Goal: Information Seeking & Learning: Find contact information

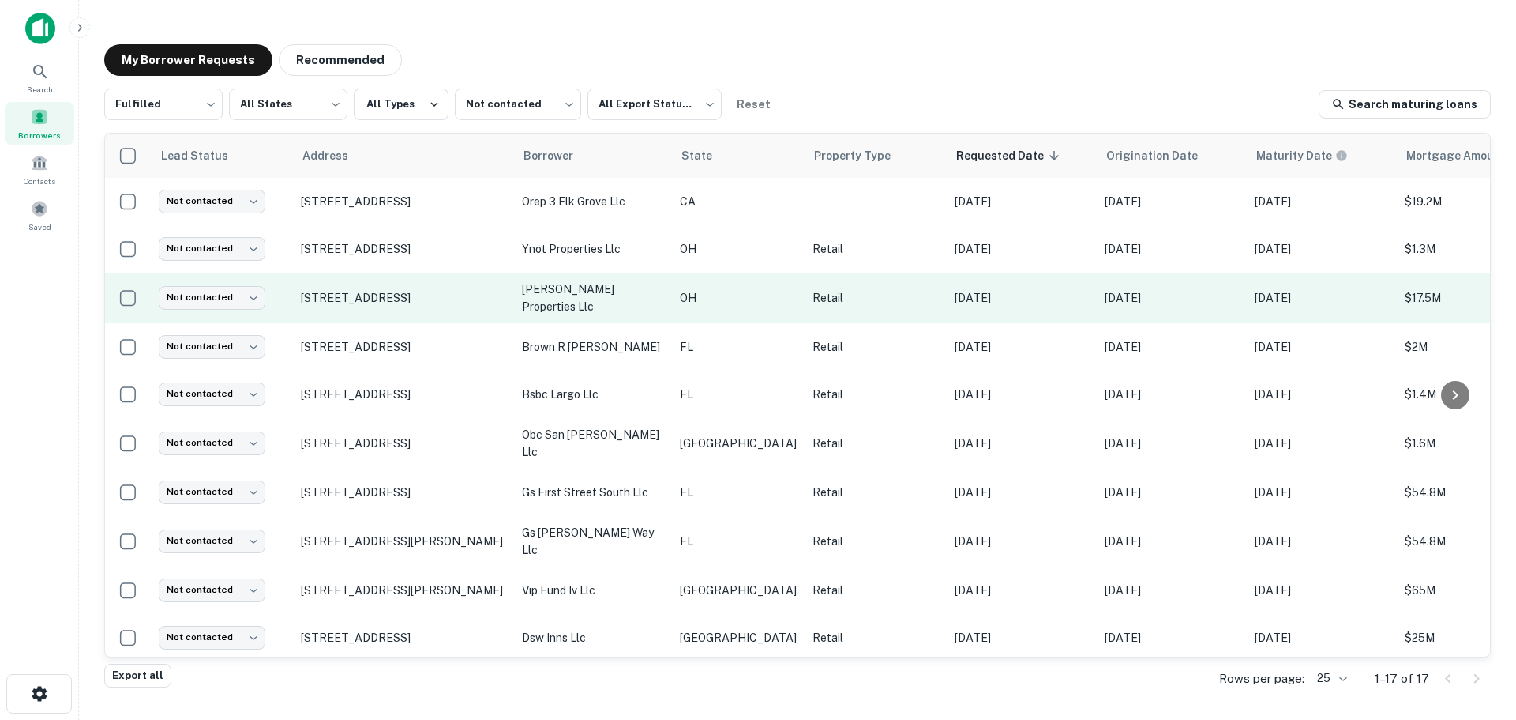
click at [370, 294] on p "[STREET_ADDRESS]" at bounding box center [403, 298] width 205 height 14
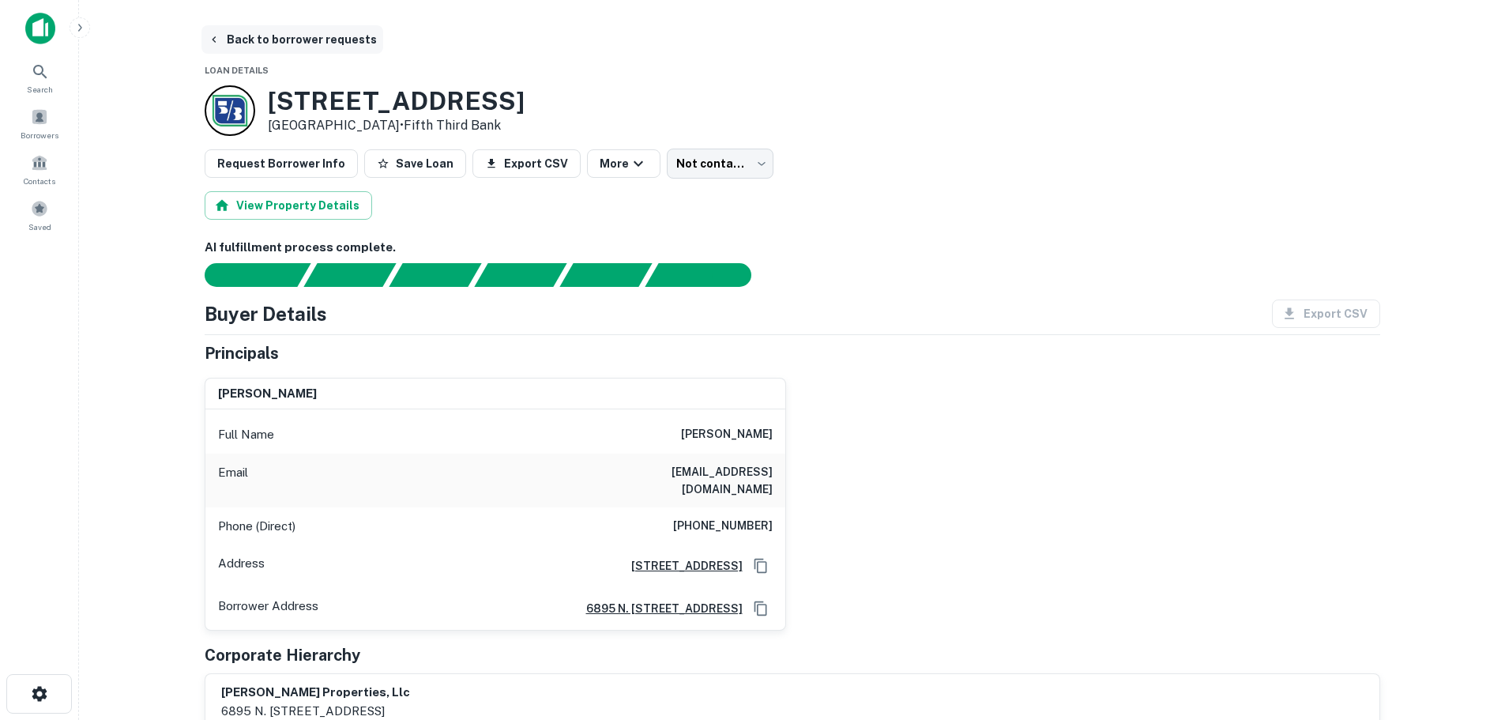
click at [286, 32] on button "Back to borrower requests" at bounding box center [292, 39] width 182 height 28
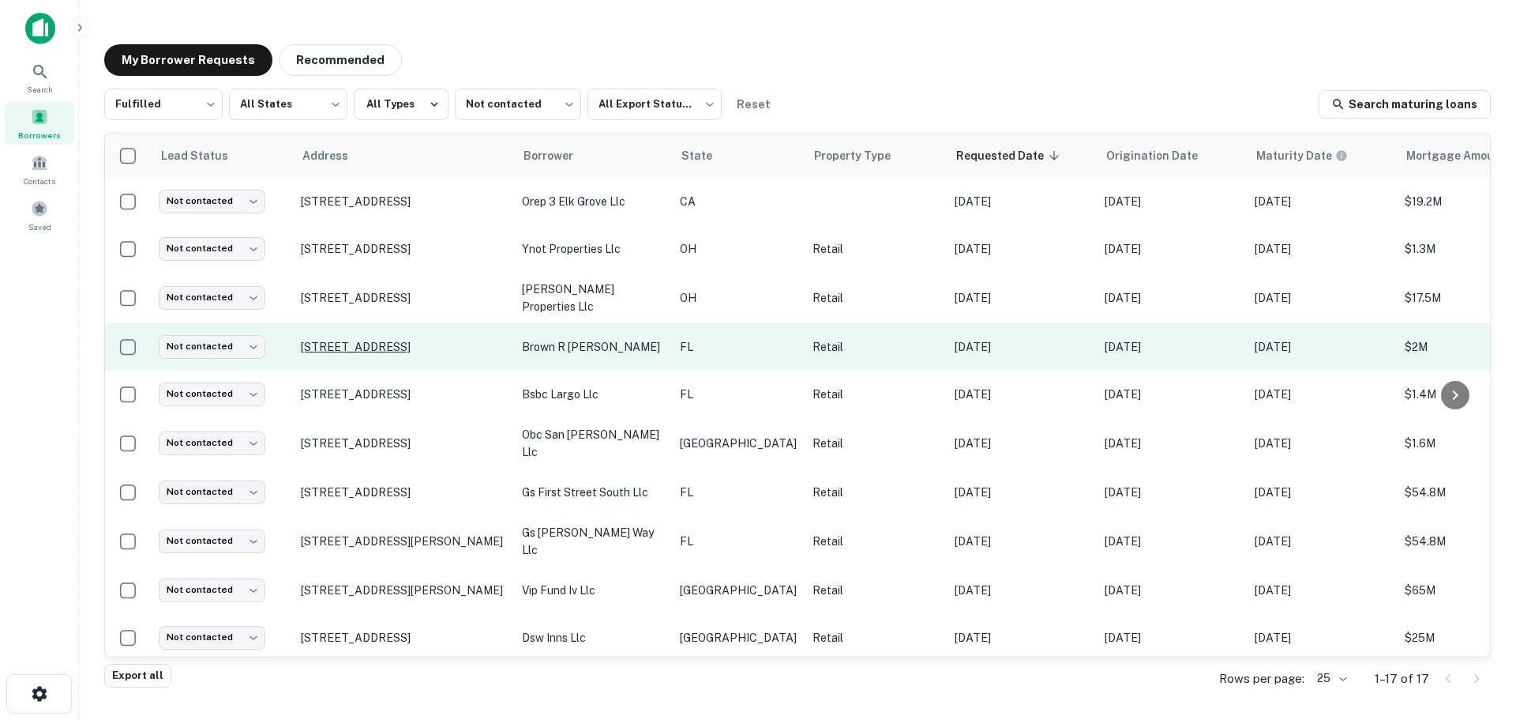
click at [379, 343] on p "[STREET_ADDRESS]" at bounding box center [403, 347] width 205 height 14
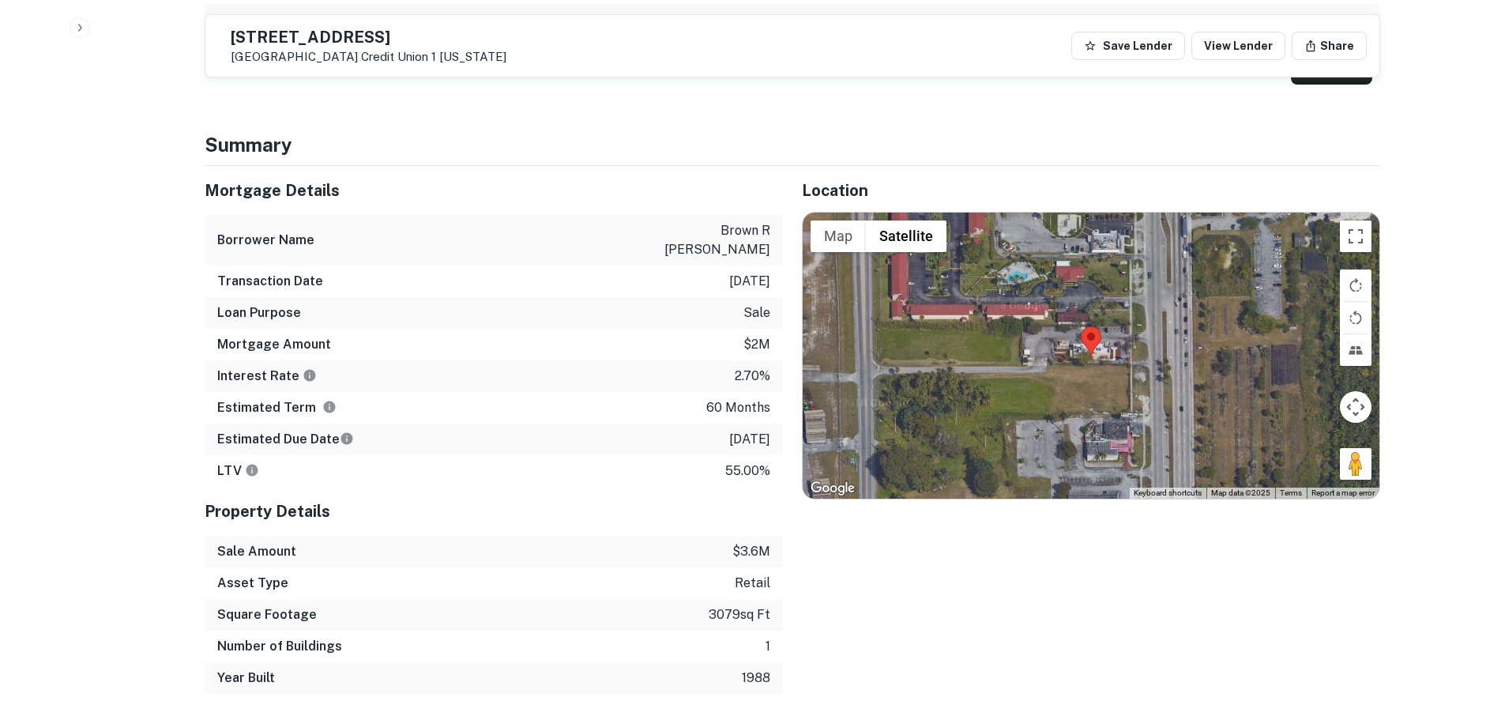
scroll to position [711, 0]
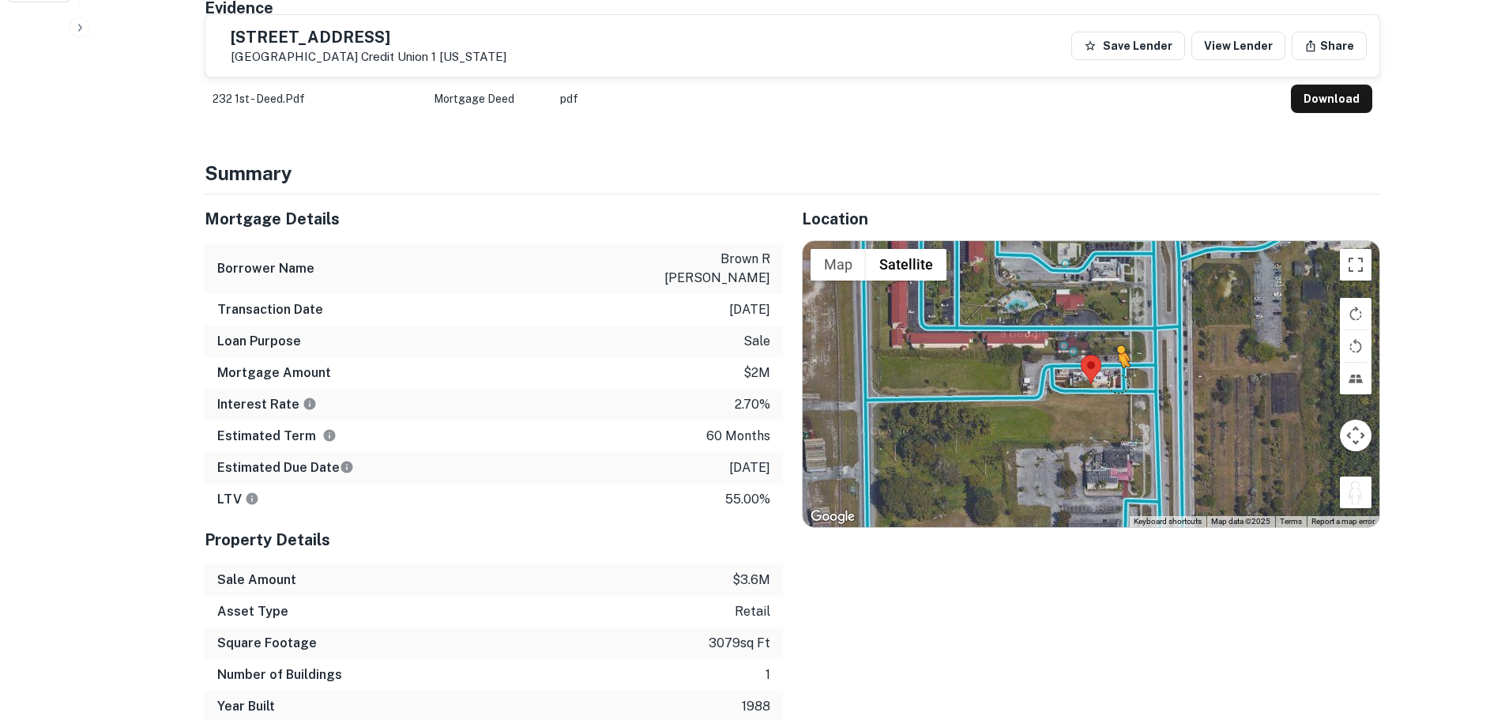
drag, startPoint x: 1368, startPoint y: 485, endPoint x: 1118, endPoint y: 367, distance: 275.9
click at [1118, 367] on div "To activate drag with keyboard, press Alt + Enter. Once in keyboard drag state,…" at bounding box center [1090, 384] width 577 height 286
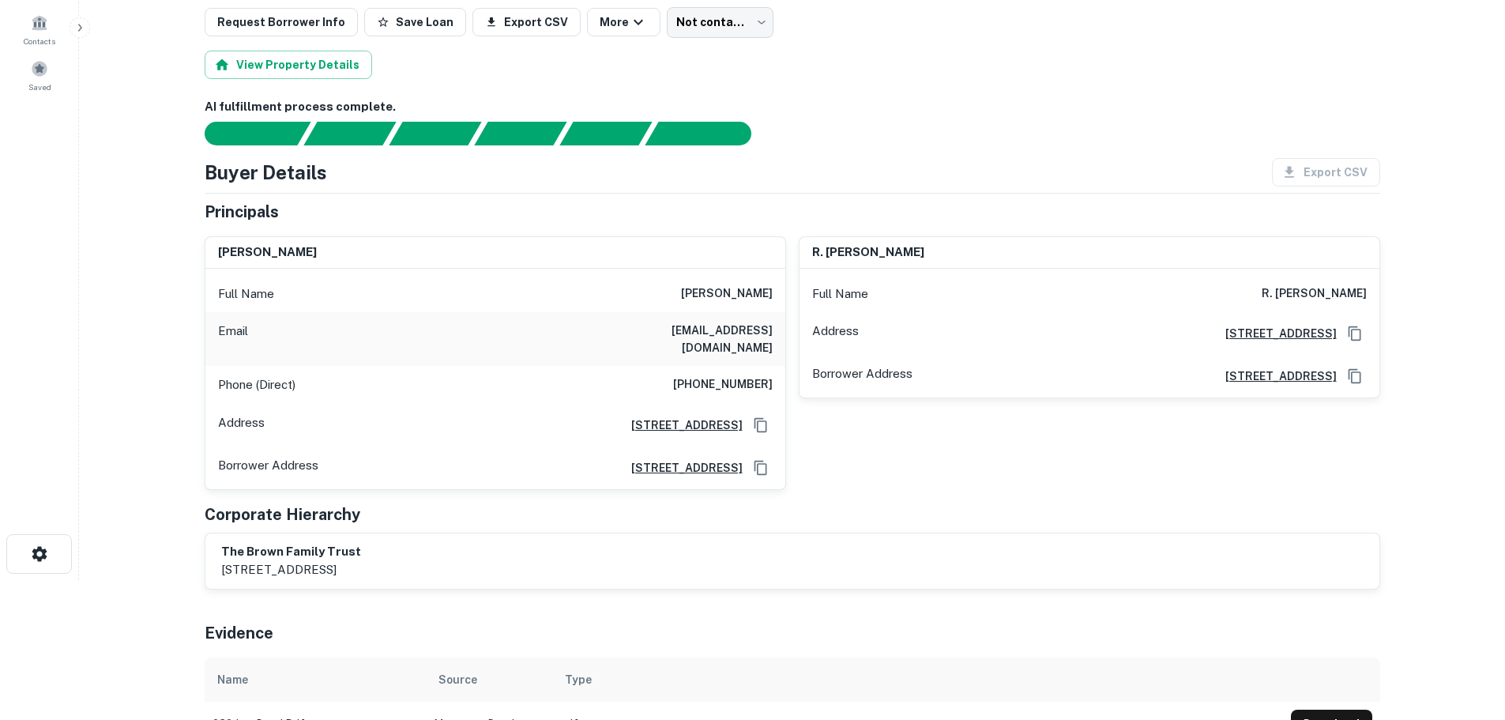
scroll to position [0, 0]
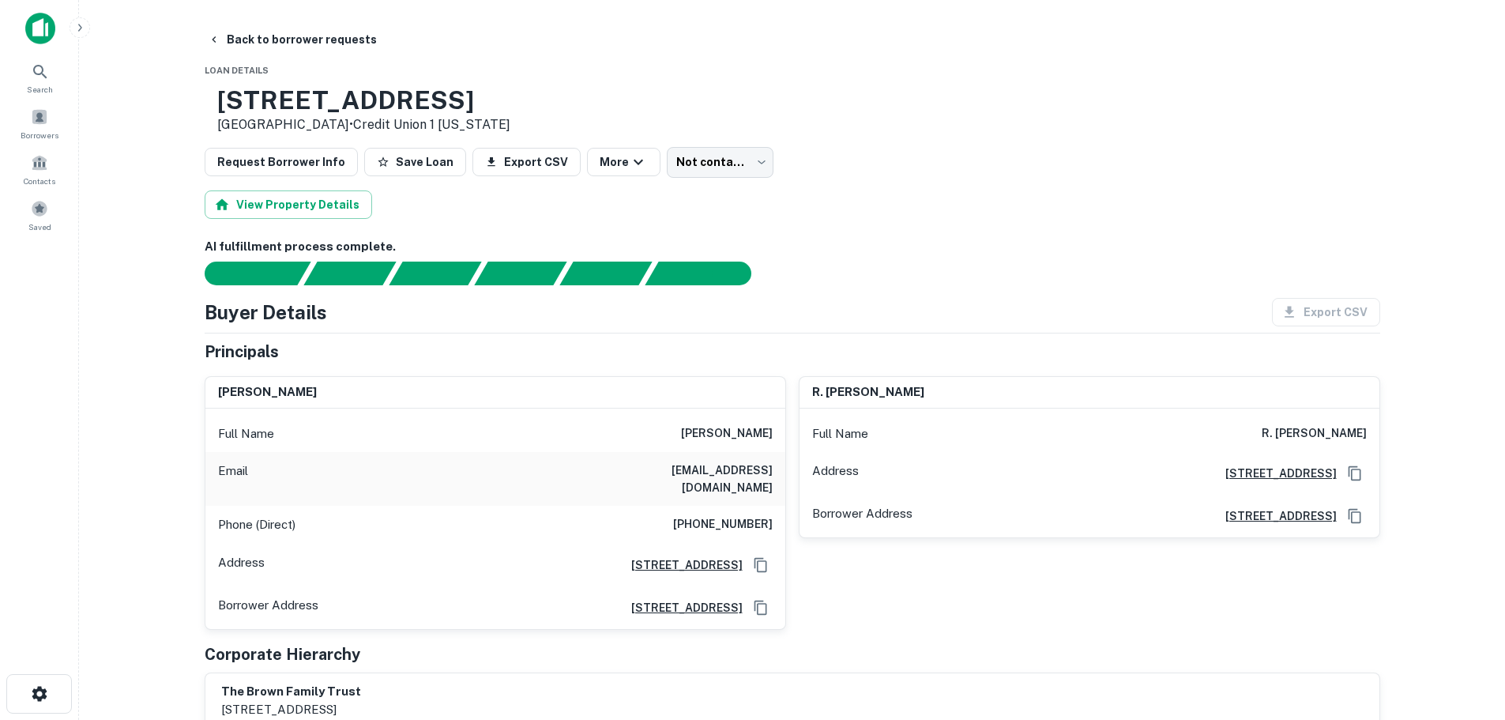
click at [716, 515] on h6 "[PHONE_NUMBER]" at bounding box center [723, 524] width 100 height 19
copy h6 "[PHONE_NUMBER]"
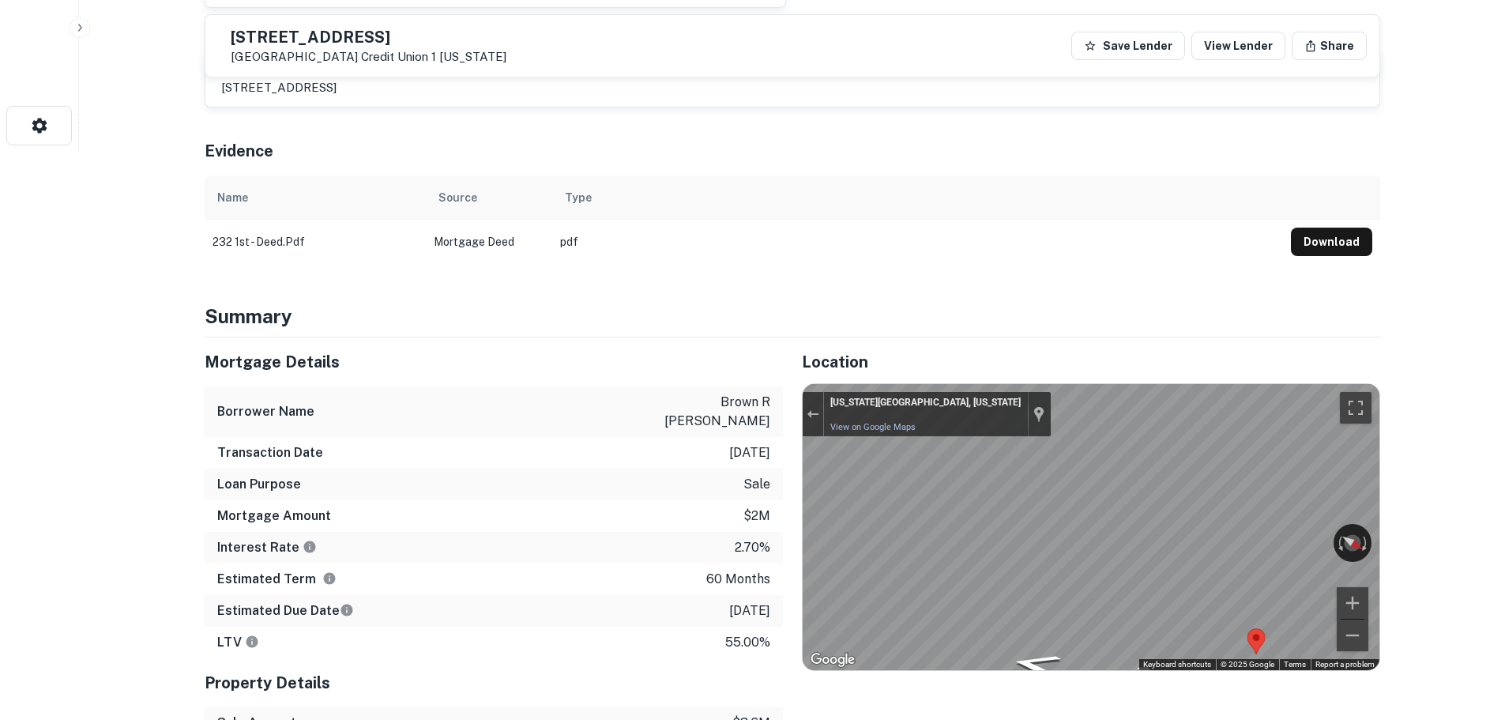
scroll to position [790, 0]
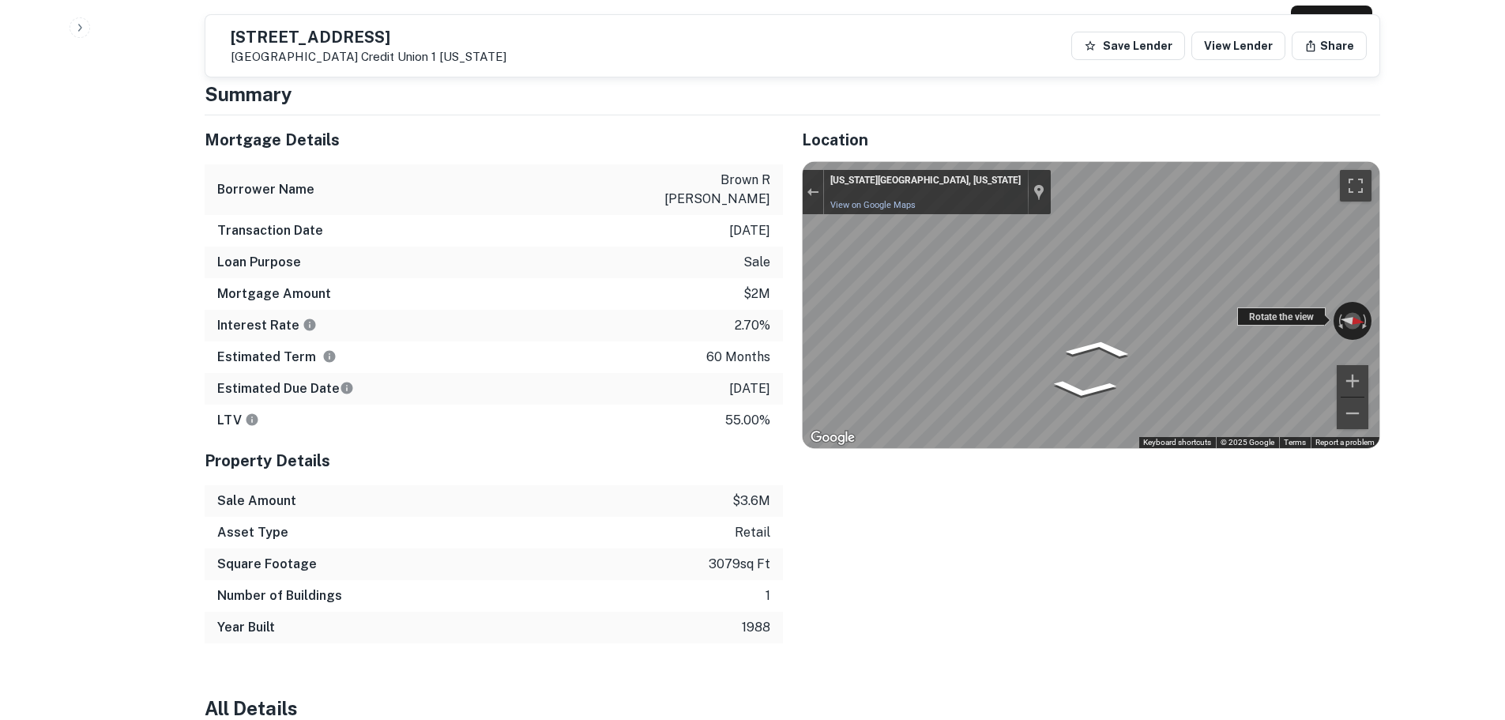
click at [1297, 301] on div "← Move left → Move right ↑ Move up ↓ Move down + Zoom in - Zoom out [US_STATE][…" at bounding box center [1090, 305] width 577 height 286
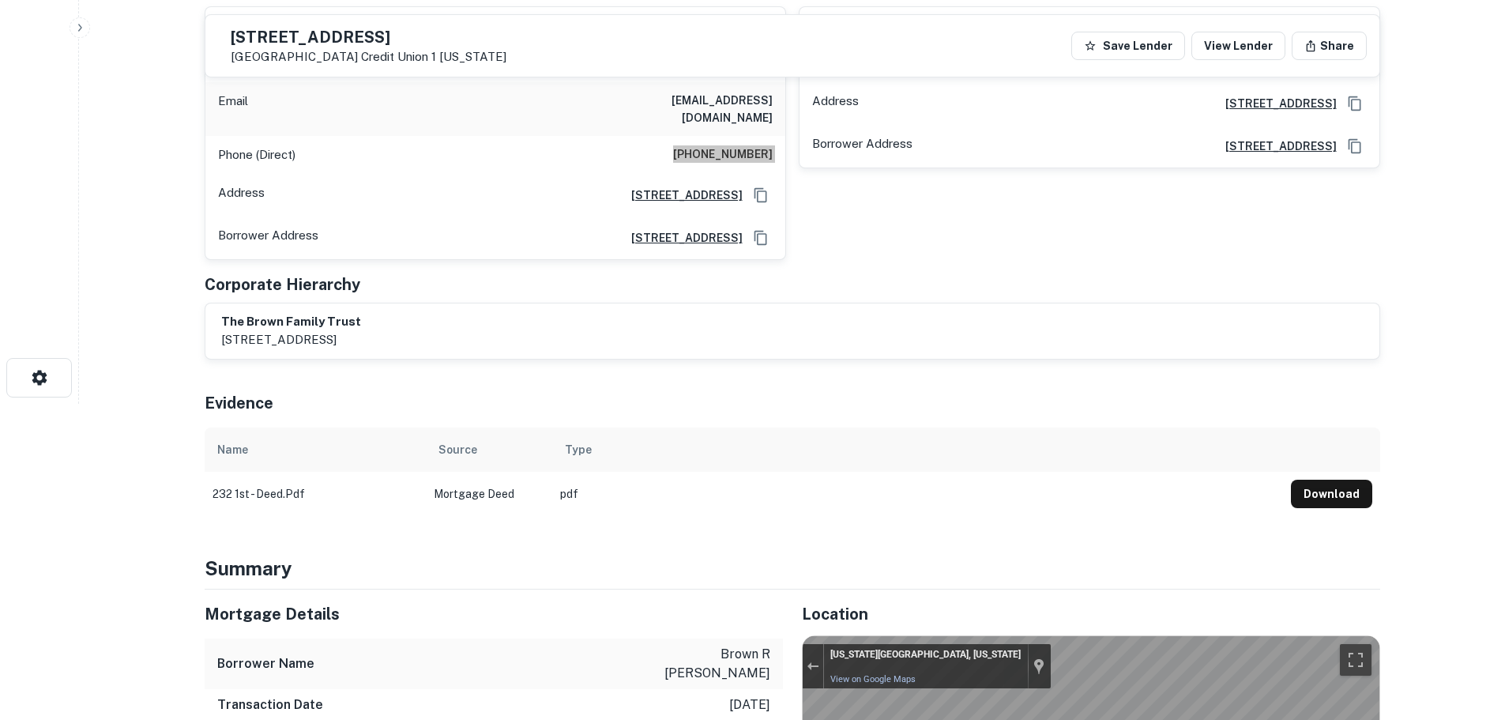
scroll to position [0, 0]
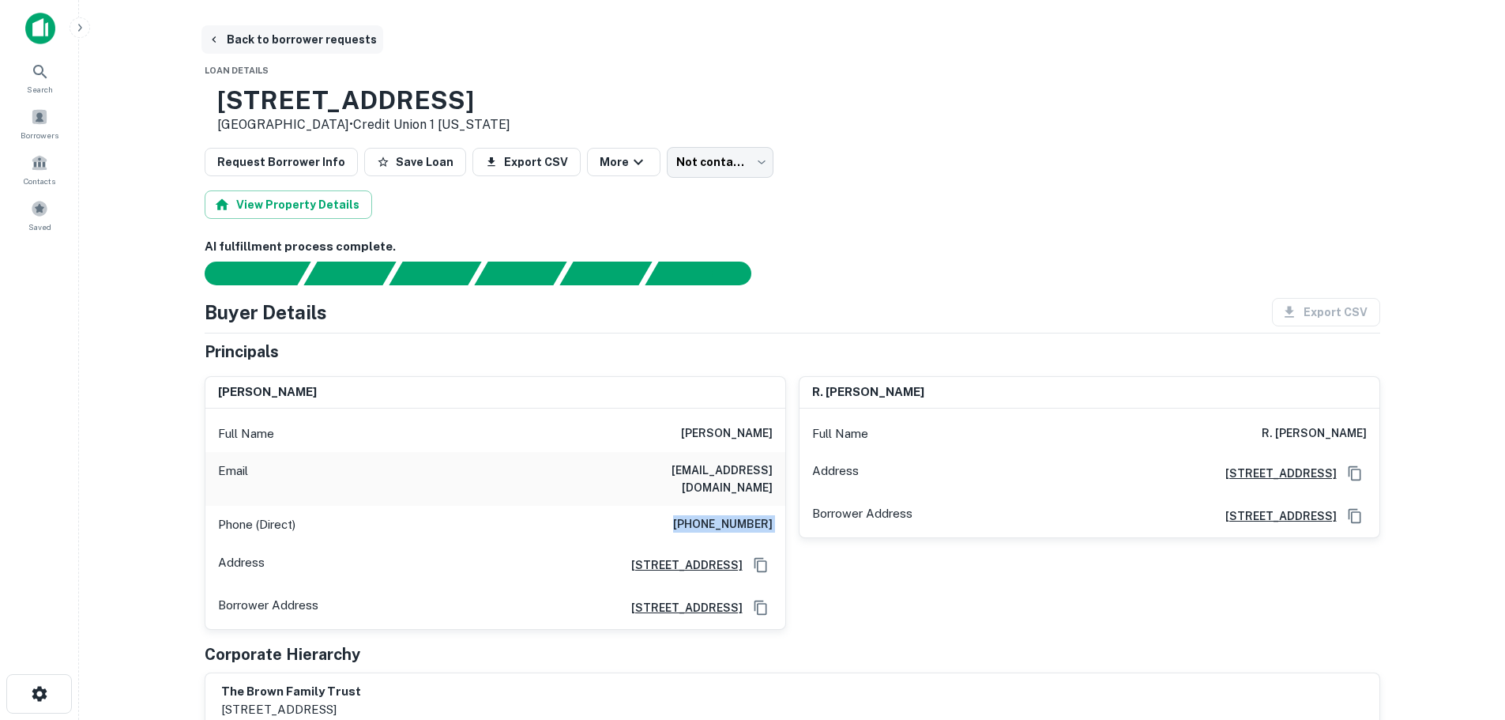
click at [327, 41] on button "Back to borrower requests" at bounding box center [292, 39] width 182 height 28
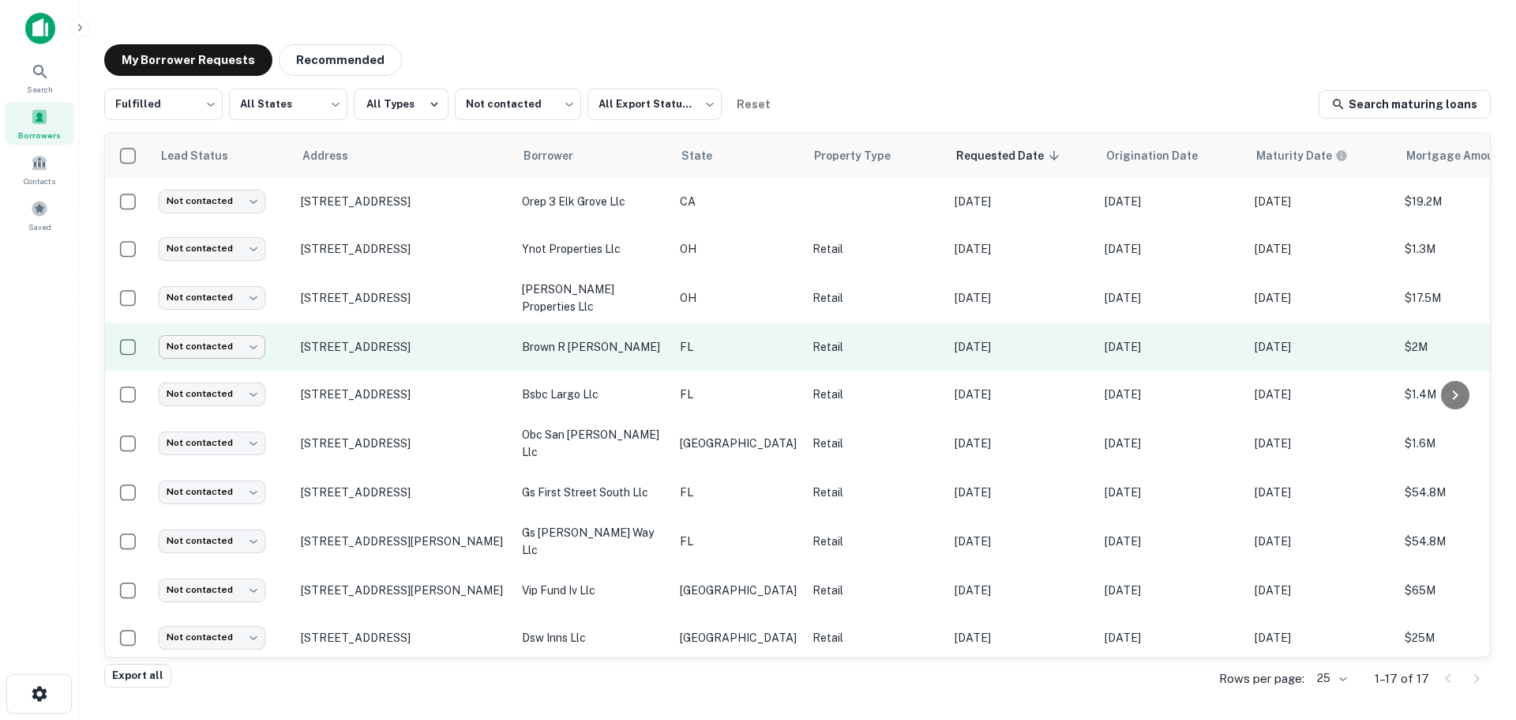
click at [213, 348] on body "Search Borrowers Contacts Saved My Borrower Requests Recommended Fulfilled ****…" at bounding box center [758, 360] width 1516 height 720
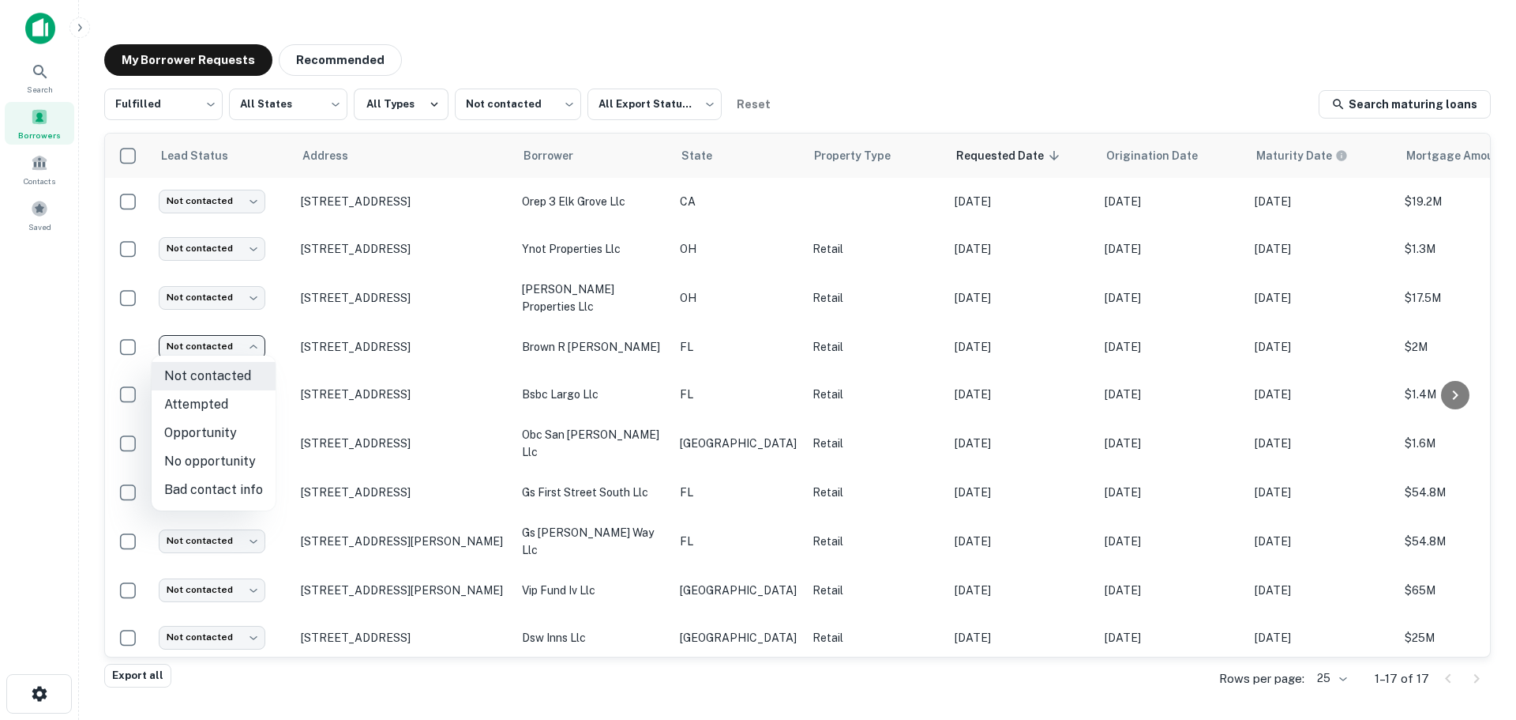
click at [227, 401] on li "Attempted" at bounding box center [214, 404] width 124 height 28
type input "*********"
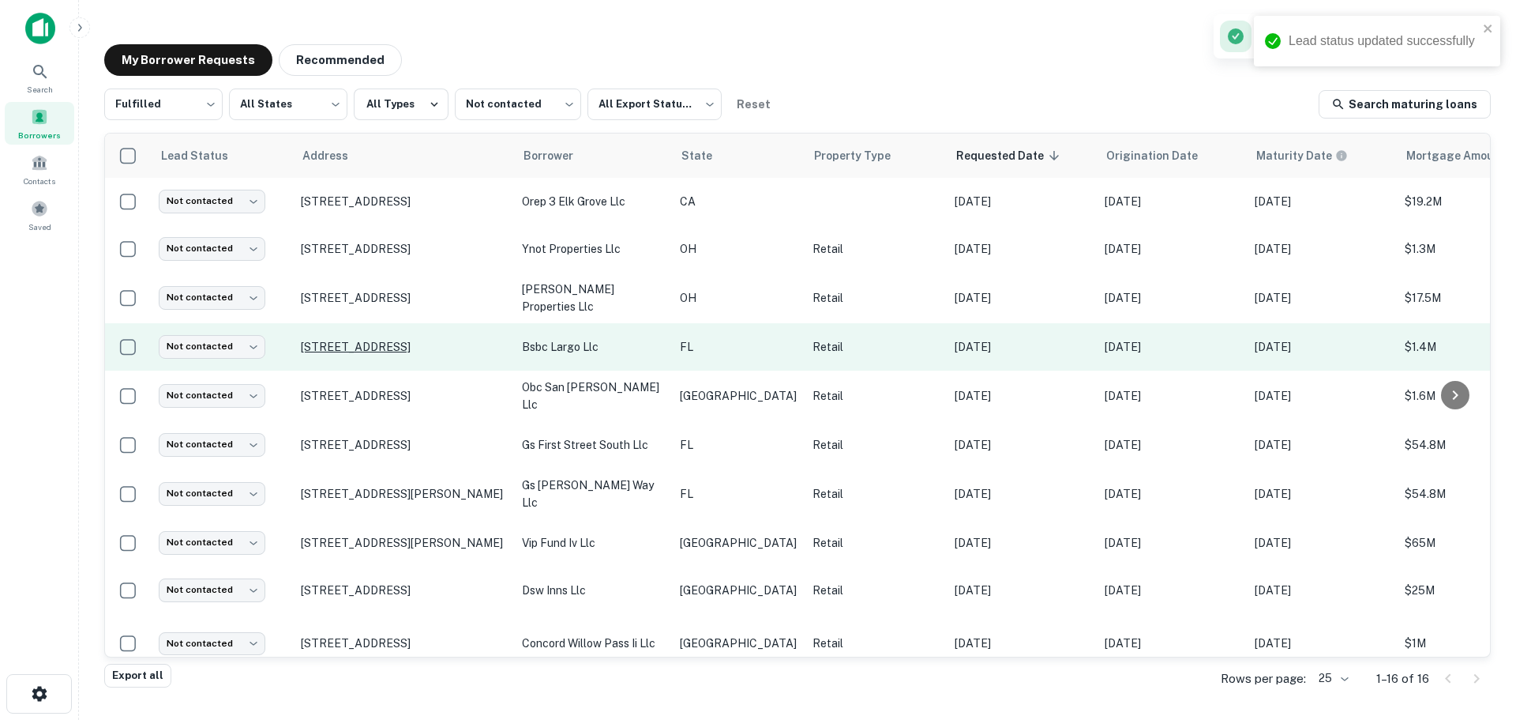
click at [402, 351] on p "[STREET_ADDRESS]" at bounding box center [403, 347] width 205 height 14
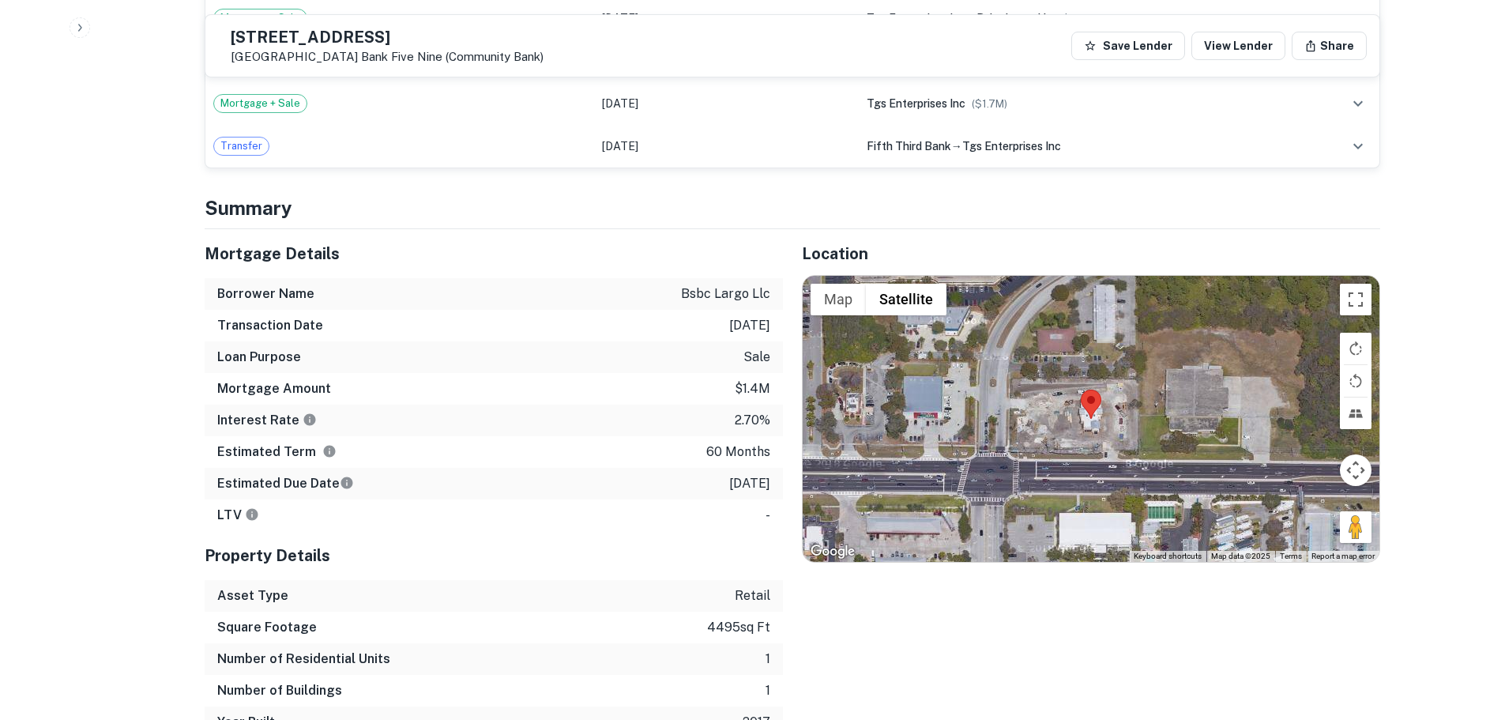
scroll to position [1738, 0]
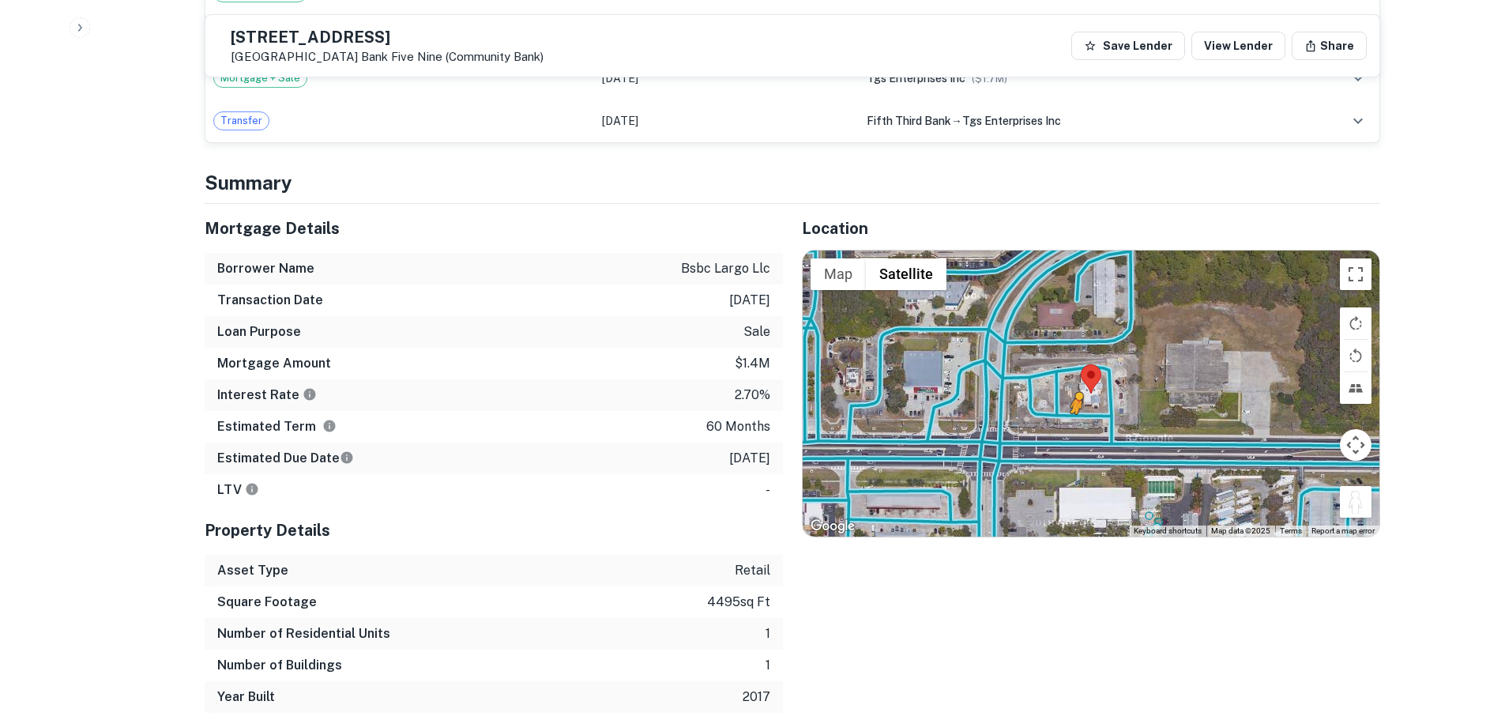
drag, startPoint x: 1358, startPoint y: 434, endPoint x: 1075, endPoint y: 364, distance: 291.2
click at [1075, 364] on div "To activate drag with keyboard, press Alt + Enter. Once in keyboard drag state,…" at bounding box center [1090, 393] width 577 height 286
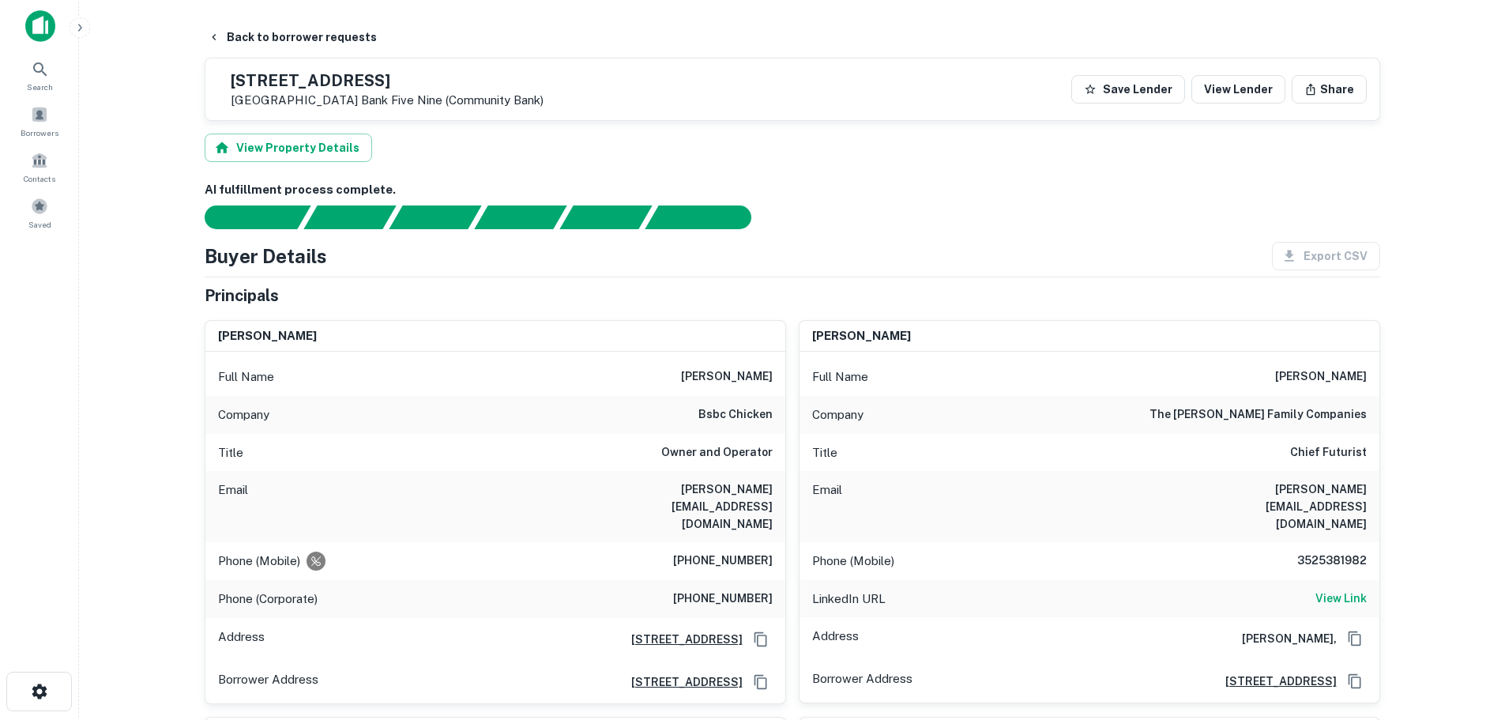
scroll to position [0, 0]
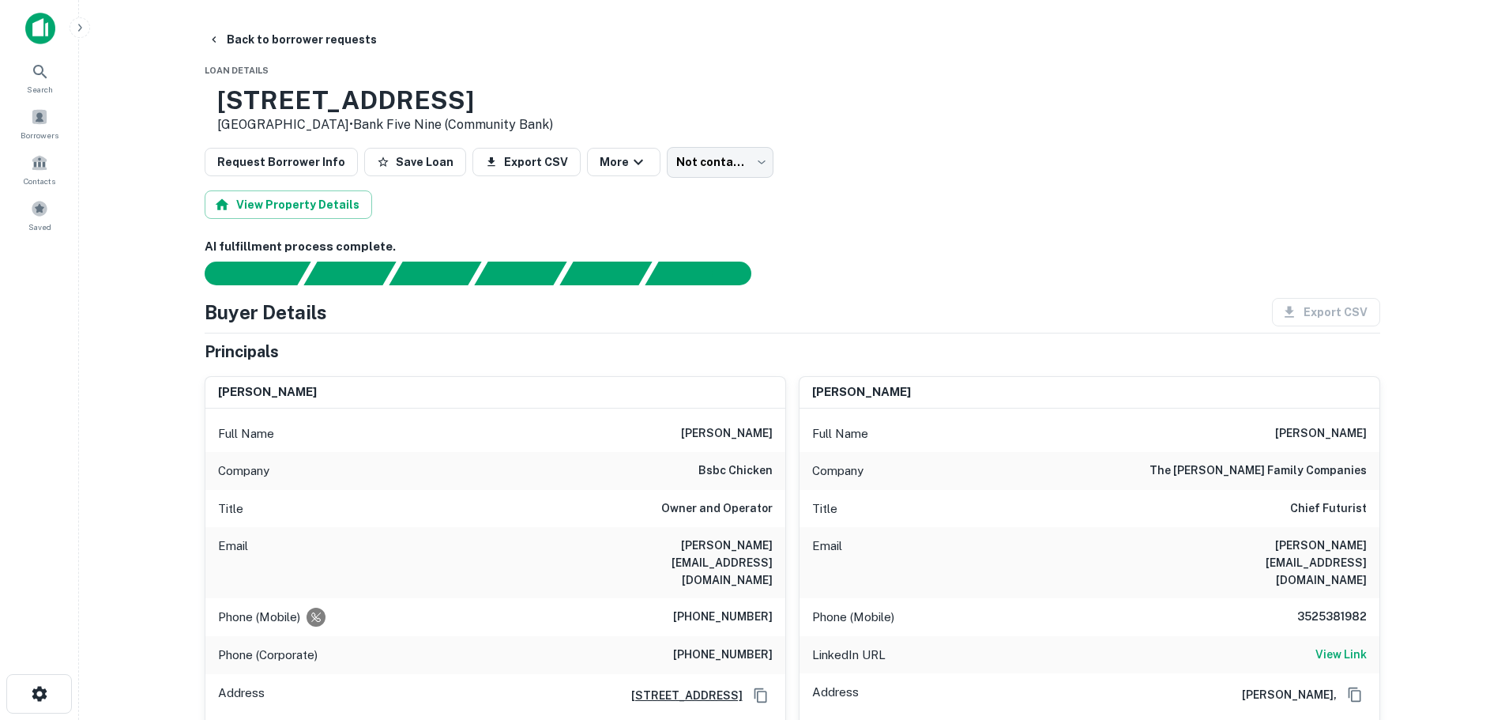
click at [727, 470] on h6 "bsbc chicken" at bounding box center [735, 470] width 74 height 19
copy h6 "bsbc chicken"
click at [741, 428] on h6 "[PERSON_NAME]" at bounding box center [727, 433] width 92 height 19
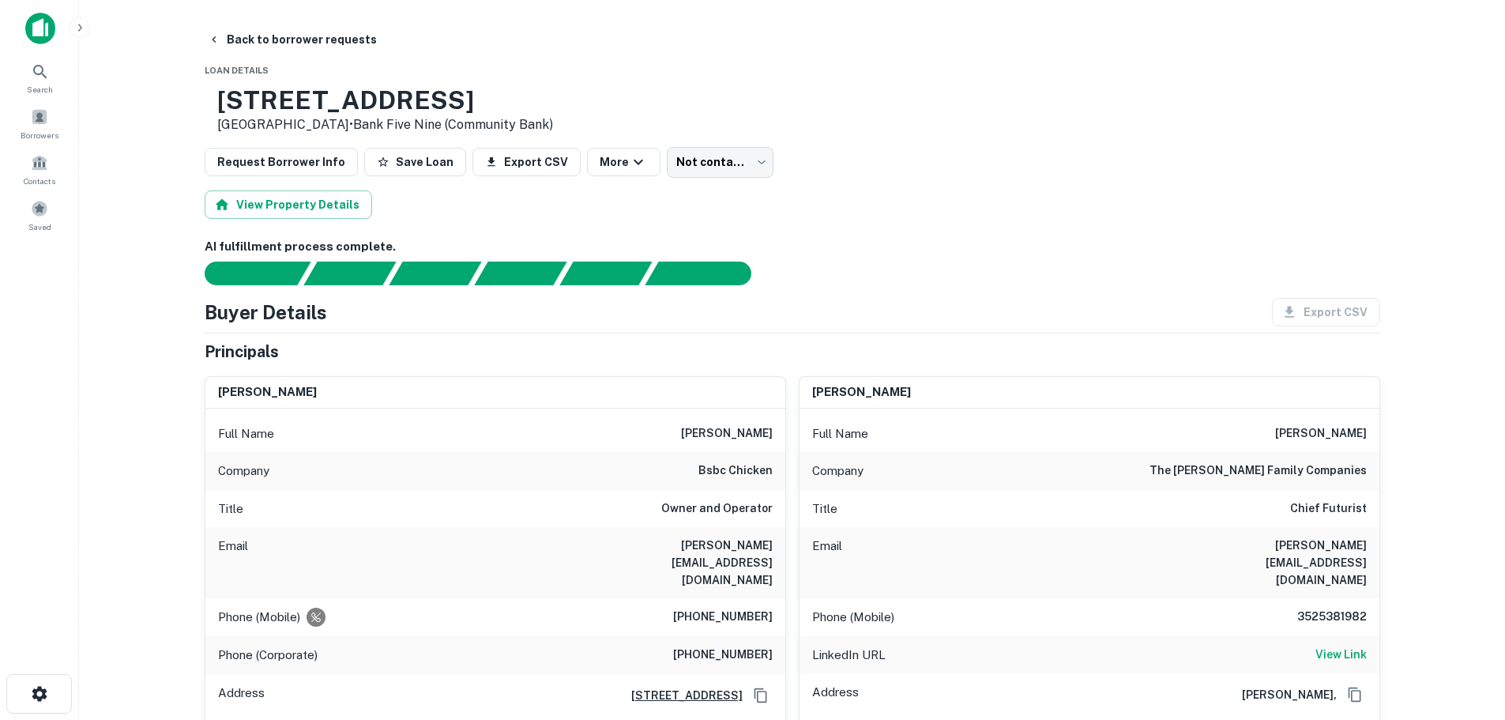
click at [741, 428] on h6 "[PERSON_NAME]" at bounding box center [727, 433] width 92 height 19
copy h6 "[PERSON_NAME]"
click at [758, 607] on h6 "[PHONE_NUMBER]" at bounding box center [723, 616] width 100 height 19
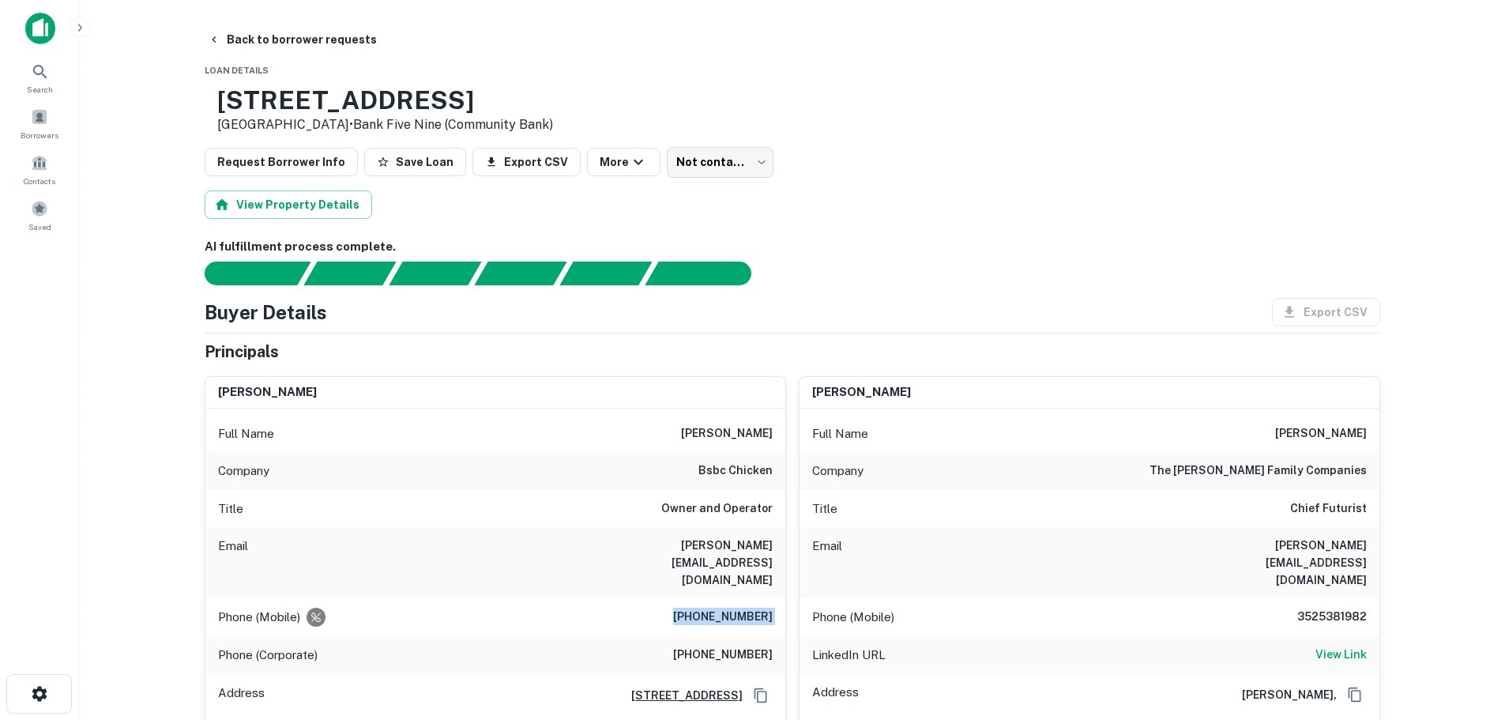
click at [758, 607] on h6 "[PHONE_NUMBER]" at bounding box center [723, 616] width 100 height 19
copy h6 "[PHONE_NUMBER]"
click at [284, 32] on button "Back to borrower requests" at bounding box center [292, 39] width 182 height 28
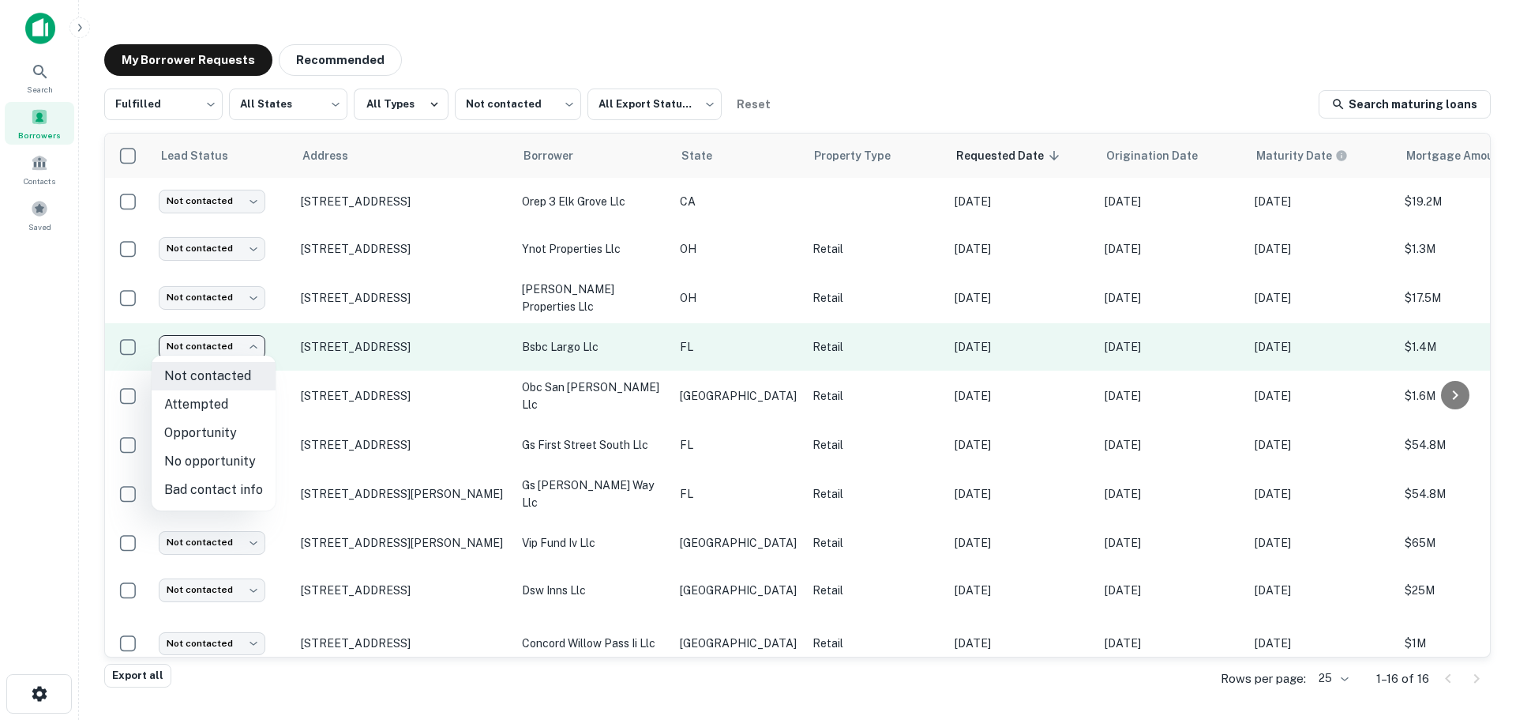
click at [217, 348] on body "Search Borrowers Contacts Saved My Borrower Requests Recommended Fulfilled ****…" at bounding box center [758, 360] width 1516 height 720
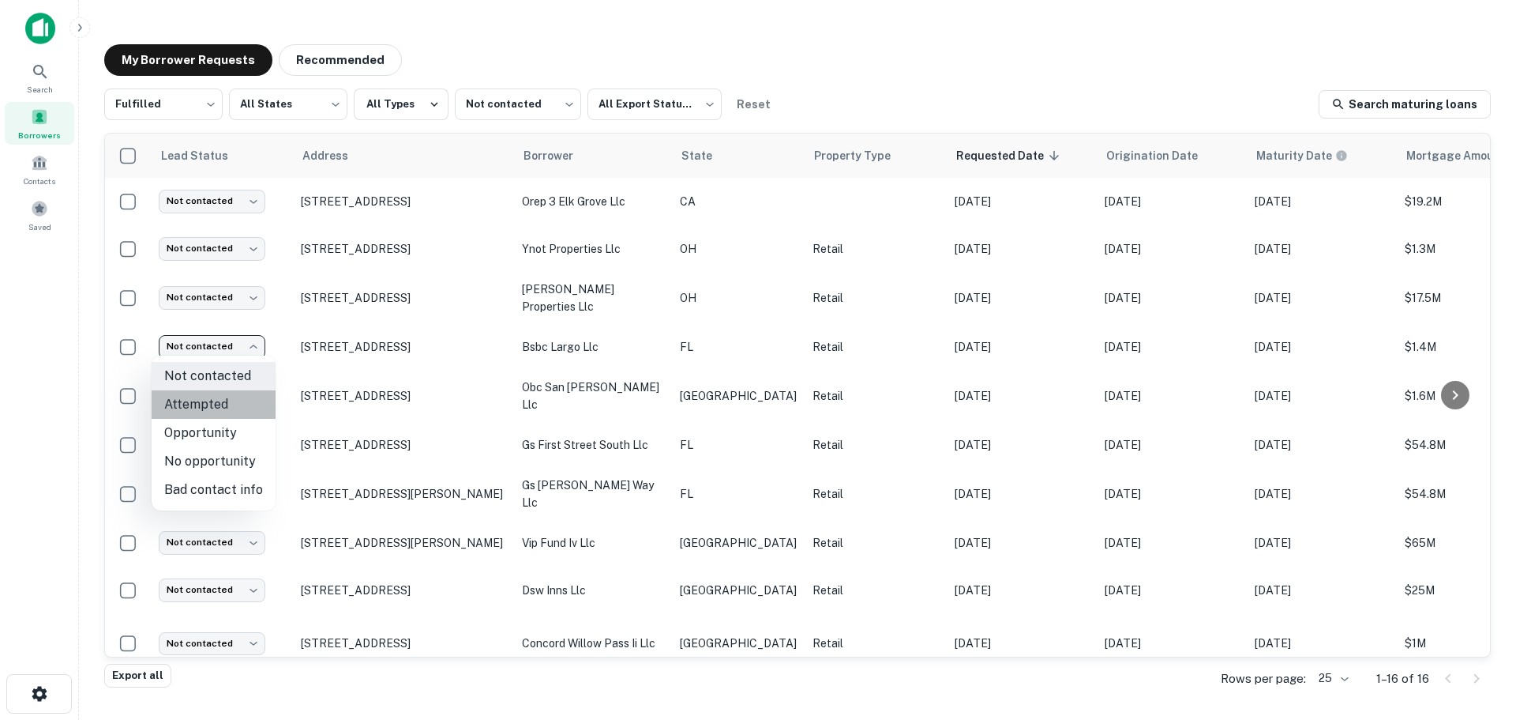
click at [223, 411] on li "Attempted" at bounding box center [214, 404] width 124 height 28
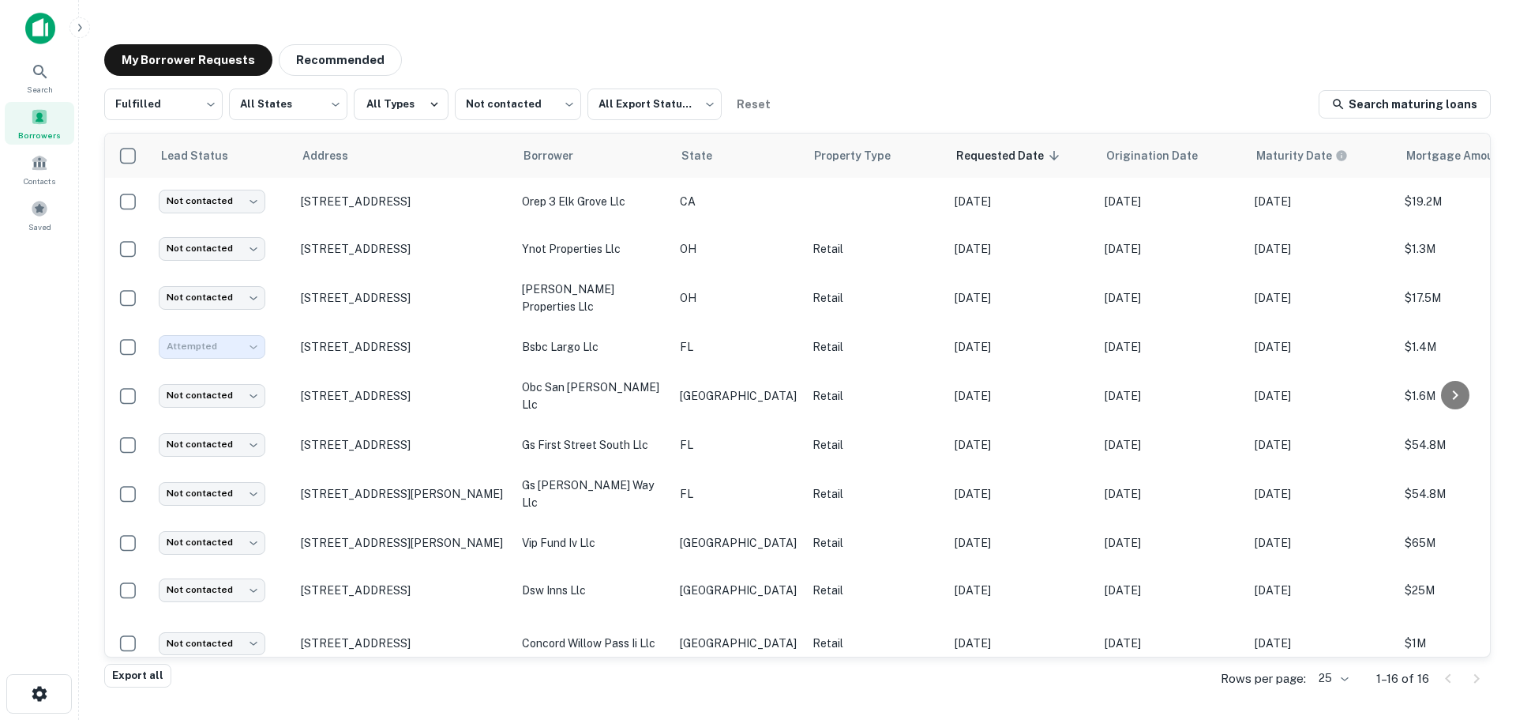
type input "*********"
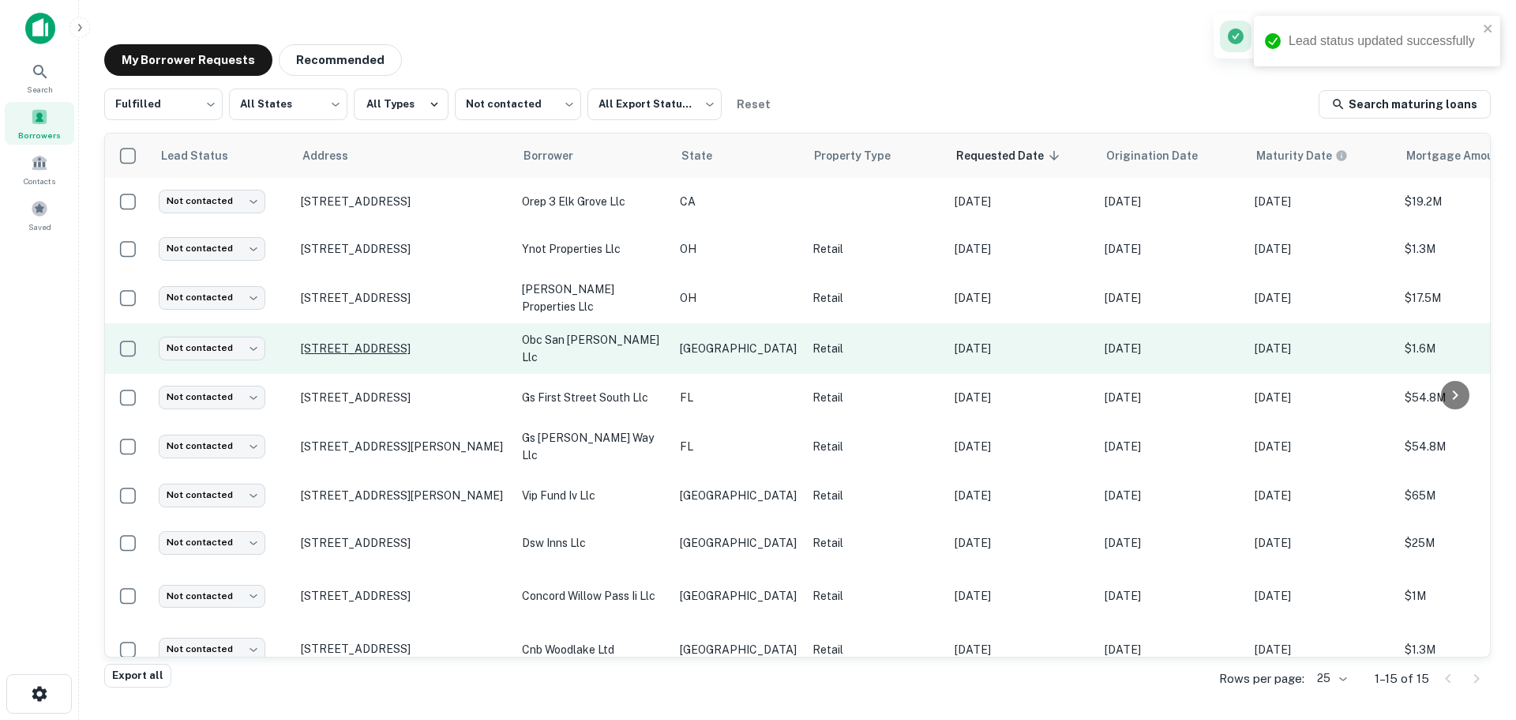
click at [392, 341] on p "[STREET_ADDRESS]" at bounding box center [403, 348] width 205 height 14
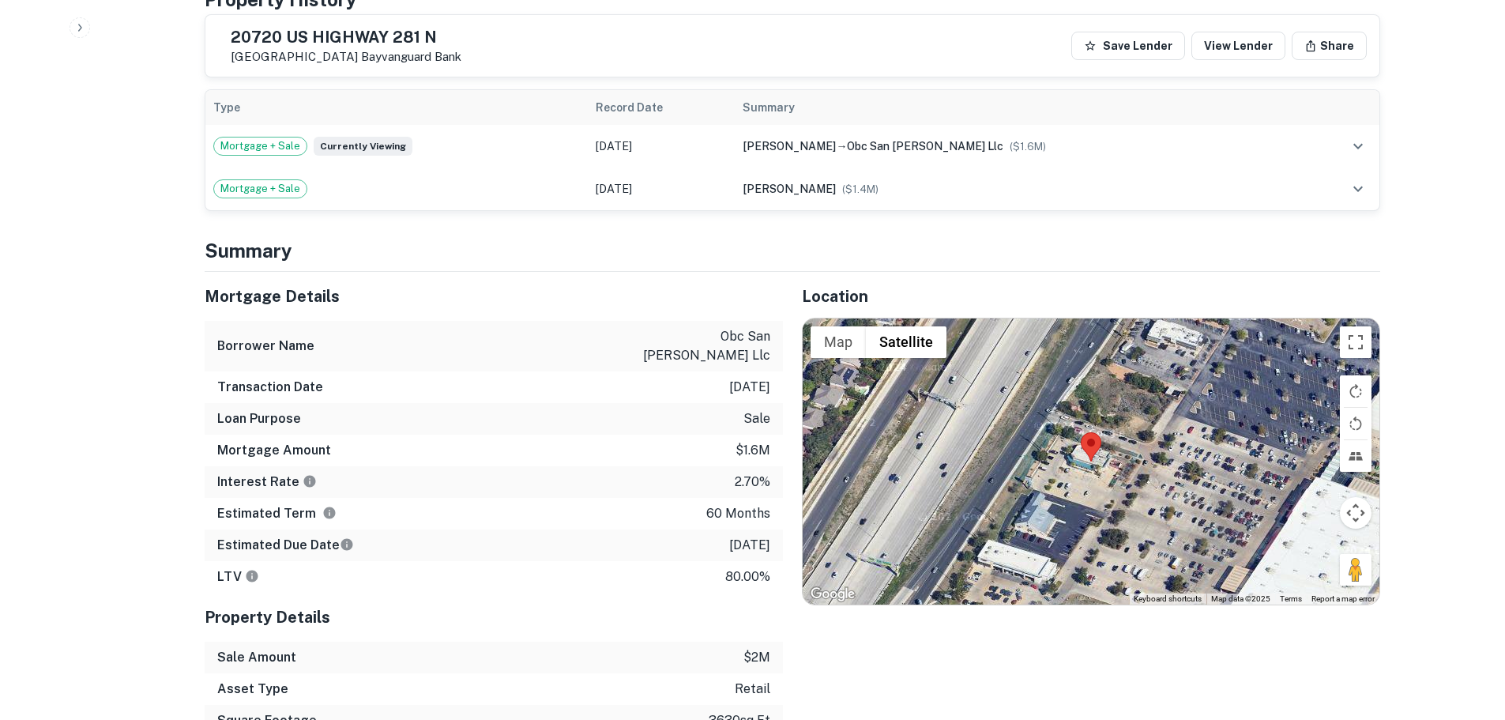
scroll to position [1027, 0]
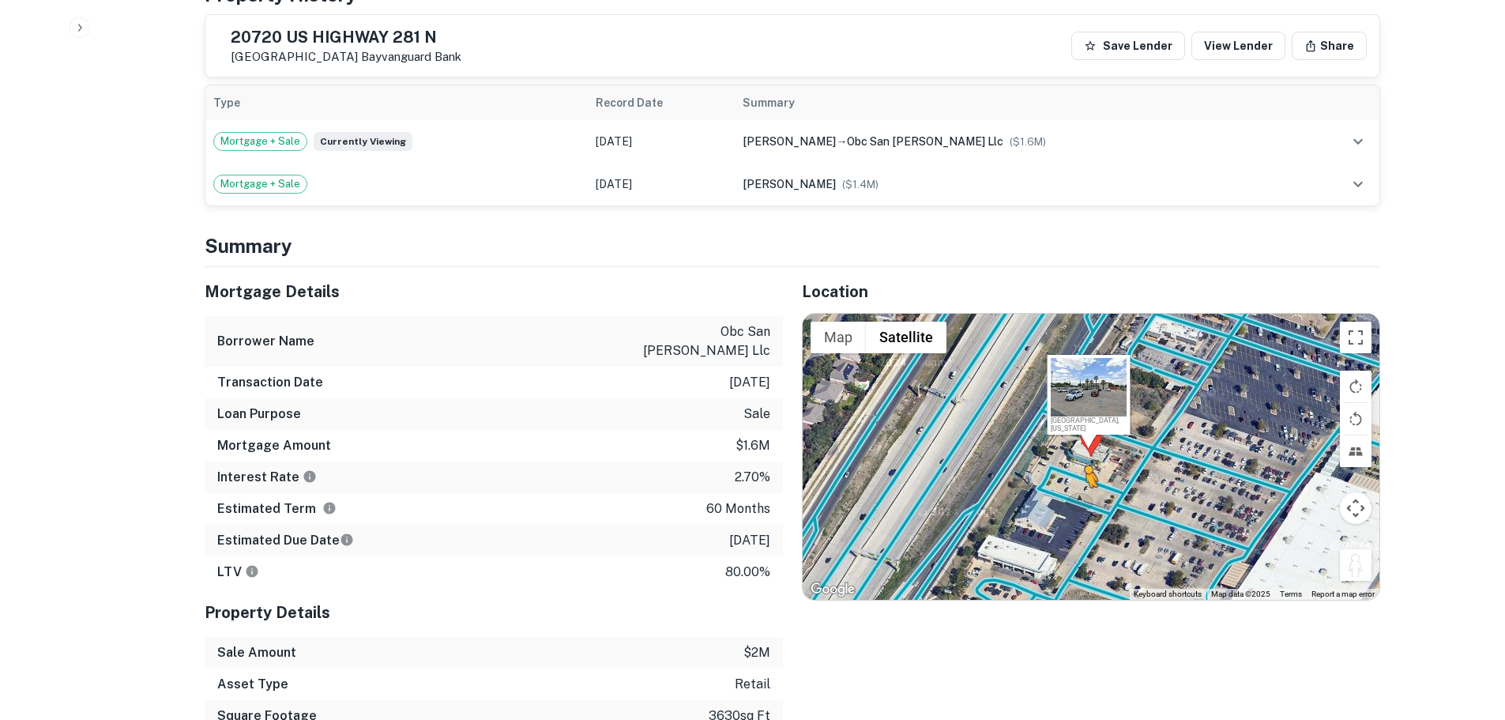
drag, startPoint x: 1360, startPoint y: 565, endPoint x: 1085, endPoint y: 485, distance: 286.4
click at [1085, 485] on div "To activate drag with keyboard, press Alt + Enter. Once in keyboard drag state,…" at bounding box center [1090, 457] width 577 height 286
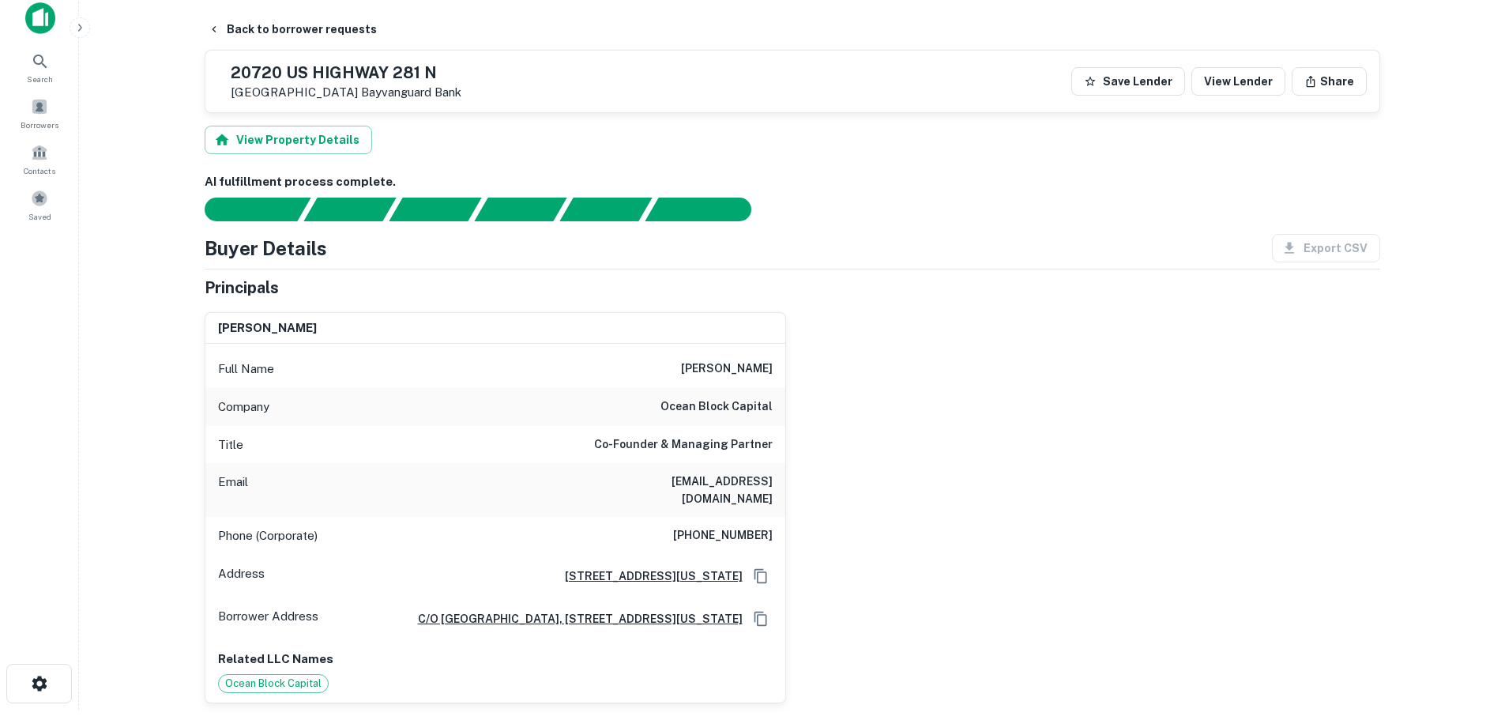
scroll to position [0, 0]
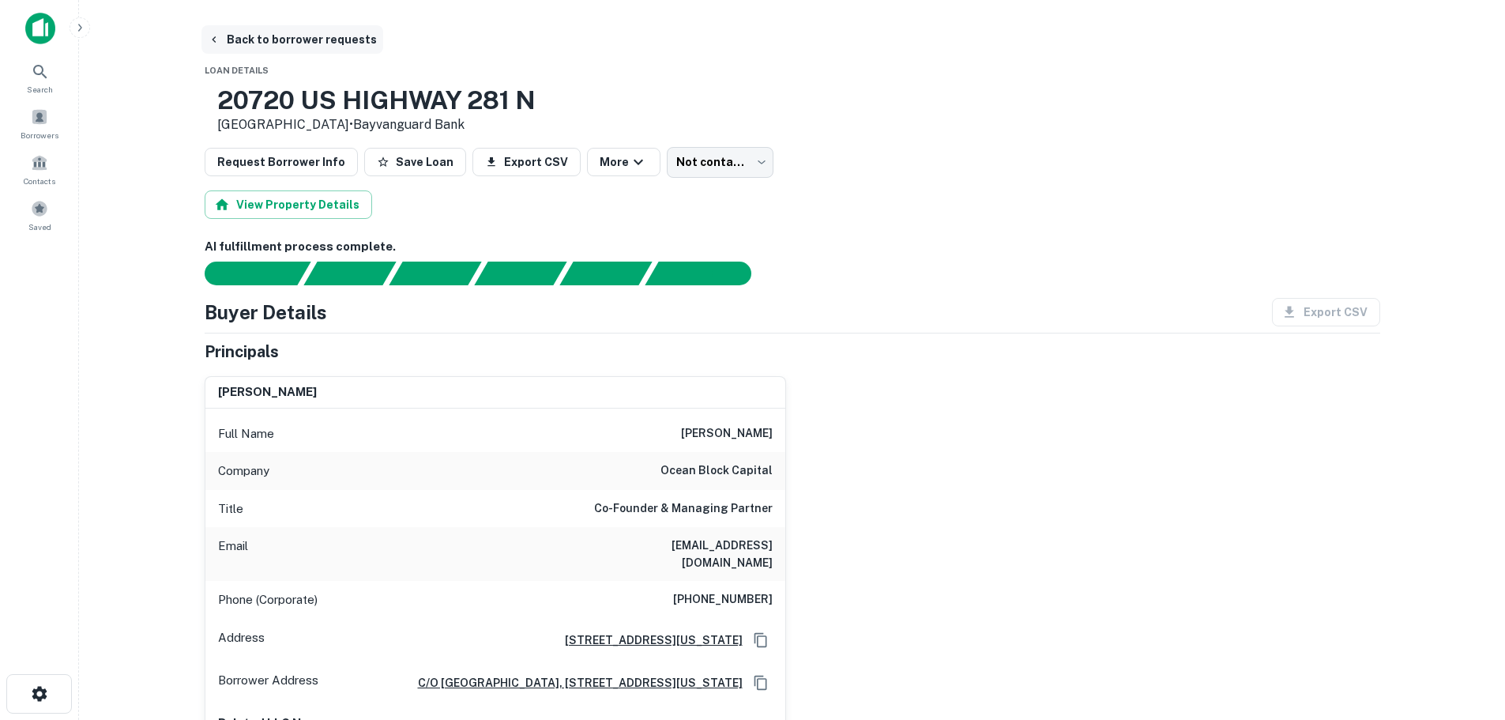
click at [351, 41] on button "Back to borrower requests" at bounding box center [292, 39] width 182 height 28
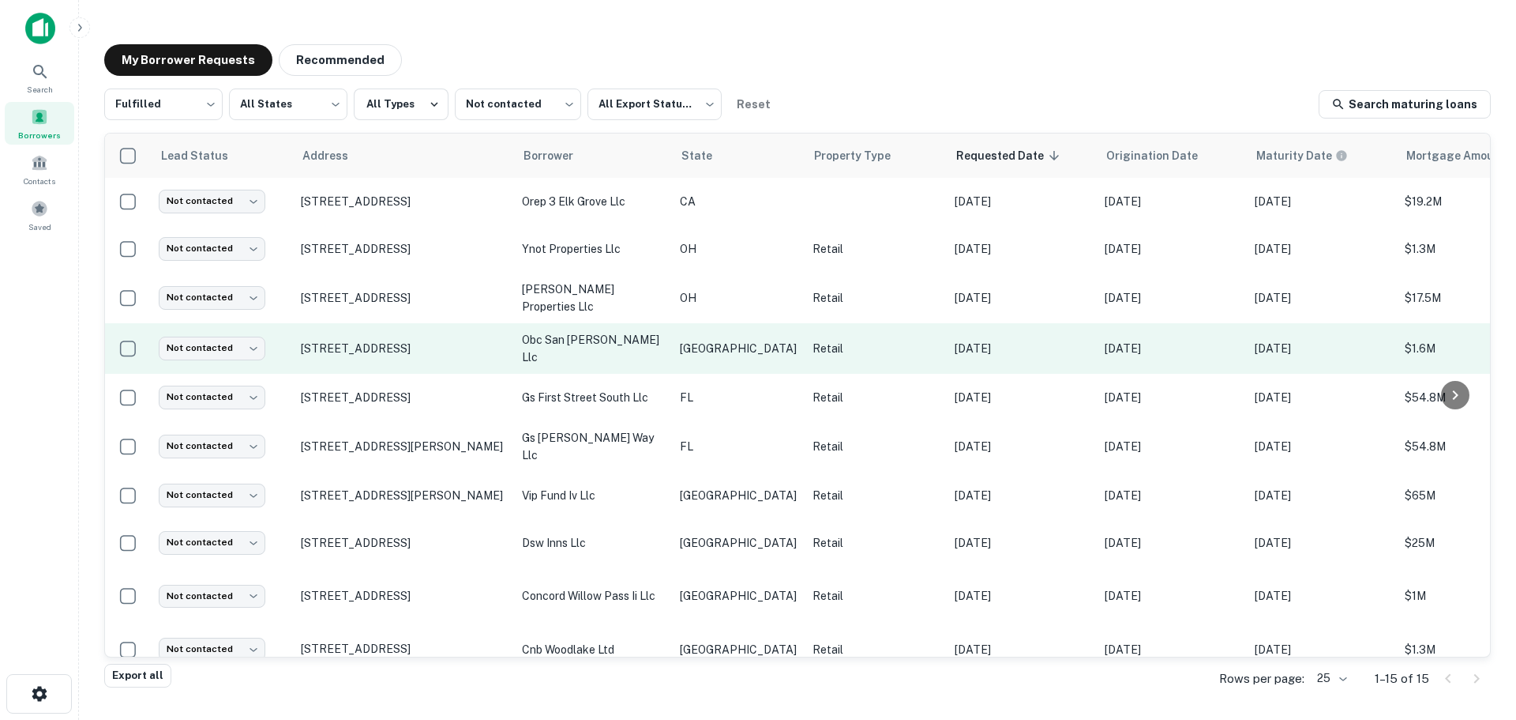
click at [237, 357] on td "Not contacted **** ​" at bounding box center [222, 348] width 142 height 51
click at [240, 351] on body "Search Borrowers Contacts Saved My Borrower Requests Recommended Fulfilled ****…" at bounding box center [758, 360] width 1516 height 720
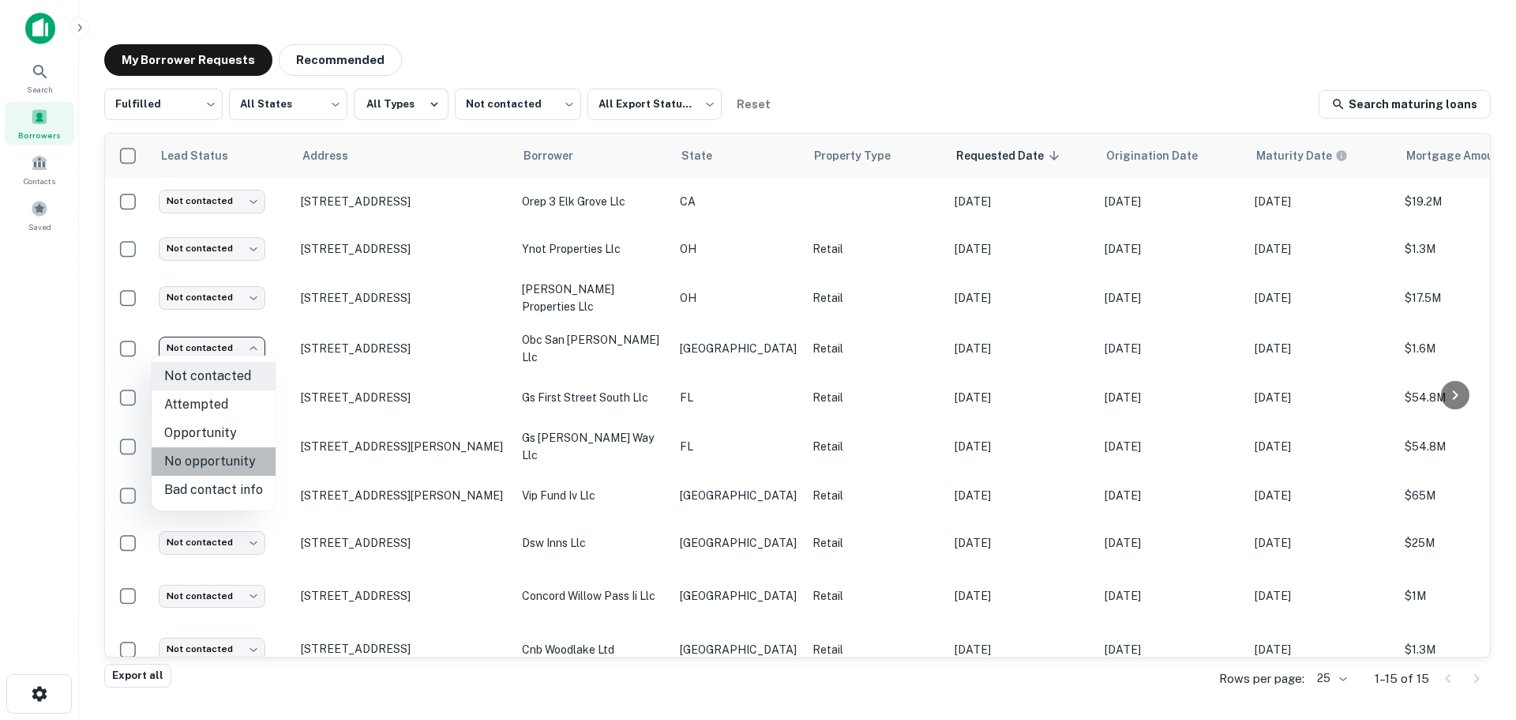
click at [224, 459] on li "No opportunity" at bounding box center [214, 461] width 124 height 28
type input "**********"
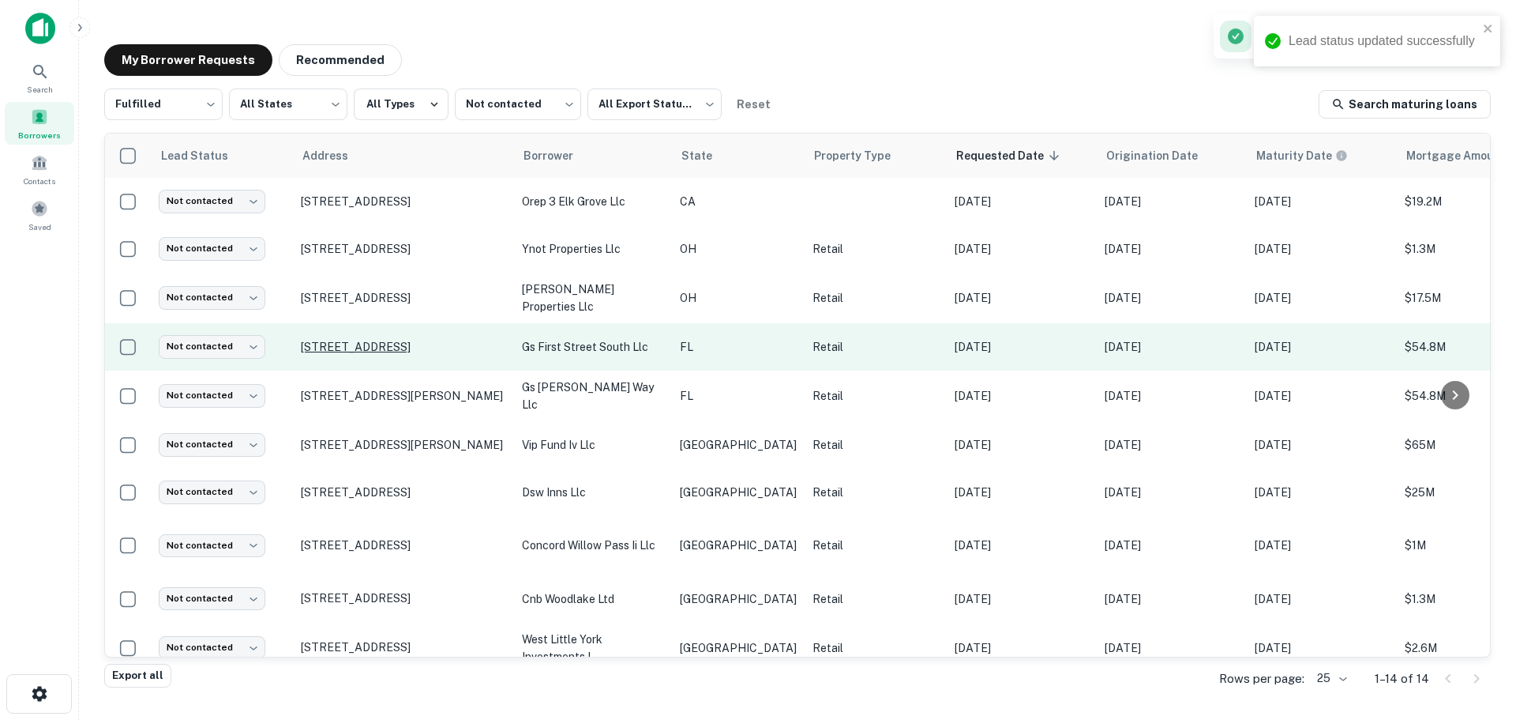
click at [380, 344] on p "[STREET_ADDRESS]" at bounding box center [403, 347] width 205 height 14
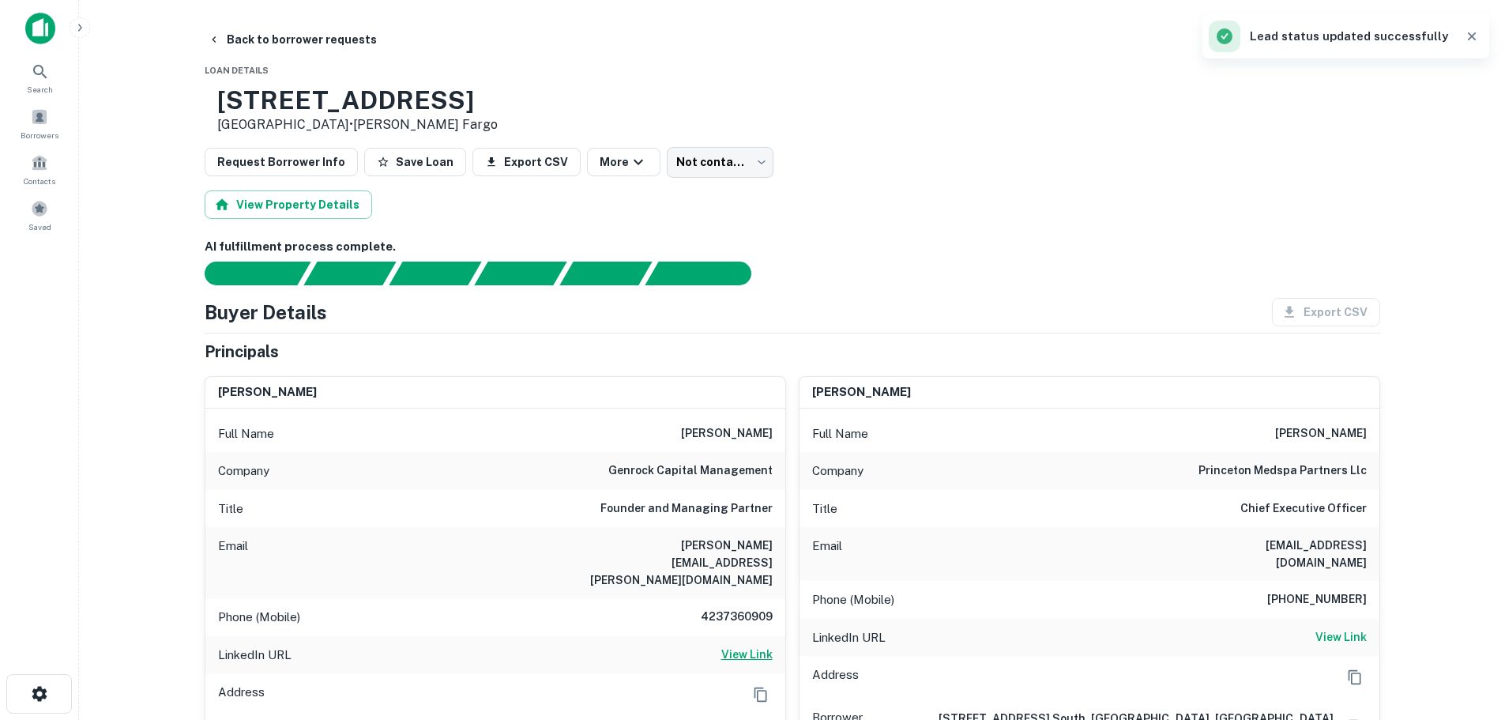
click at [744, 645] on h6 "View Link" at bounding box center [746, 653] width 51 height 17
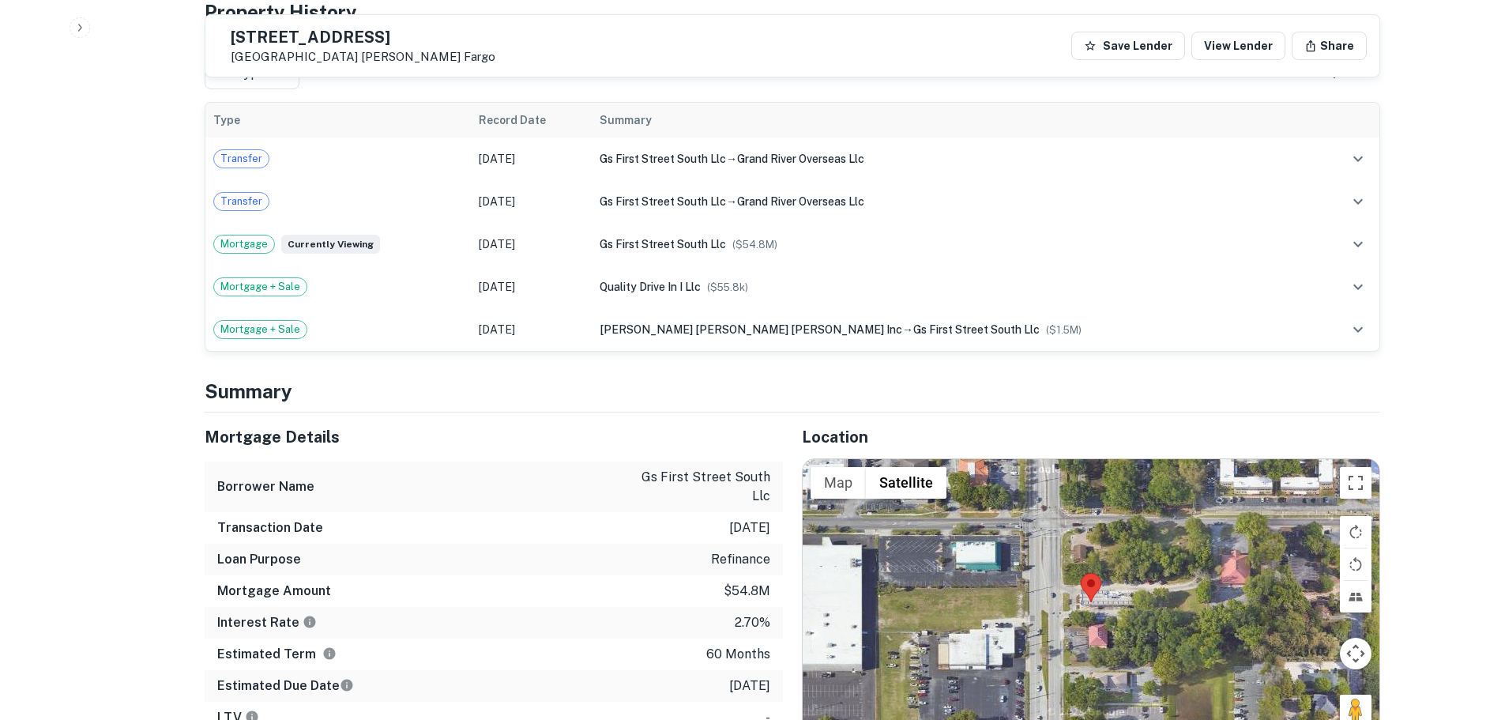
scroll to position [869, 0]
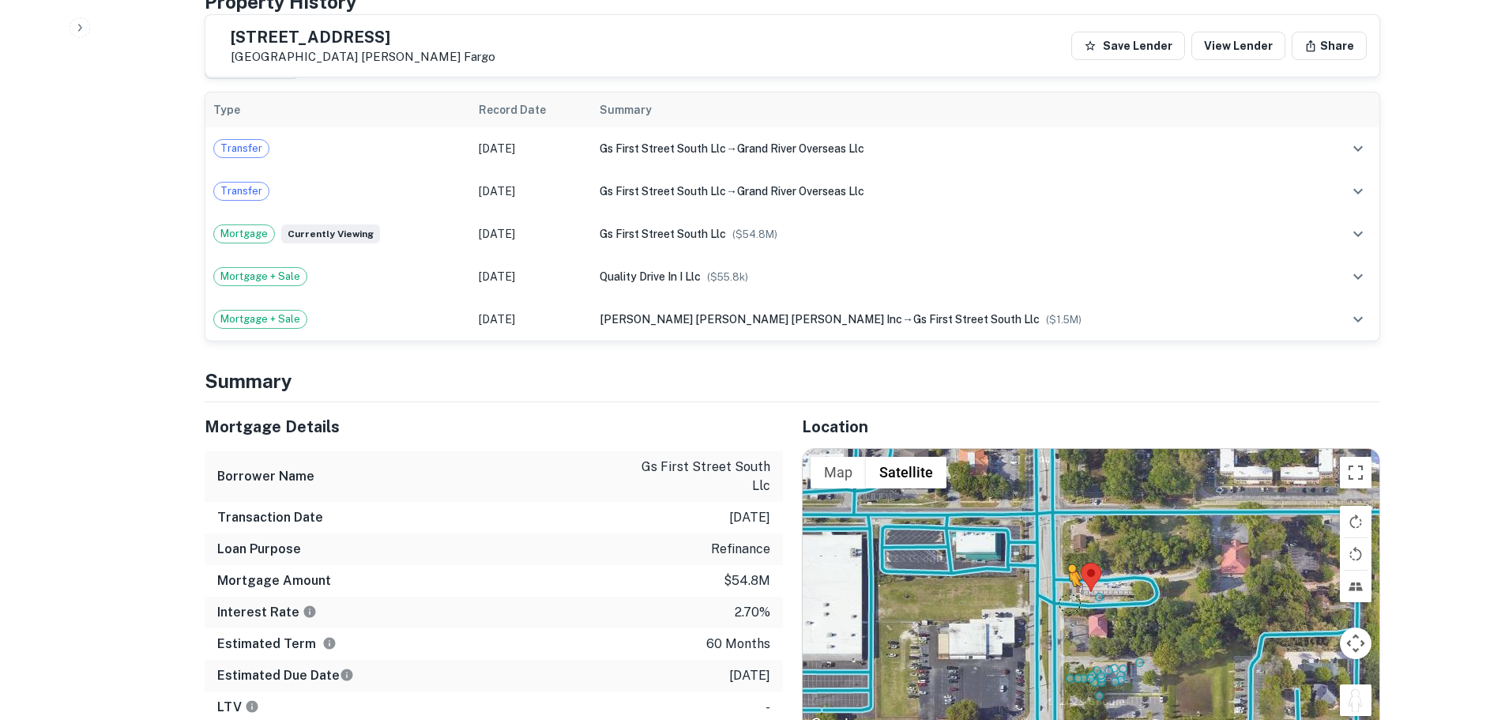
drag, startPoint x: 1351, startPoint y: 684, endPoint x: 1065, endPoint y: 567, distance: 309.6
click at [1065, 567] on div "To activate drag with keyboard, press Alt + Enter. Once in keyboard drag state,…" at bounding box center [1090, 592] width 577 height 286
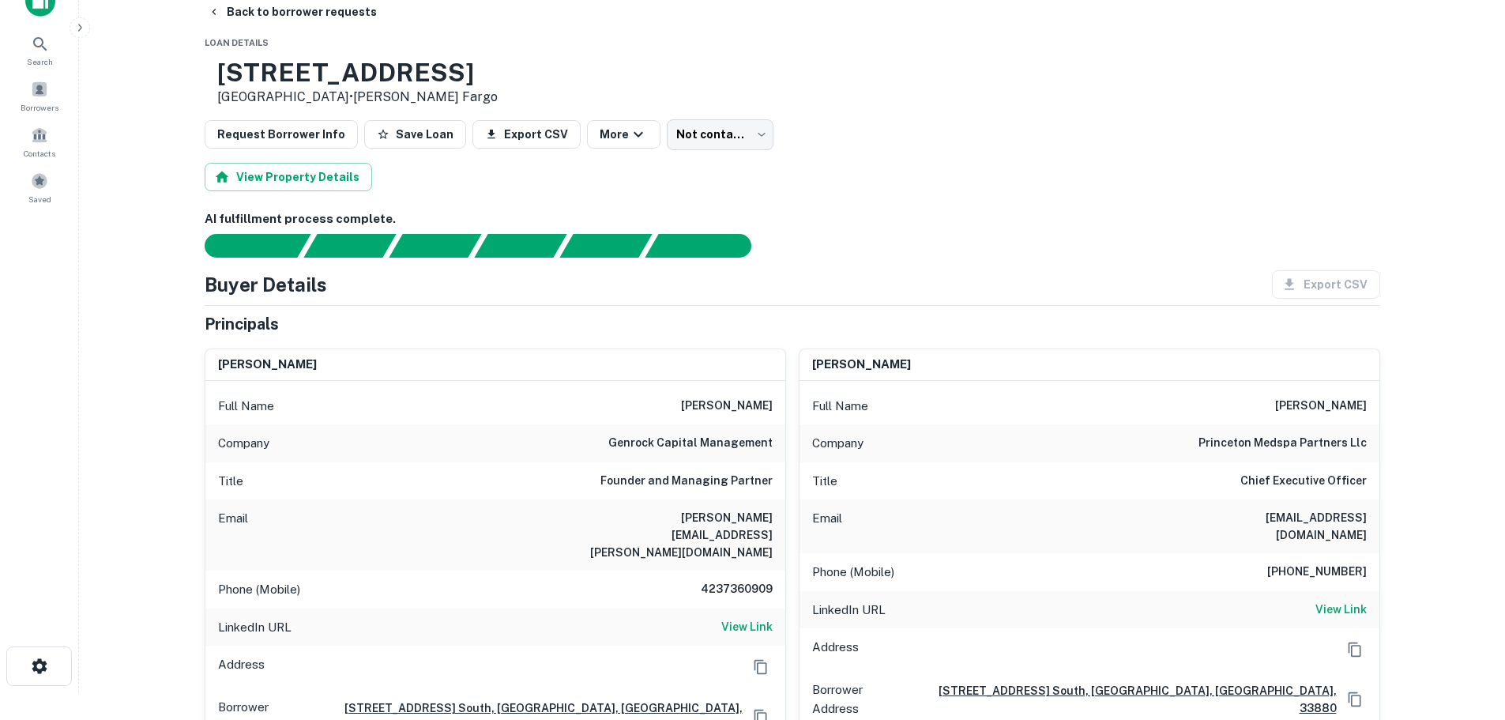
scroll to position [0, 0]
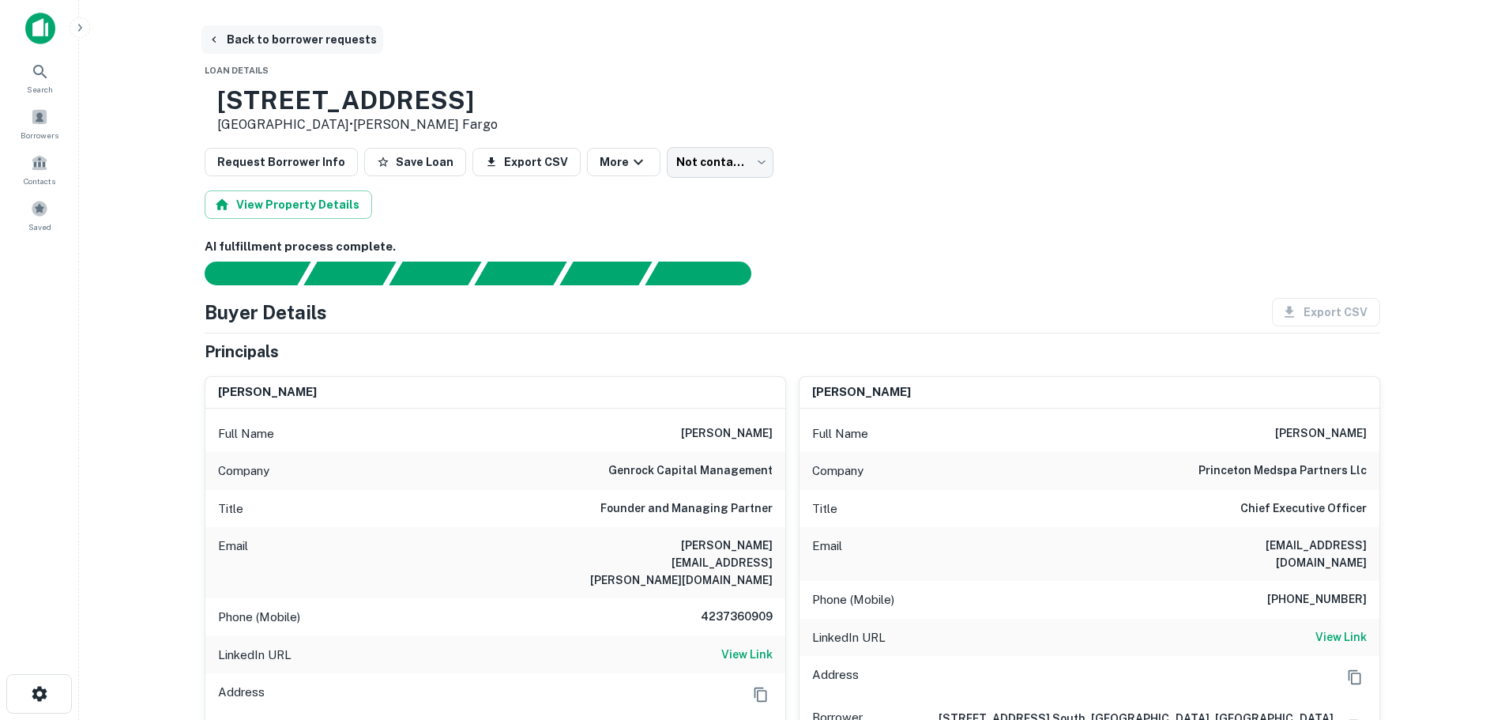
click at [345, 40] on button "Back to borrower requests" at bounding box center [292, 39] width 182 height 28
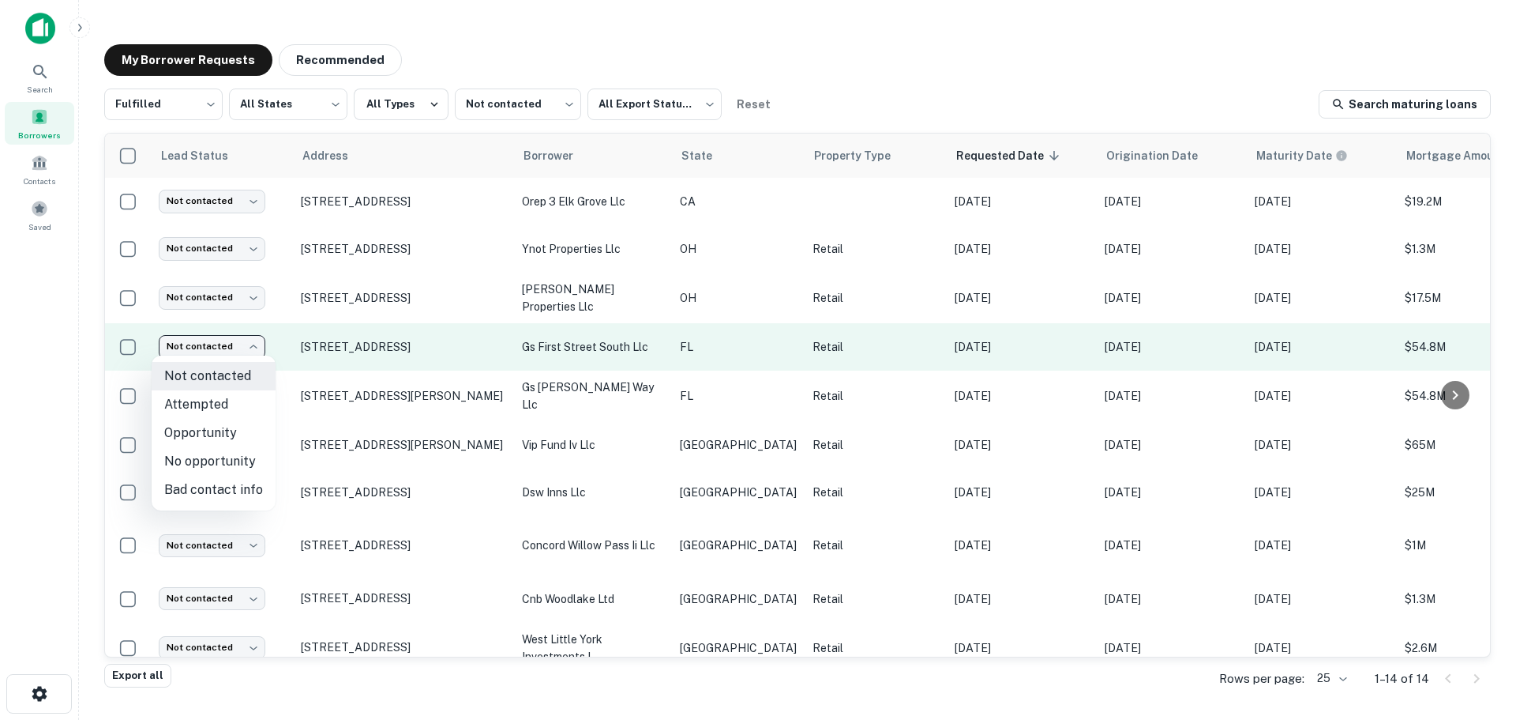
click at [246, 353] on body "Search Borrowers Contacts Saved My Borrower Requests Recommended Fulfilled ****…" at bounding box center [758, 360] width 1516 height 720
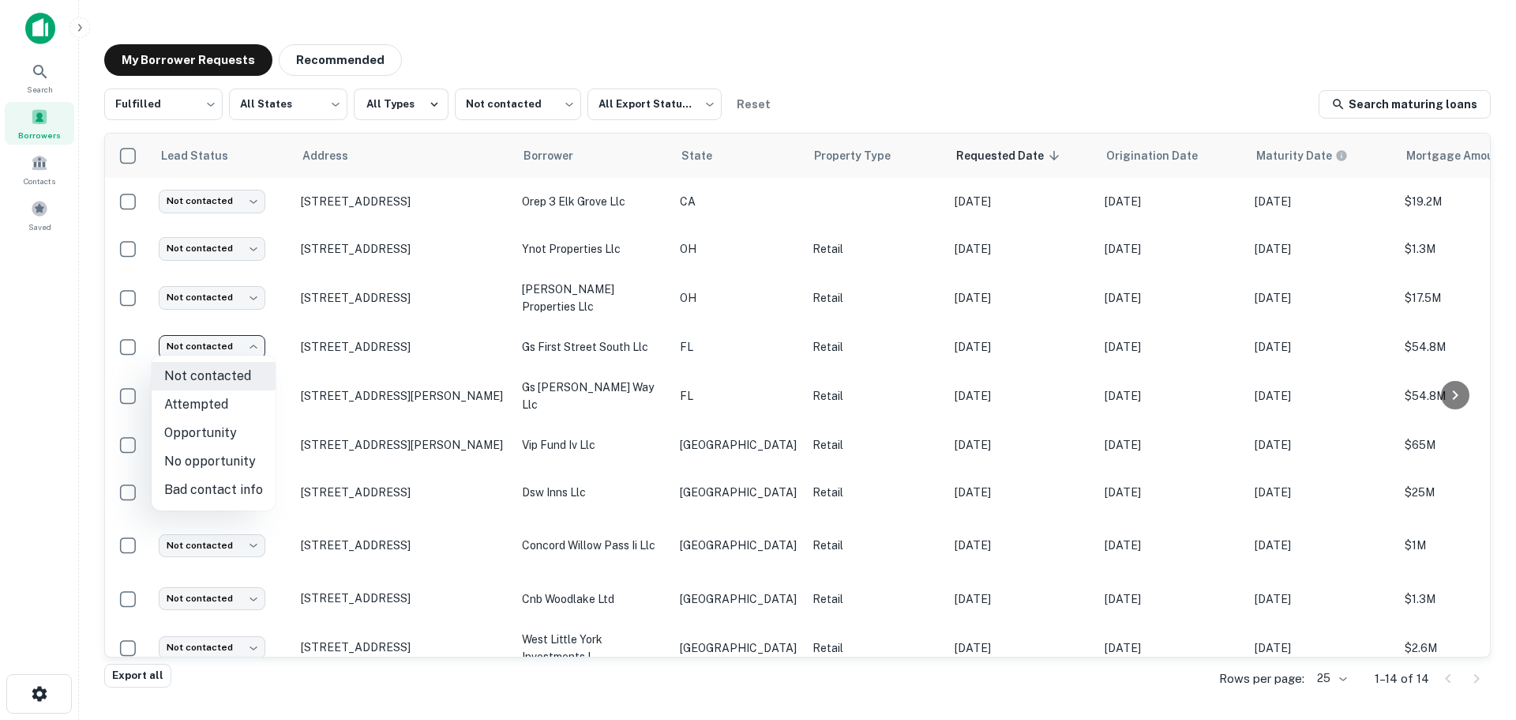
click at [224, 453] on li "No opportunity" at bounding box center [214, 461] width 124 height 28
type input "**********"
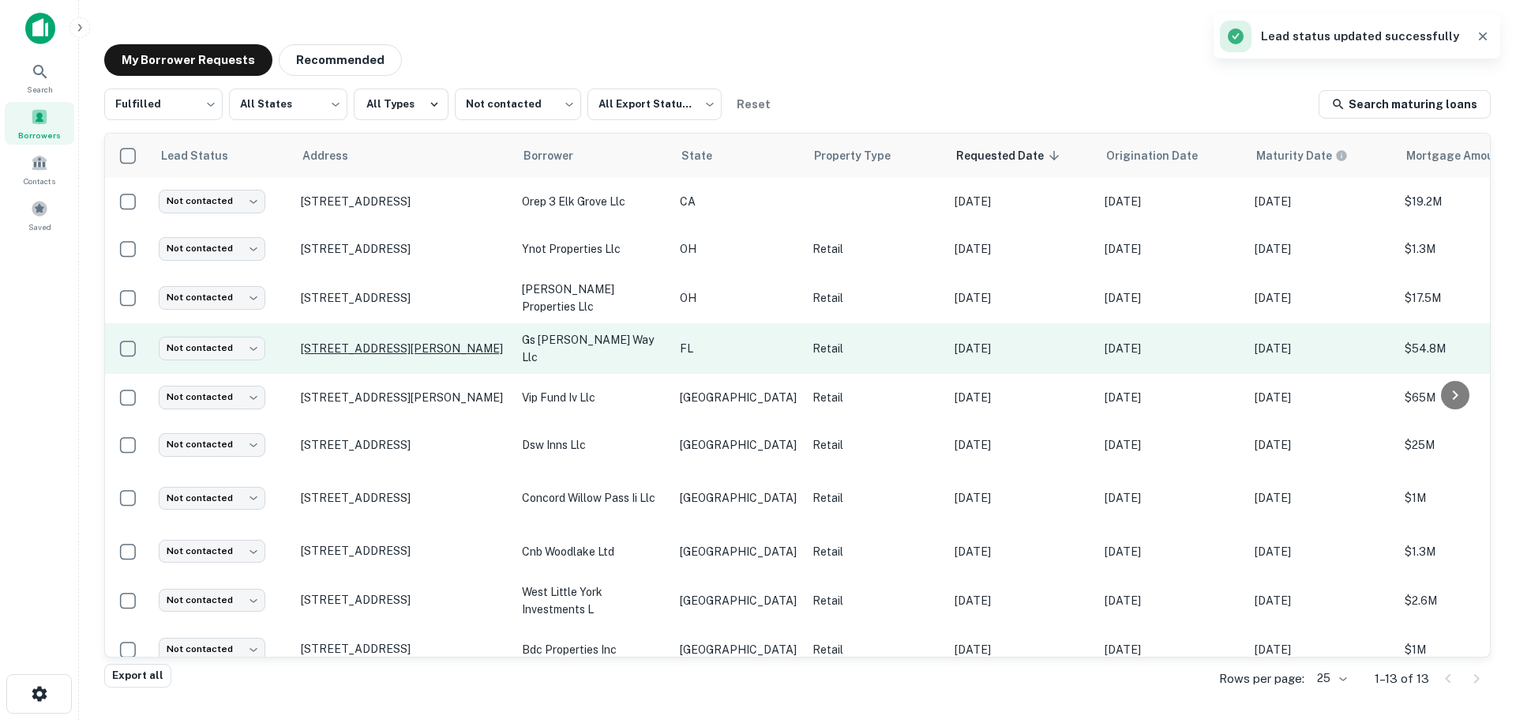
click at [411, 341] on p "[STREET_ADDRESS][PERSON_NAME]" at bounding box center [403, 348] width 205 height 14
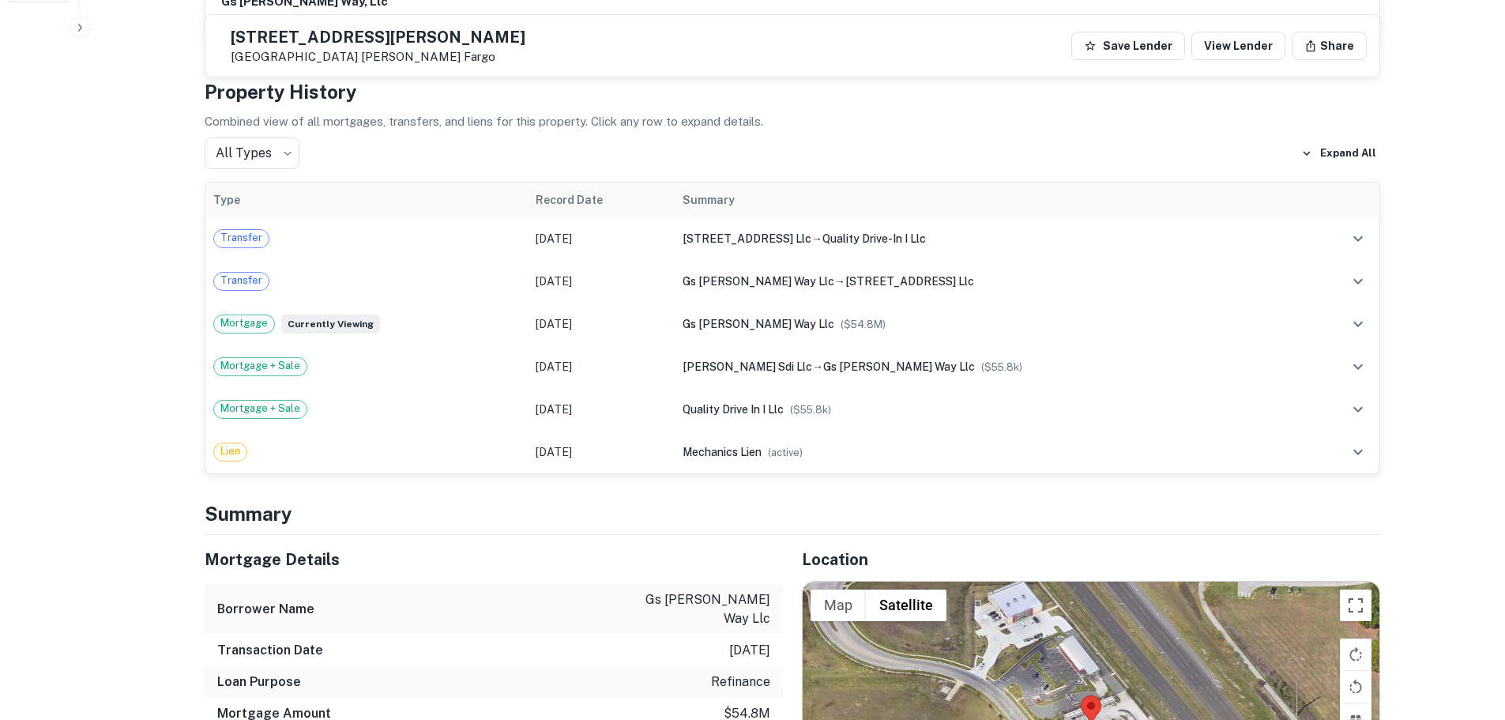
scroll to position [1027, 0]
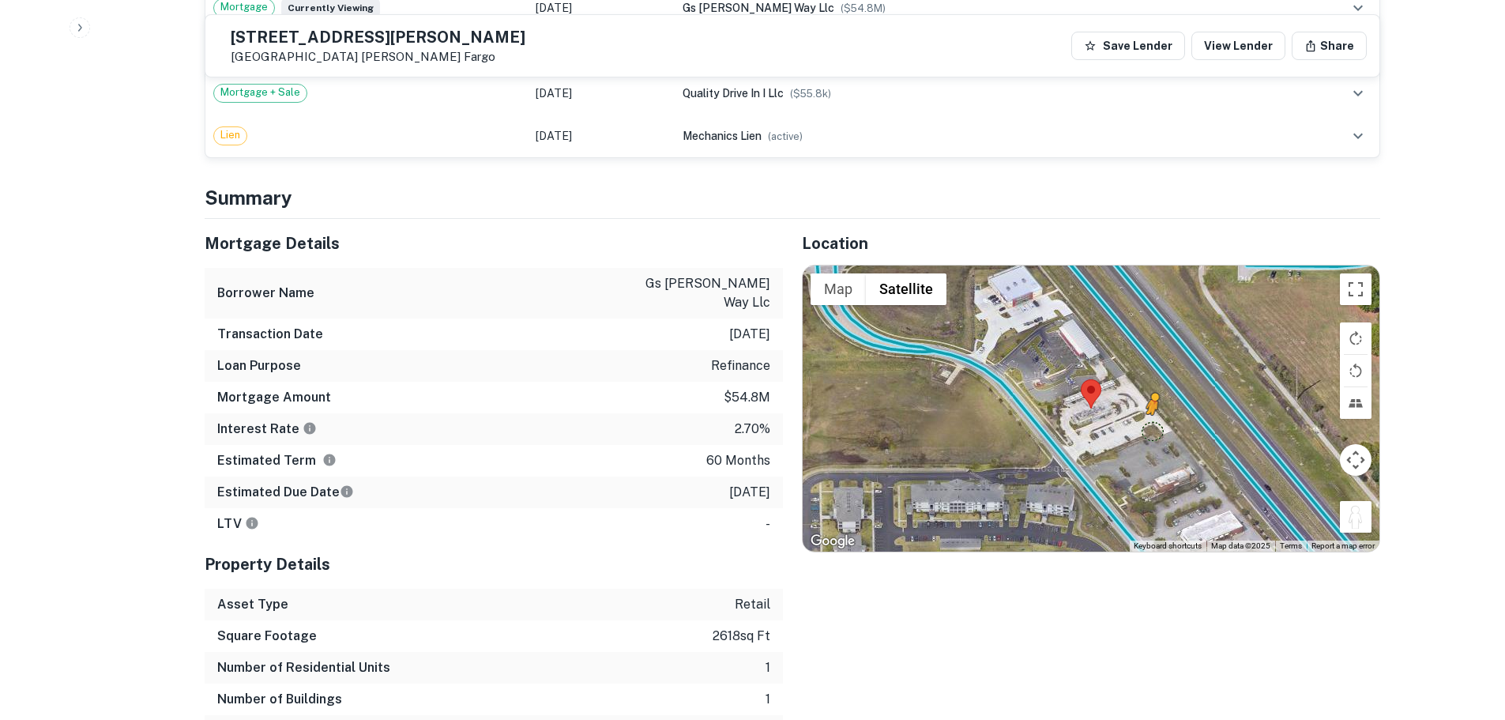
drag, startPoint x: 1360, startPoint y: 529, endPoint x: 1148, endPoint y: 430, distance: 233.9
click at [1148, 430] on div "To activate drag with keyboard, press Alt + Enter. Once in keyboard drag state,…" at bounding box center [1090, 408] width 577 height 286
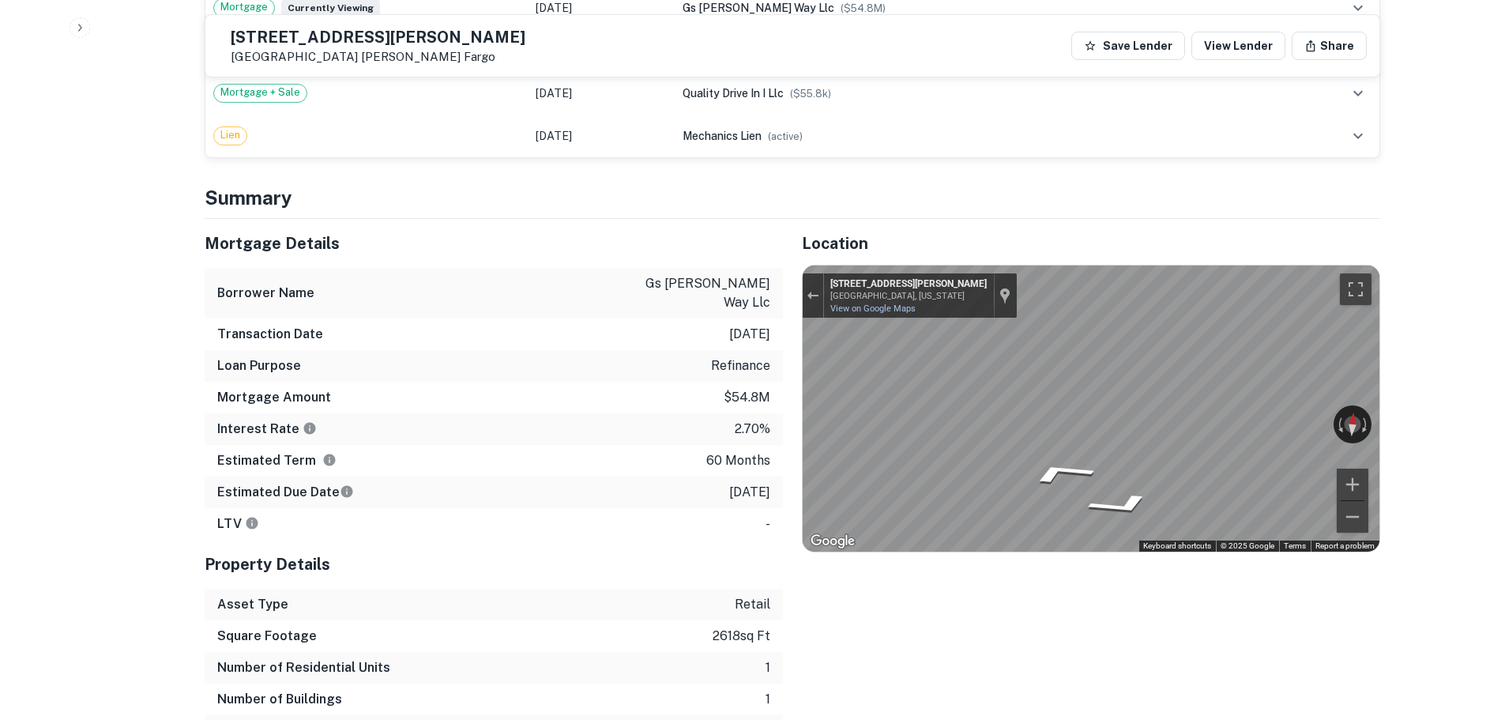
click at [413, 44] on h5 "[STREET_ADDRESS][PERSON_NAME]" at bounding box center [378, 37] width 295 height 16
copy h5 "[STREET_ADDRESS][PERSON_NAME]"
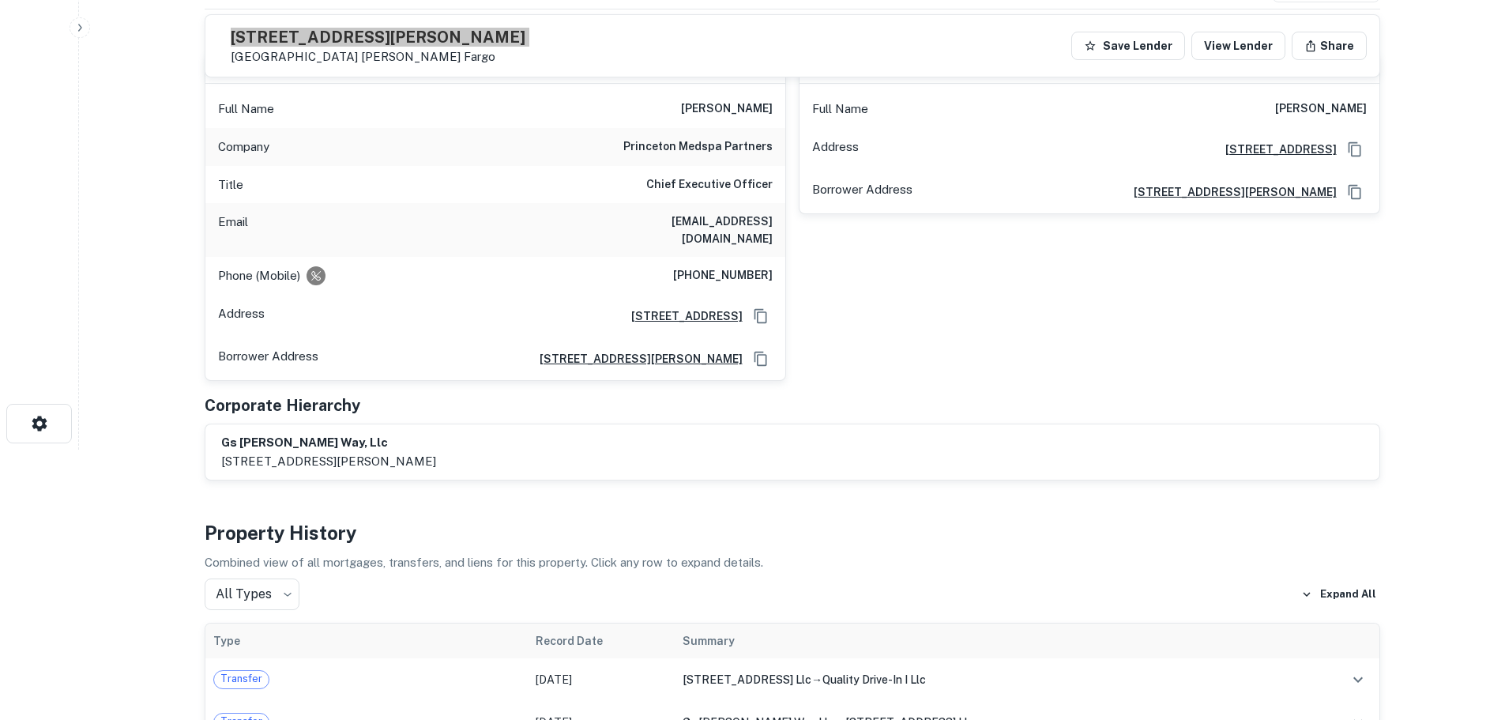
scroll to position [237, 0]
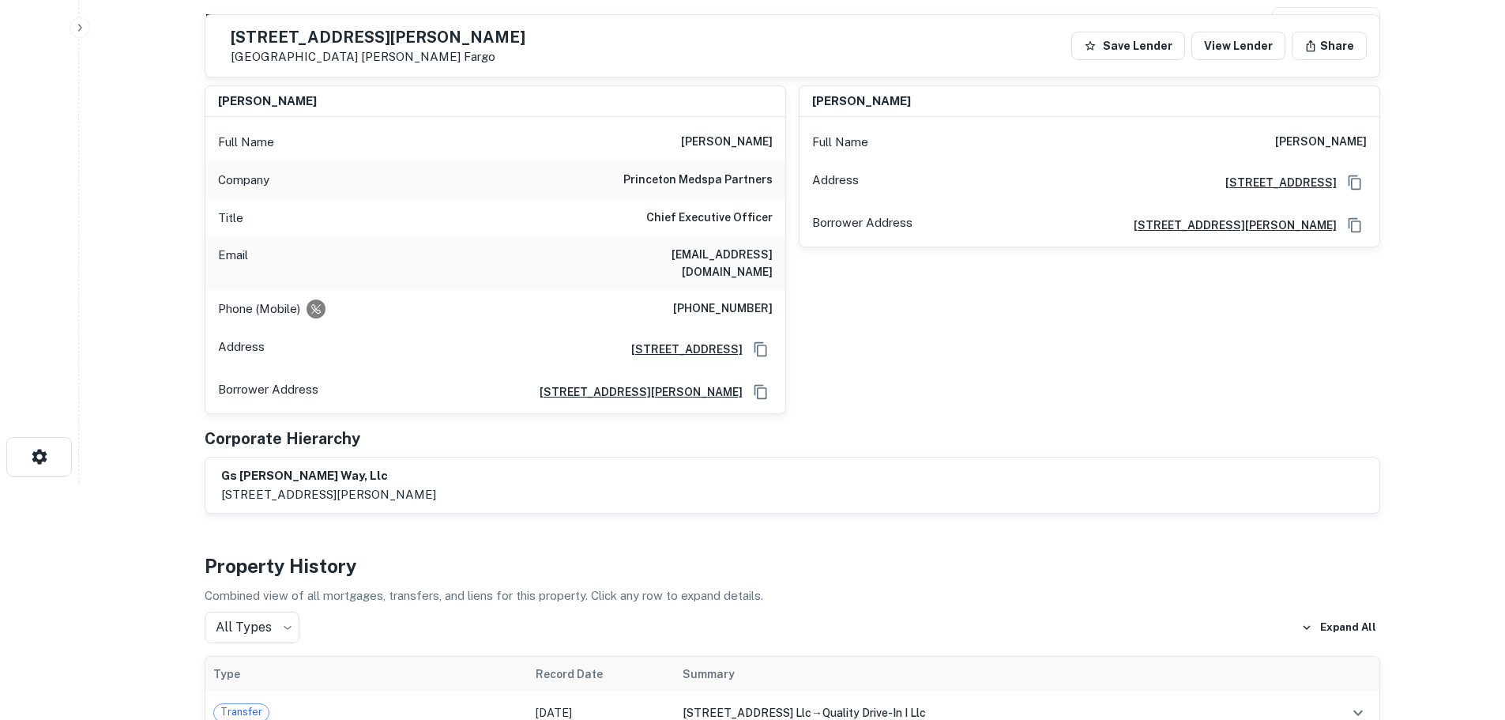
click at [716, 167] on div "Full Name [PERSON_NAME] Company princeton medspa partners Title Chief Executive…" at bounding box center [495, 265] width 580 height 296
click at [715, 182] on h6 "princeton medspa partners" at bounding box center [697, 180] width 149 height 19
click at [412, 35] on h5 "[STREET_ADDRESS][PERSON_NAME]" at bounding box center [378, 37] width 295 height 16
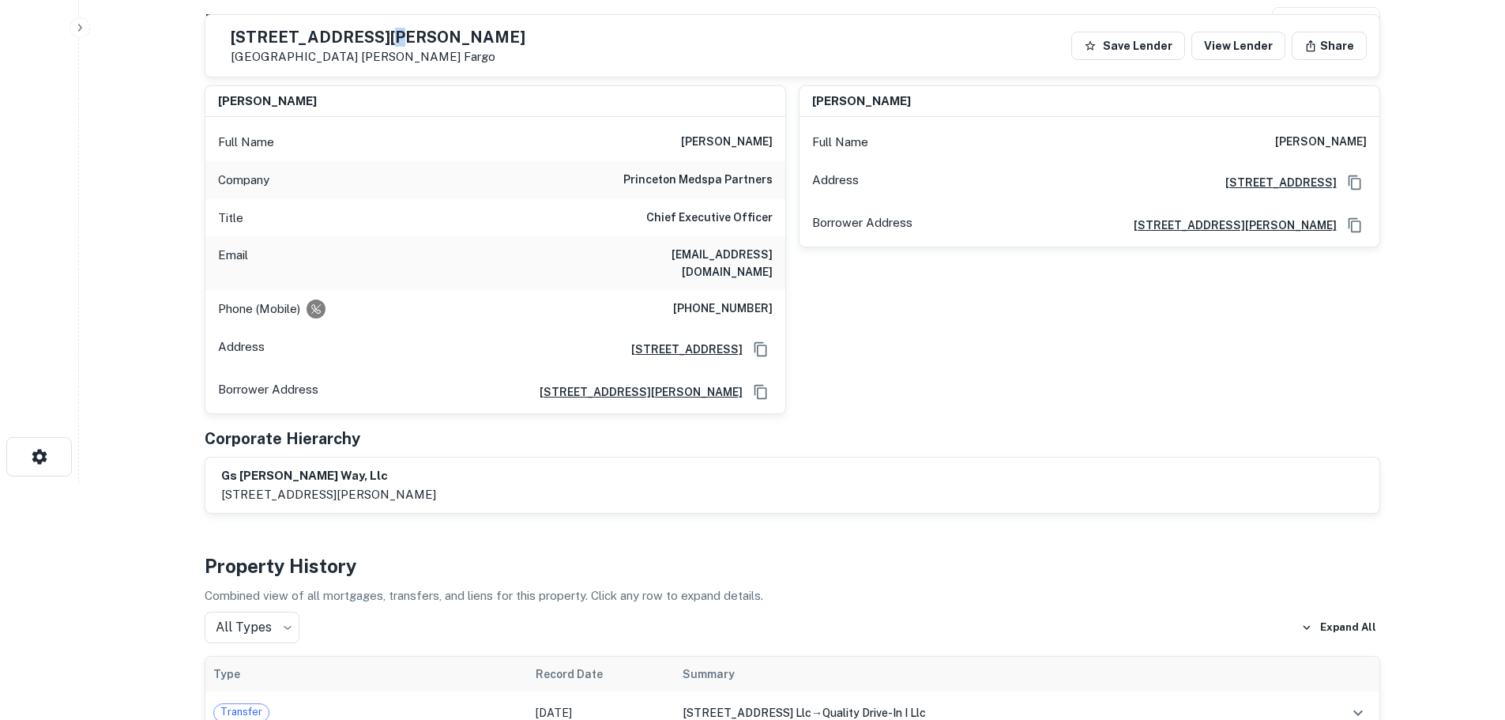
click at [412, 35] on h5 "[STREET_ADDRESS][PERSON_NAME]" at bounding box center [378, 37] width 295 height 16
copy h5 "[STREET_ADDRESS][PERSON_NAME]"
click at [761, 306] on h6 "[PHONE_NUMBER]" at bounding box center [723, 308] width 100 height 19
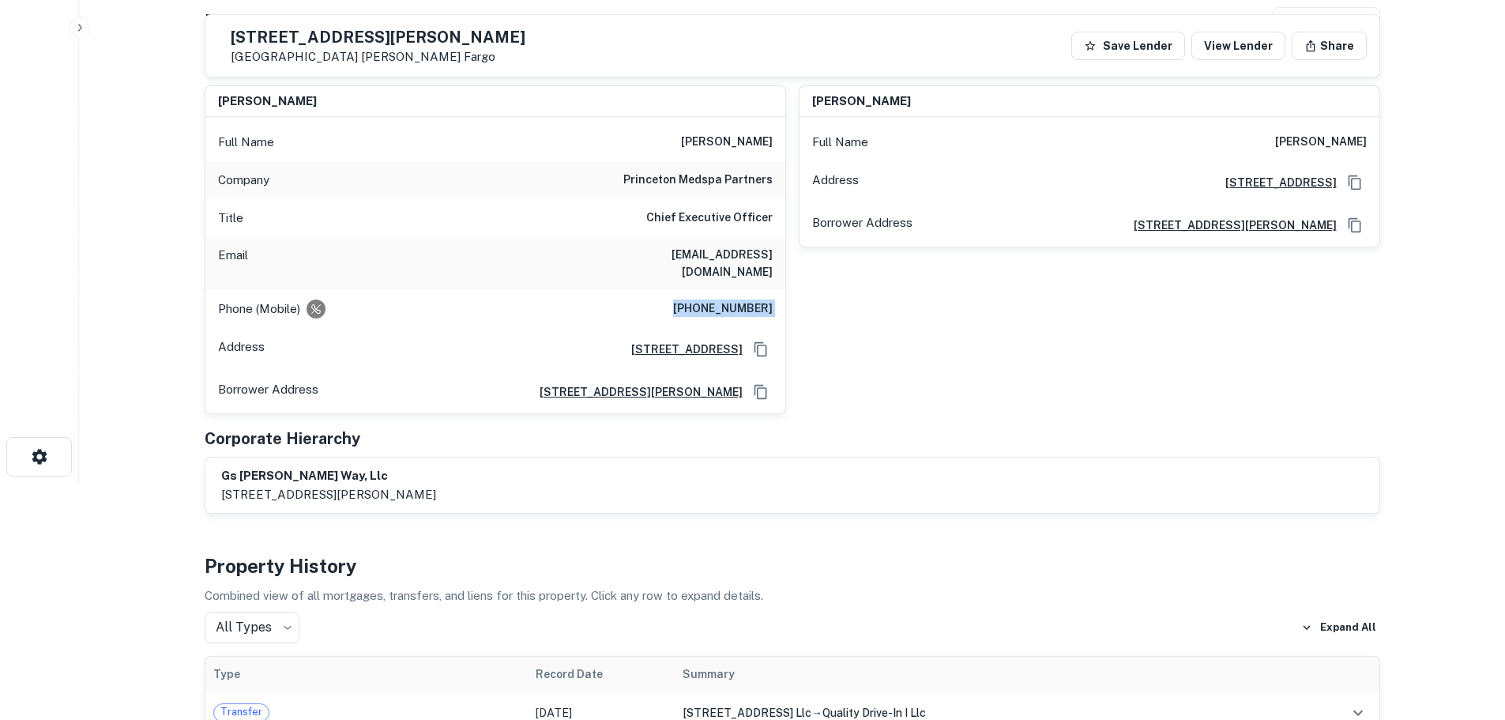
click at [761, 306] on h6 "[PHONE_NUMBER]" at bounding box center [723, 308] width 100 height 19
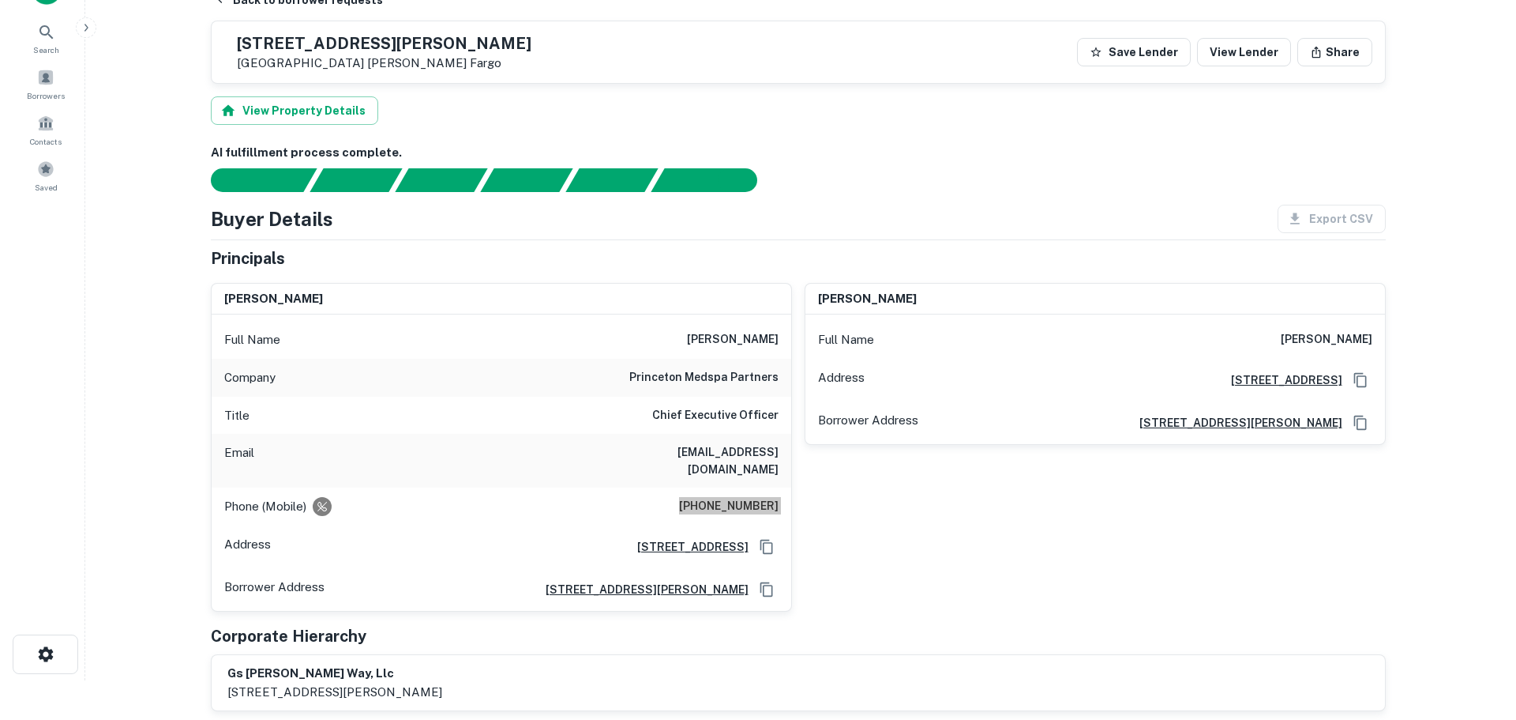
scroll to position [0, 0]
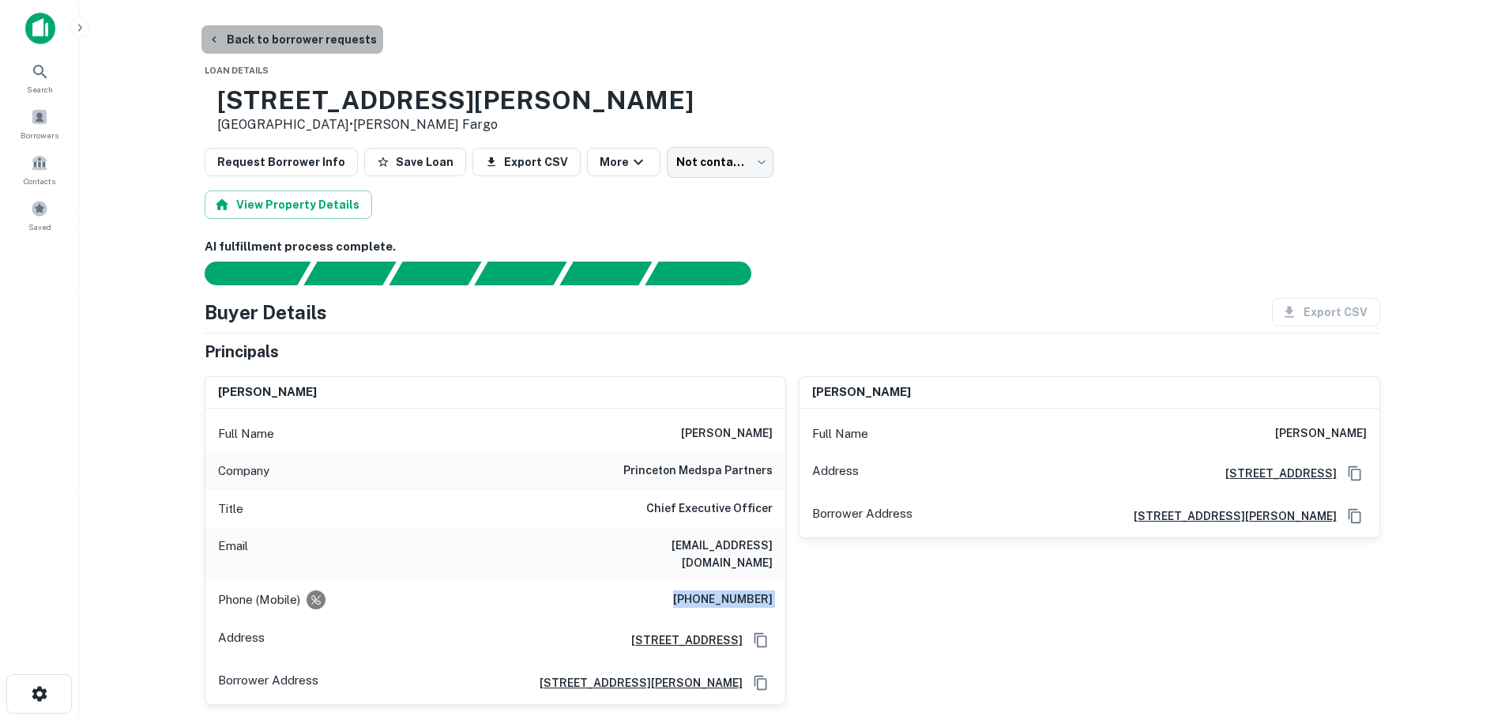
click at [303, 29] on button "Back to borrower requests" at bounding box center [292, 39] width 182 height 28
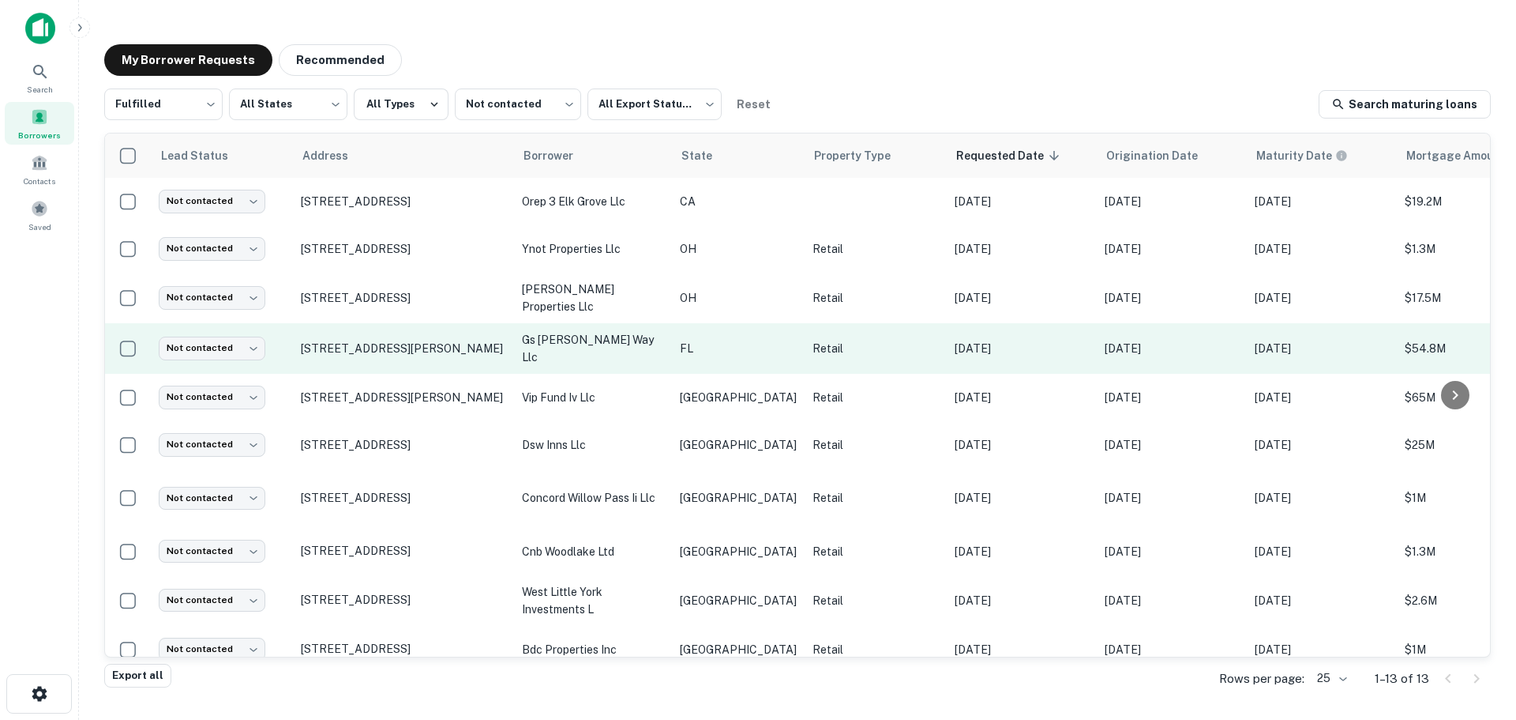
click at [211, 331] on td "Not contacted **** ​" at bounding box center [222, 348] width 142 height 51
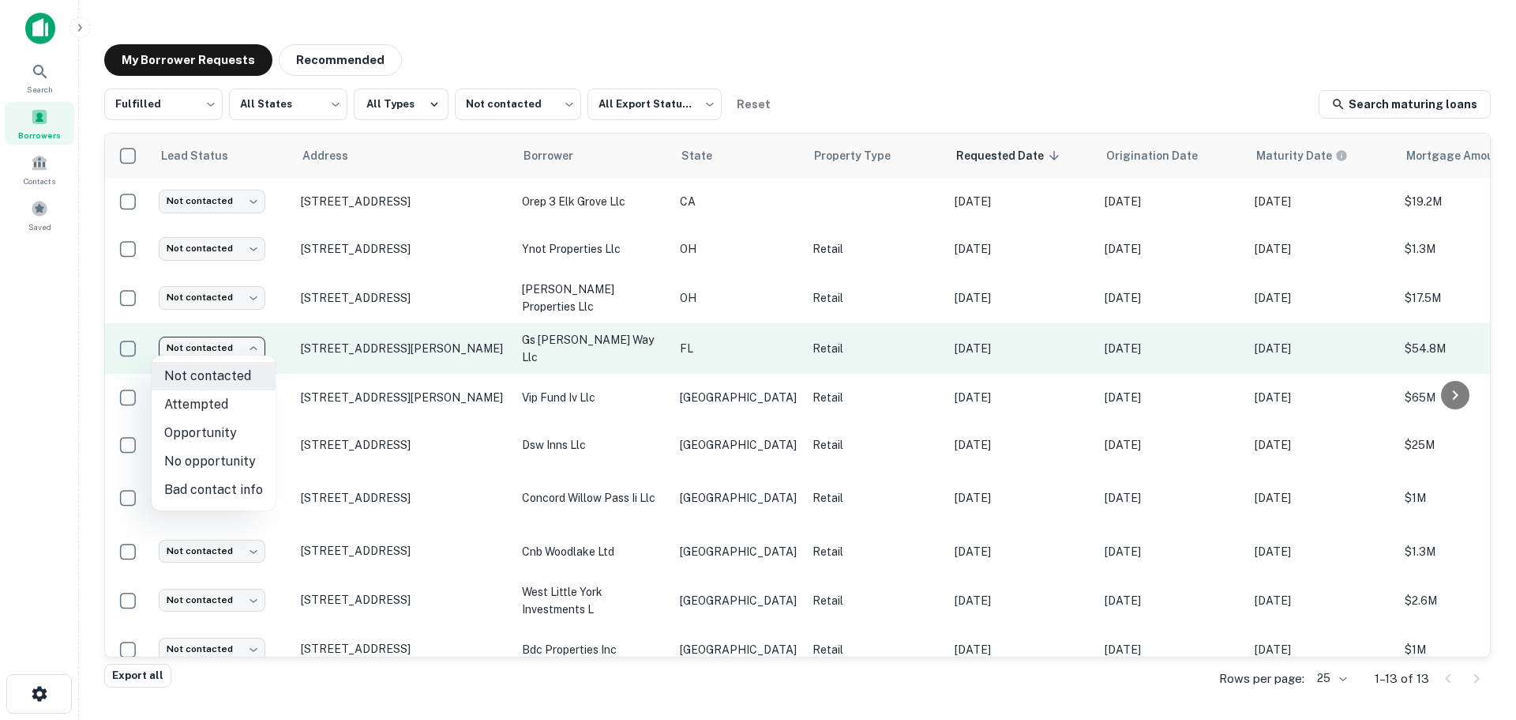
click at [224, 348] on body "Search Borrowers Contacts Saved My Borrower Requests Recommended Fulfilled ****…" at bounding box center [758, 360] width 1516 height 720
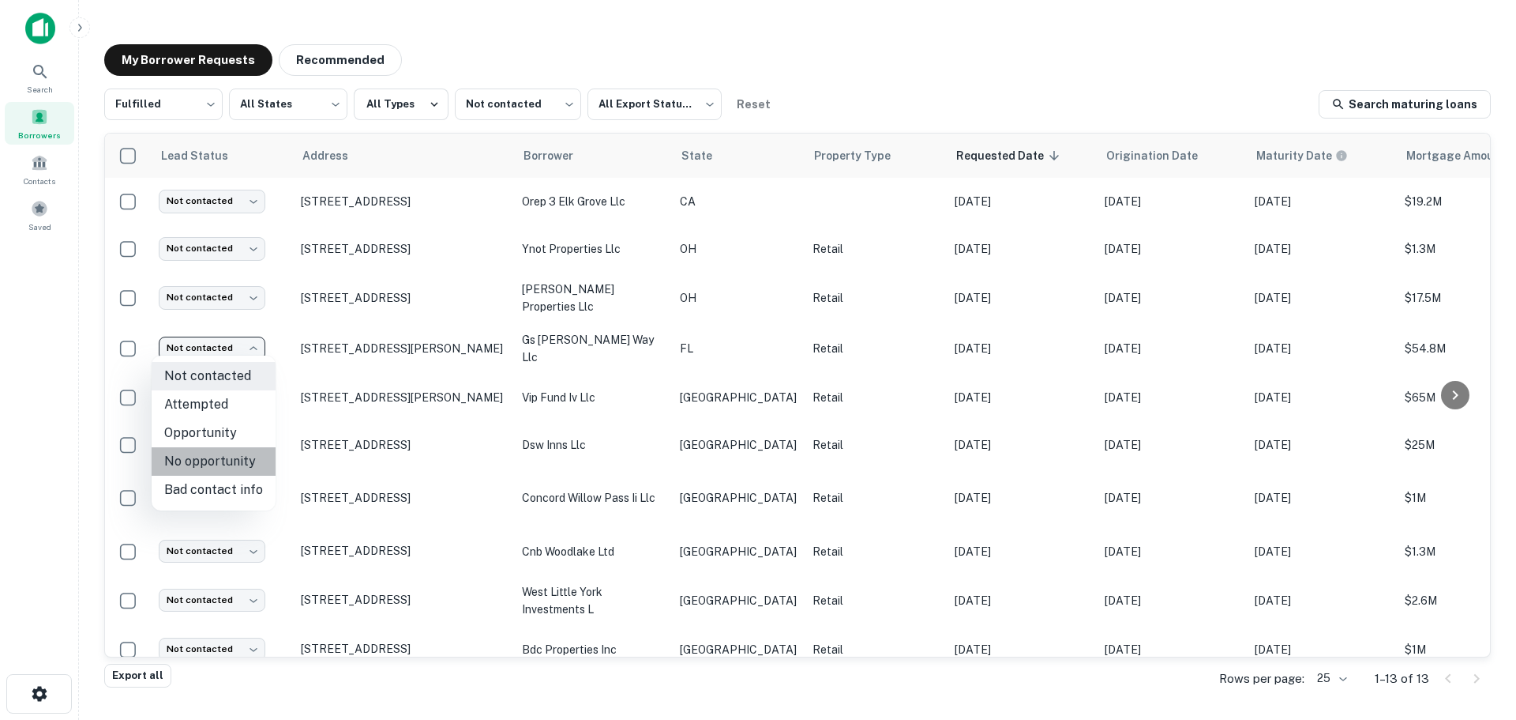
click at [235, 457] on li "No opportunity" at bounding box center [214, 461] width 124 height 28
type input "**********"
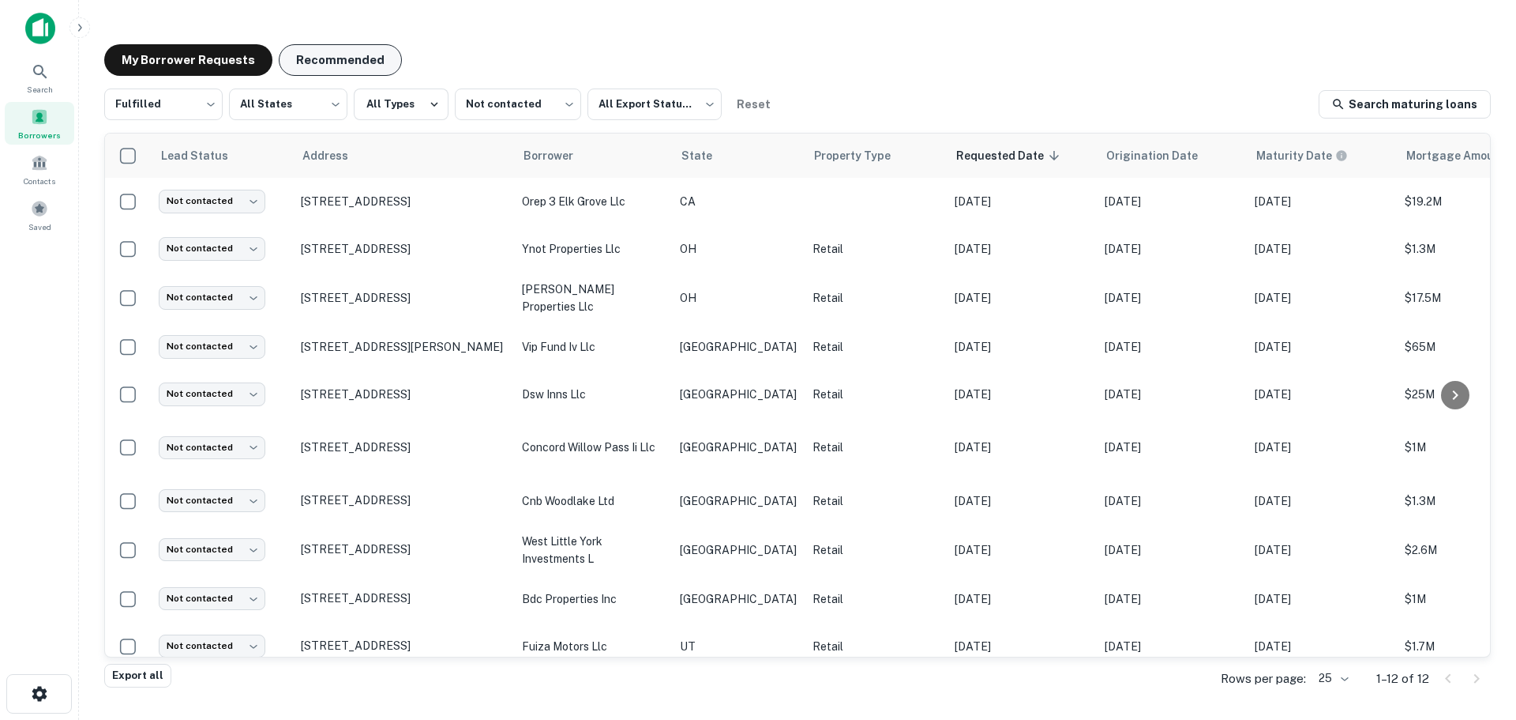
click at [342, 56] on button "Recommended" at bounding box center [340, 60] width 123 height 32
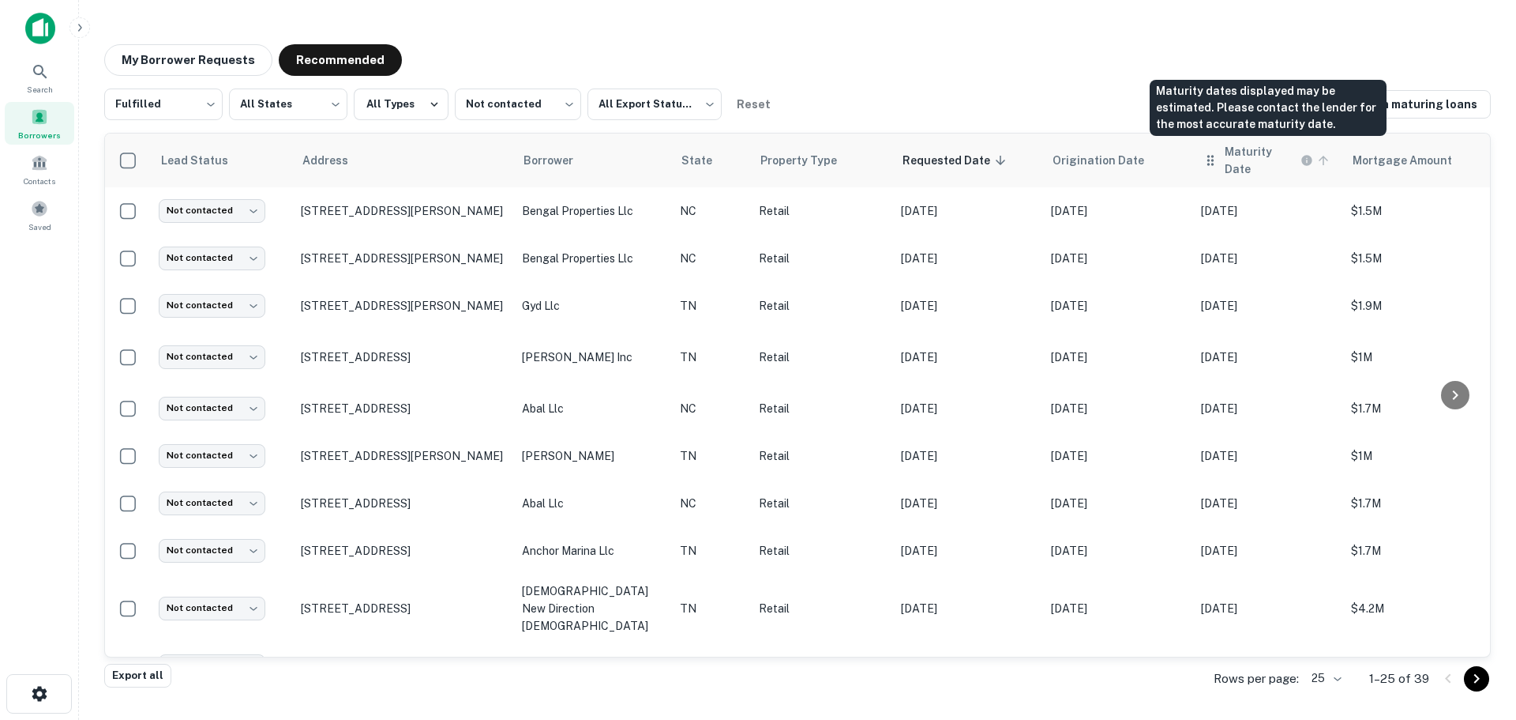
click at [1273, 154] on h6 "Maturity Date" at bounding box center [1261, 160] width 73 height 35
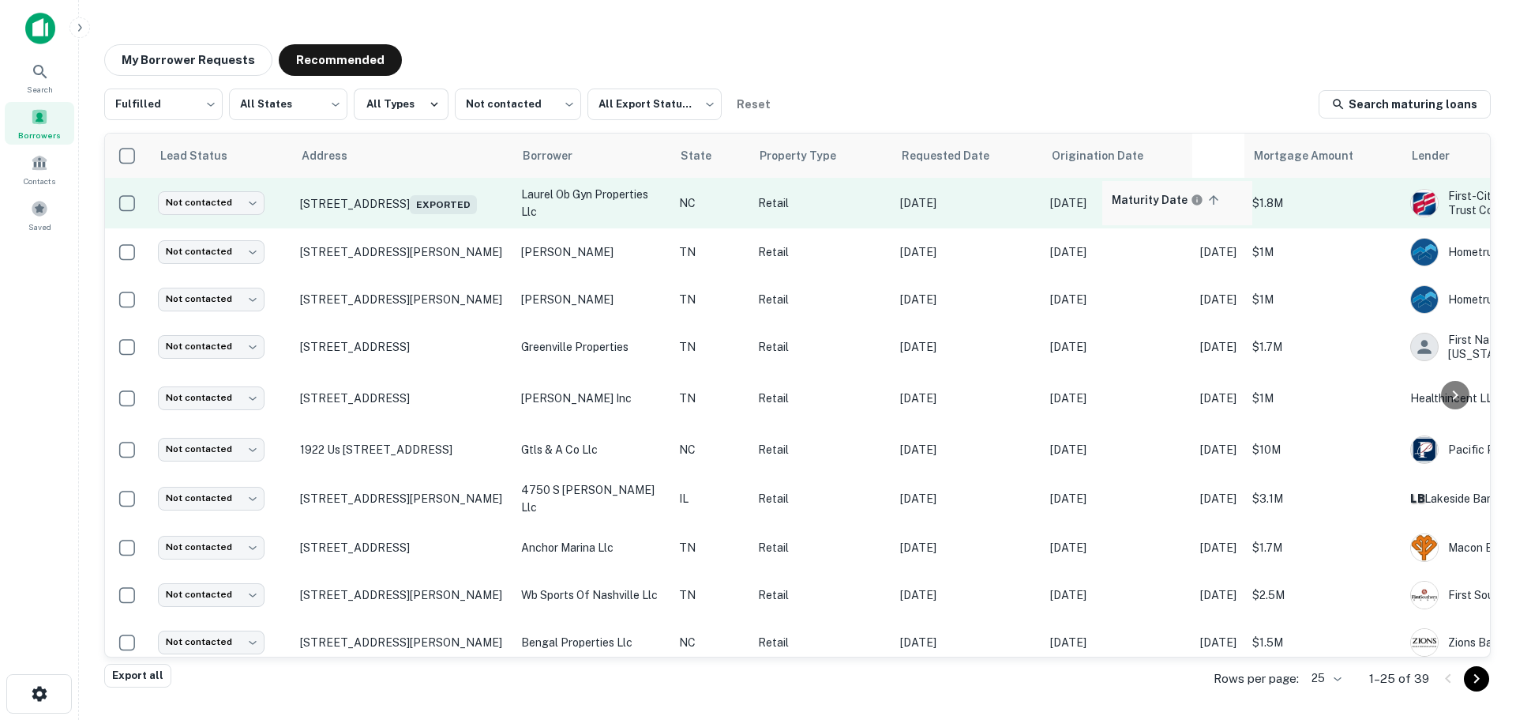
scroll to position [0, 2]
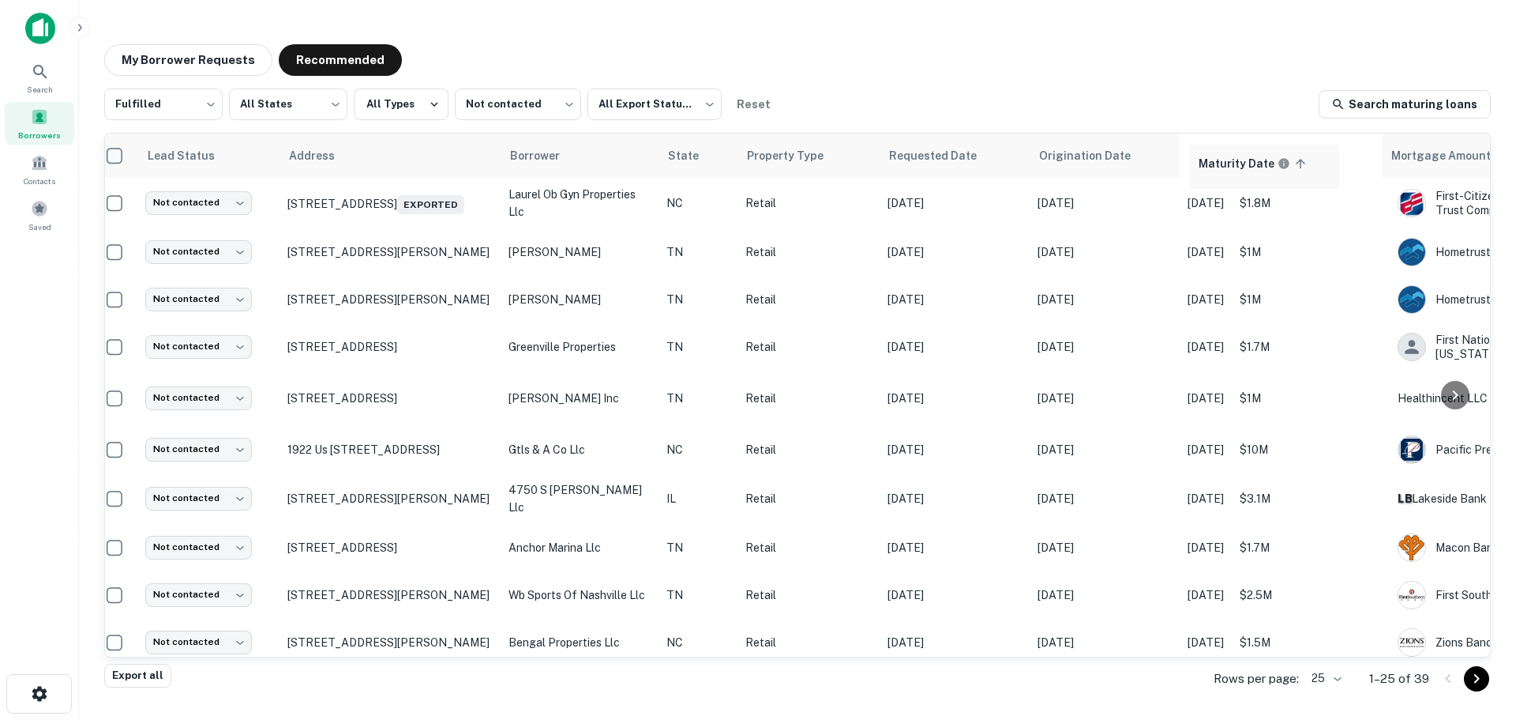
drag, startPoint x: 1269, startPoint y: 156, endPoint x: 1265, endPoint y: 173, distance: 17.8
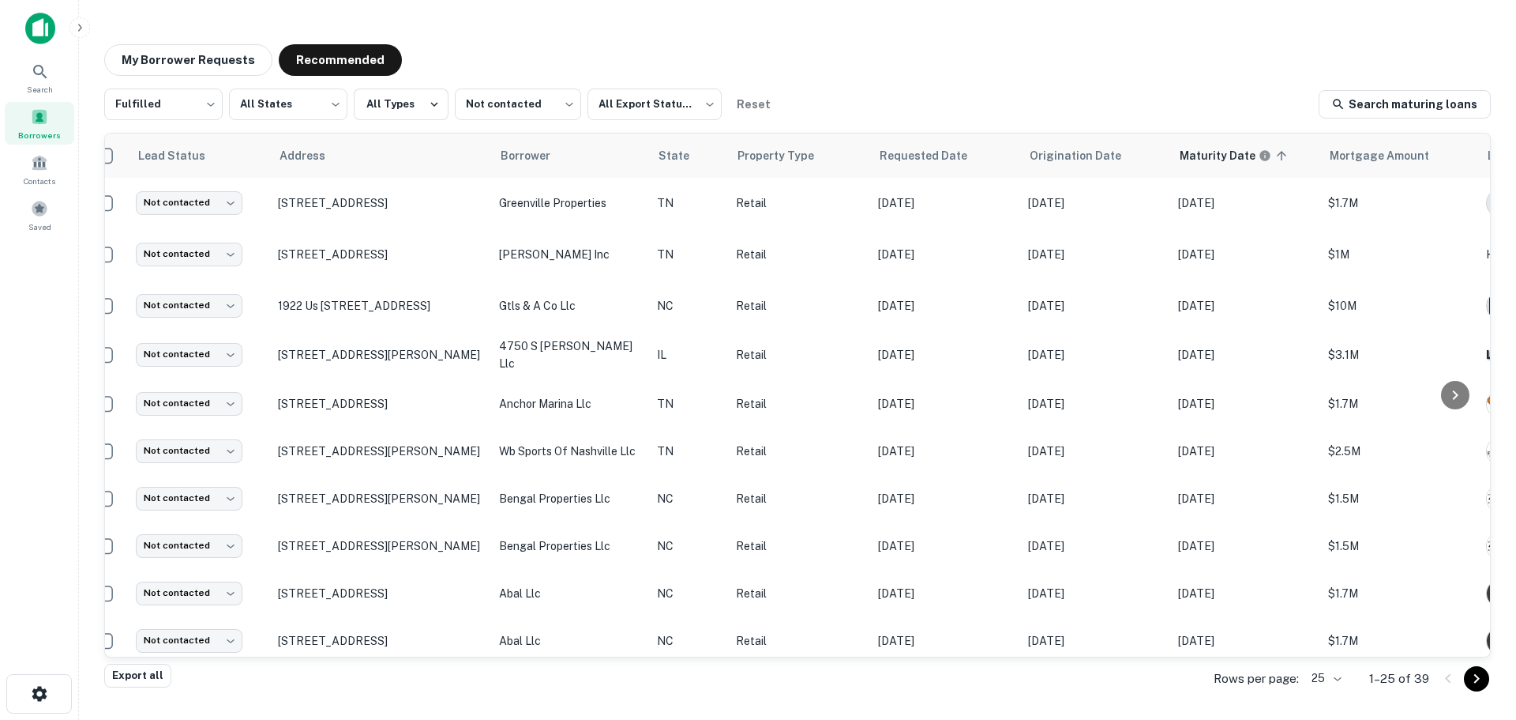
scroll to position [0, 23]
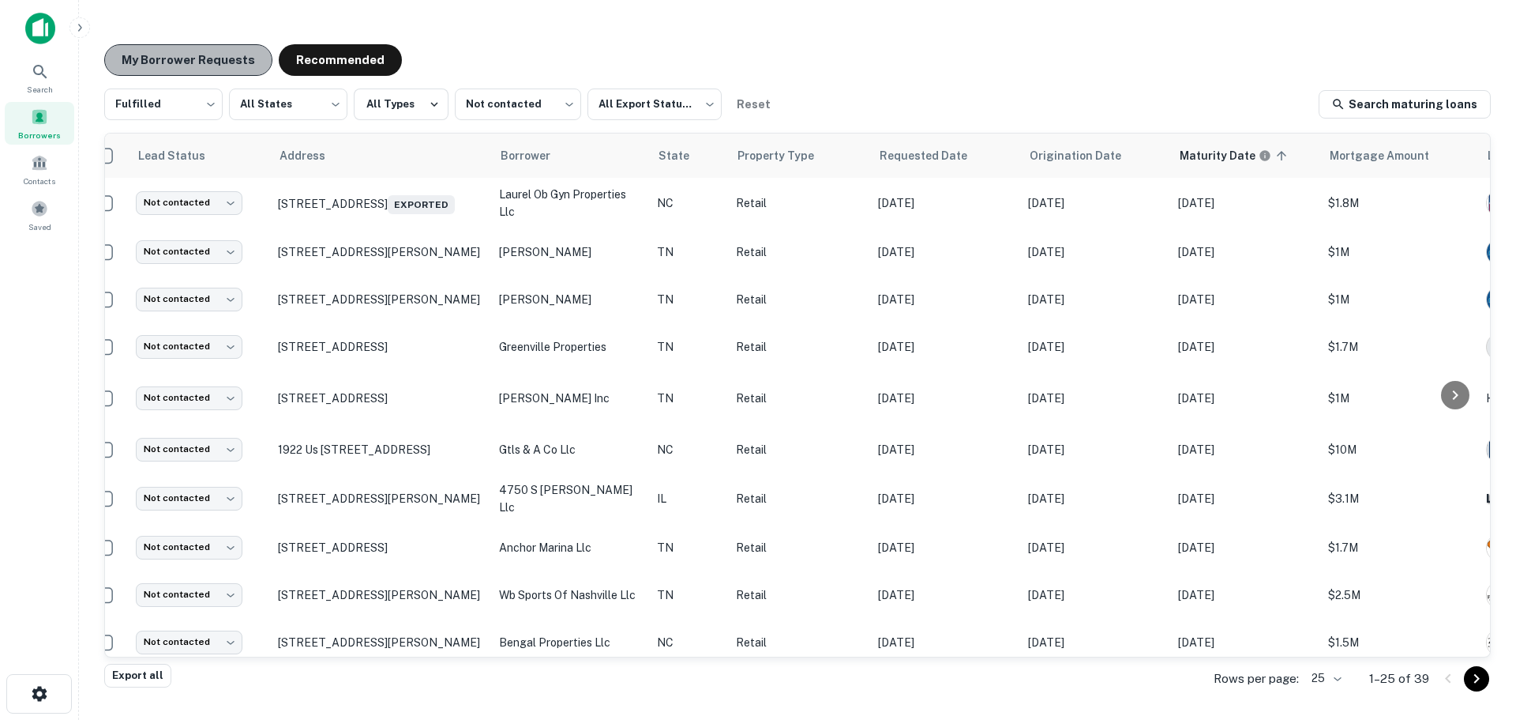
click at [215, 70] on button "My Borrower Requests" at bounding box center [188, 60] width 168 height 32
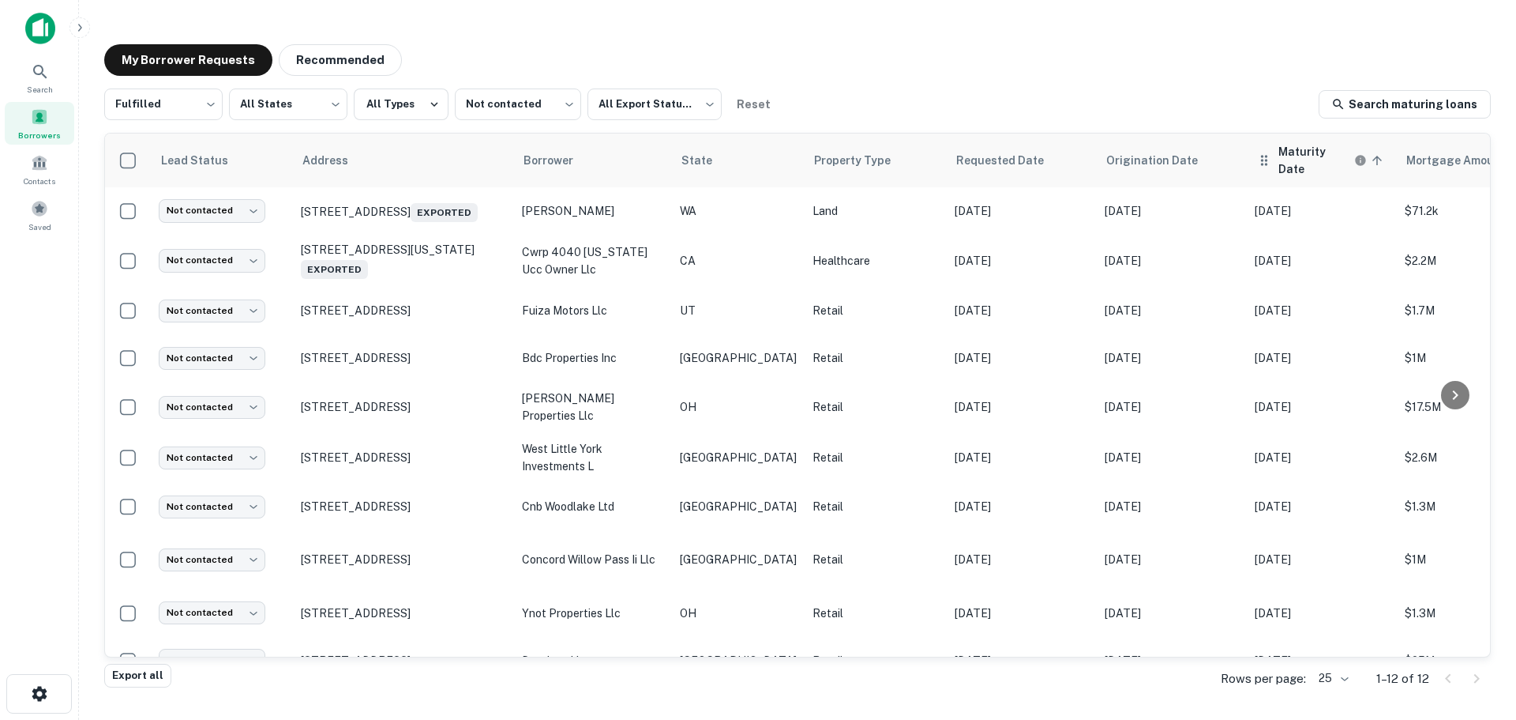
click at [1324, 165] on th "Maturity Date sorted ascending" at bounding box center [1322, 160] width 150 height 54
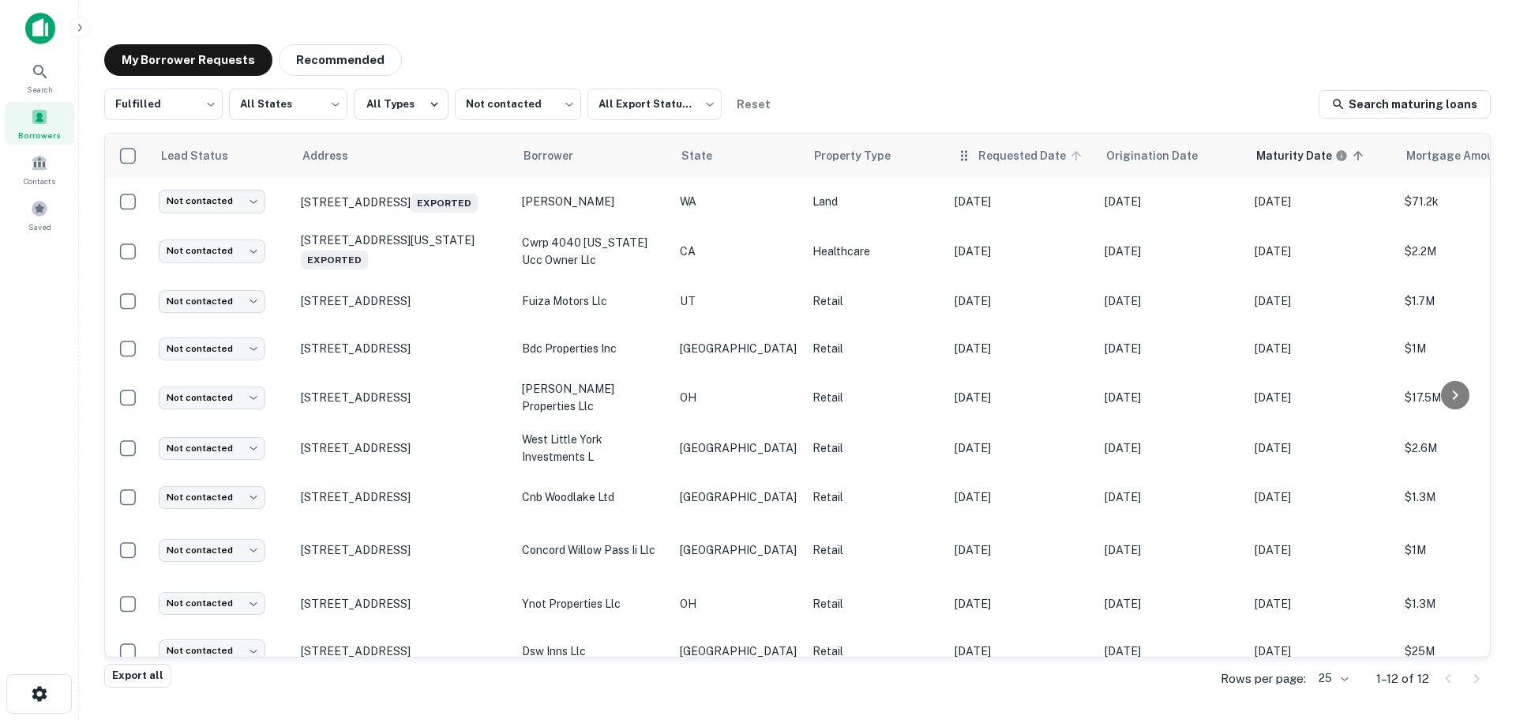
click at [1069, 153] on icon at bounding box center [1076, 155] width 14 height 14
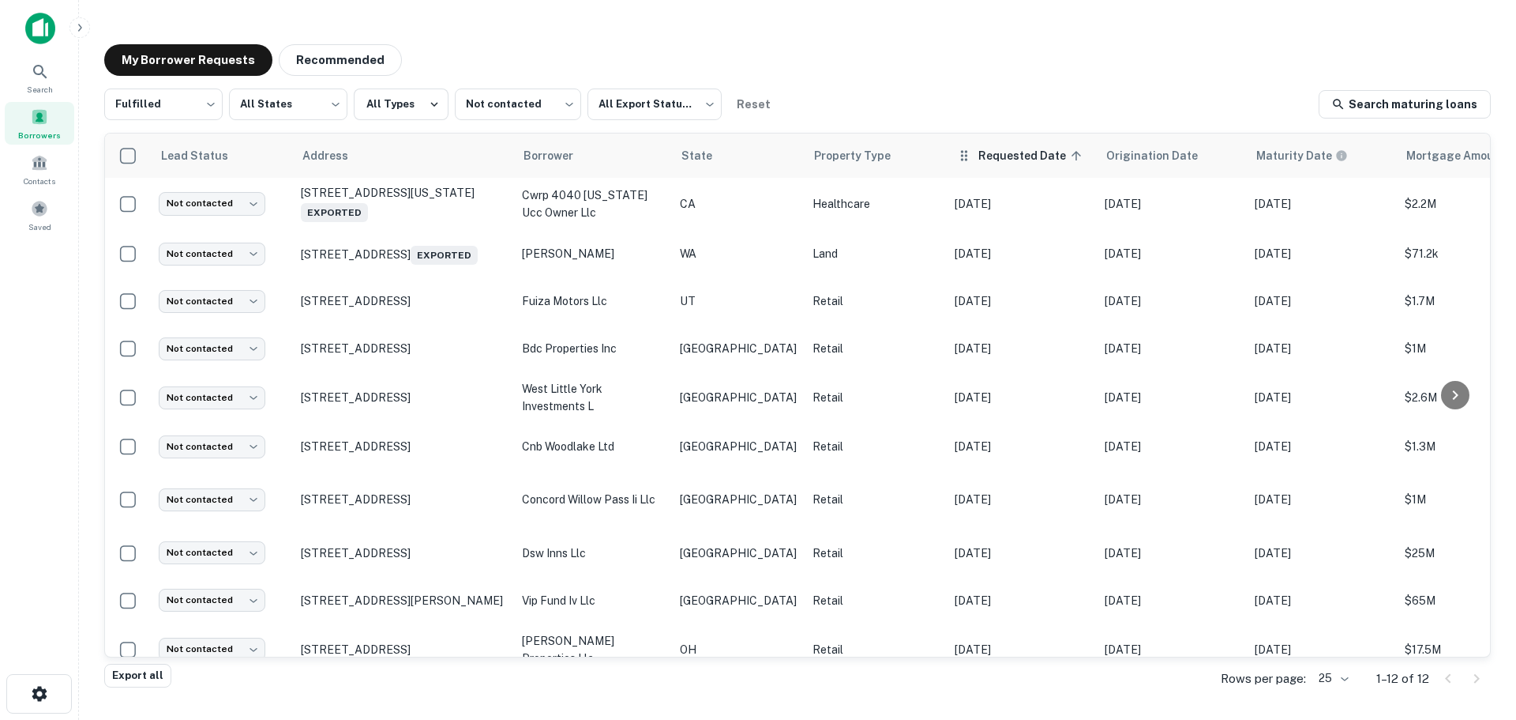
click at [1069, 153] on icon at bounding box center [1076, 155] width 14 height 14
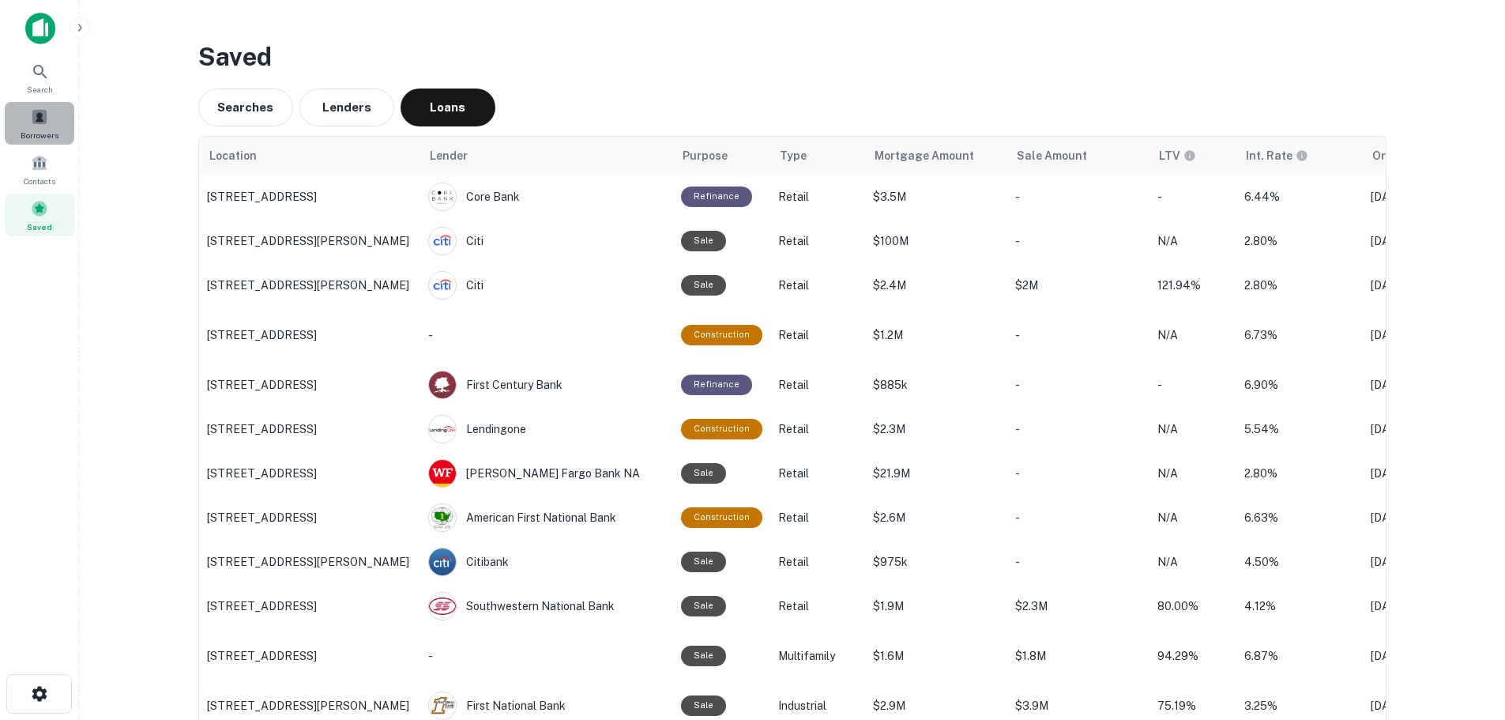
click at [62, 127] on div "Borrowers" at bounding box center [40, 123] width 70 height 43
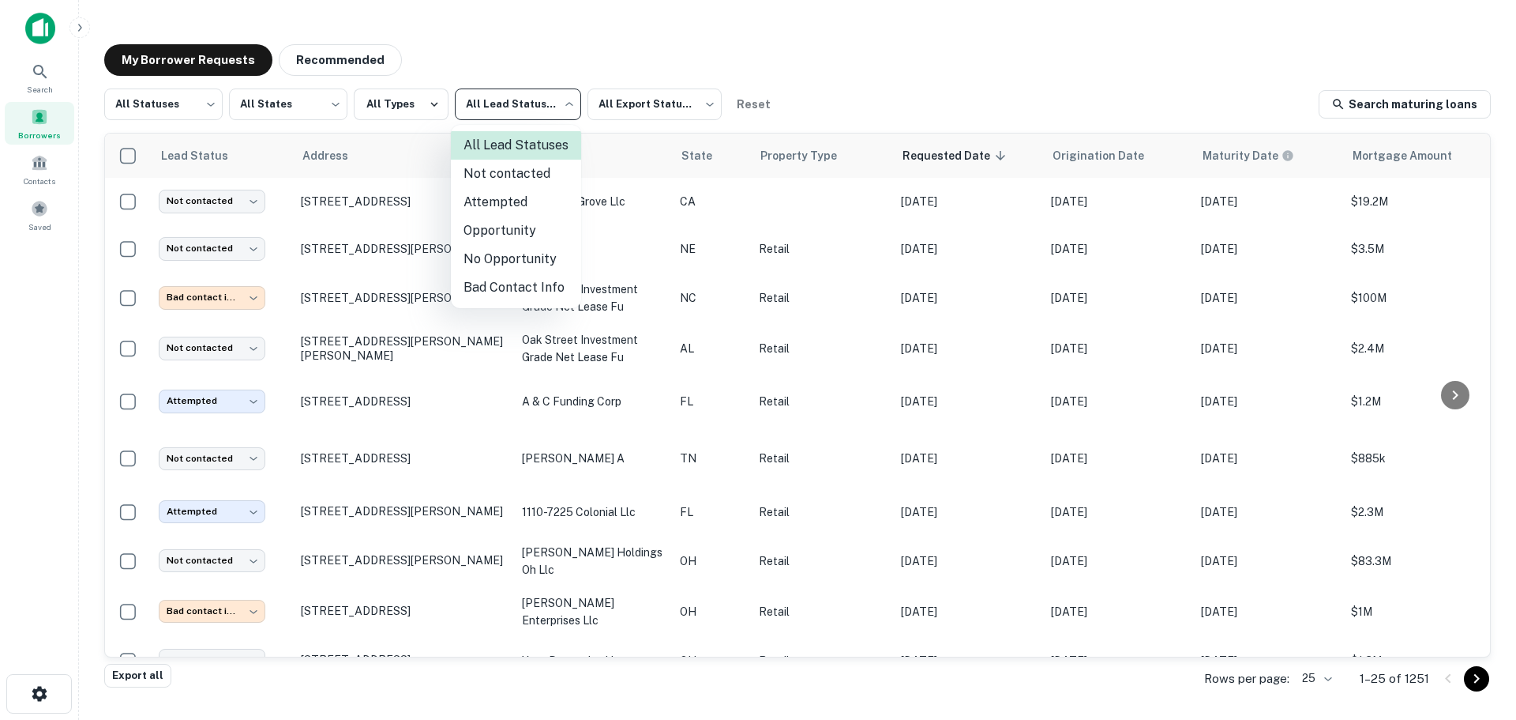
click at [483, 118] on body "**********" at bounding box center [758, 360] width 1516 height 720
click at [494, 177] on li "Not contacted" at bounding box center [516, 174] width 130 height 28
type input "****"
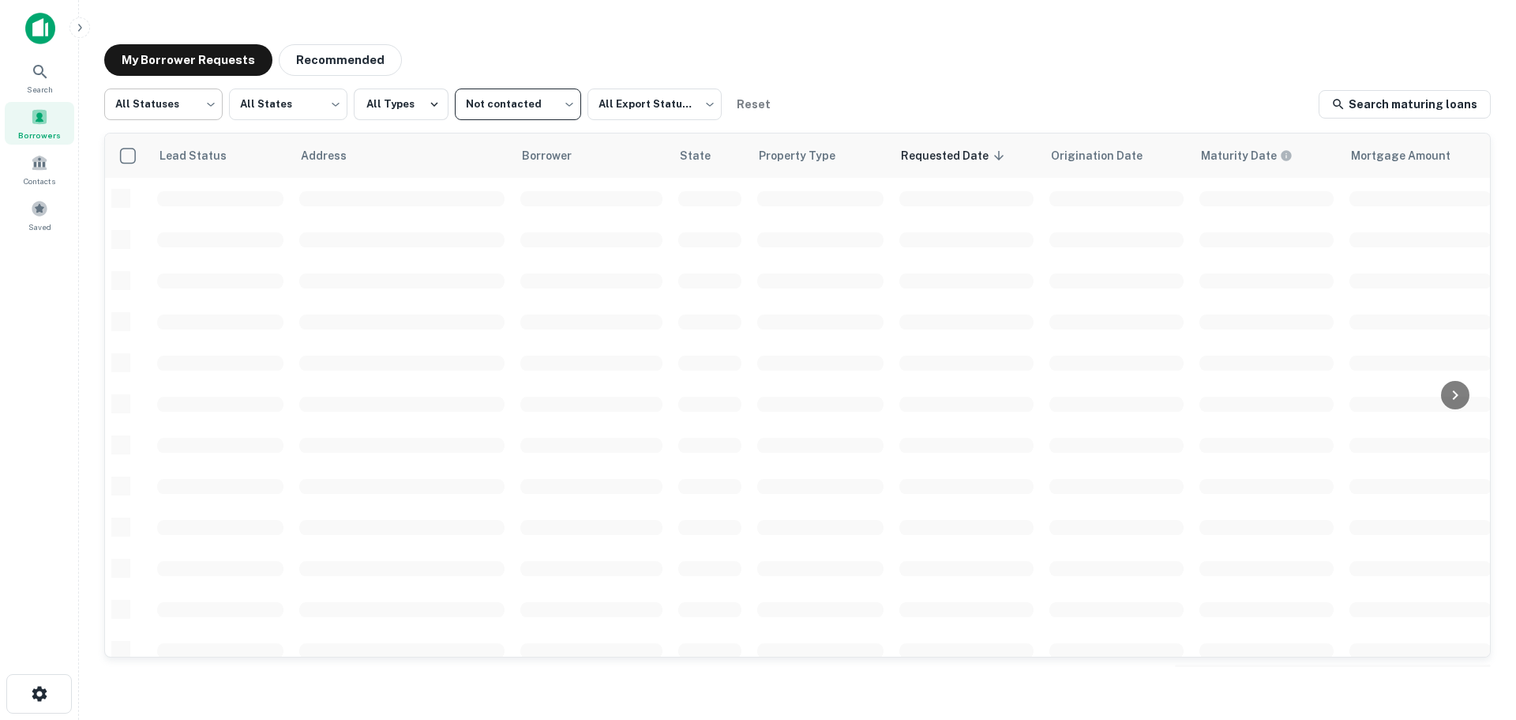
click at [139, 99] on body "Search Borrowers Contacts Saved My Borrower Requests Recommended All Statuses *…" at bounding box center [758, 360] width 1516 height 720
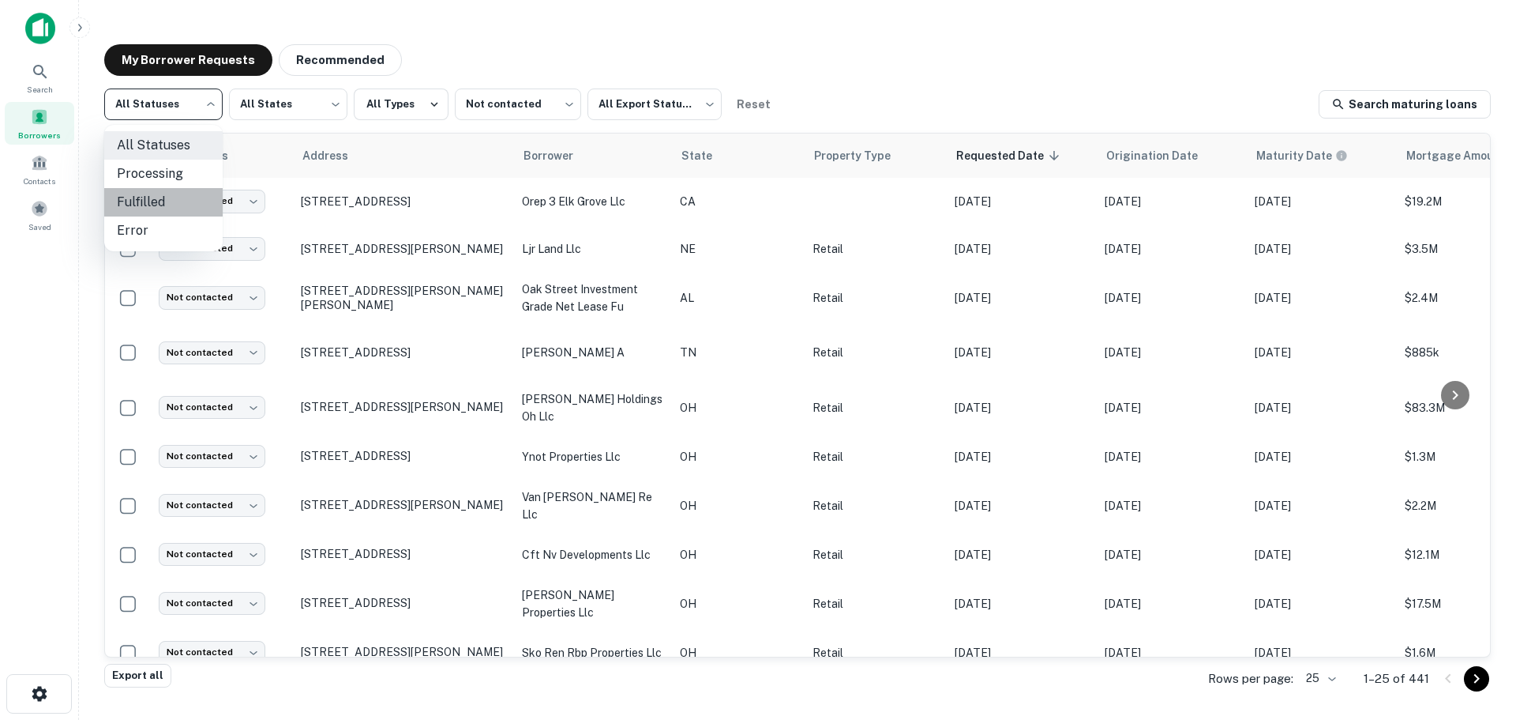
click at [179, 205] on li "Fulfilled" at bounding box center [163, 202] width 118 height 28
type input "*********"
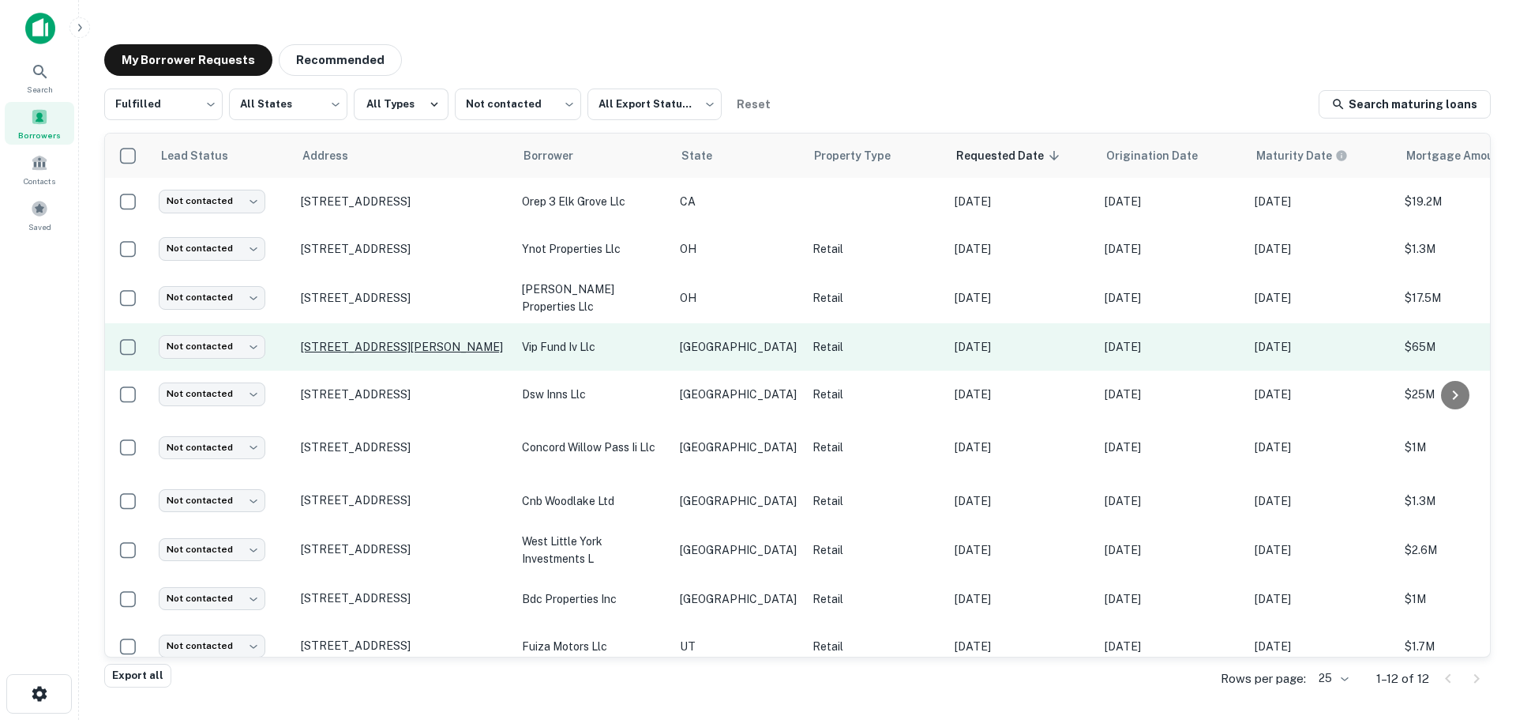
click at [394, 347] on p "[STREET_ADDRESS][PERSON_NAME]" at bounding box center [403, 347] width 205 height 14
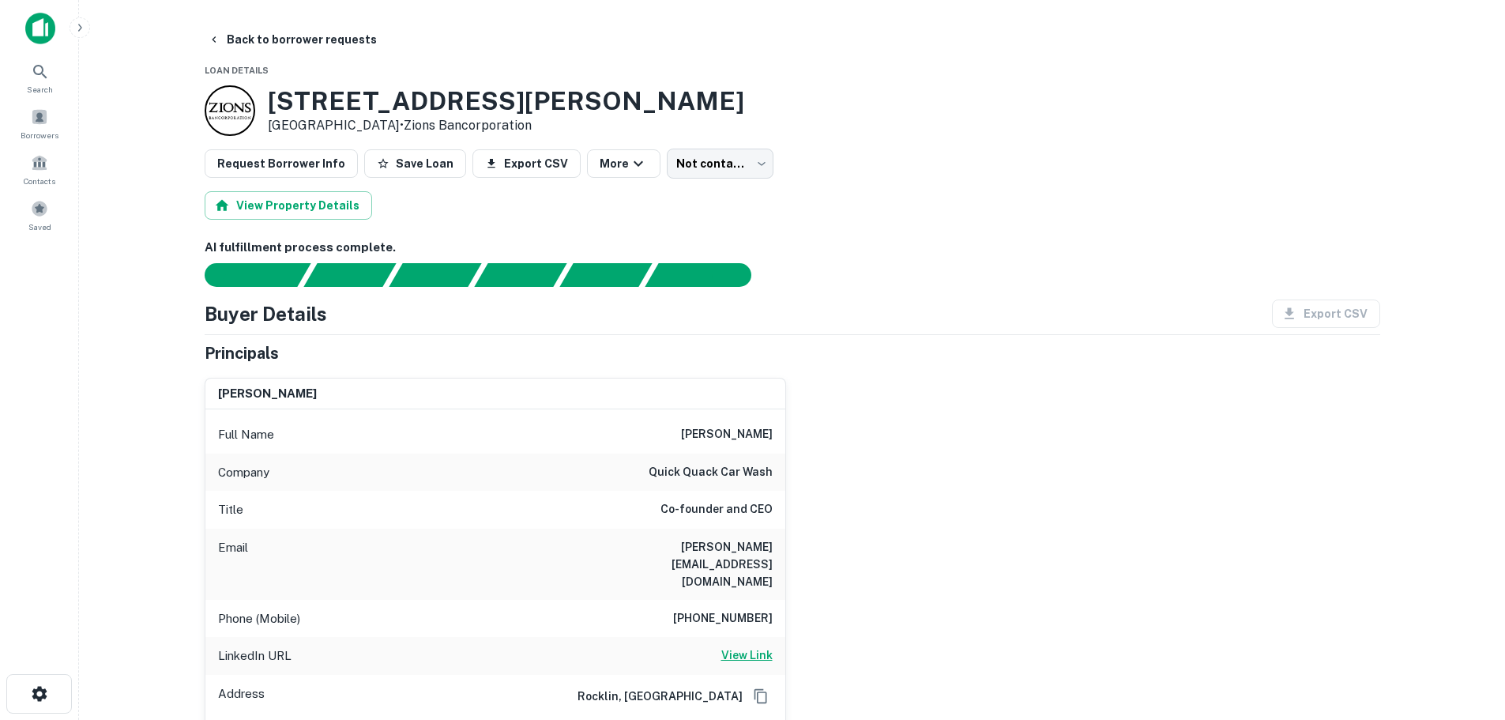
click at [754, 646] on h6 "View Link" at bounding box center [746, 654] width 51 height 17
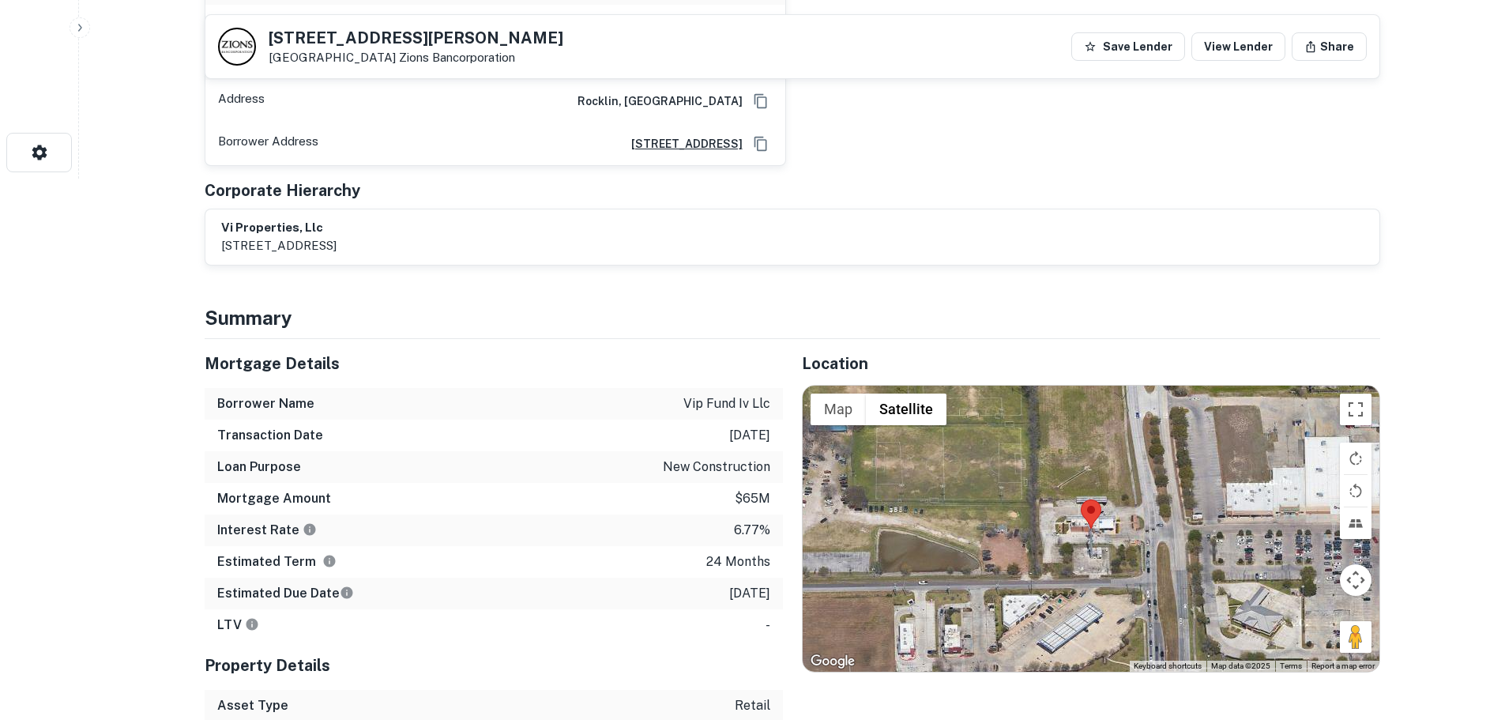
scroll to position [632, 0]
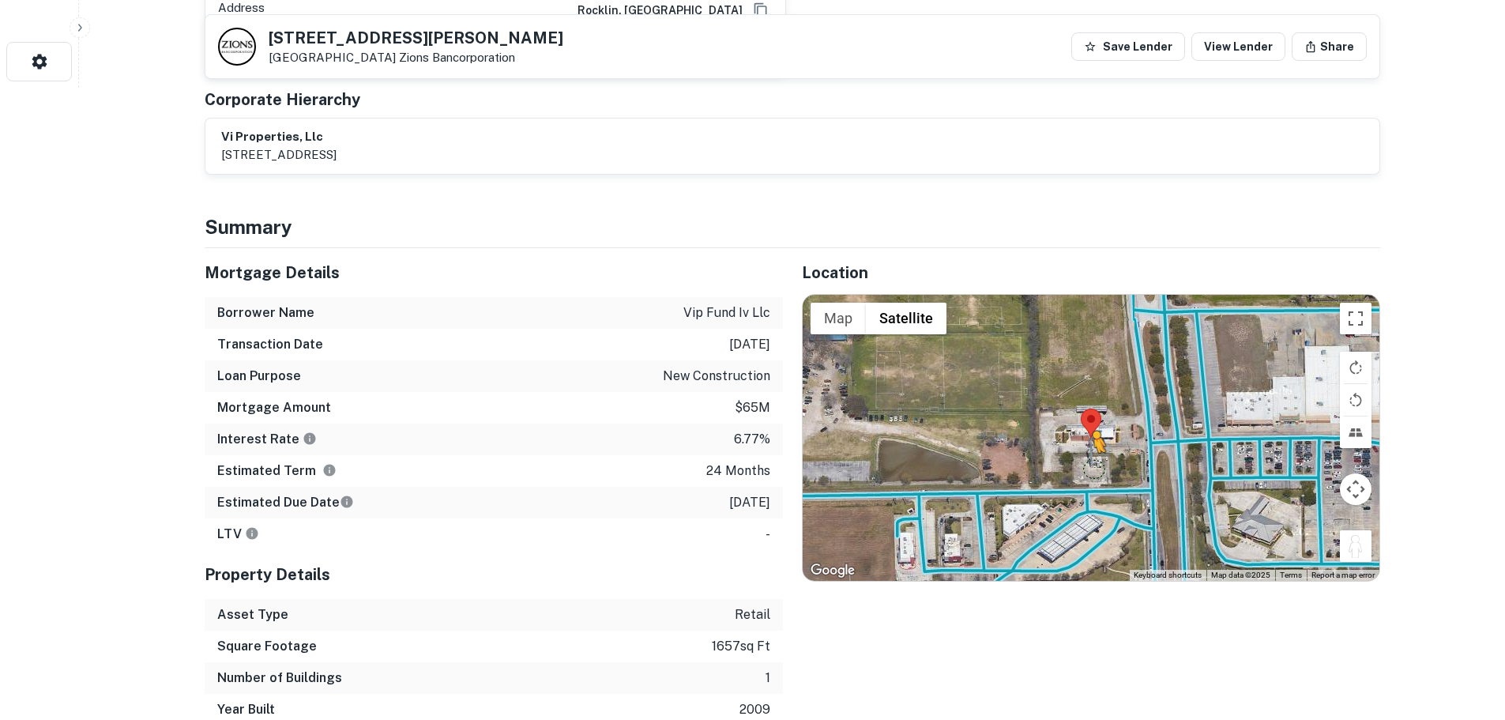
drag, startPoint x: 1349, startPoint y: 518, endPoint x: 1089, endPoint y: 435, distance: 272.8
click at [1089, 435] on div "To activate drag with keyboard, press Alt + Enter. Once in keyboard drag state,…" at bounding box center [1090, 438] width 577 height 286
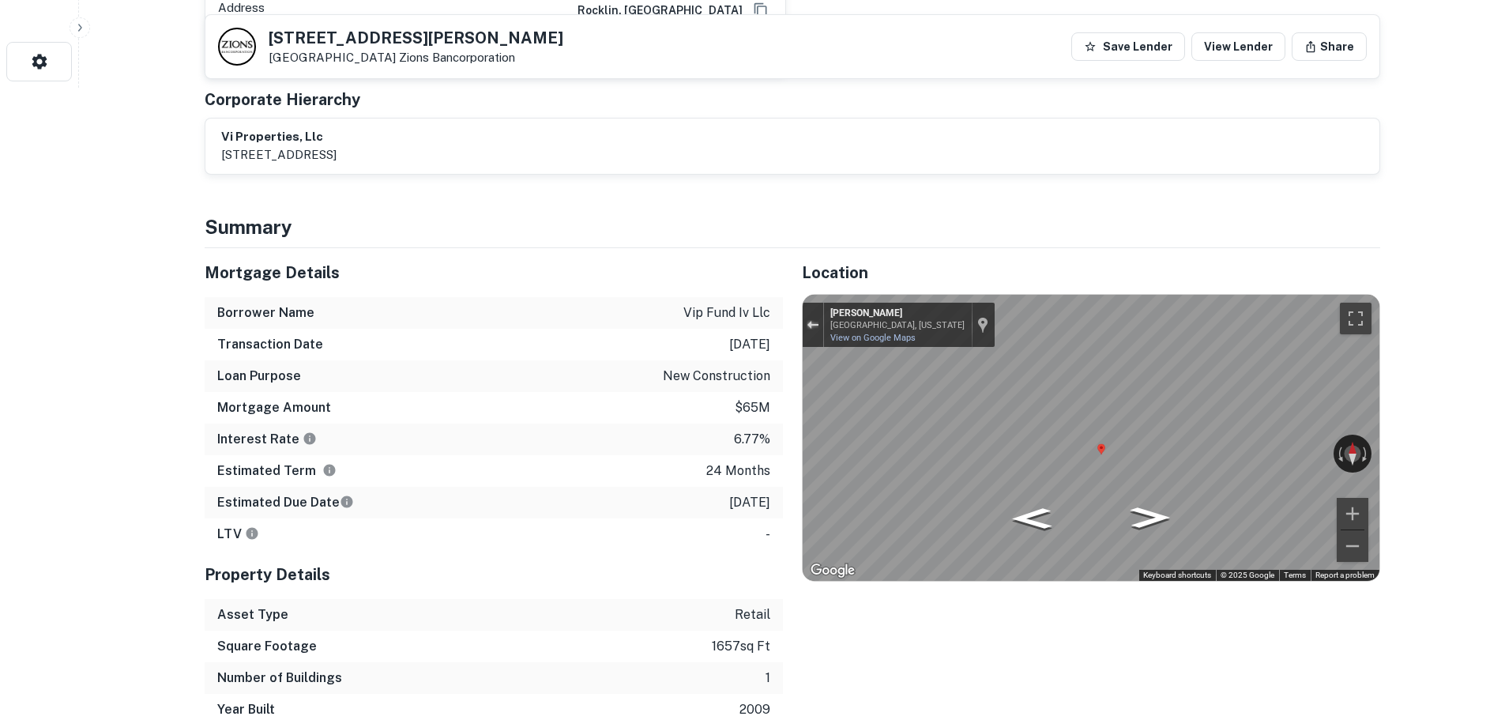
click at [813, 320] on div "Exit the Street View" at bounding box center [812, 324] width 12 height 9
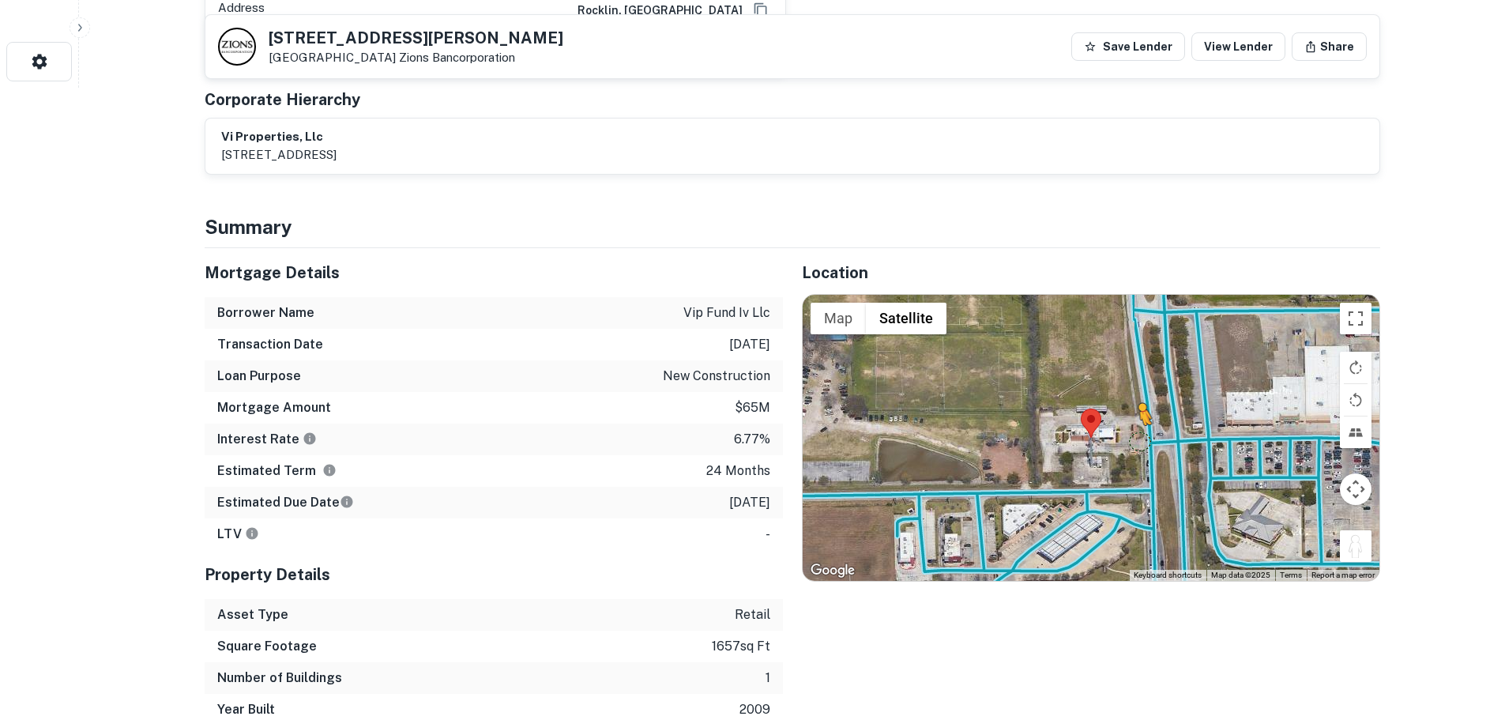
drag, startPoint x: 1358, startPoint y: 520, endPoint x: 1139, endPoint y: 405, distance: 247.6
click at [1139, 405] on div "To activate drag with keyboard, press Alt + Enter. Once in keyboard drag state,…" at bounding box center [1090, 438] width 577 height 286
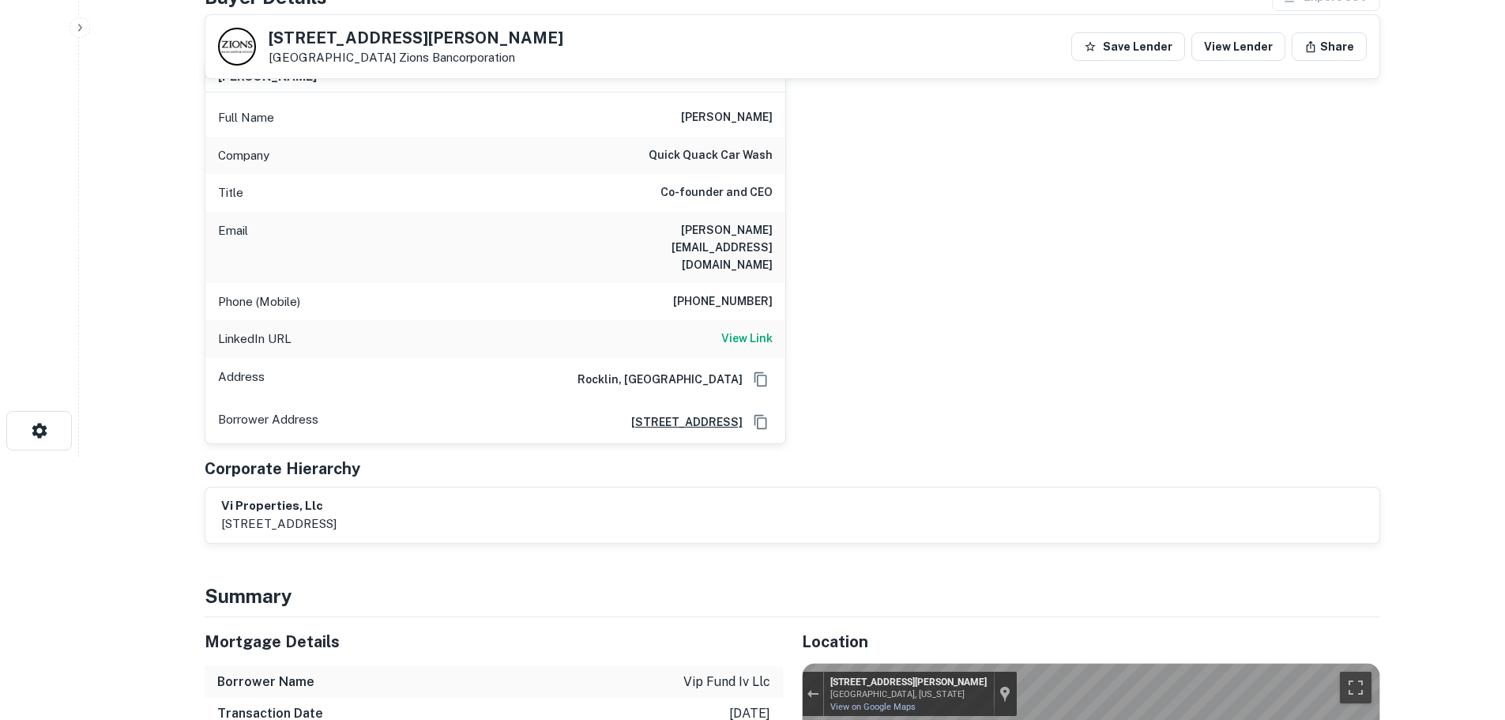
scroll to position [237, 0]
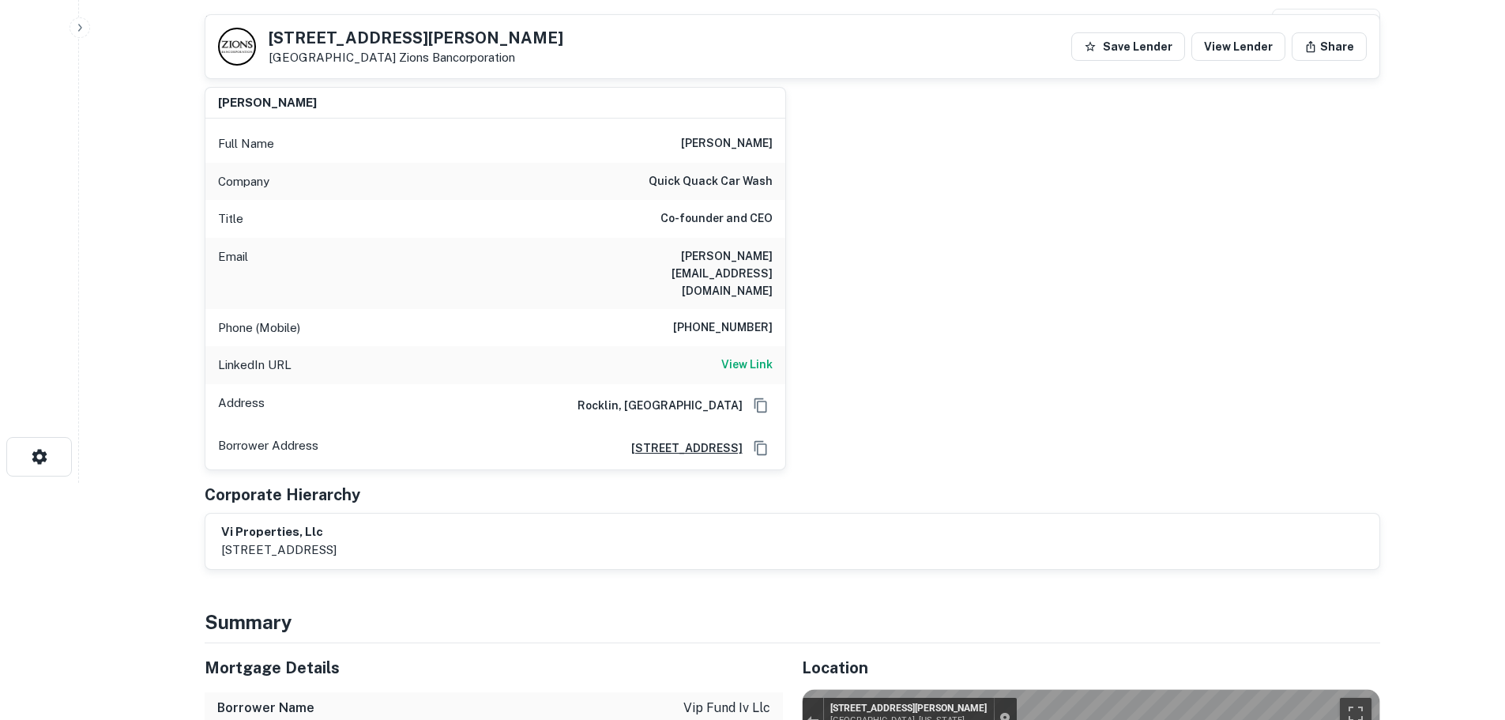
click at [712, 318] on h6 "916-803-6101" at bounding box center [723, 327] width 100 height 19
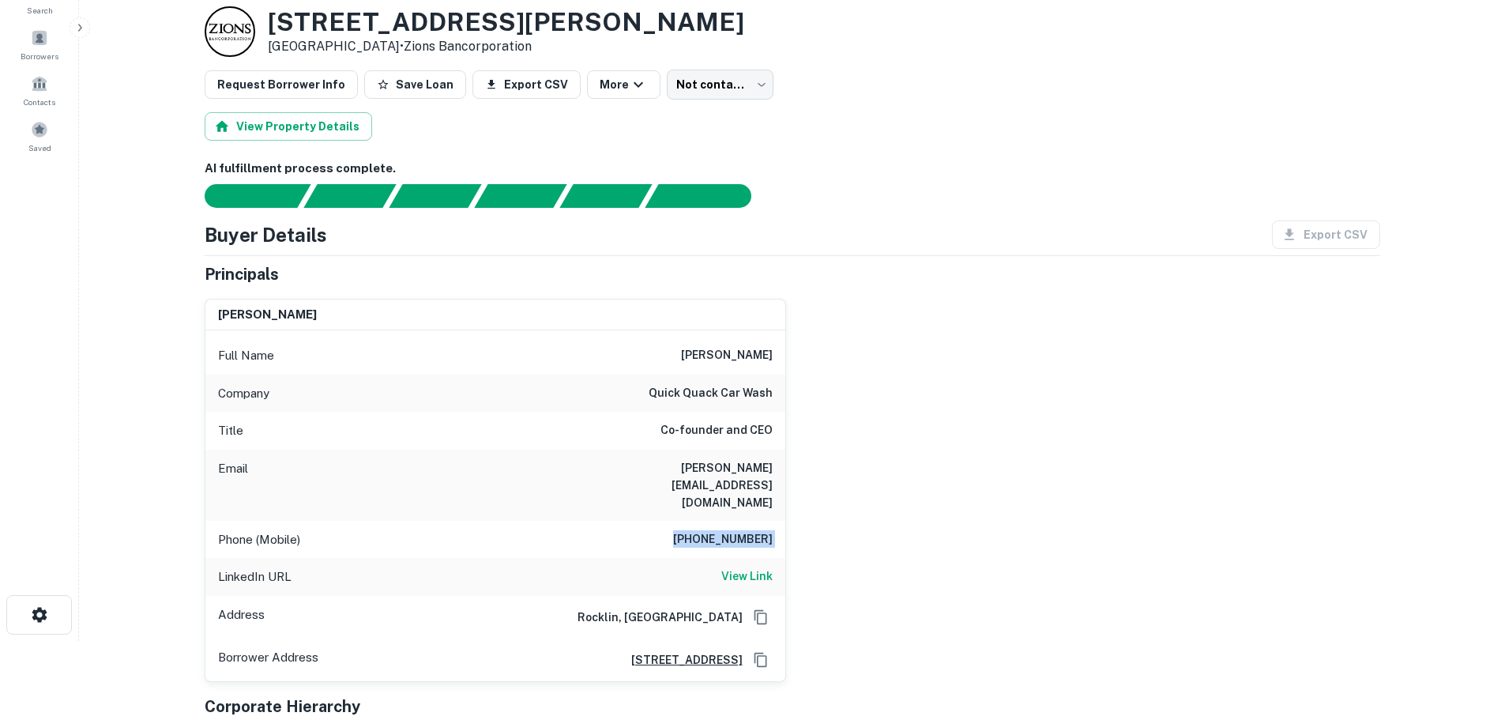
scroll to position [0, 0]
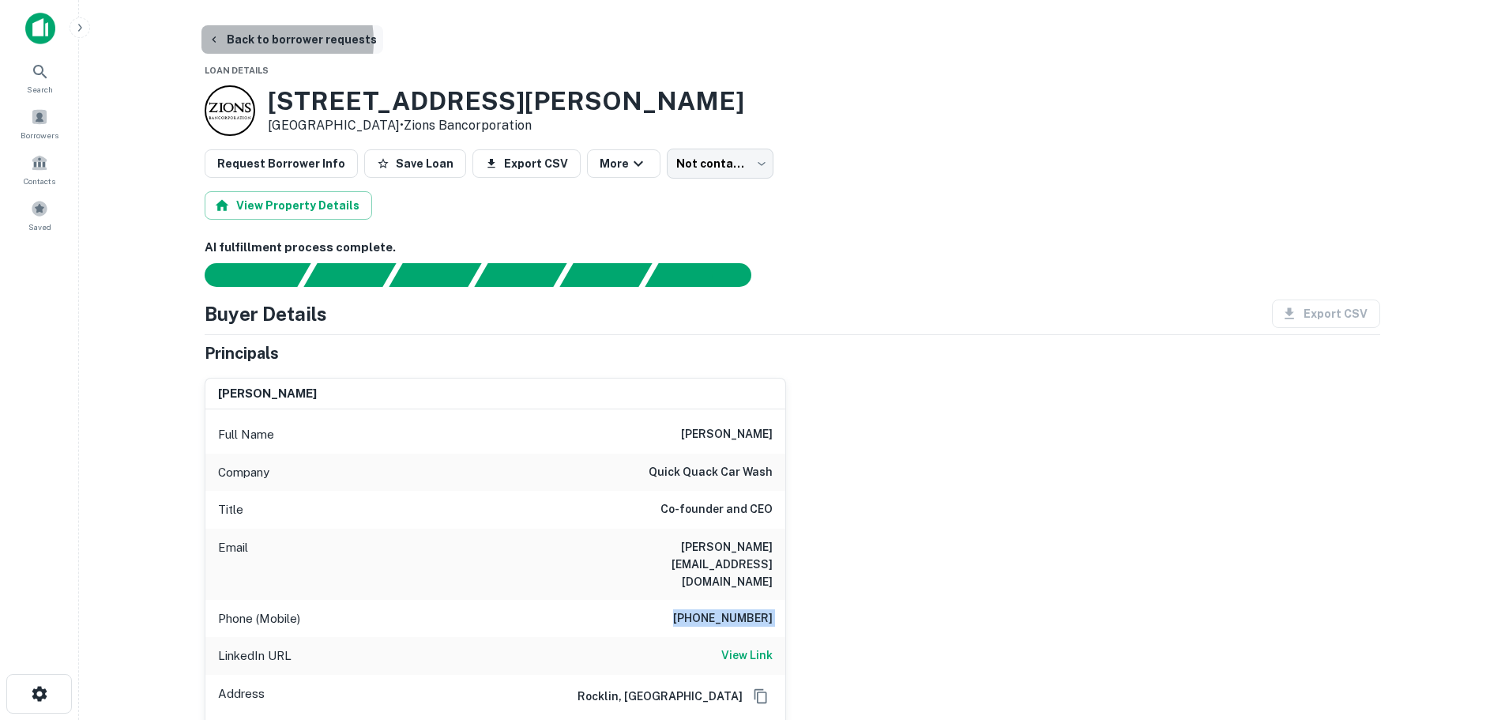
click at [257, 41] on button "Back to borrower requests" at bounding box center [292, 39] width 182 height 28
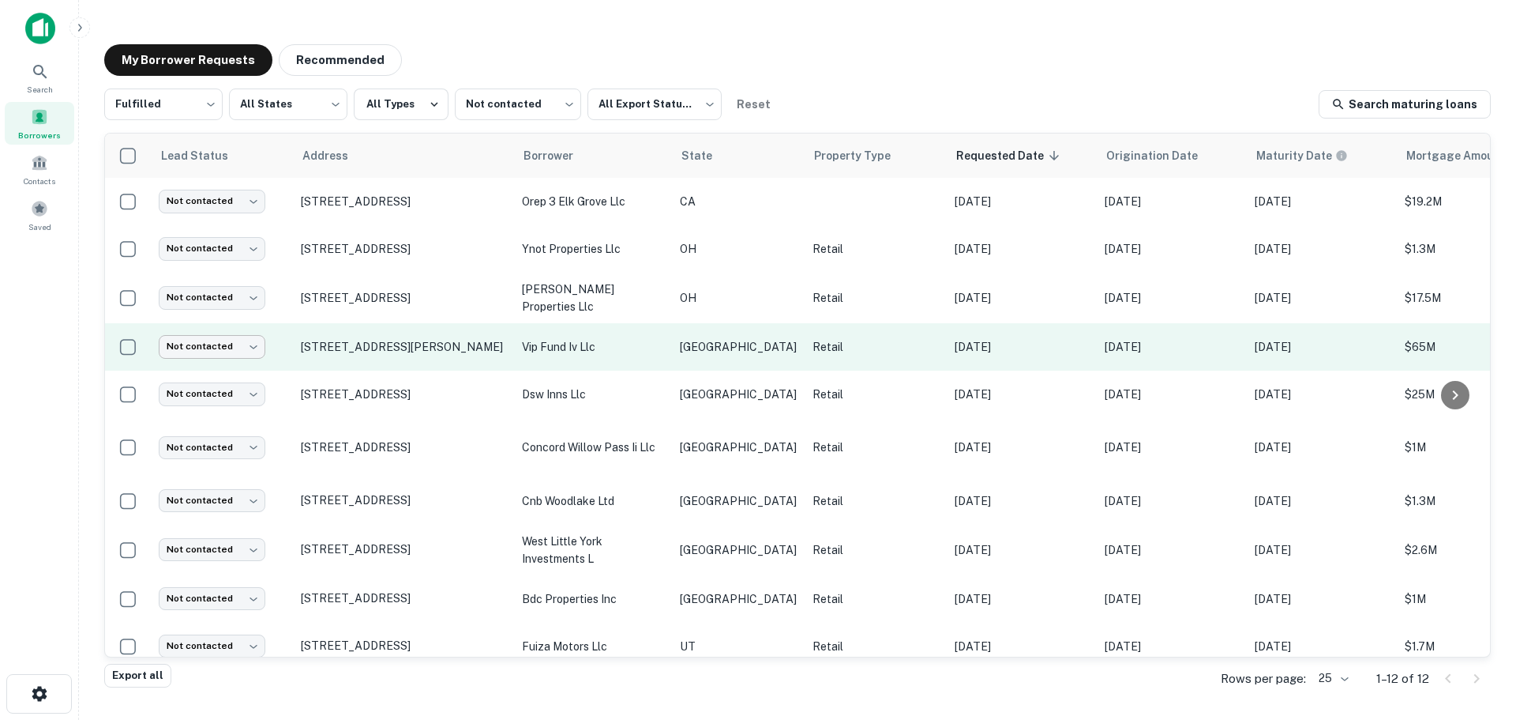
click at [215, 340] on body "Search Borrowers Contacts Saved My Borrower Requests Recommended Fulfilled ****…" at bounding box center [758, 360] width 1516 height 720
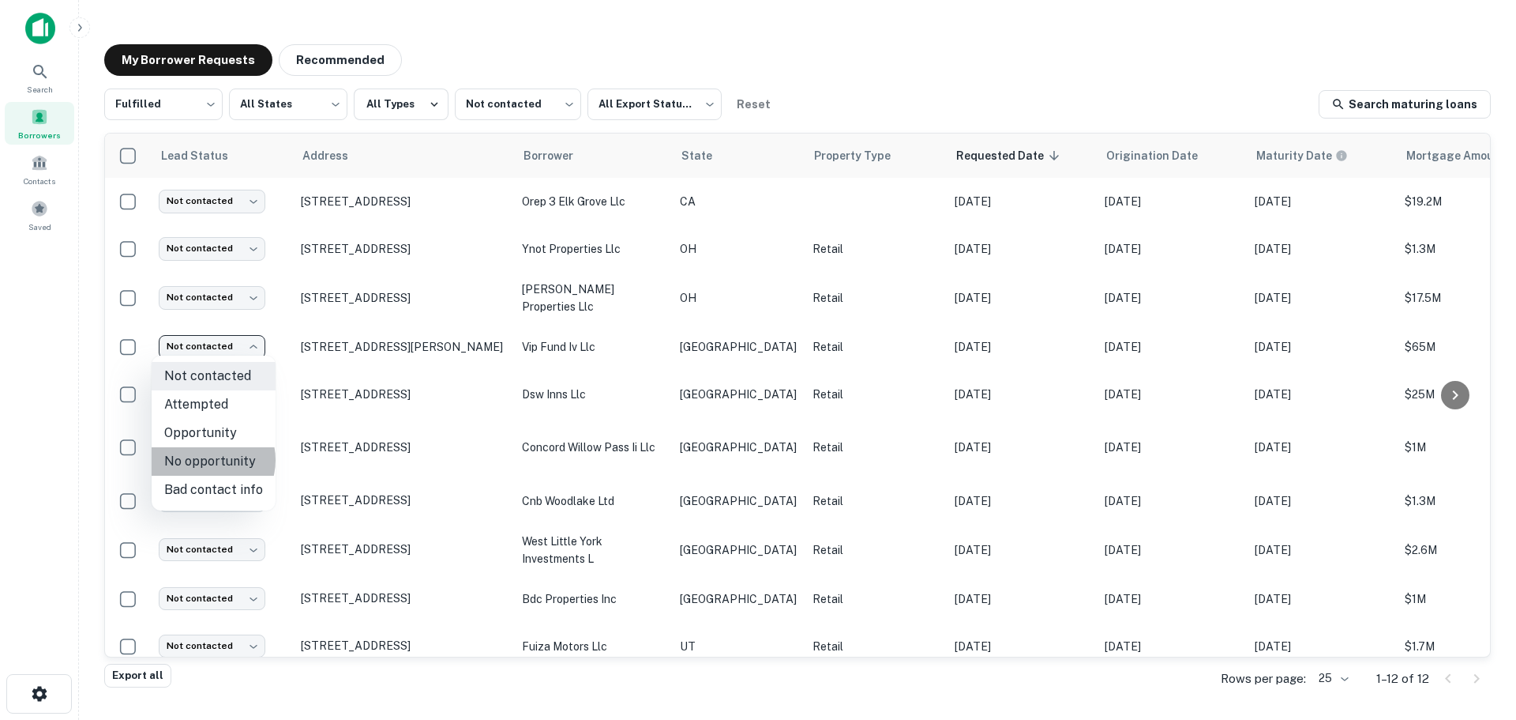
click at [208, 460] on li "No opportunity" at bounding box center [214, 461] width 124 height 28
type input "**********"
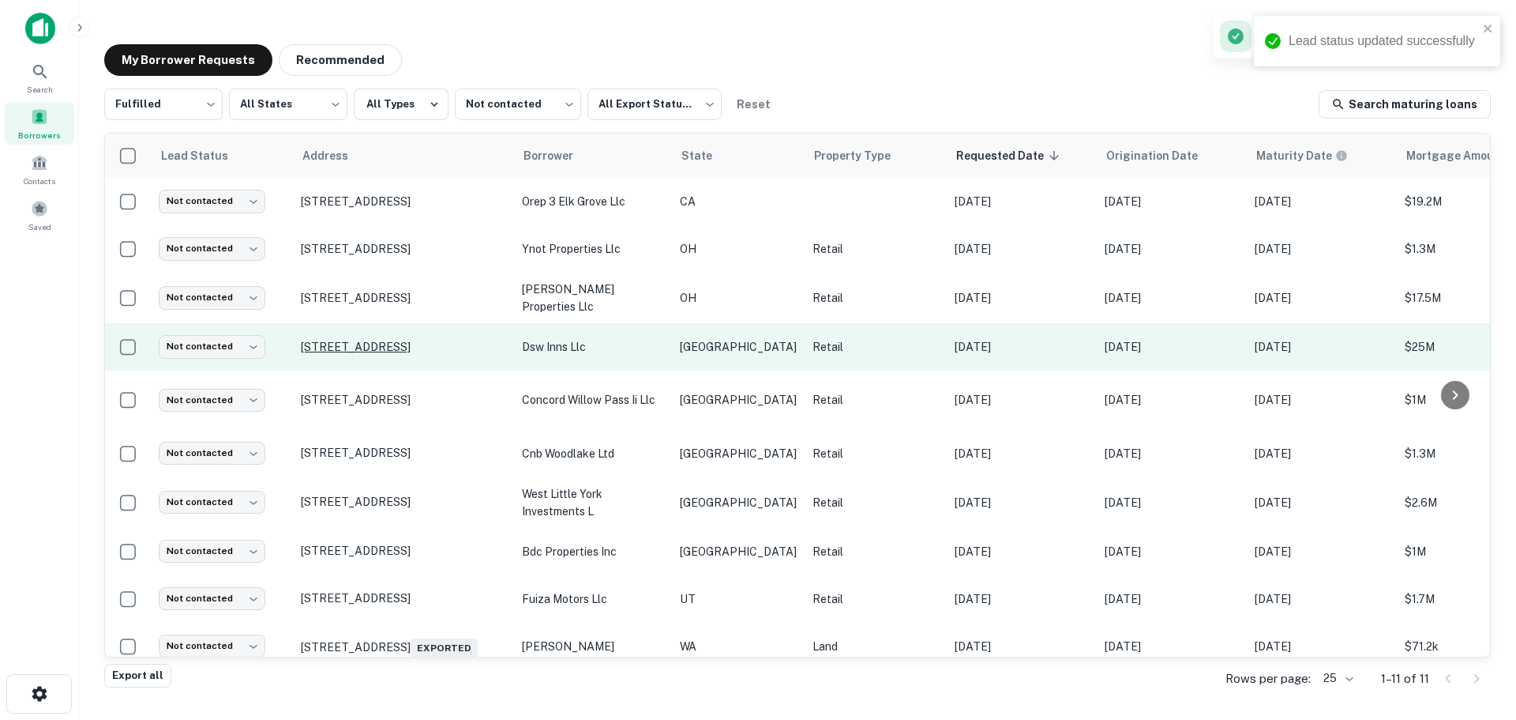
click at [359, 340] on p "[STREET_ADDRESS]" at bounding box center [403, 347] width 205 height 14
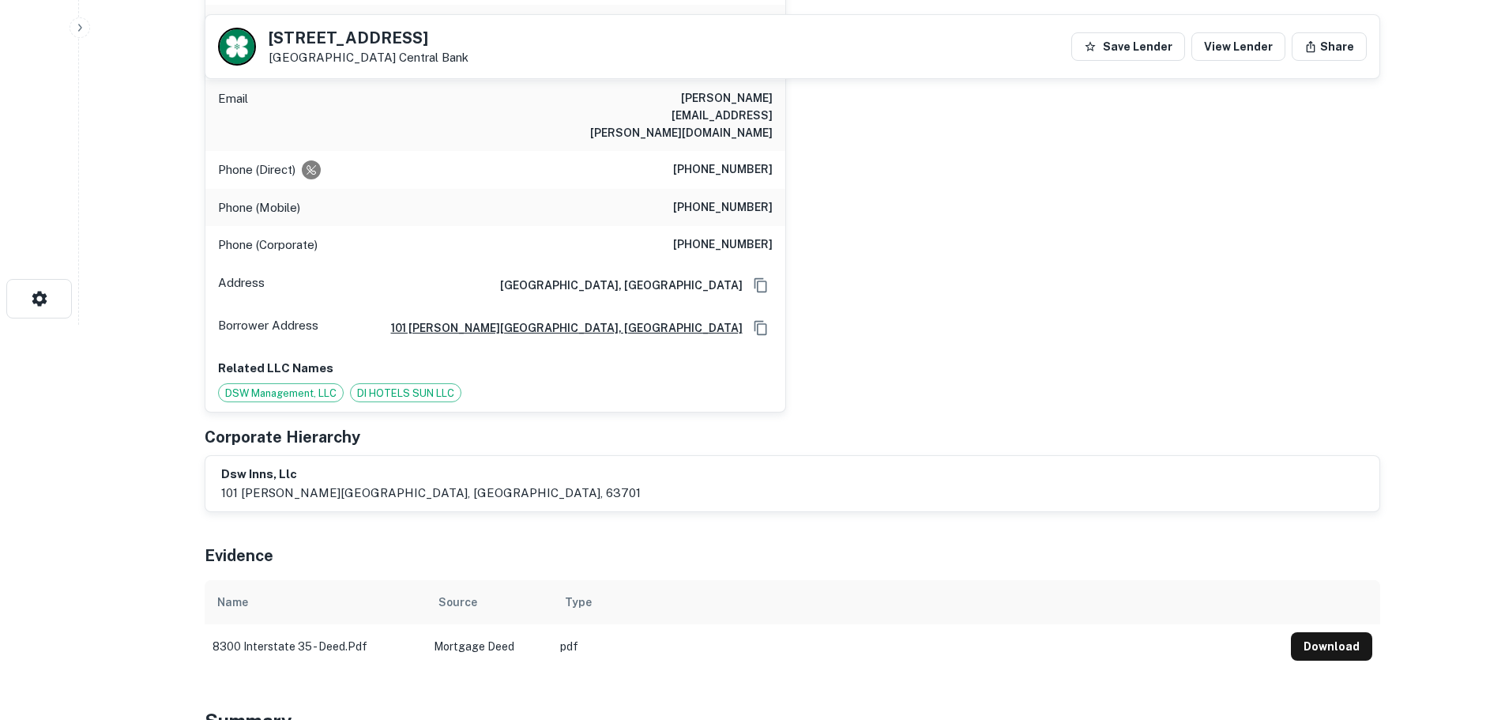
scroll to position [790, 0]
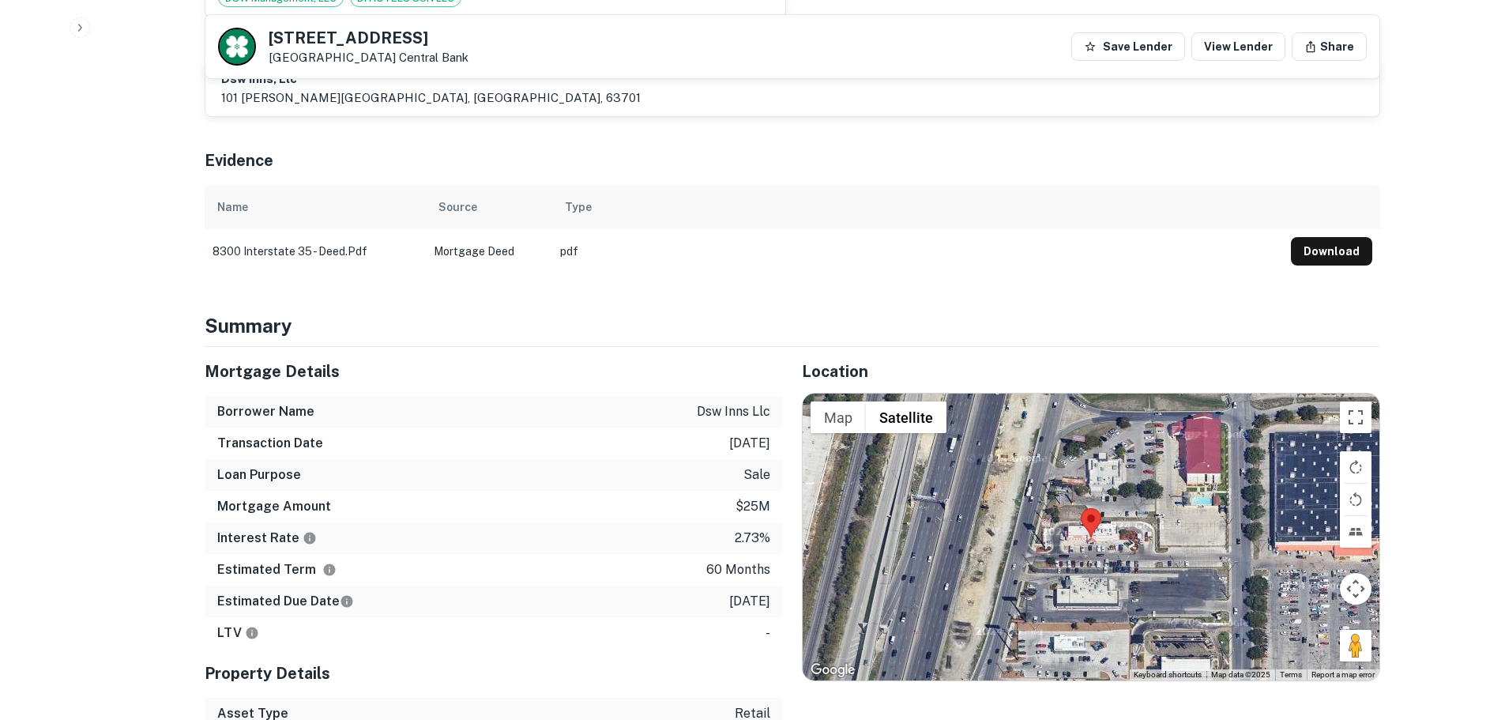
drag, startPoint x: 1356, startPoint y: 628, endPoint x: 1097, endPoint y: 540, distance: 273.5
click at [1097, 540] on div "Map Terrain Satellite Labels Keyboard shortcuts Map Data Map data ©2025 Map dat…" at bounding box center [1090, 536] width 577 height 286
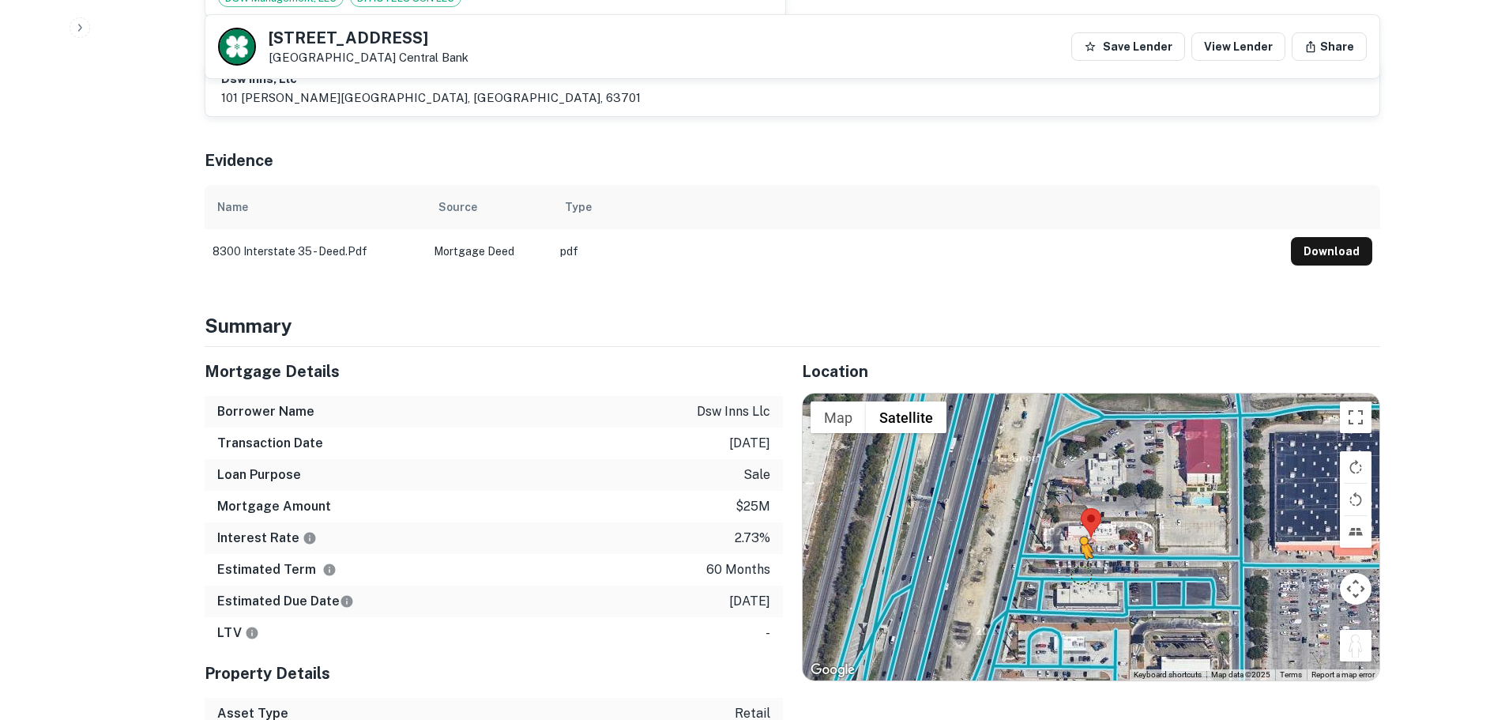
drag, startPoint x: 1352, startPoint y: 626, endPoint x: 1081, endPoint y: 556, distance: 279.7
click at [1081, 556] on div "To activate drag with keyboard, press Alt + Enter. Once in keyboard drag state,…" at bounding box center [1090, 536] width 577 height 286
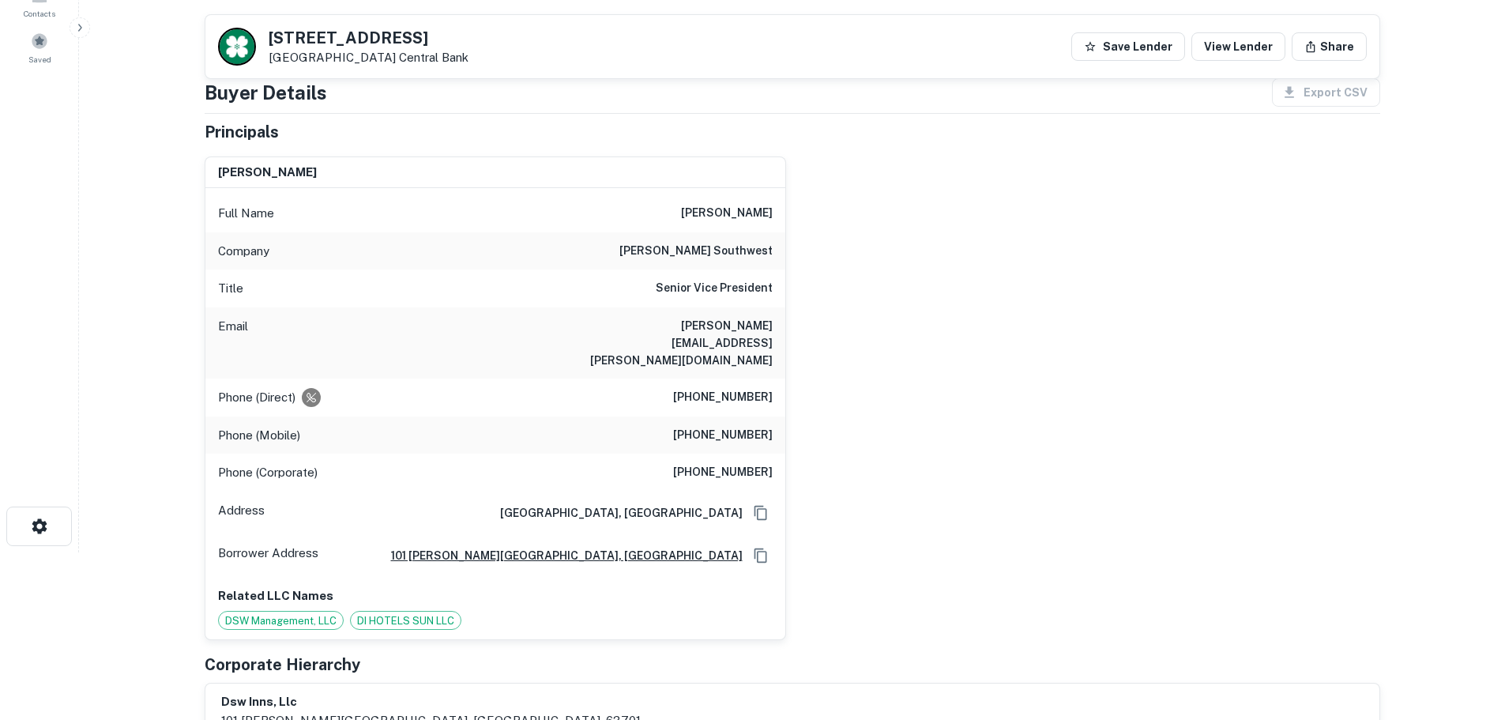
scroll to position [158, 0]
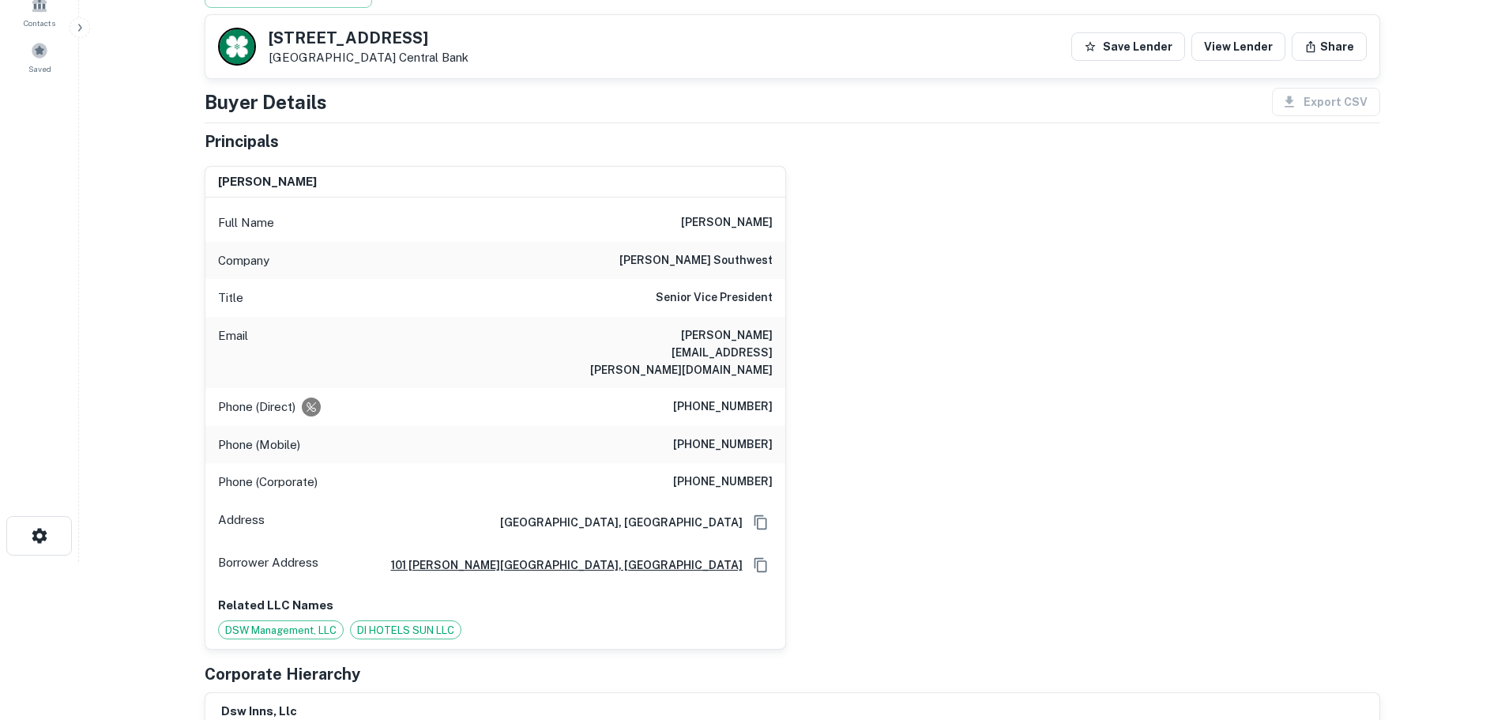
click at [713, 262] on h6 "drury southwest" at bounding box center [695, 260] width 153 height 19
click at [360, 55] on p "San Antonio, TX 78239 Central Bank" at bounding box center [369, 58] width 200 height 14
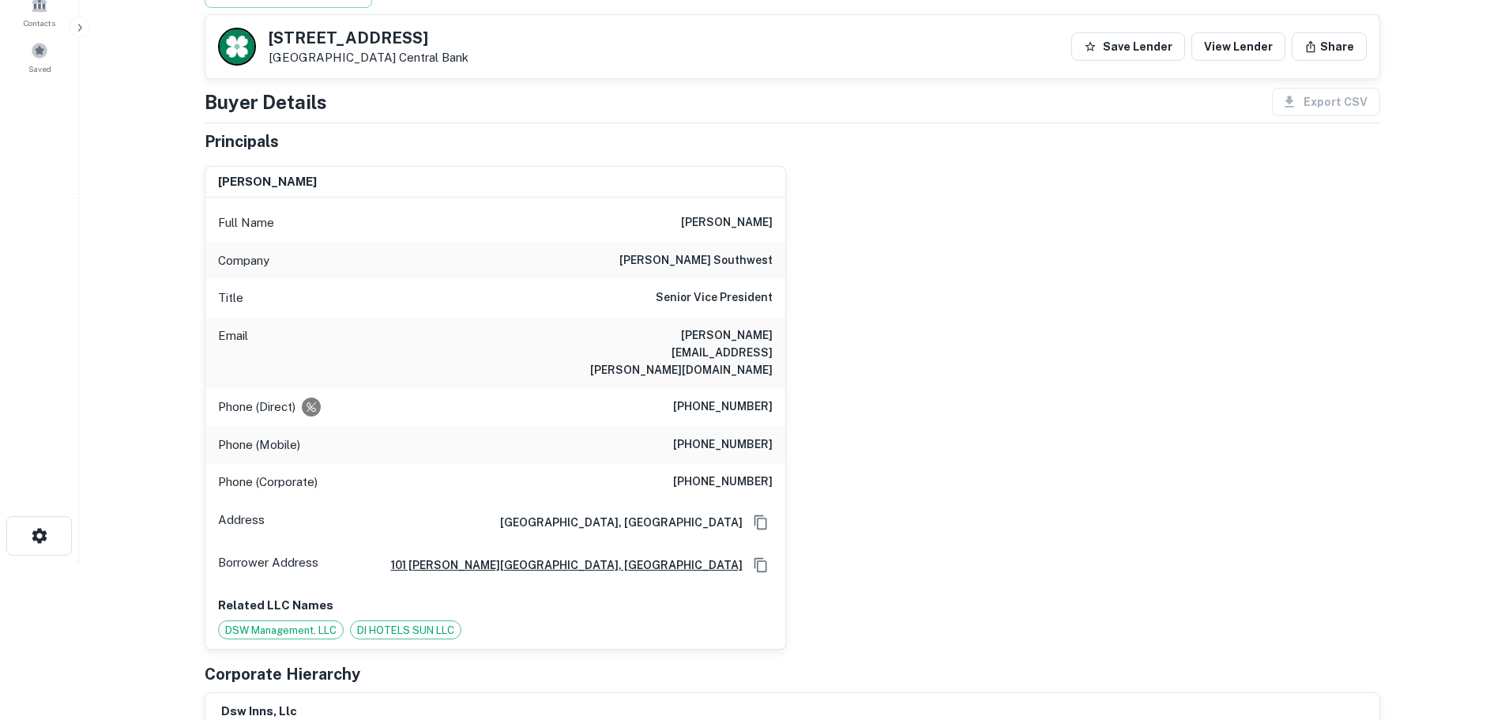
click at [363, 39] on h5 "8300 N Interstate 35" at bounding box center [369, 38] width 200 height 16
copy h5 "8300 N Interstate 35"
click at [707, 261] on h6 "drury southwest" at bounding box center [695, 260] width 153 height 19
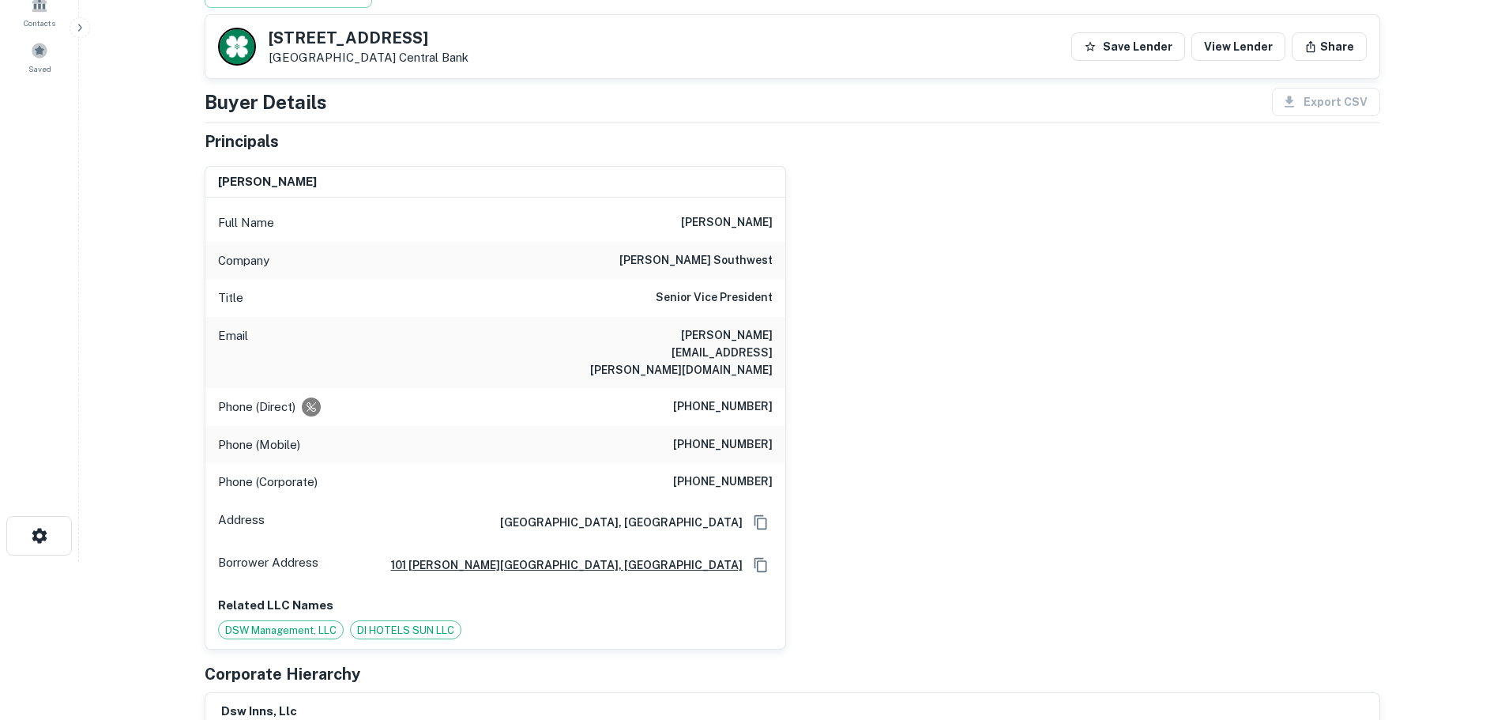
click at [705, 261] on h6 "drury southwest" at bounding box center [695, 260] width 153 height 19
copy h6 "drury southwest"
click at [741, 397] on h6 "(573) 335-3039" at bounding box center [723, 406] width 100 height 19
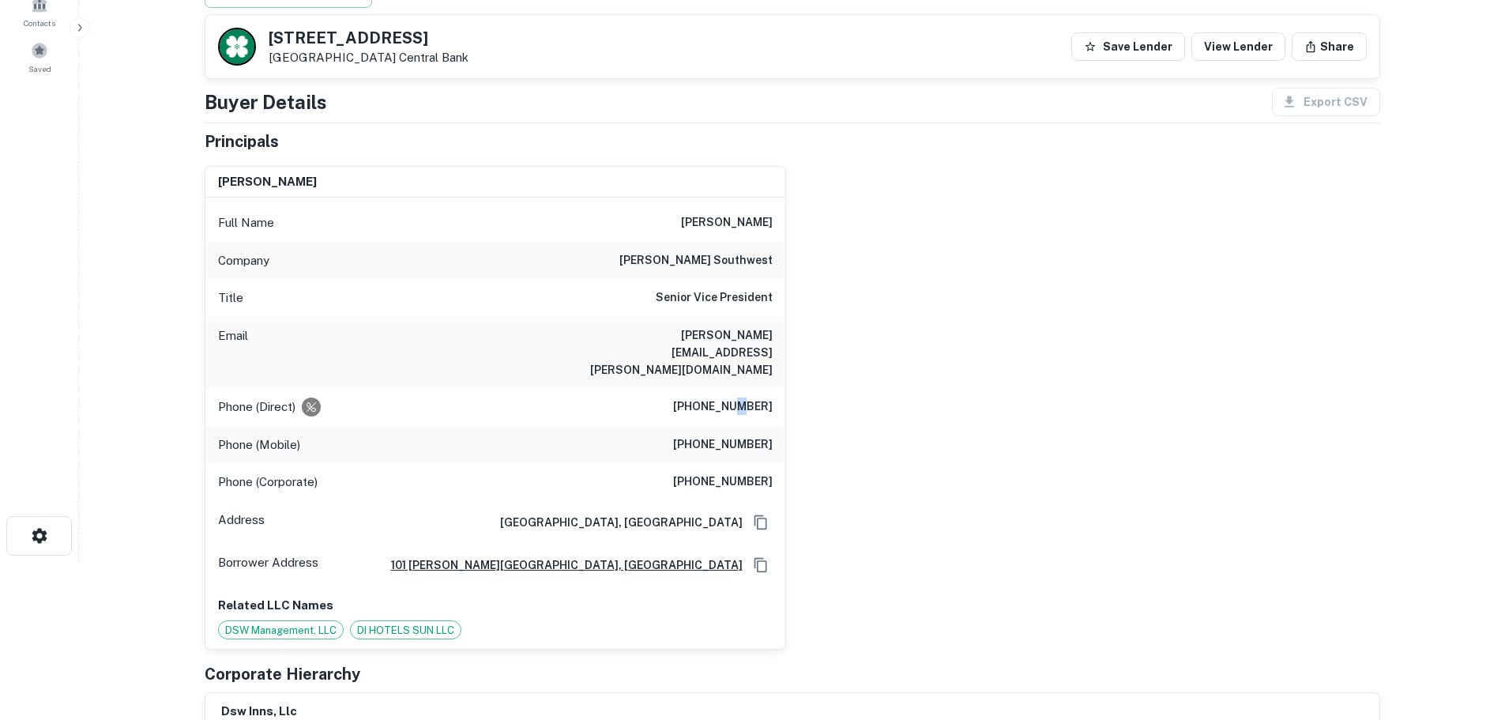
click at [741, 397] on h6 "(573) 335-3039" at bounding box center [723, 406] width 100 height 19
copy h6 "(573) 335-3039"
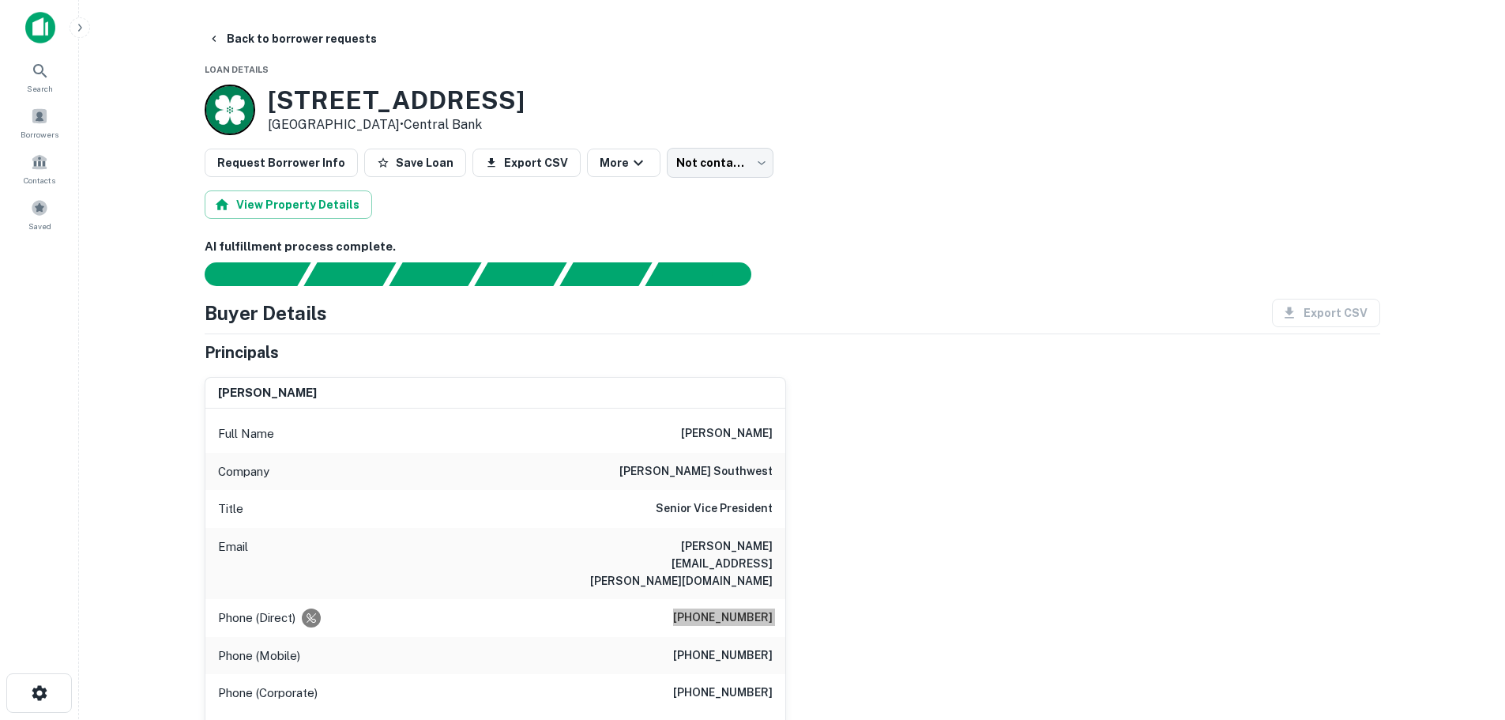
scroll to position [0, 0]
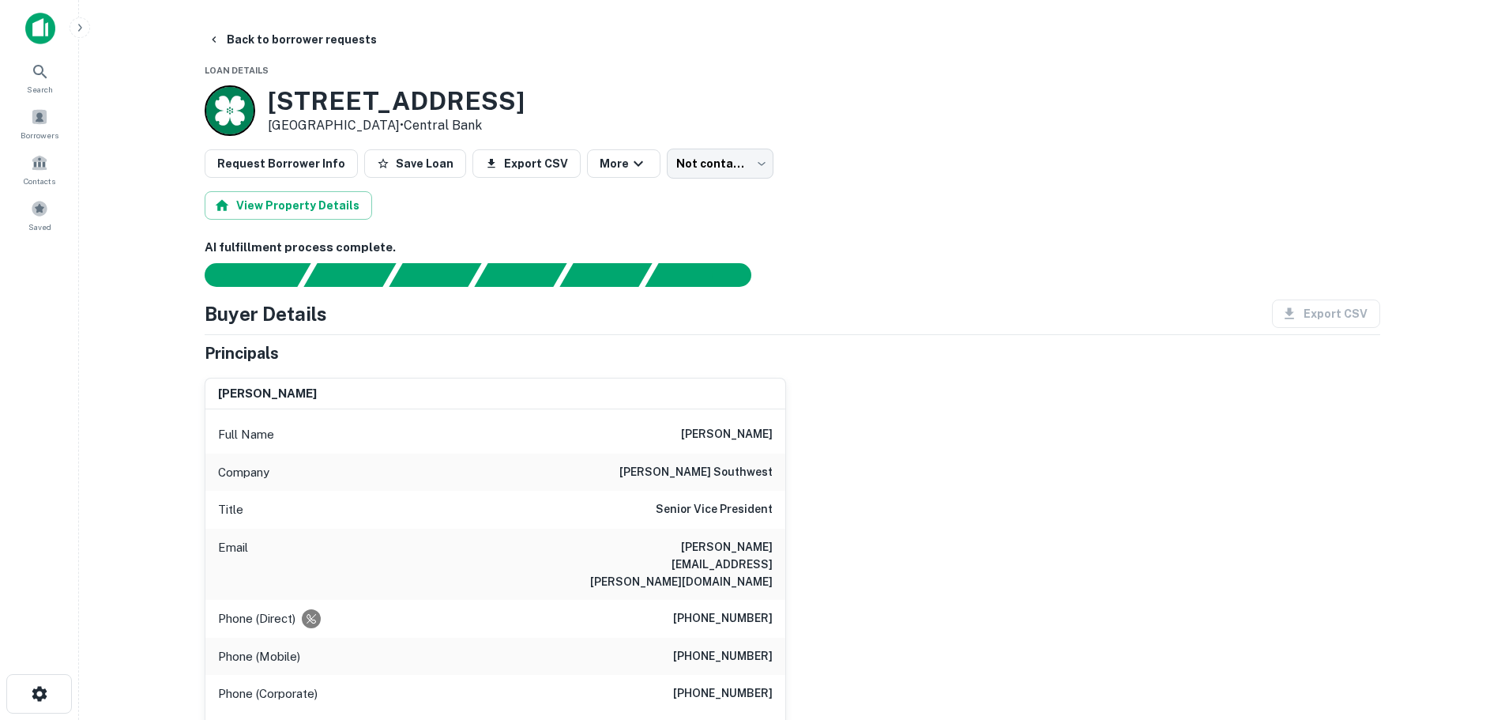
click at [732, 647] on h6 "(989) 652-4700" at bounding box center [723, 656] width 100 height 19
copy h6 "(989) 652-4700"
click at [739, 684] on h6 "(573) 335-3134" at bounding box center [723, 693] width 100 height 19
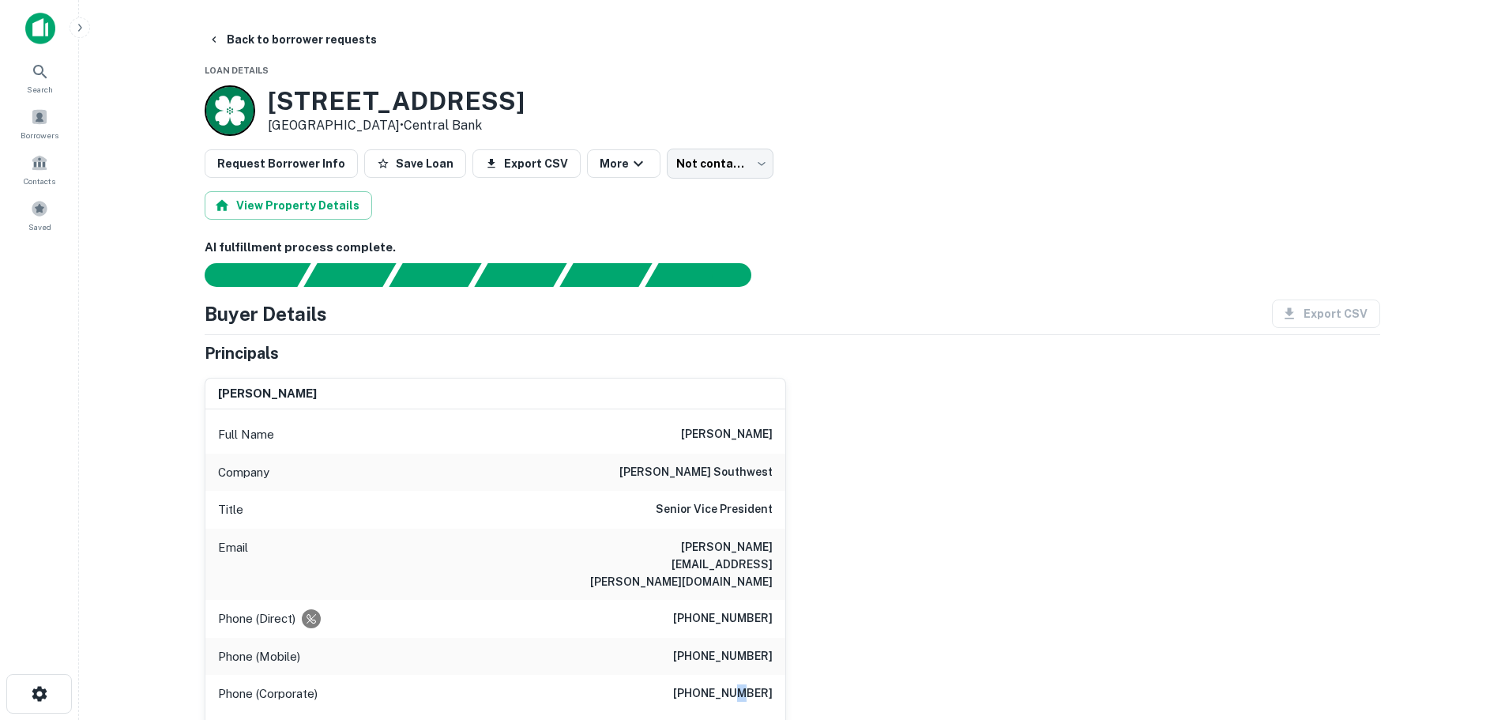
click at [739, 684] on h6 "(573) 335-3134" at bounding box center [723, 693] width 100 height 19
drag, startPoint x: 751, startPoint y: 611, endPoint x: 749, endPoint y: 592, distance: 18.3
click at [750, 599] on div "Phone (Direct) (573) 335-3039" at bounding box center [495, 618] width 580 height 38
click at [749, 599] on div "Phone (Direct) (573) 335-3039" at bounding box center [495, 618] width 580 height 38
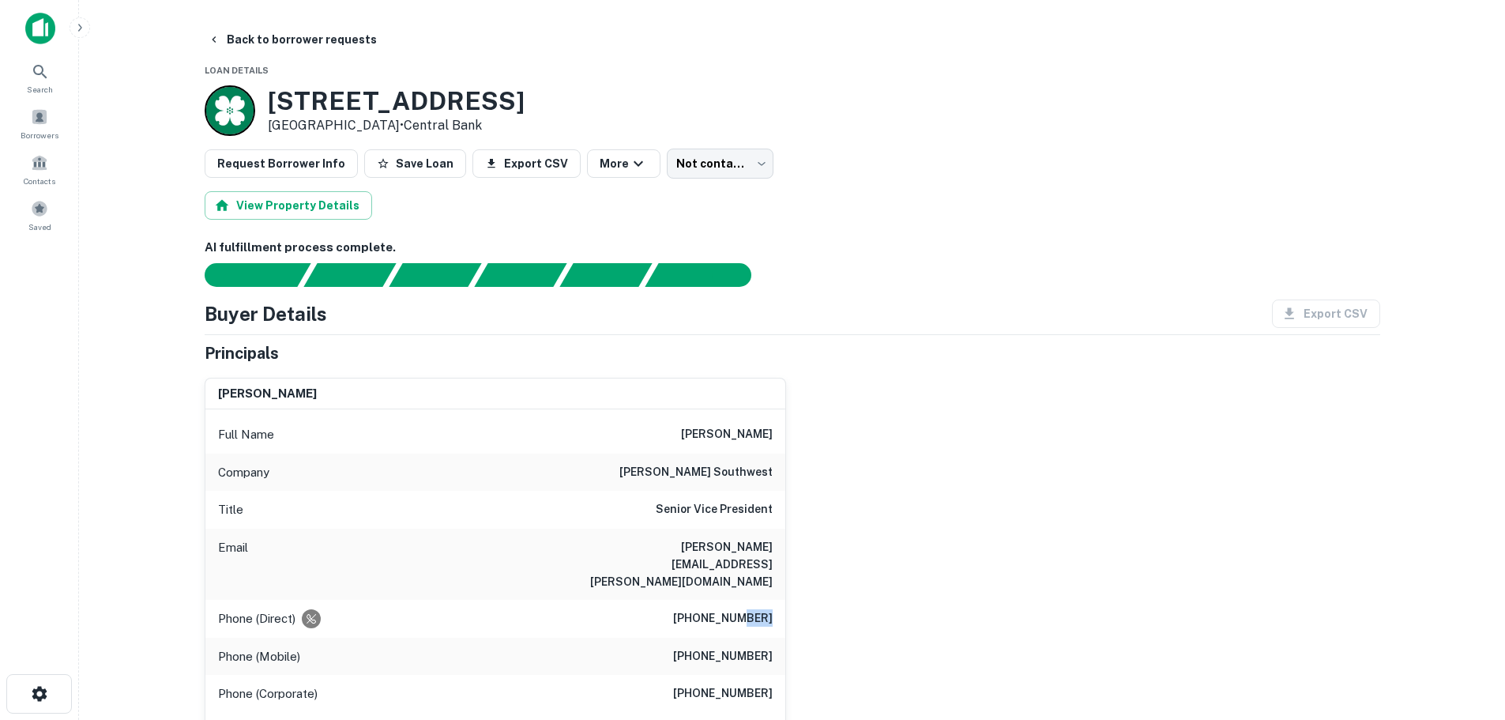
click at [749, 599] on div "Phone (Direct) (573) 335-3039" at bounding box center [495, 618] width 580 height 38
copy h6 "(573) 335-3039"
click at [739, 684] on h6 "(573) 335-3134" at bounding box center [723, 693] width 100 height 19
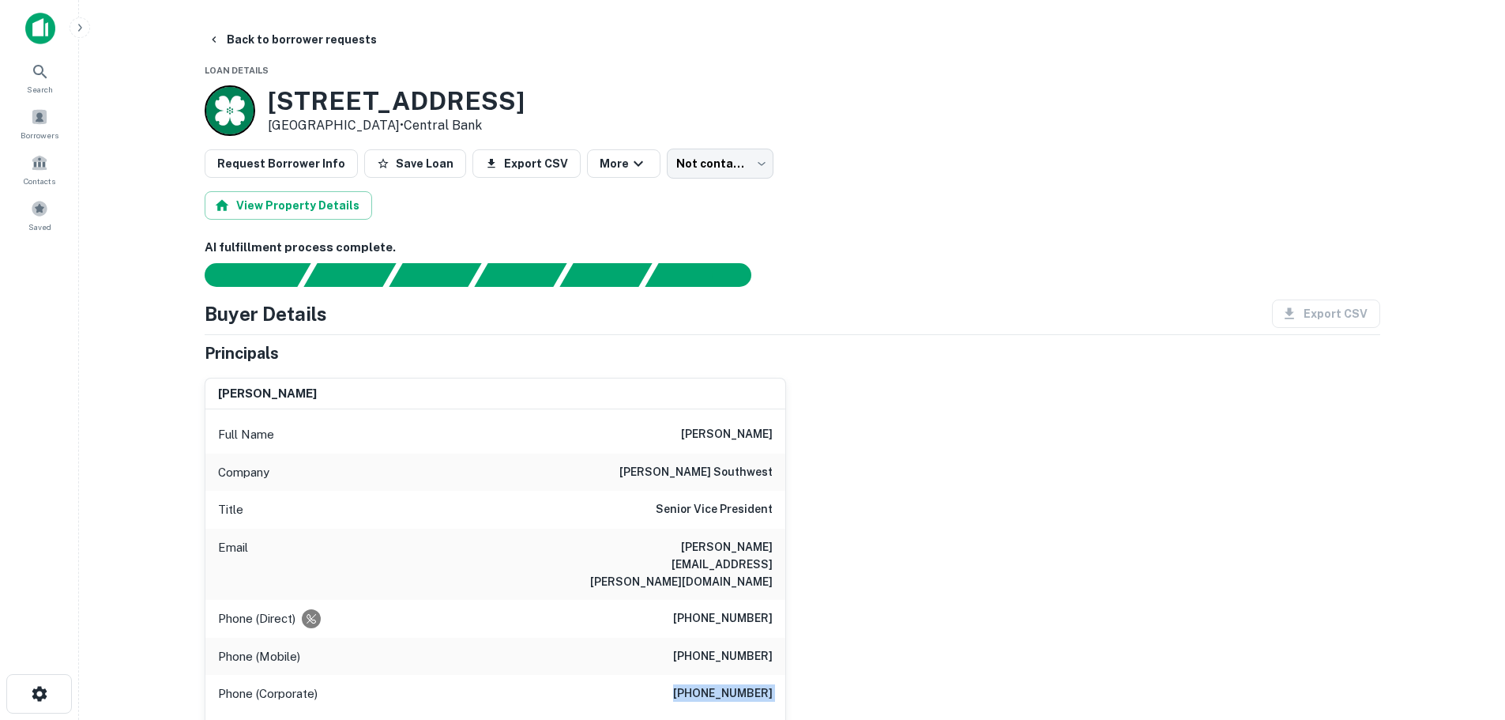
click at [739, 684] on h6 "(573) 335-3134" at bounding box center [723, 693] width 100 height 19
copy h6 "(573) 335-3134"
drag, startPoint x: 310, startPoint y: 39, endPoint x: 292, endPoint y: 56, distance: 24.0
click at [310, 39] on button "Back to borrower requests" at bounding box center [292, 39] width 182 height 28
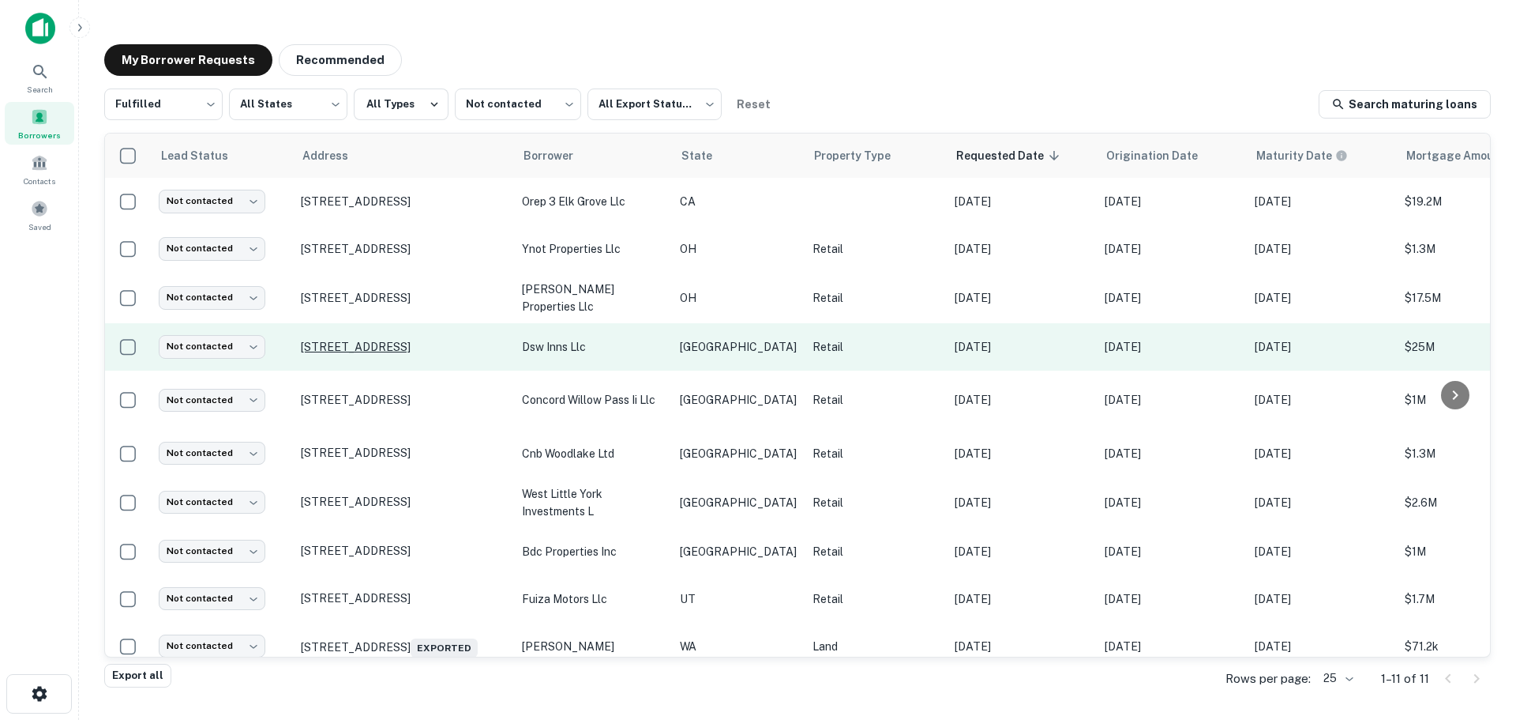
click at [432, 341] on p "[STREET_ADDRESS]" at bounding box center [403, 347] width 205 height 14
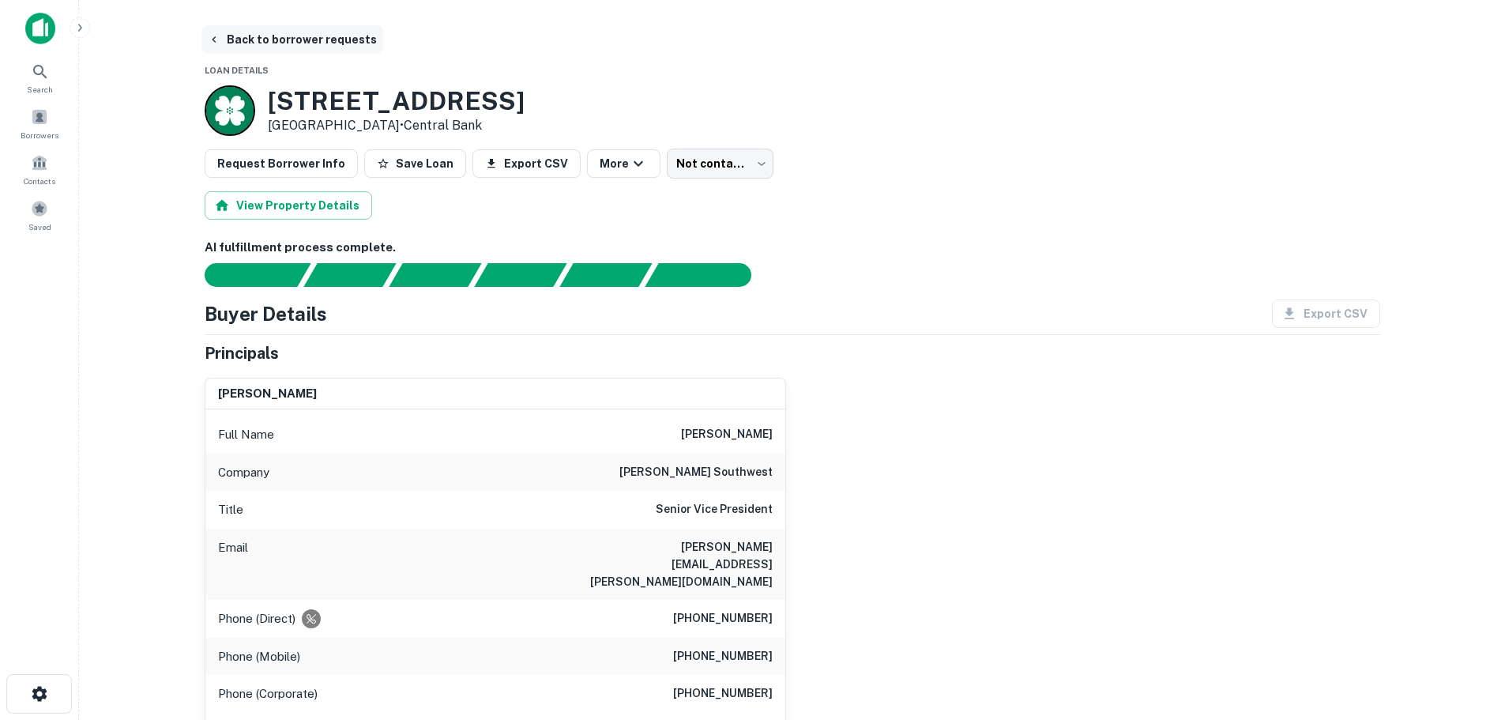
click at [243, 50] on button "Back to borrower requests" at bounding box center [292, 39] width 182 height 28
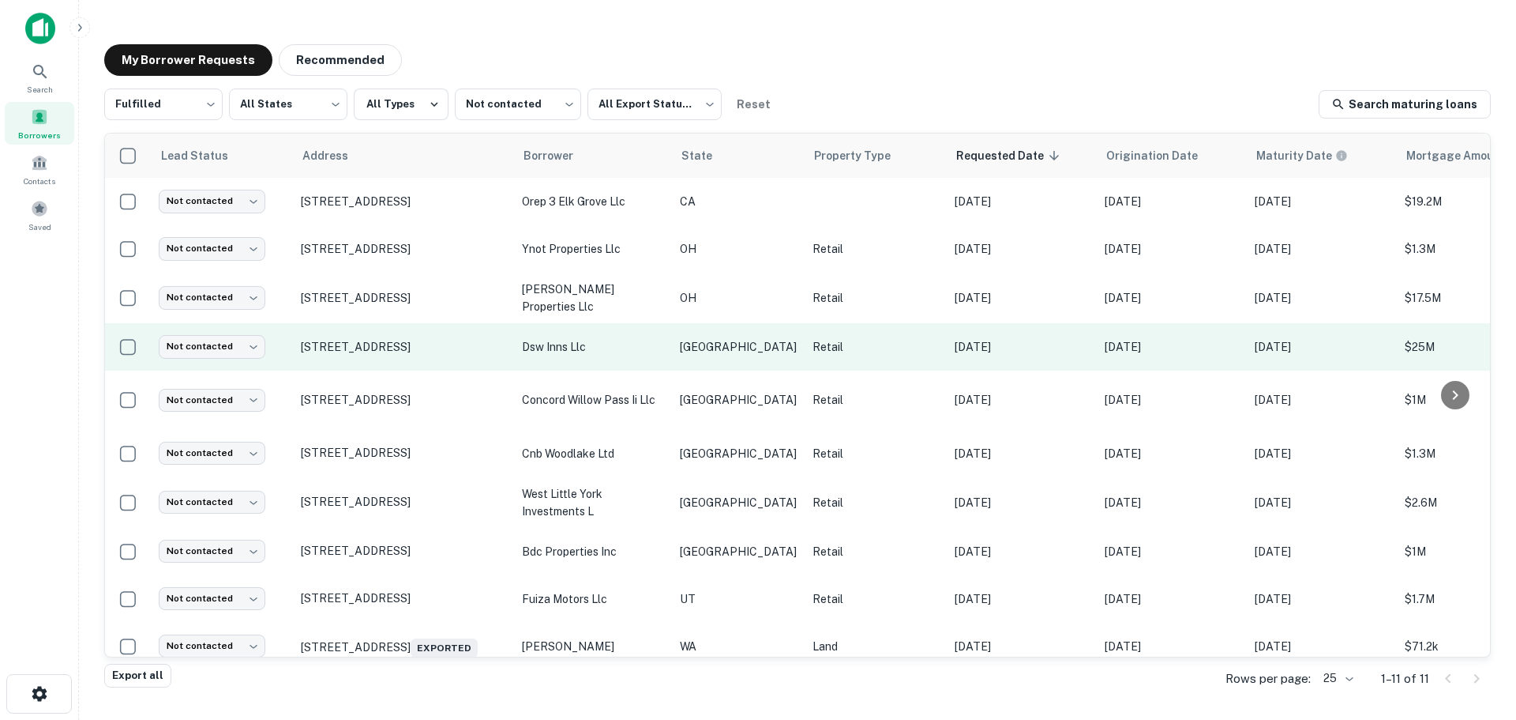
click at [209, 331] on td "Not contacted **** ​" at bounding box center [222, 346] width 142 height 47
click at [210, 337] on body "Search Borrowers Contacts Saved My Borrower Requests Recommended Fulfilled ****…" at bounding box center [758, 360] width 1516 height 720
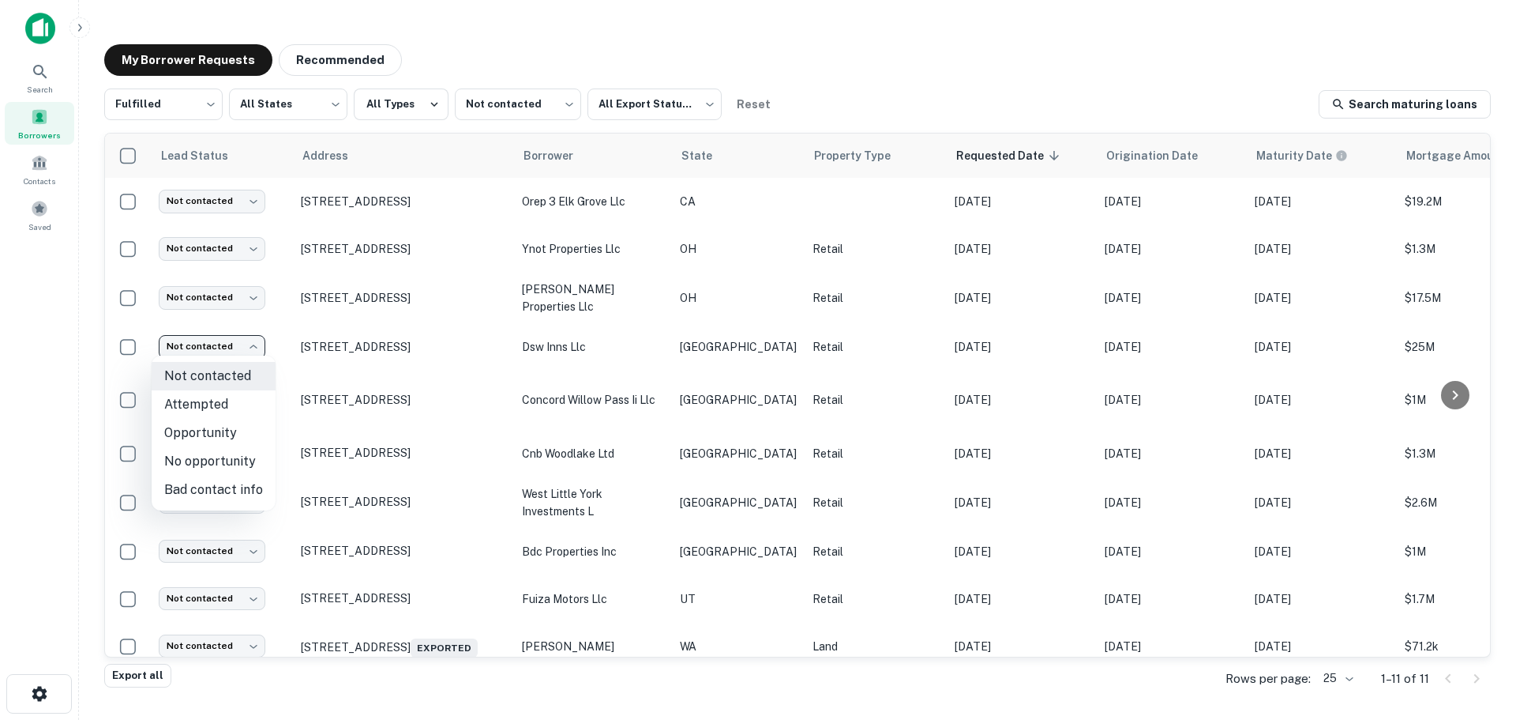
click at [233, 407] on li "Attempted" at bounding box center [214, 404] width 124 height 28
type input "*********"
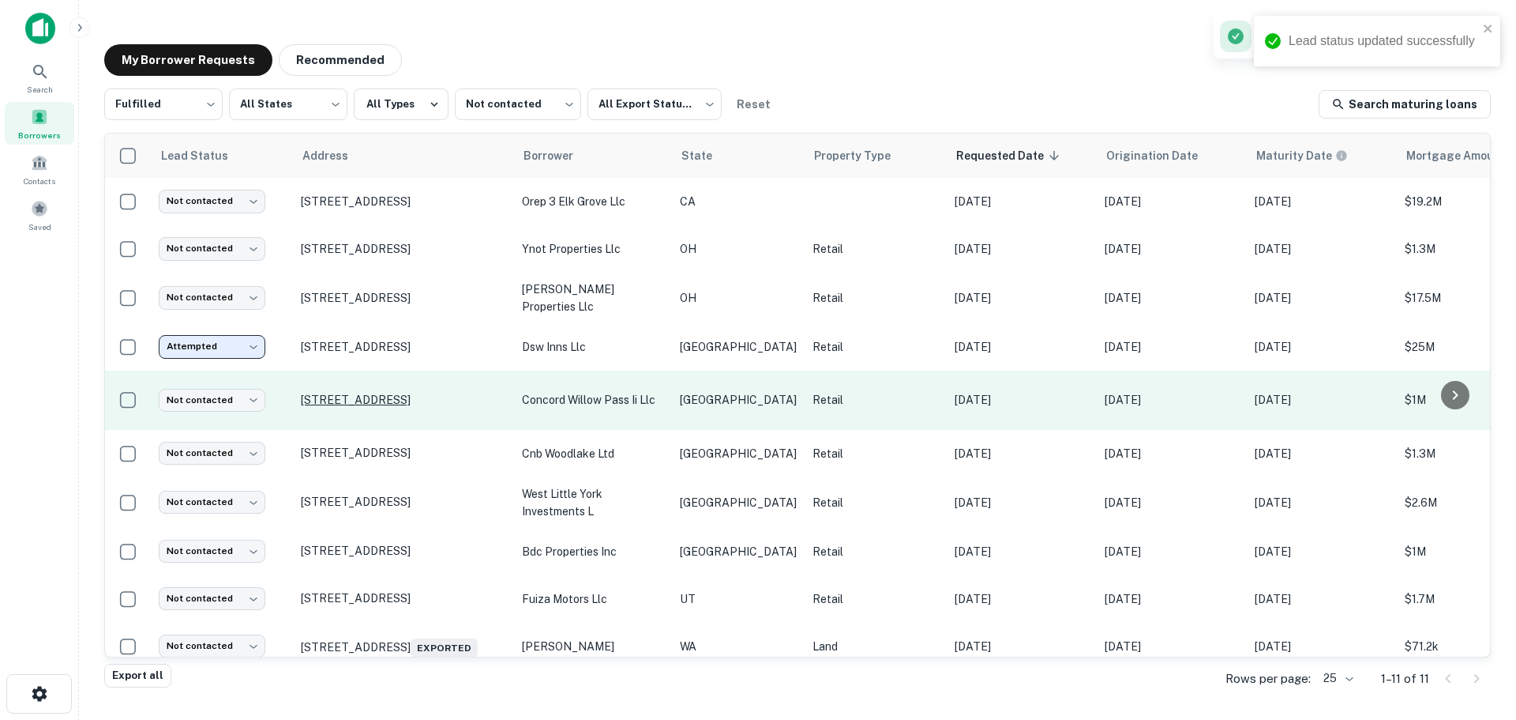
click at [393, 395] on p "[STREET_ADDRESS]" at bounding box center [403, 400] width 205 height 14
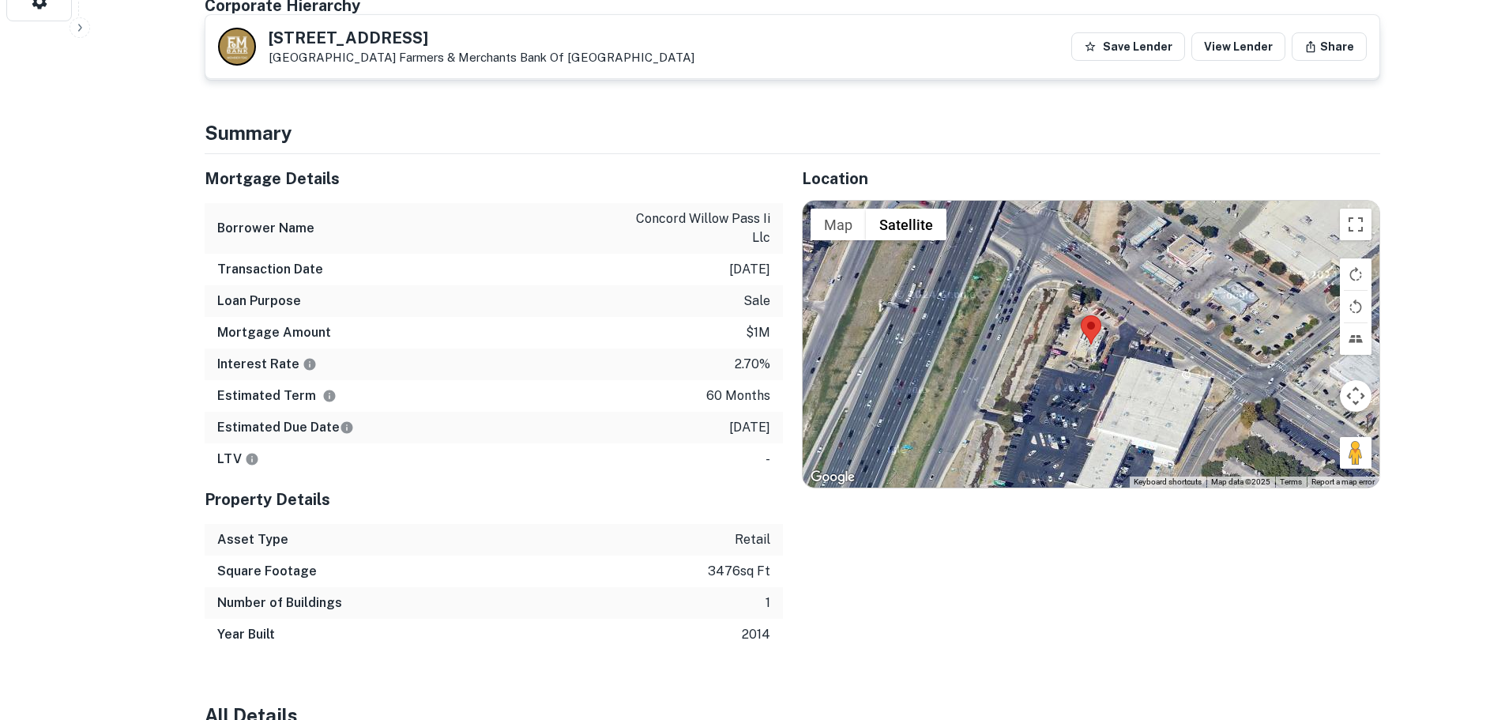
scroll to position [711, 0]
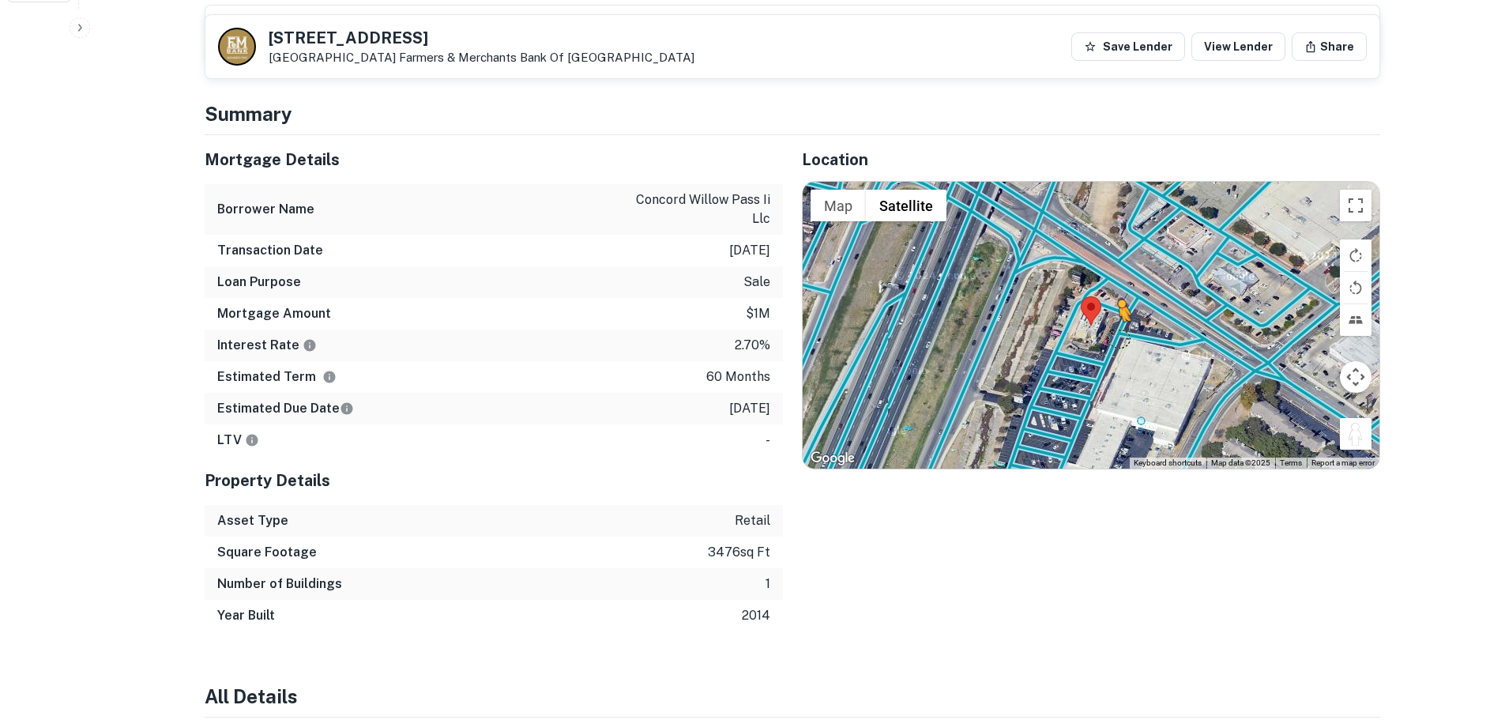
drag, startPoint x: 1348, startPoint y: 445, endPoint x: 1109, endPoint y: 330, distance: 265.3
click at [1109, 330] on div "To activate drag with keyboard, press Alt + Enter. Once in keyboard drag state,…" at bounding box center [1090, 325] width 577 height 286
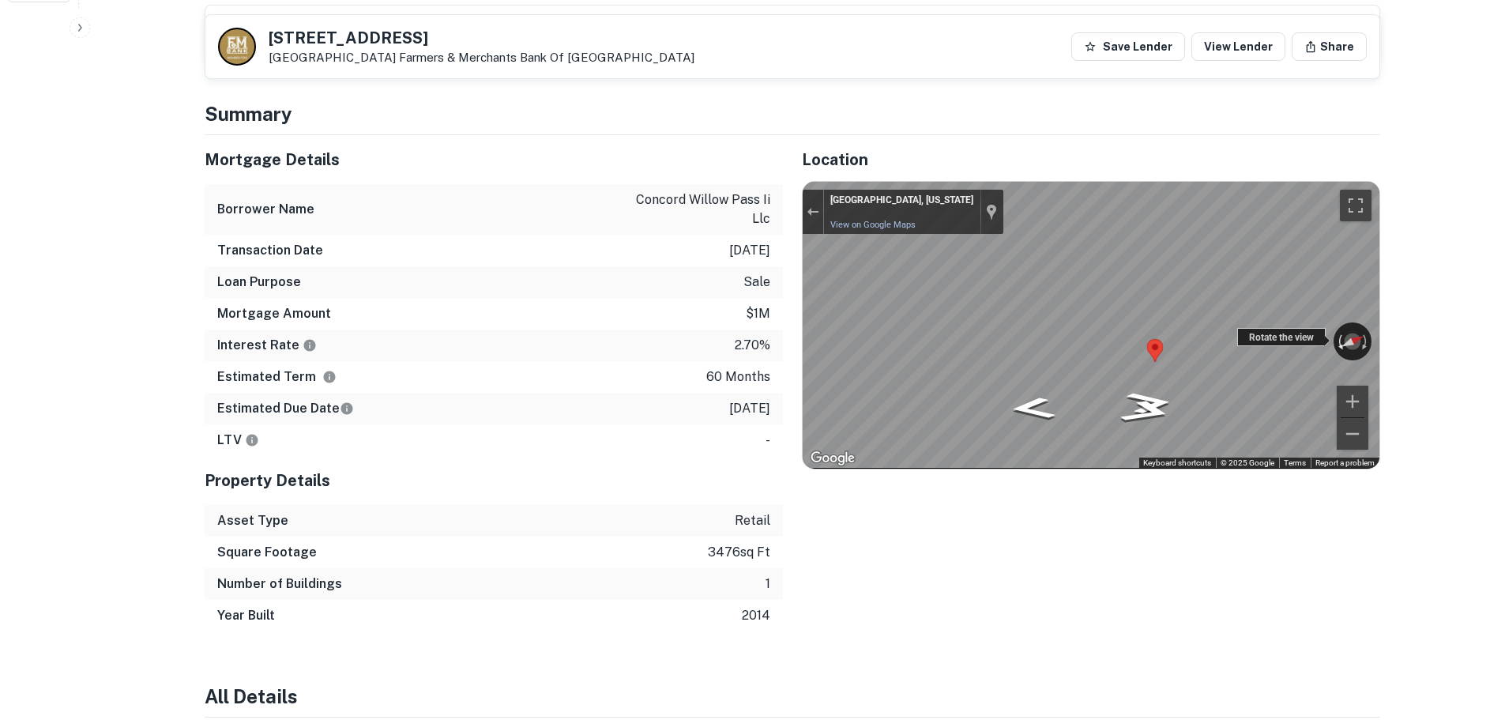
click at [1339, 351] on div "← Move left → Move right ↑ Move up ↓ Move down + Zoom in - Zoom out San Antonio…" at bounding box center [1090, 325] width 577 height 286
click at [1034, 335] on div "← Move left → Move right ↑ Move up ↓ Move down + Zoom in - Zoom out San Antonio…" at bounding box center [1090, 325] width 577 height 286
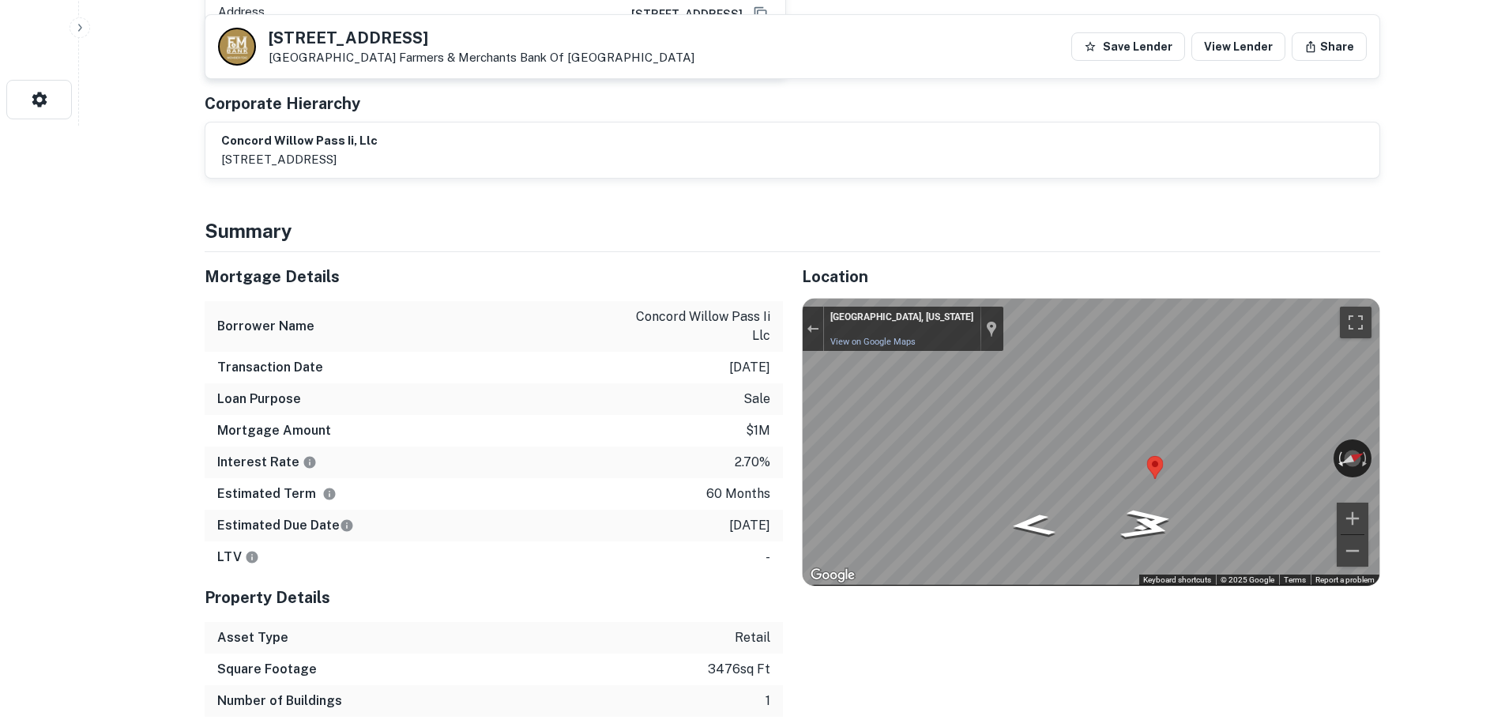
scroll to position [316, 0]
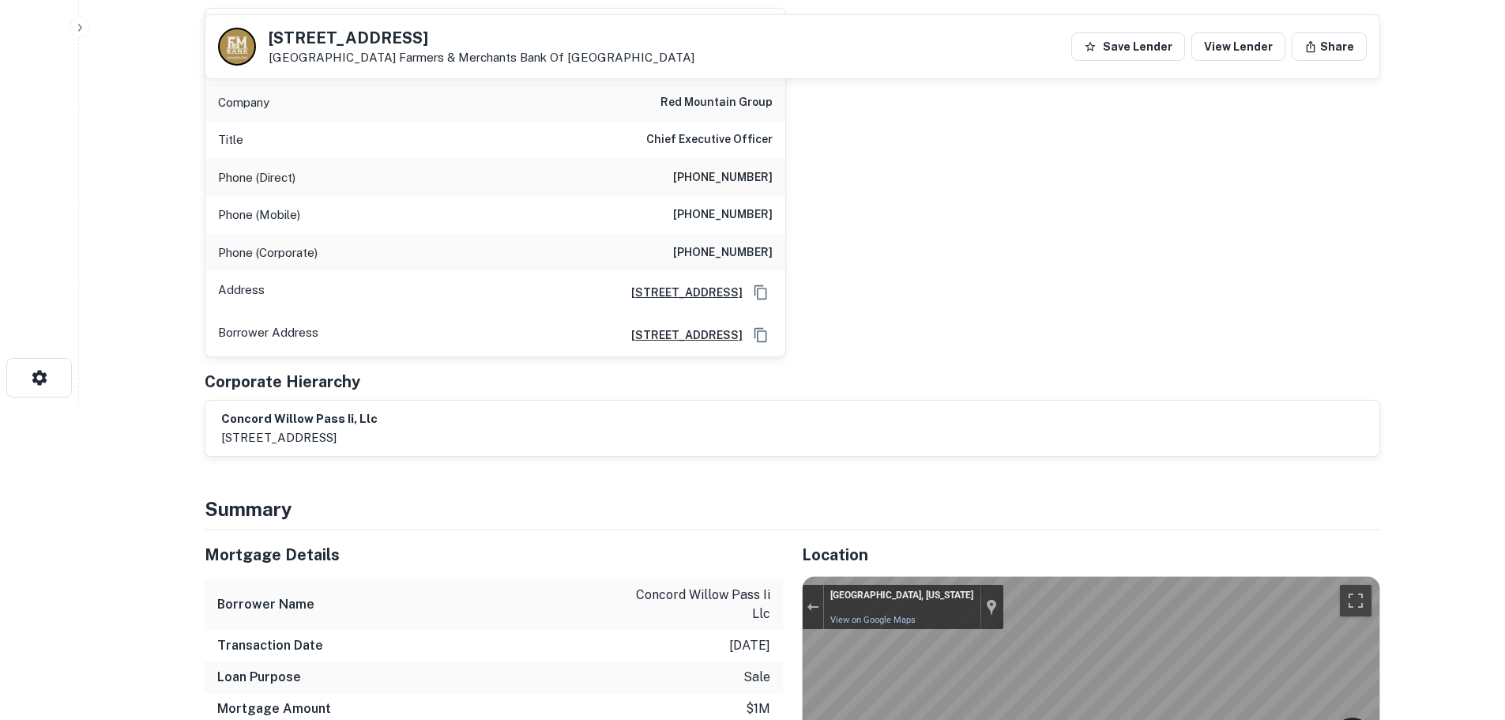
click at [745, 107] on h6 "red mountain group" at bounding box center [716, 102] width 112 height 19
copy h6 "red mountain group"
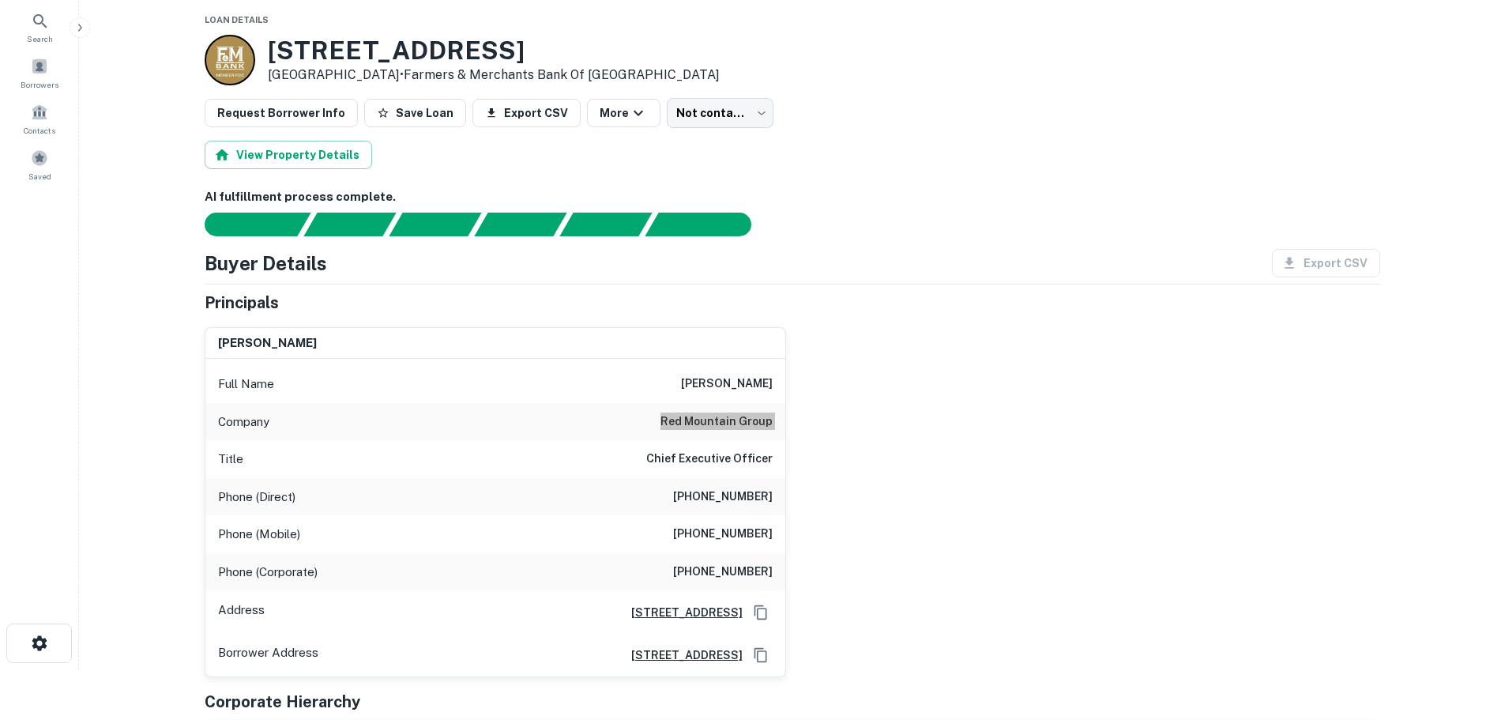
scroll to position [0, 0]
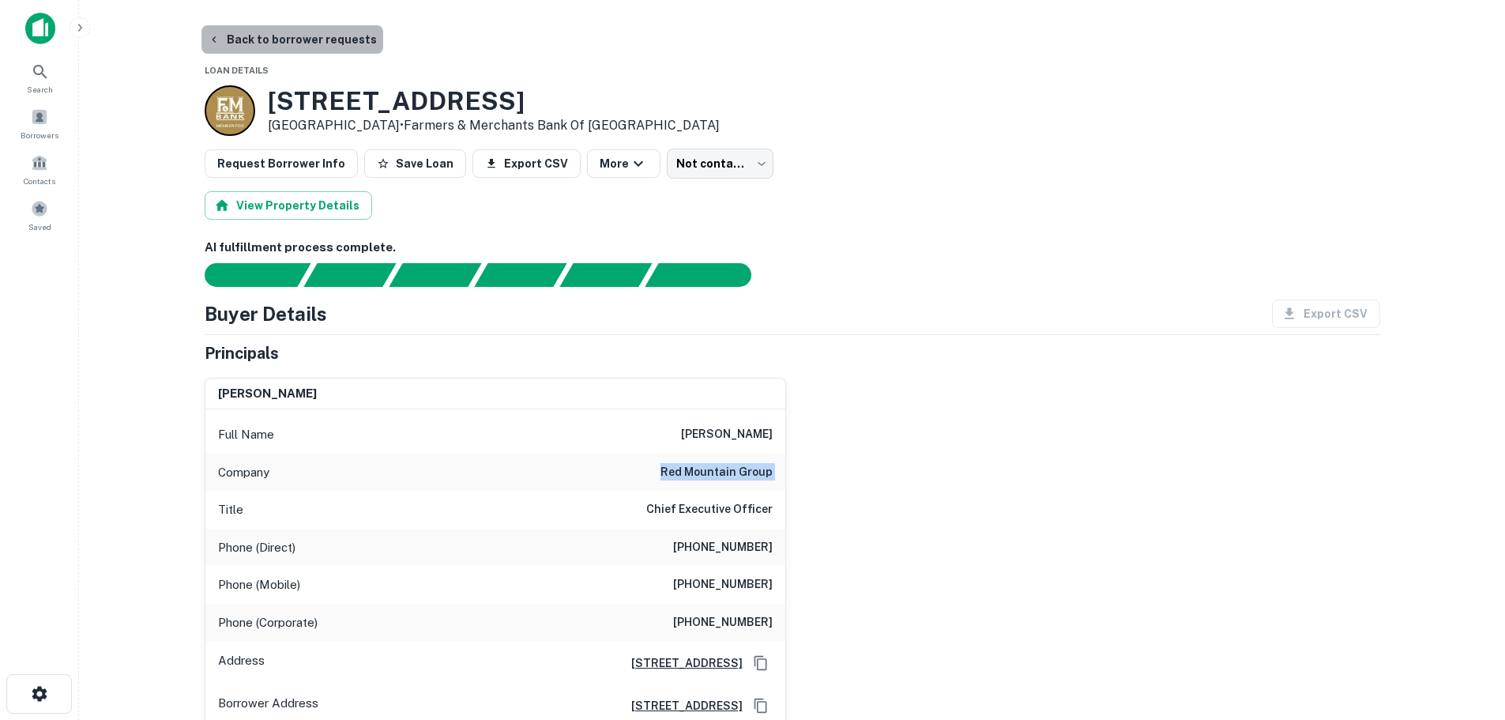
click at [311, 30] on button "Back to borrower requests" at bounding box center [292, 39] width 182 height 28
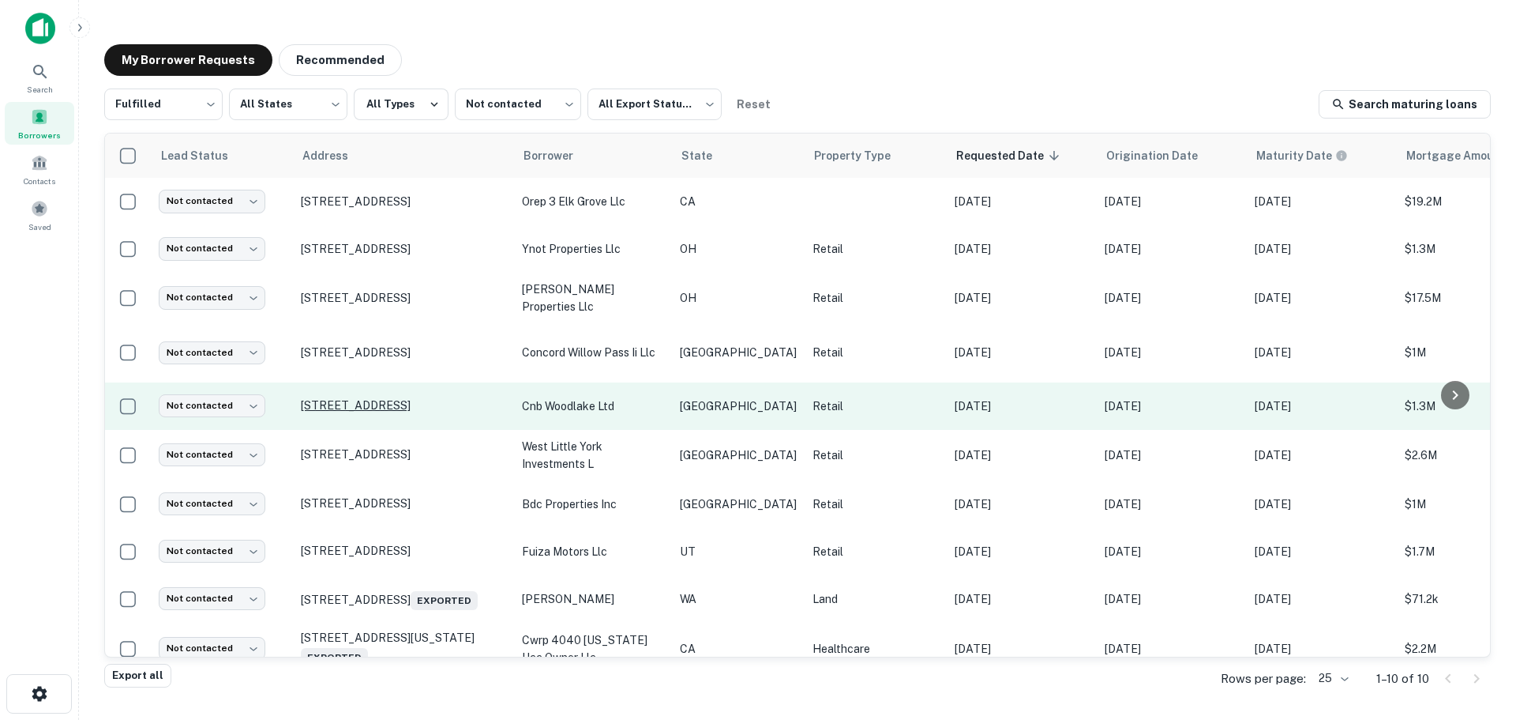
click at [444, 401] on p "[STREET_ADDRESS]" at bounding box center [403, 405] width 205 height 14
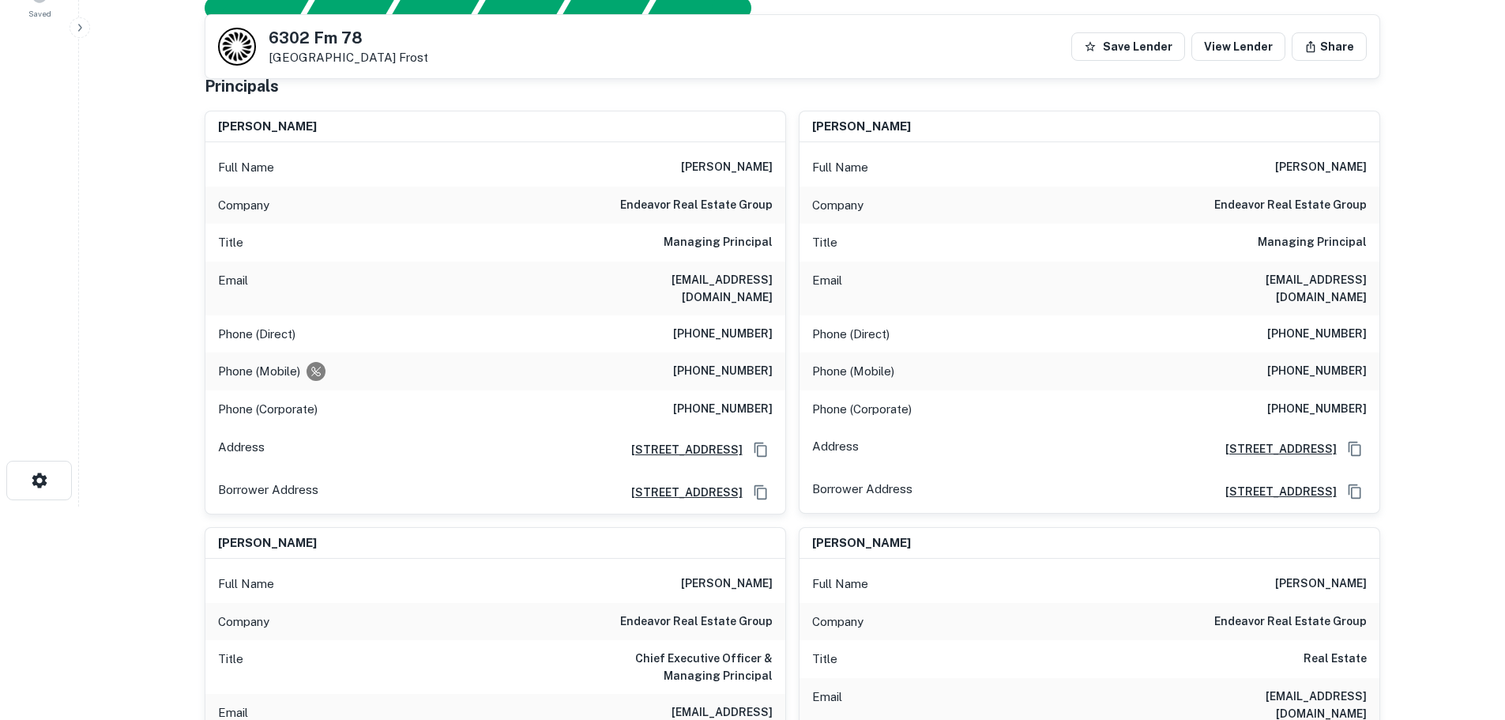
scroll to position [158, 0]
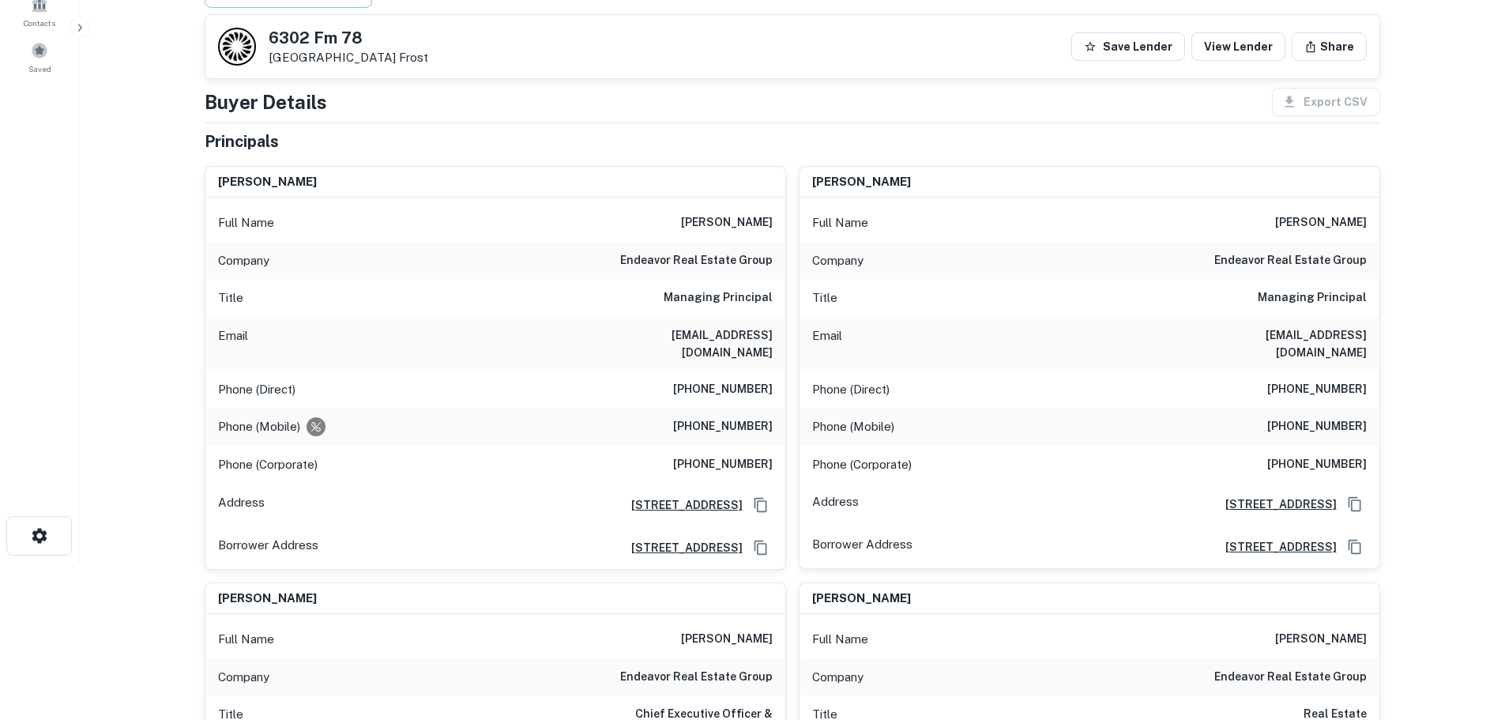
click at [709, 258] on h6 "endeavor real estate group" at bounding box center [696, 260] width 152 height 19
copy h6 "endeavor real estate group"
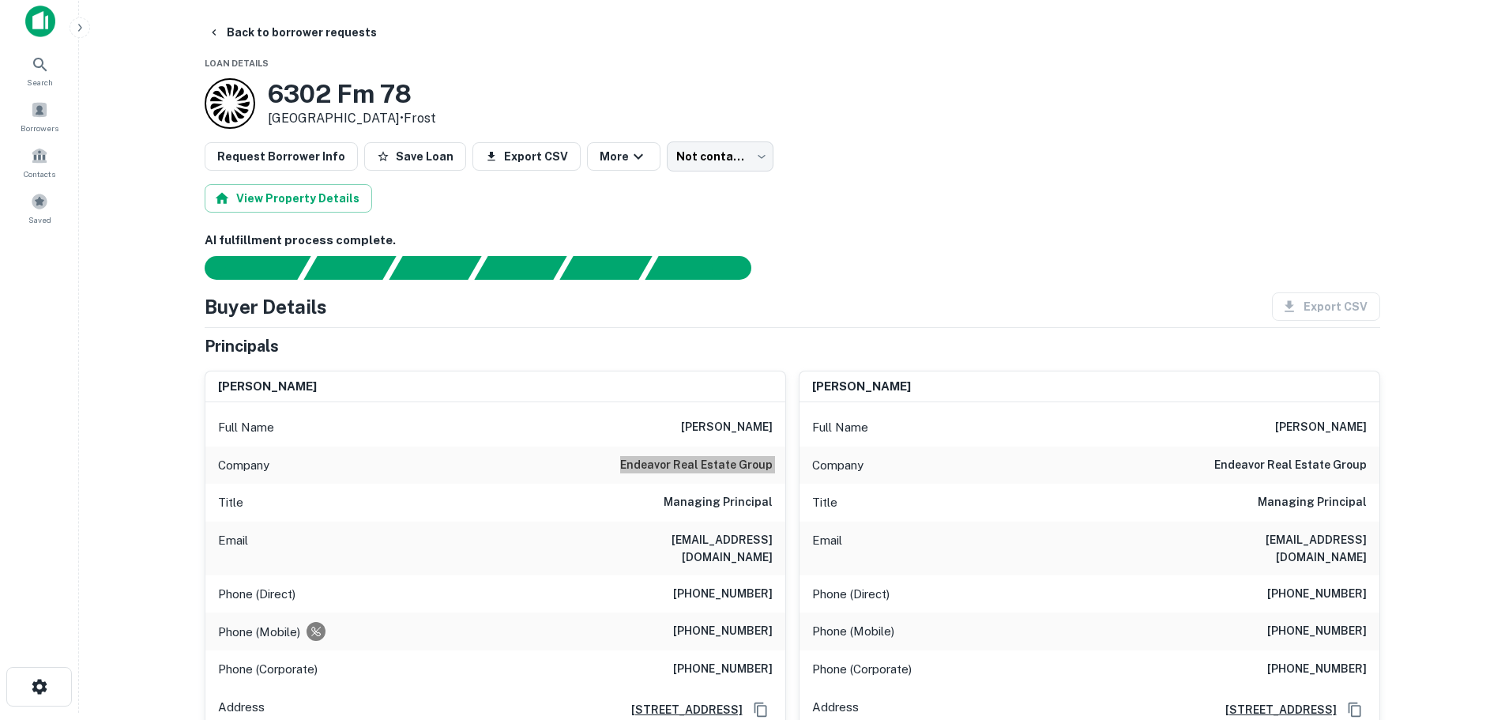
scroll to position [0, 0]
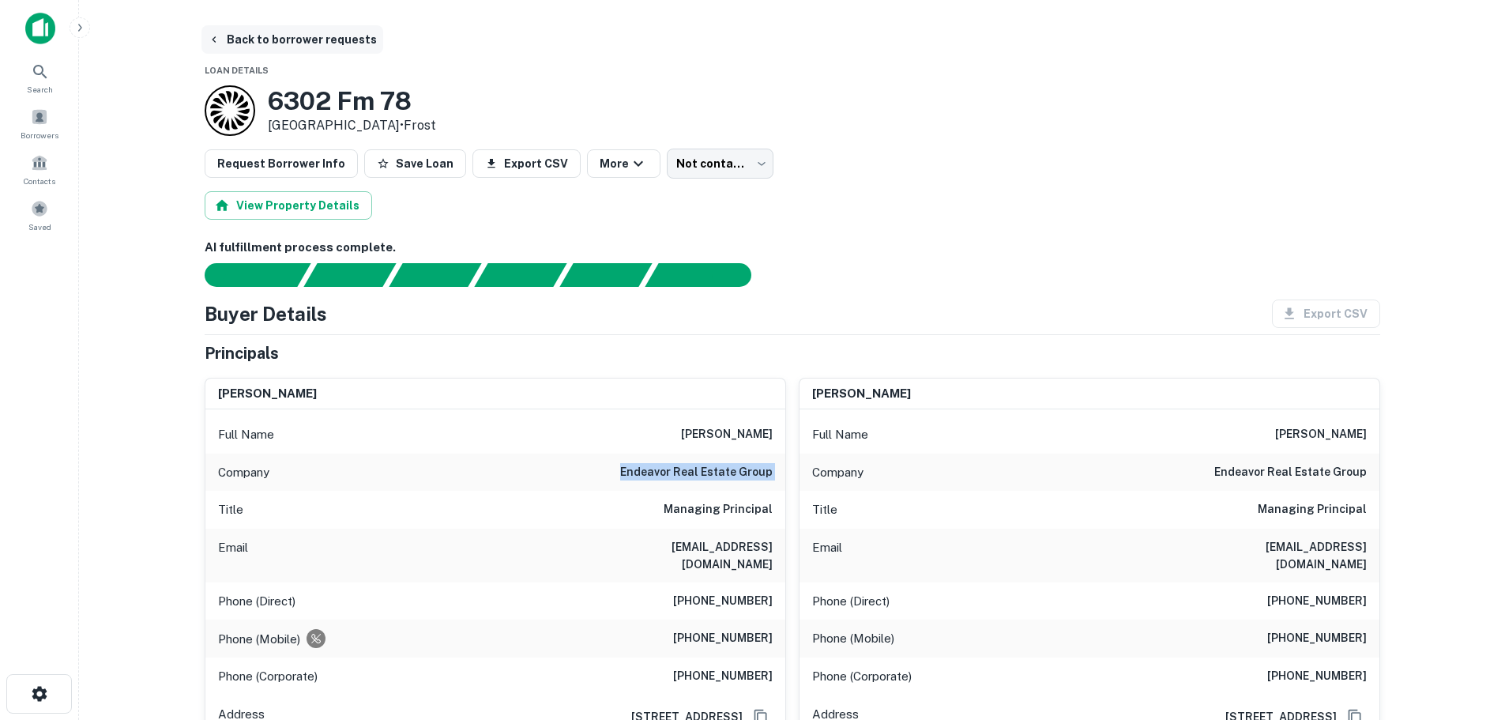
click at [322, 43] on button "Back to borrower requests" at bounding box center [292, 39] width 182 height 28
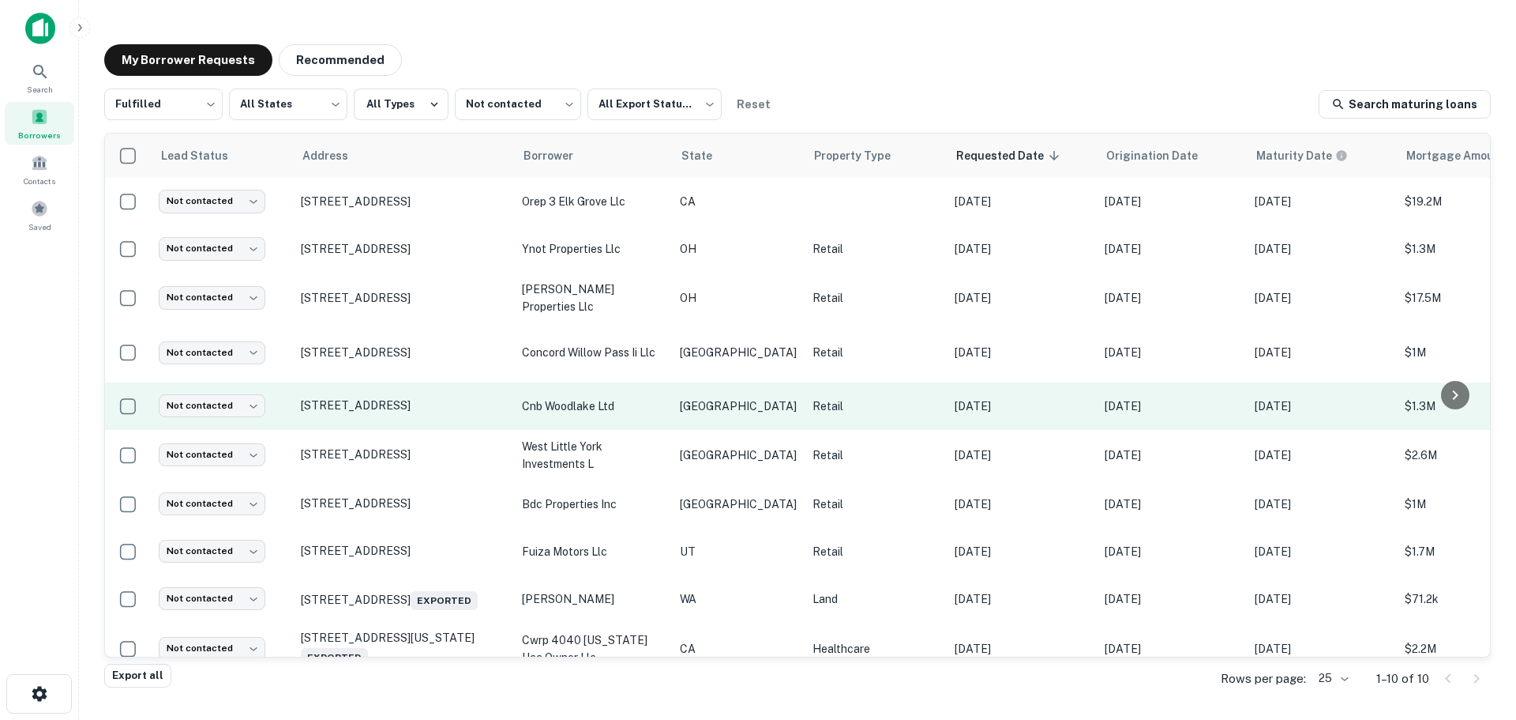
click at [232, 389] on td "Not contacted **** ​" at bounding box center [222, 405] width 142 height 47
click at [232, 400] on body "Search Borrowers Contacts Saved My Borrower Requests Recommended Fulfilled ****…" at bounding box center [758, 360] width 1516 height 720
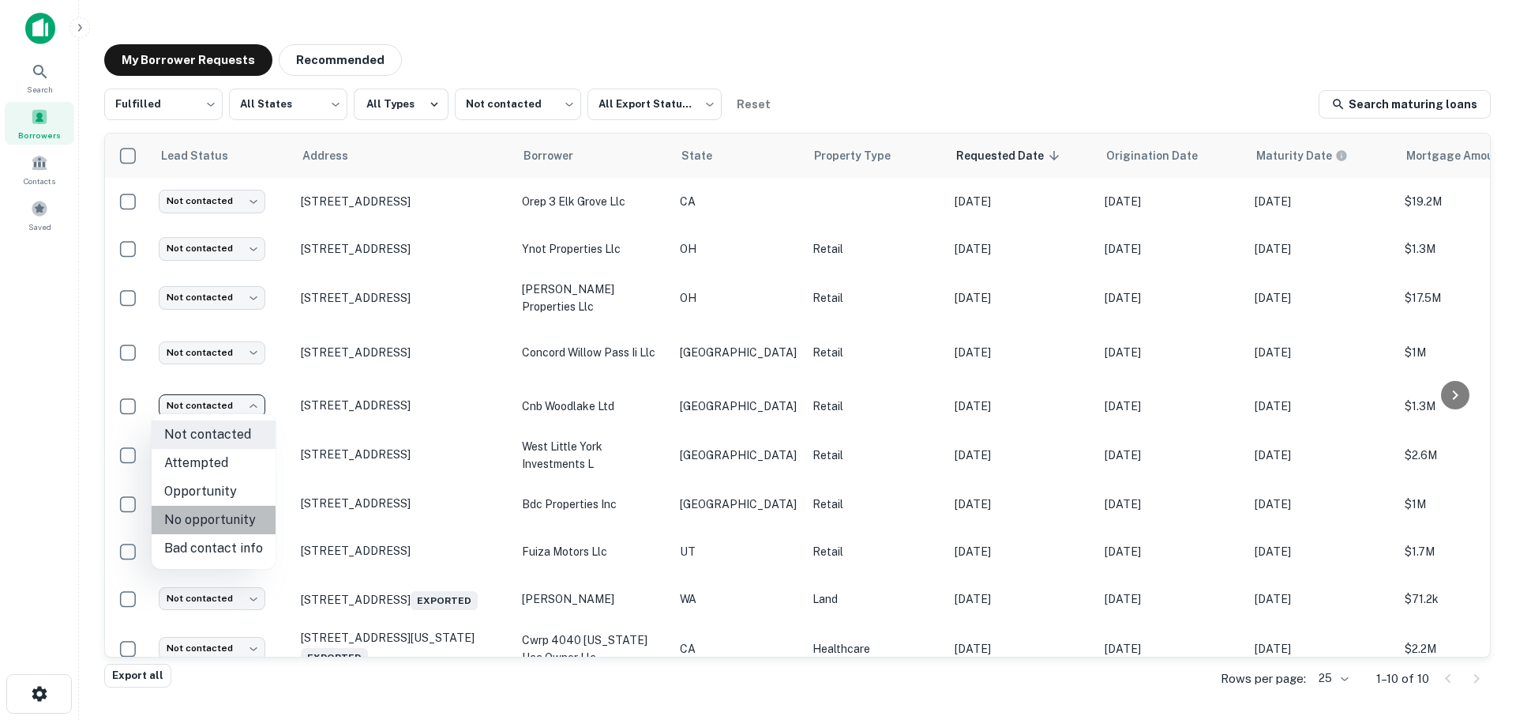
click at [242, 525] on li "No opportunity" at bounding box center [214, 519] width 124 height 28
type input "**********"
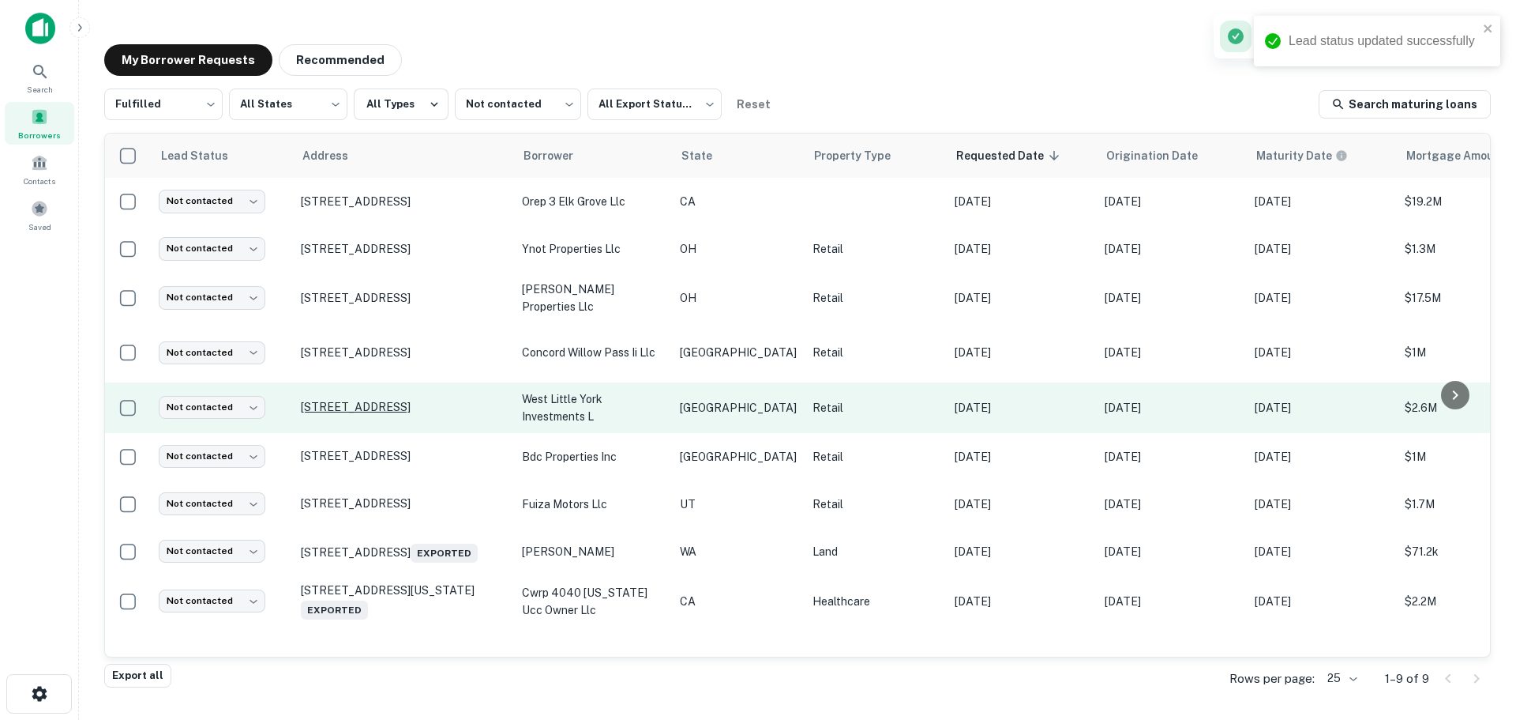
click at [387, 449] on p "[STREET_ADDRESS]" at bounding box center [403, 456] width 205 height 14
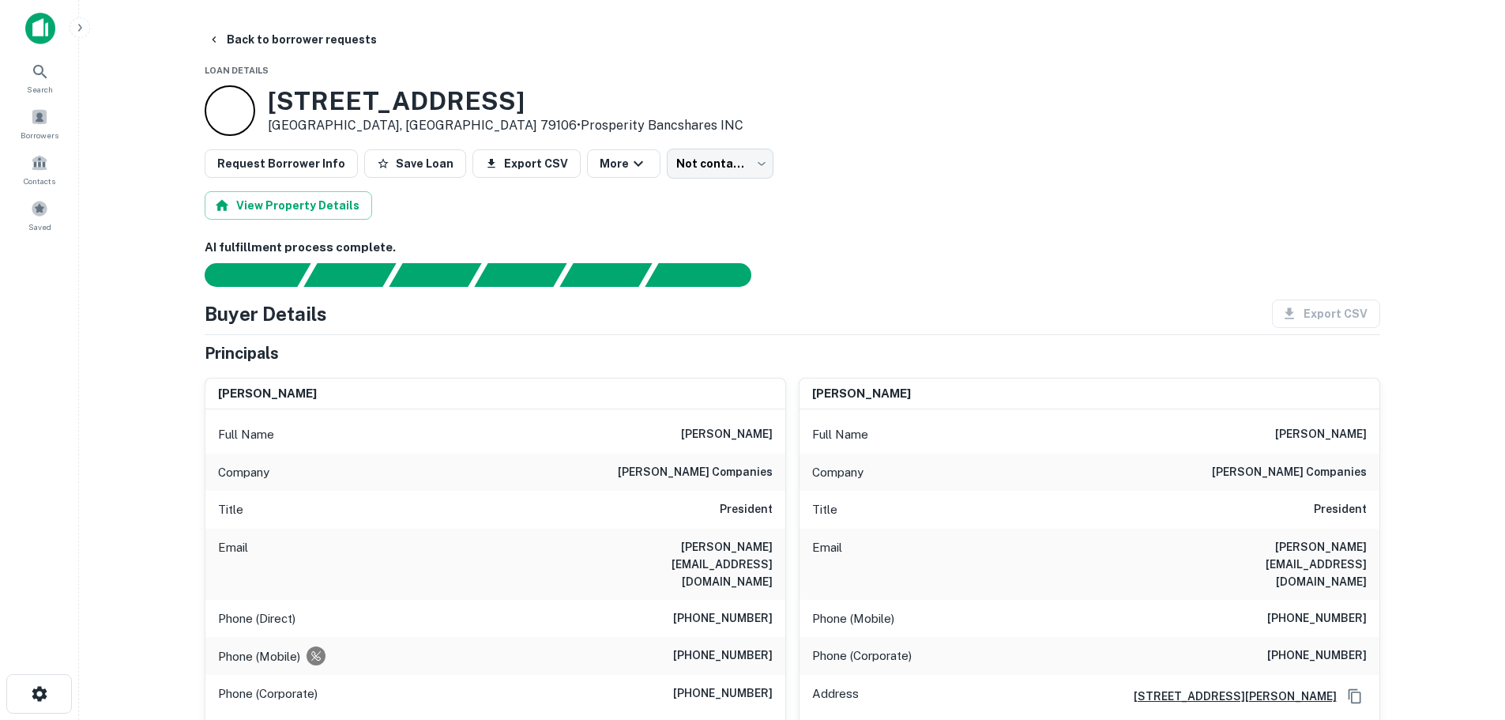
click at [735, 436] on h6 "britt lane" at bounding box center [727, 434] width 92 height 19
copy h6 "britt lane"
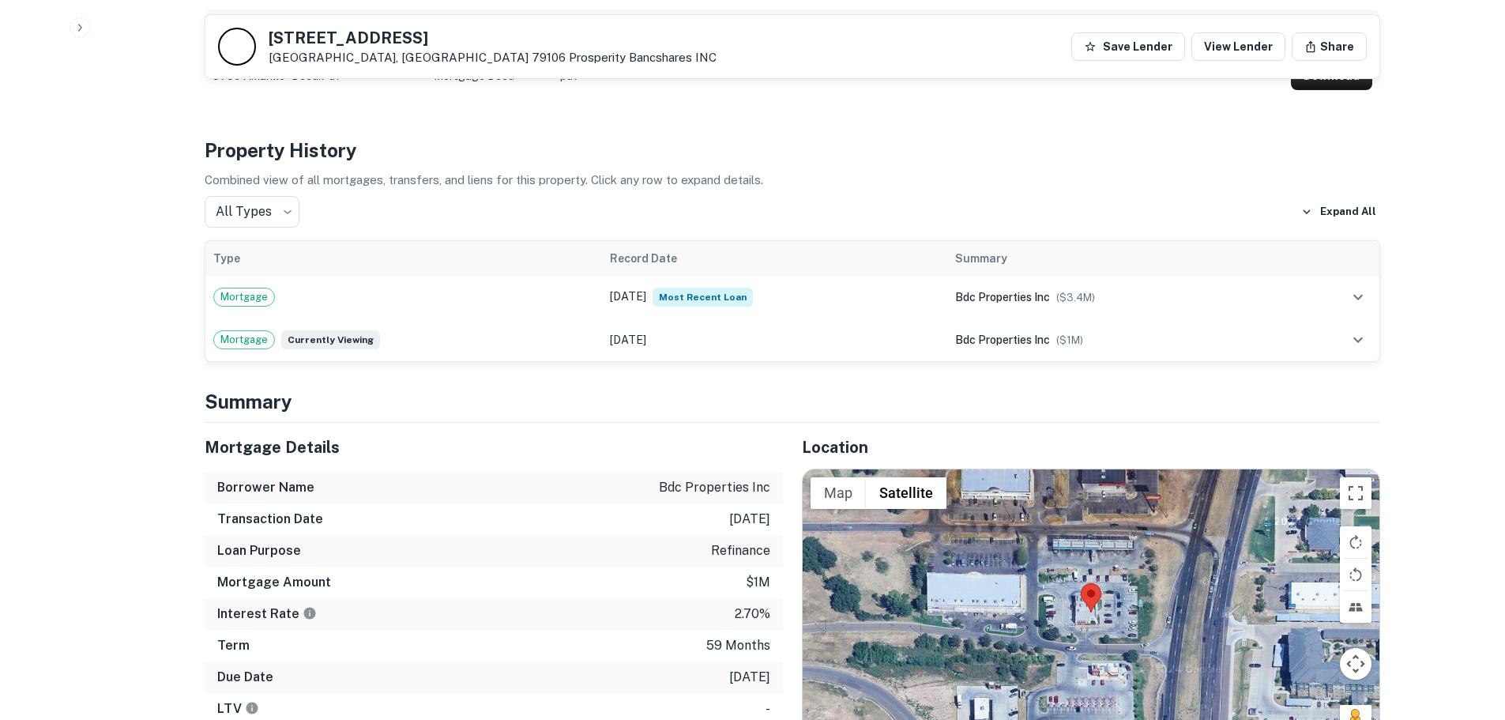
scroll to position [1501, 0]
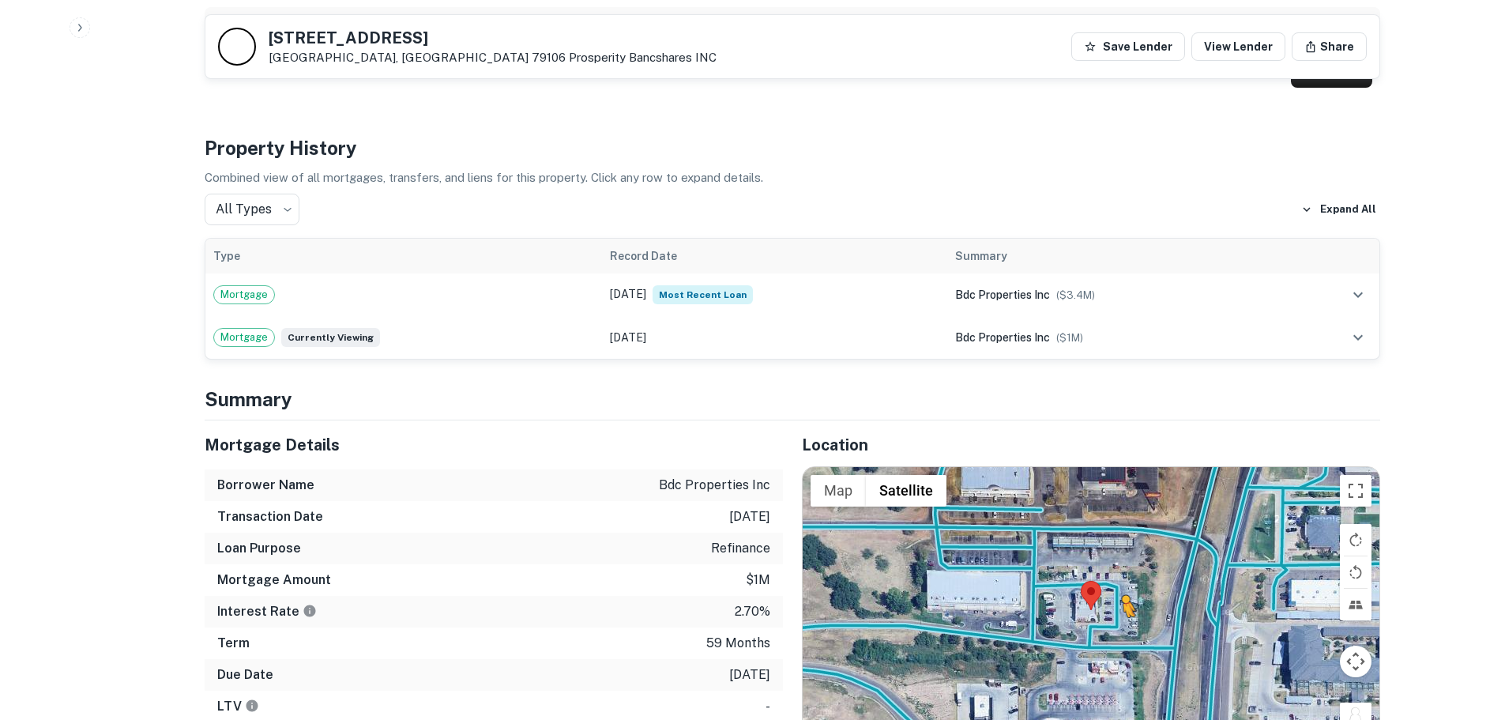
drag, startPoint x: 1363, startPoint y: 660, endPoint x: 1126, endPoint y: 567, distance: 254.6
click at [1122, 566] on div "To activate drag with keyboard, press Alt + Enter. Once in keyboard drag state,…" at bounding box center [1090, 610] width 577 height 286
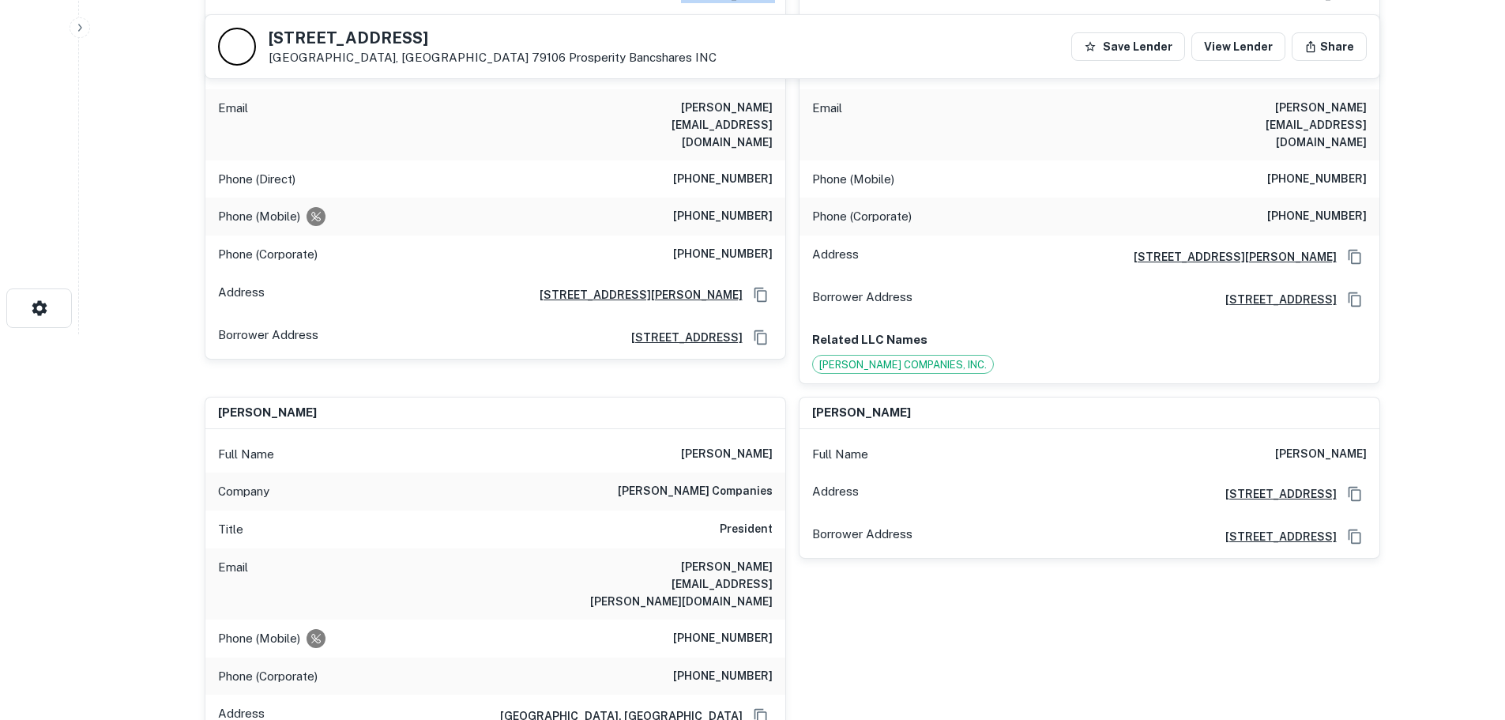
scroll to position [237, 0]
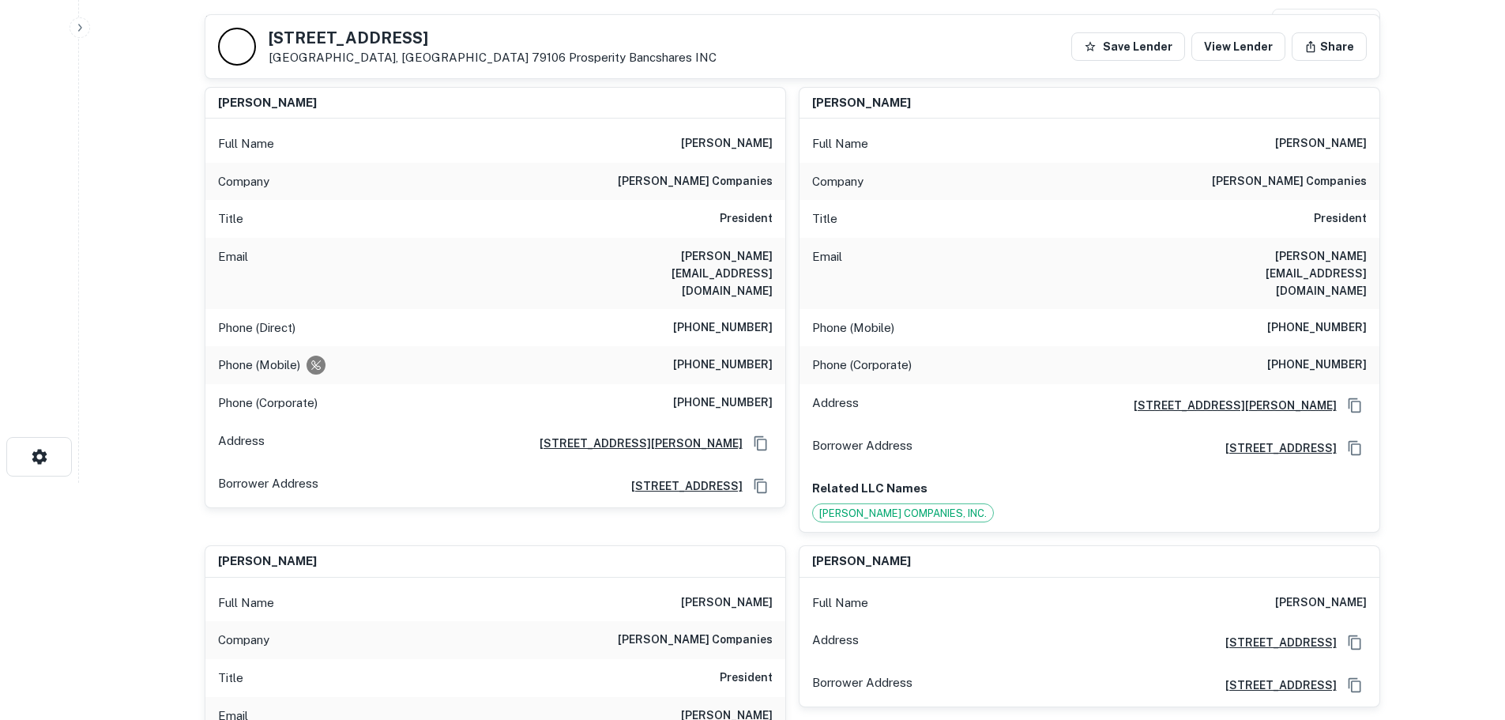
click at [757, 258] on h6 "britt@bobbycox.com" at bounding box center [678, 273] width 190 height 52
click at [741, 318] on h6 "(817) 377-6212" at bounding box center [723, 327] width 100 height 19
copy h6 "(817) 377-6212"
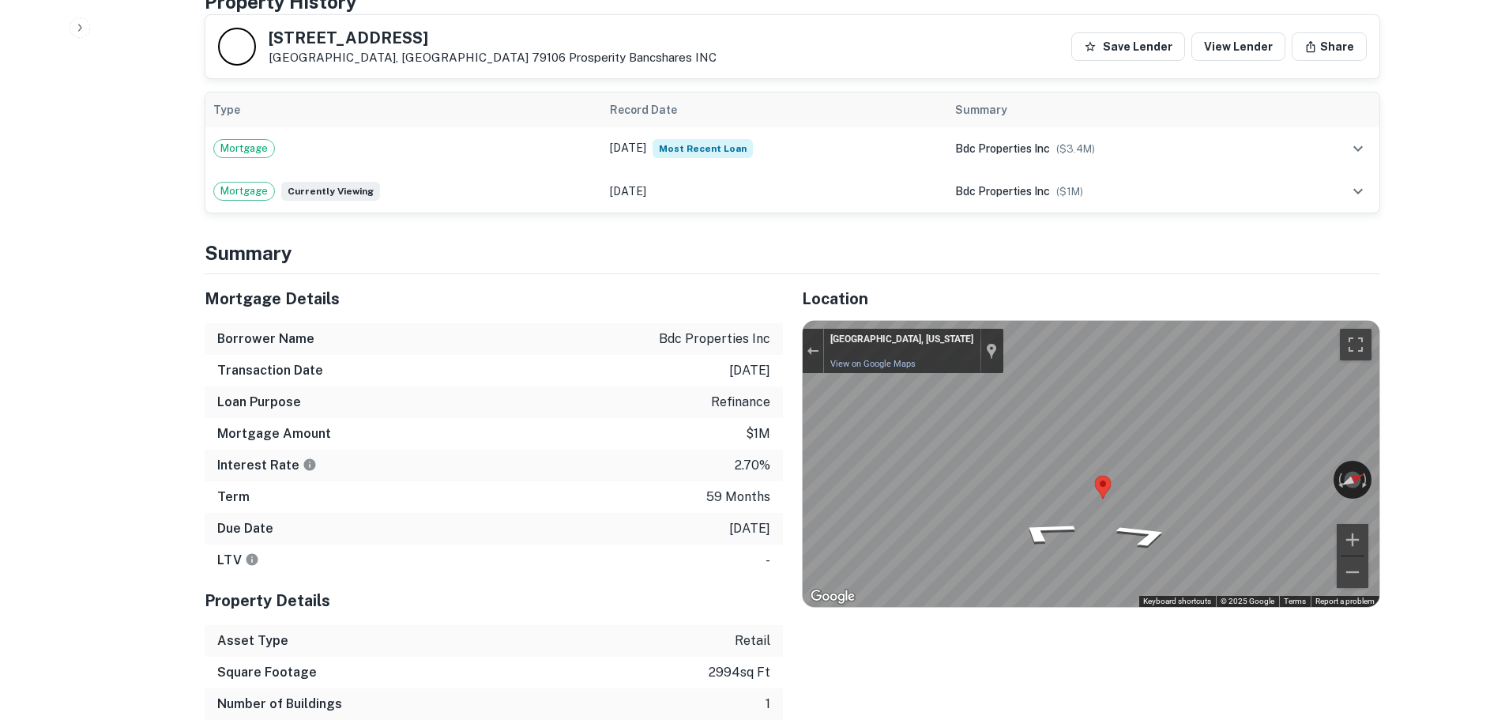
scroll to position [1659, 0]
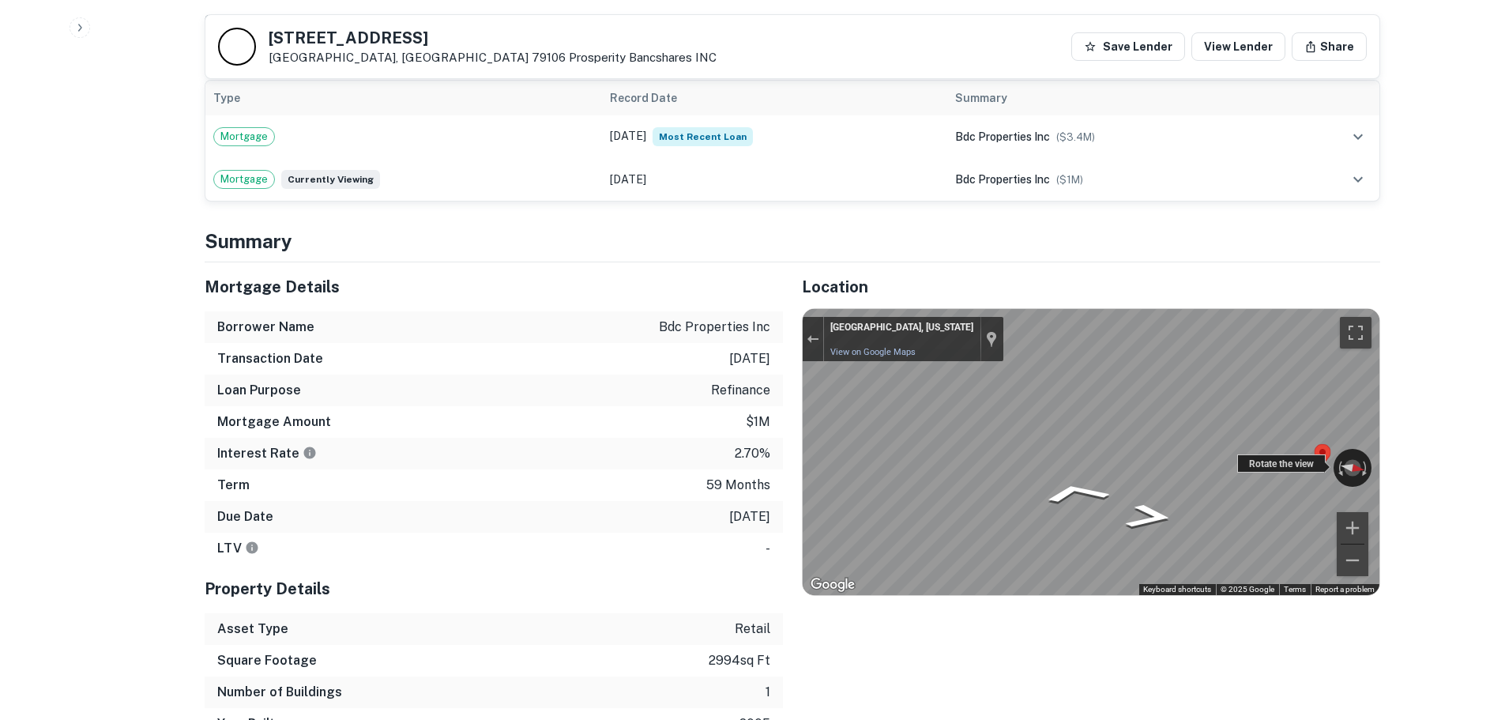
click at [1031, 414] on div "← Move left → Move right ↑ Move up ↓ Move down + Zoom in - Zoom out Amarillo, T…" at bounding box center [1090, 452] width 577 height 286
click at [1024, 404] on div "← Move left → Move right ↑ Move up ↓ Move down + Zoom in - Zoom out Amarillo, T…" at bounding box center [1090, 452] width 577 height 286
click at [965, 381] on div "← Move left → Move right ↑ Move up ↓ Move down + Zoom in - Zoom out Amarillo, T…" at bounding box center [1090, 452] width 577 height 286
click at [1044, 379] on div "← Move left → Move right ↑ Move up ↓ Move down + Zoom in - Zoom out Amarillo, T…" at bounding box center [1090, 452] width 577 height 286
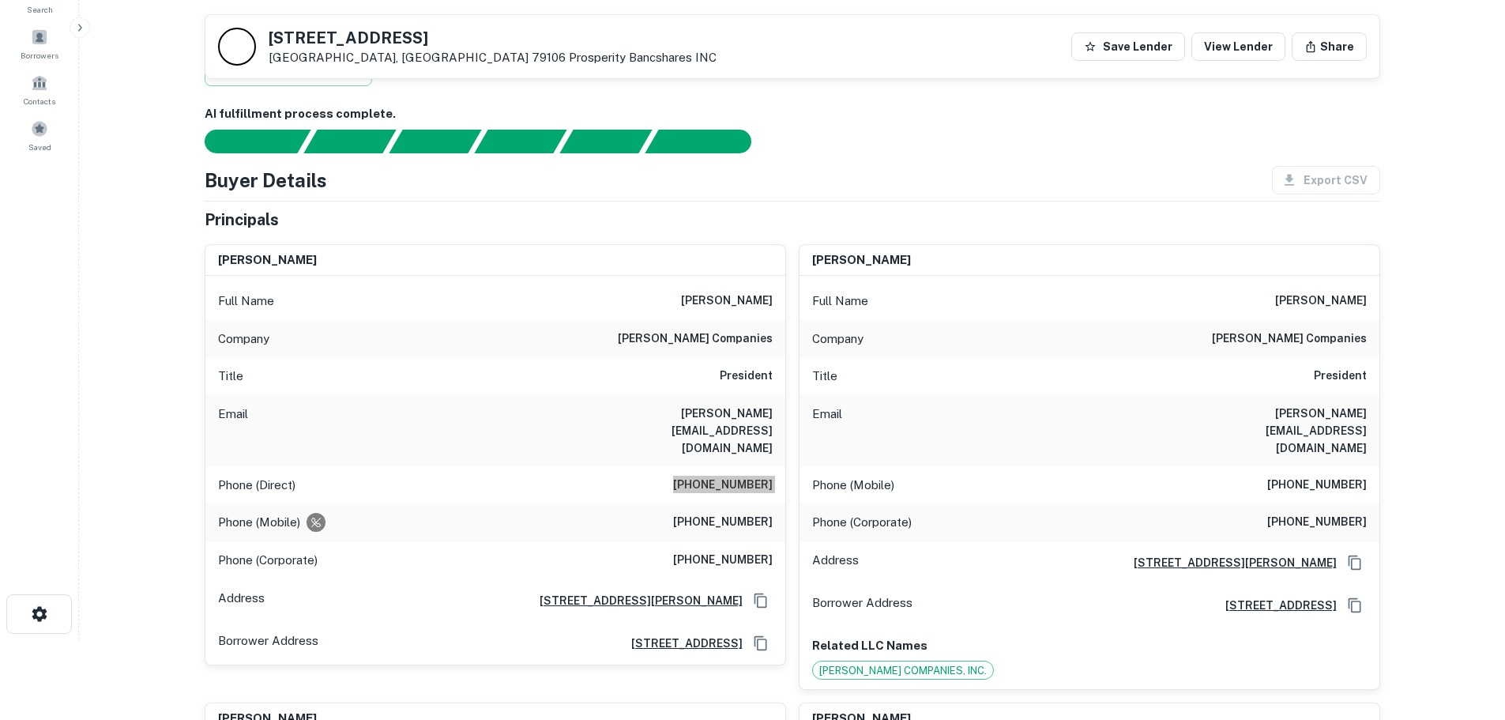
scroll to position [79, 0]
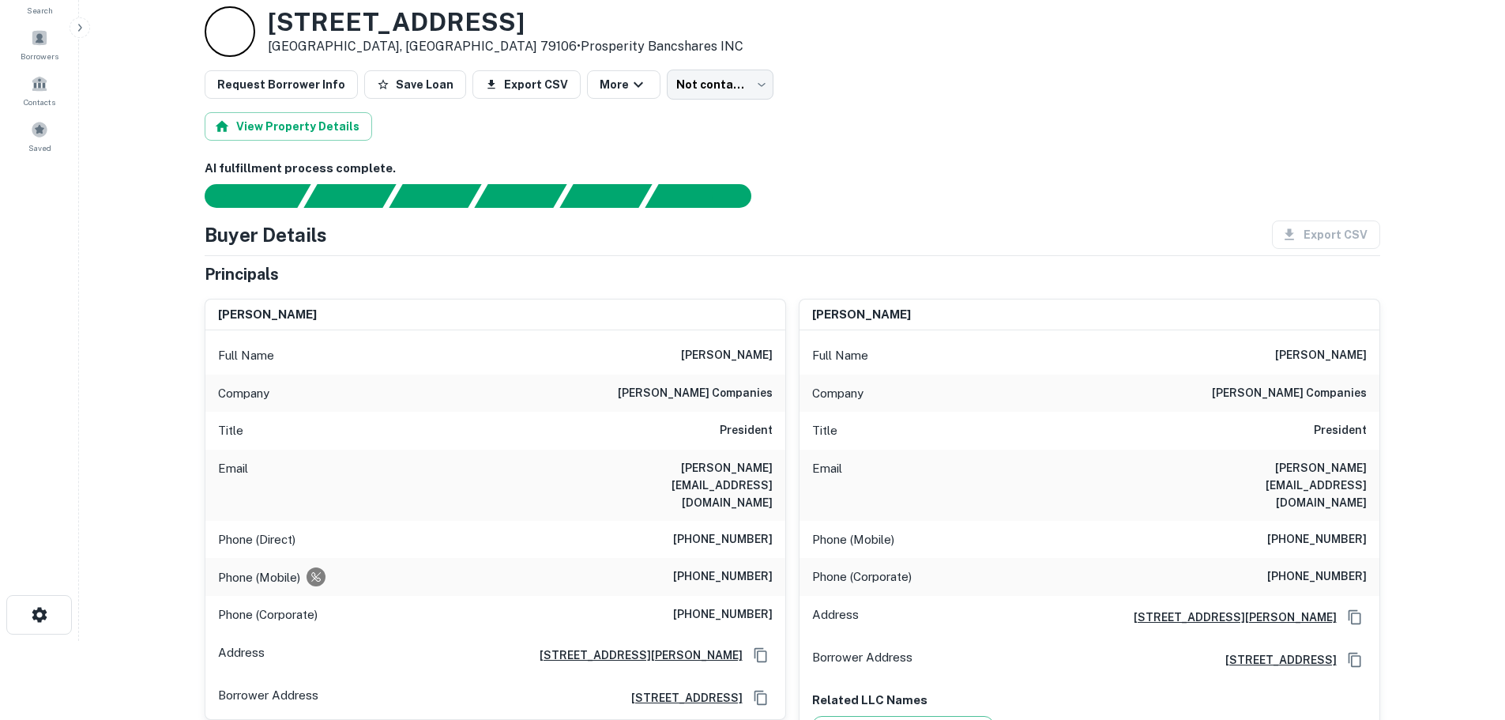
click at [761, 567] on h6 "(817) 614-7270" at bounding box center [723, 576] width 100 height 19
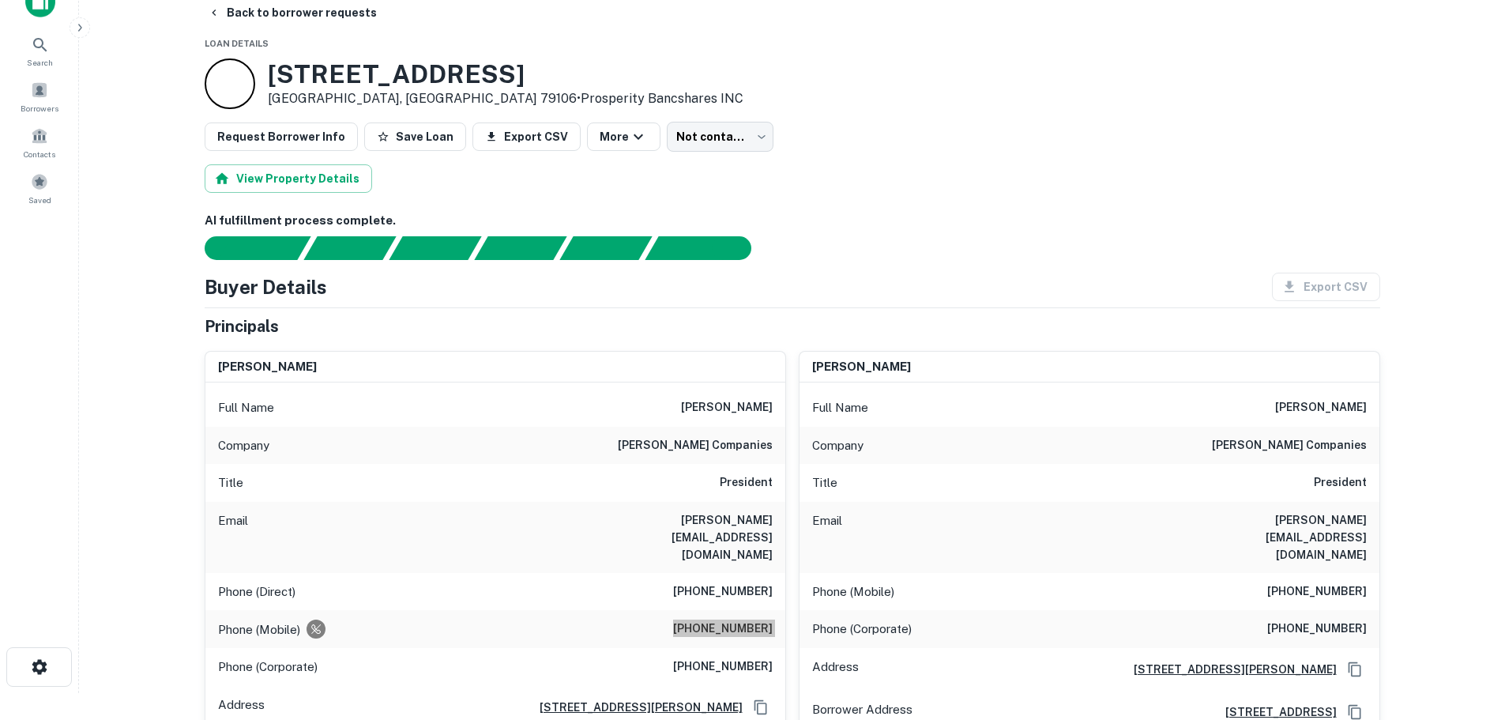
scroll to position [0, 0]
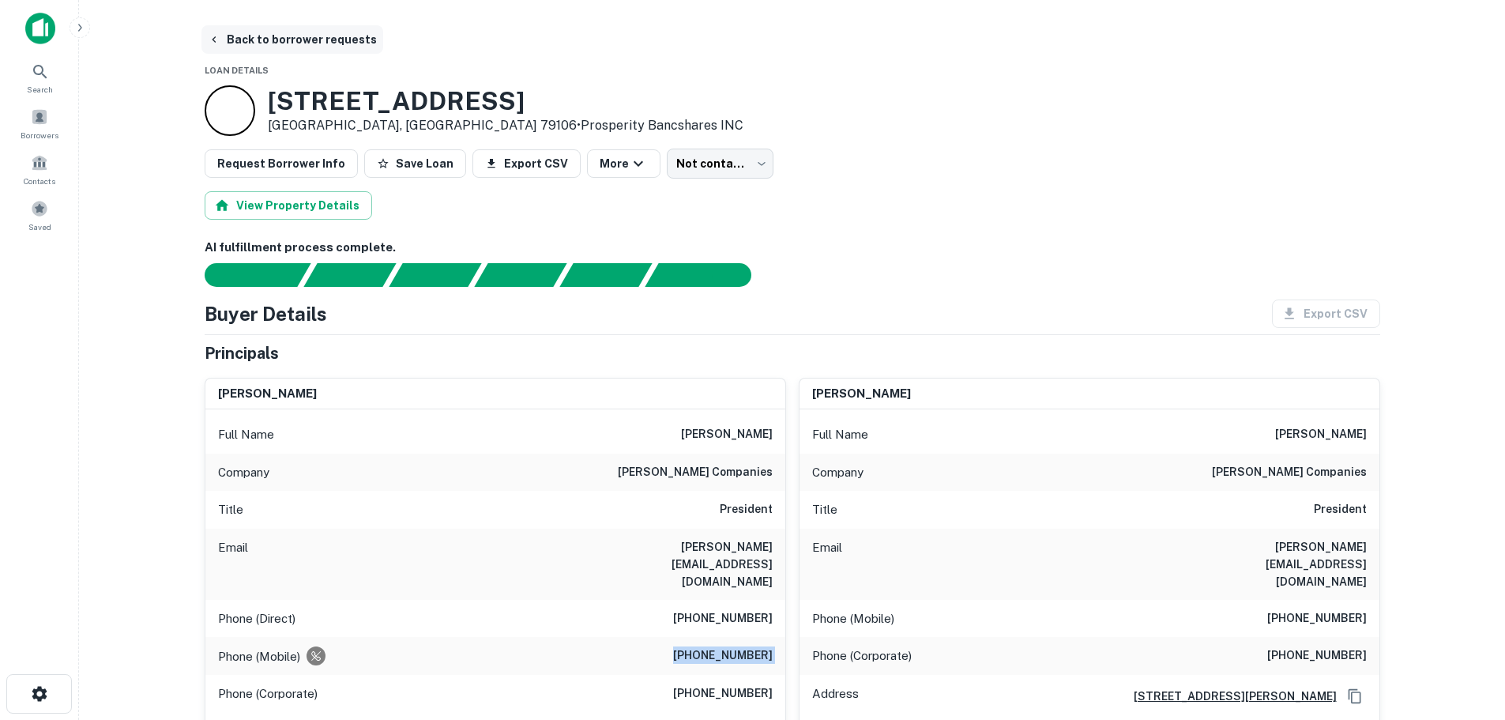
click at [327, 42] on button "Back to borrower requests" at bounding box center [292, 39] width 182 height 28
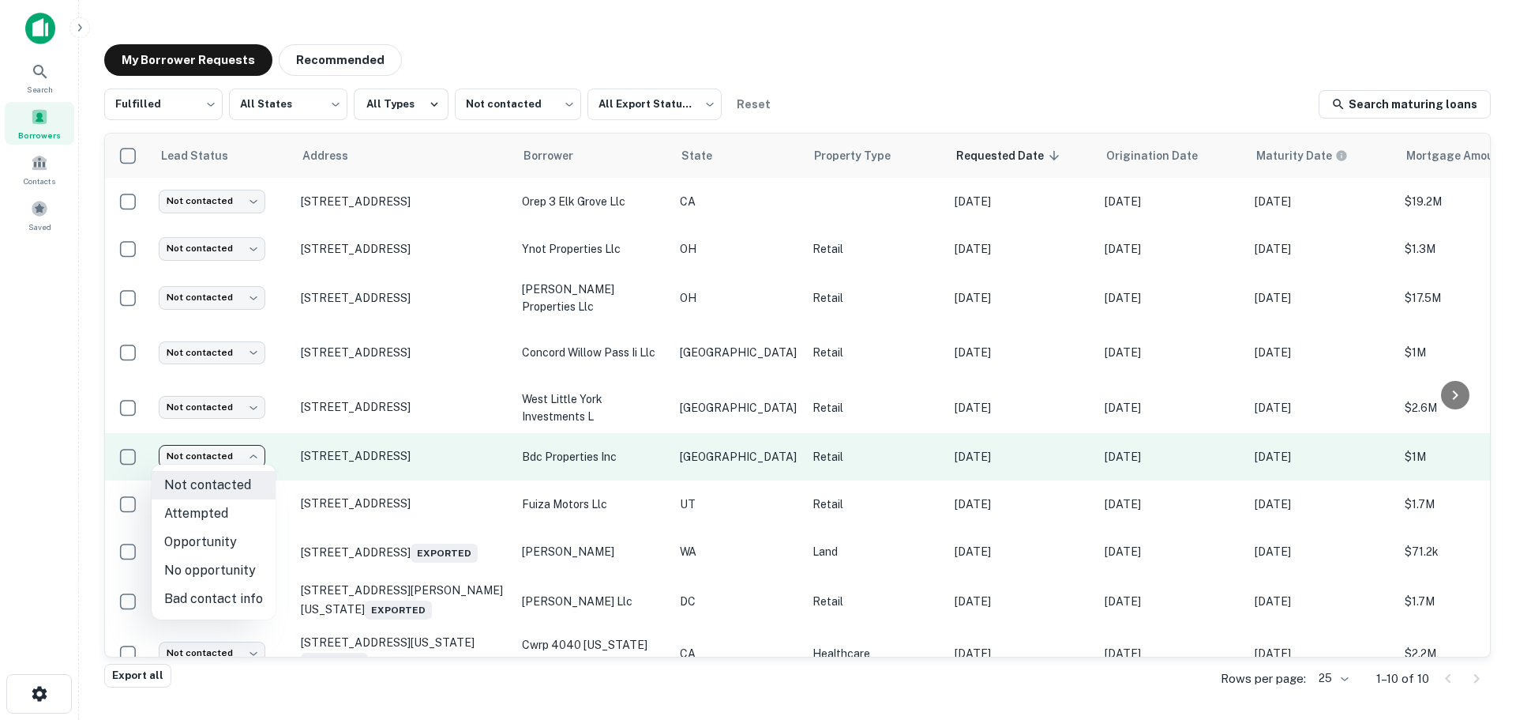
click at [232, 451] on body "Search Borrowers Contacts Saved My Borrower Requests Recommended Fulfilled ****…" at bounding box center [758, 360] width 1516 height 720
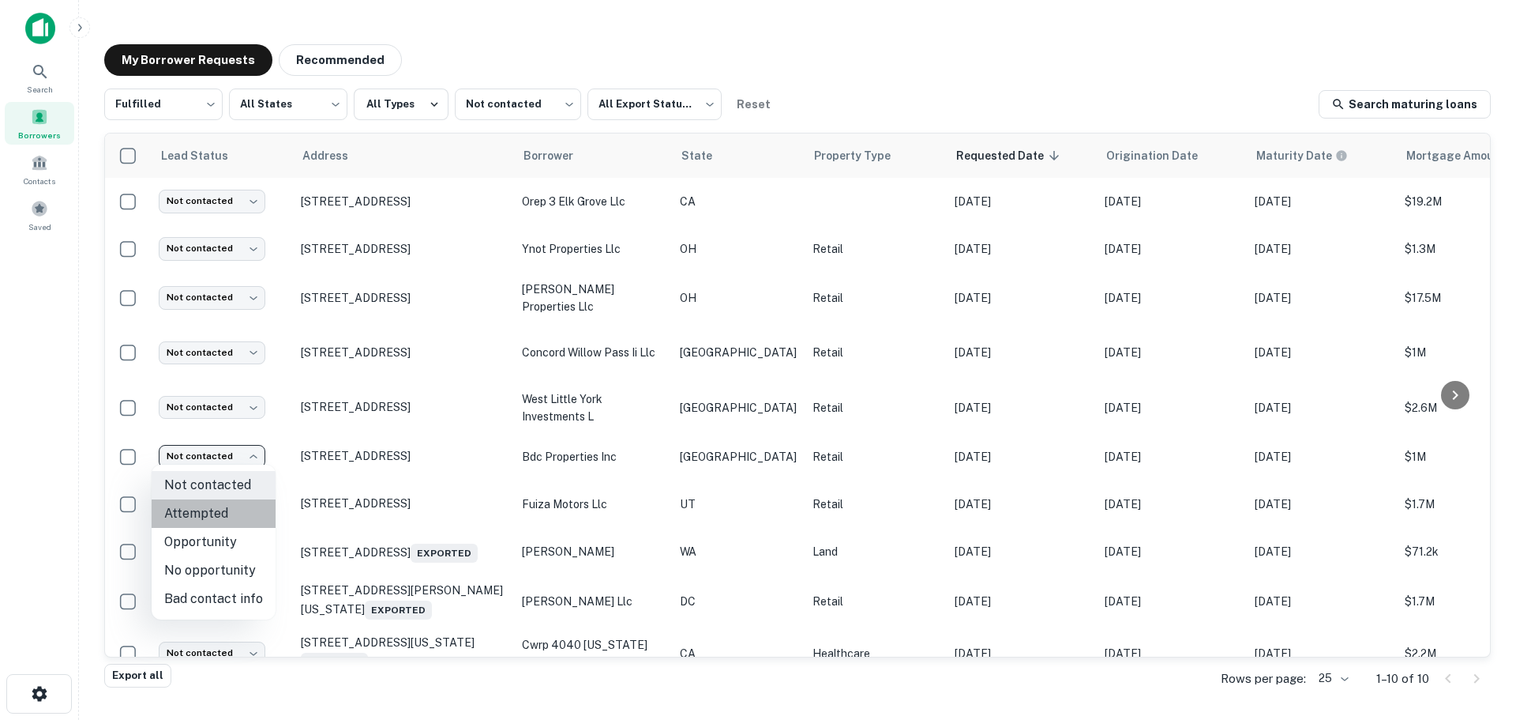
click at [225, 517] on li "Attempted" at bounding box center [214, 513] width 124 height 28
type input "*********"
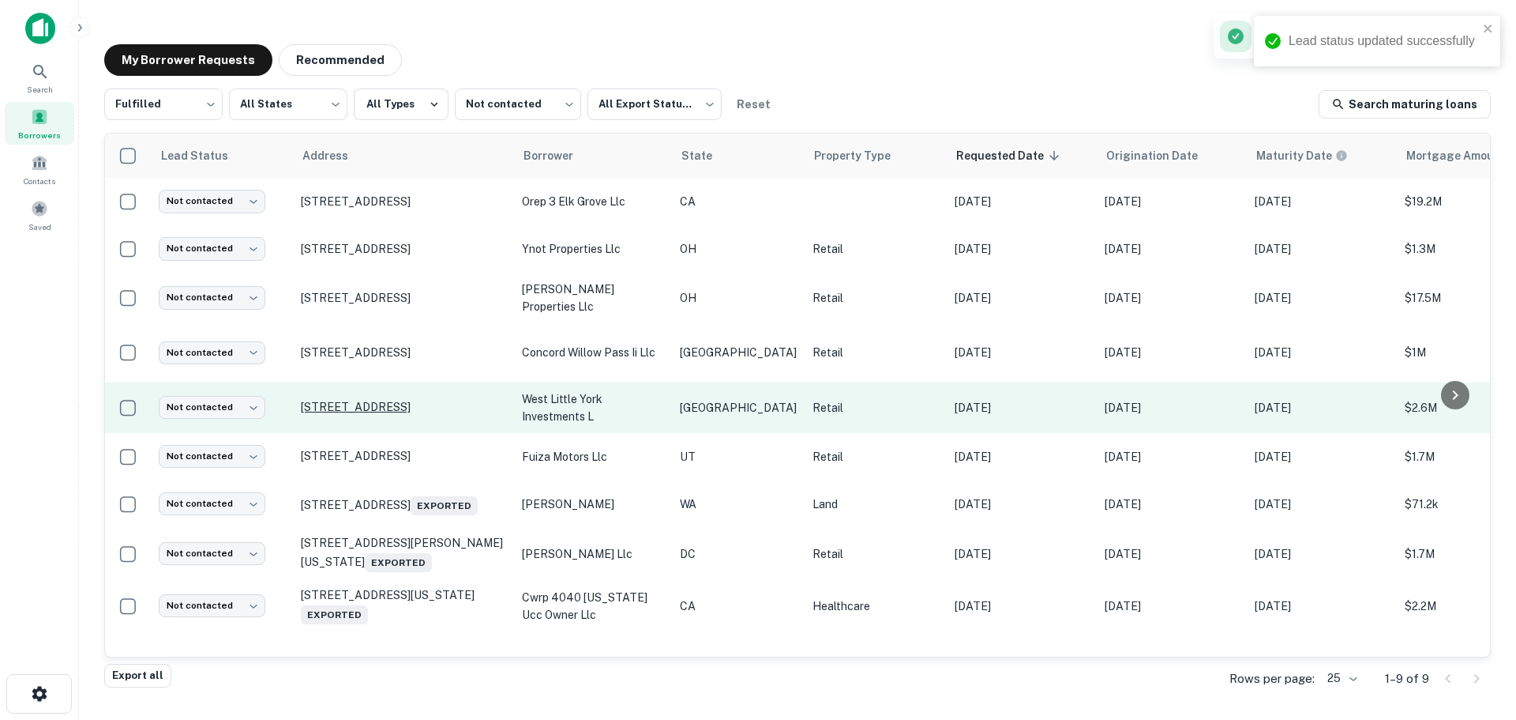
click at [384, 400] on p "[STREET_ADDRESS]" at bounding box center [403, 407] width 205 height 14
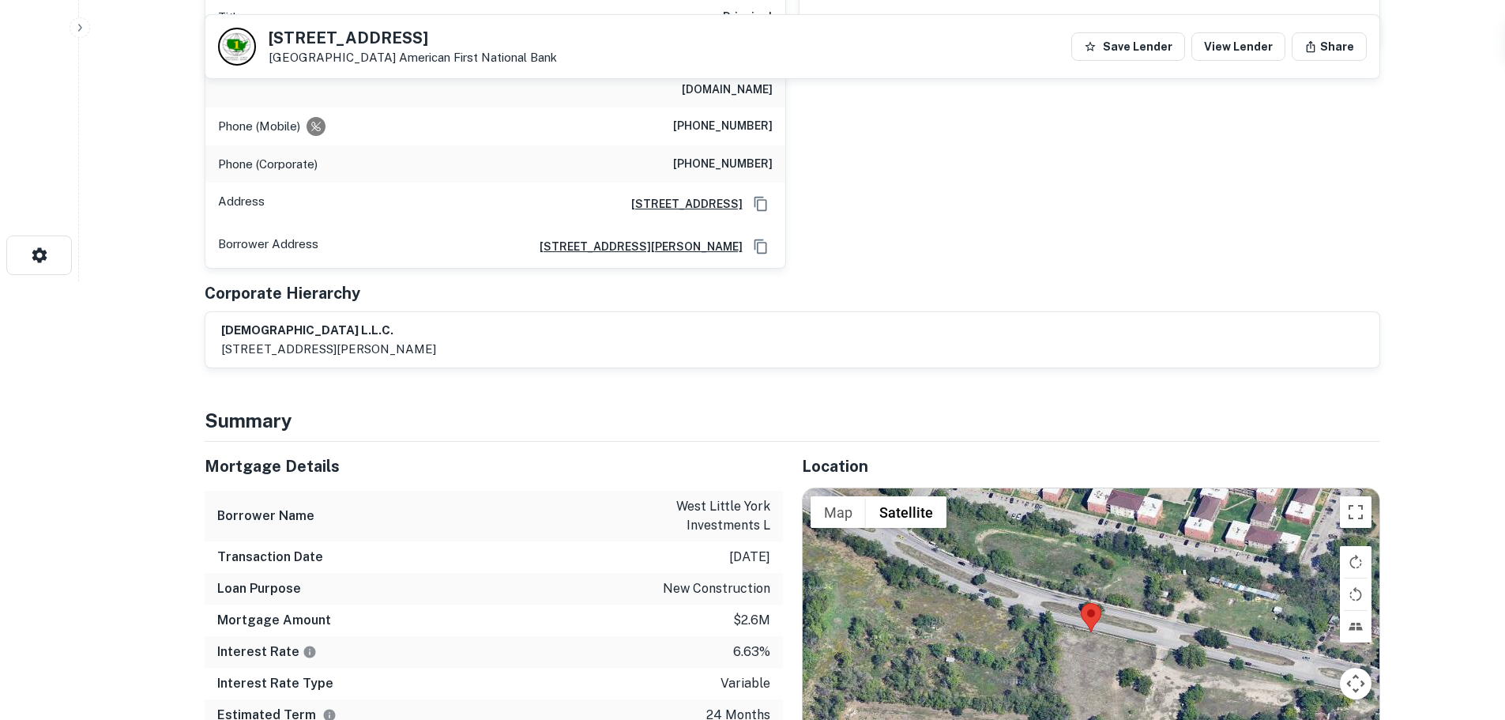
scroll to position [711, 0]
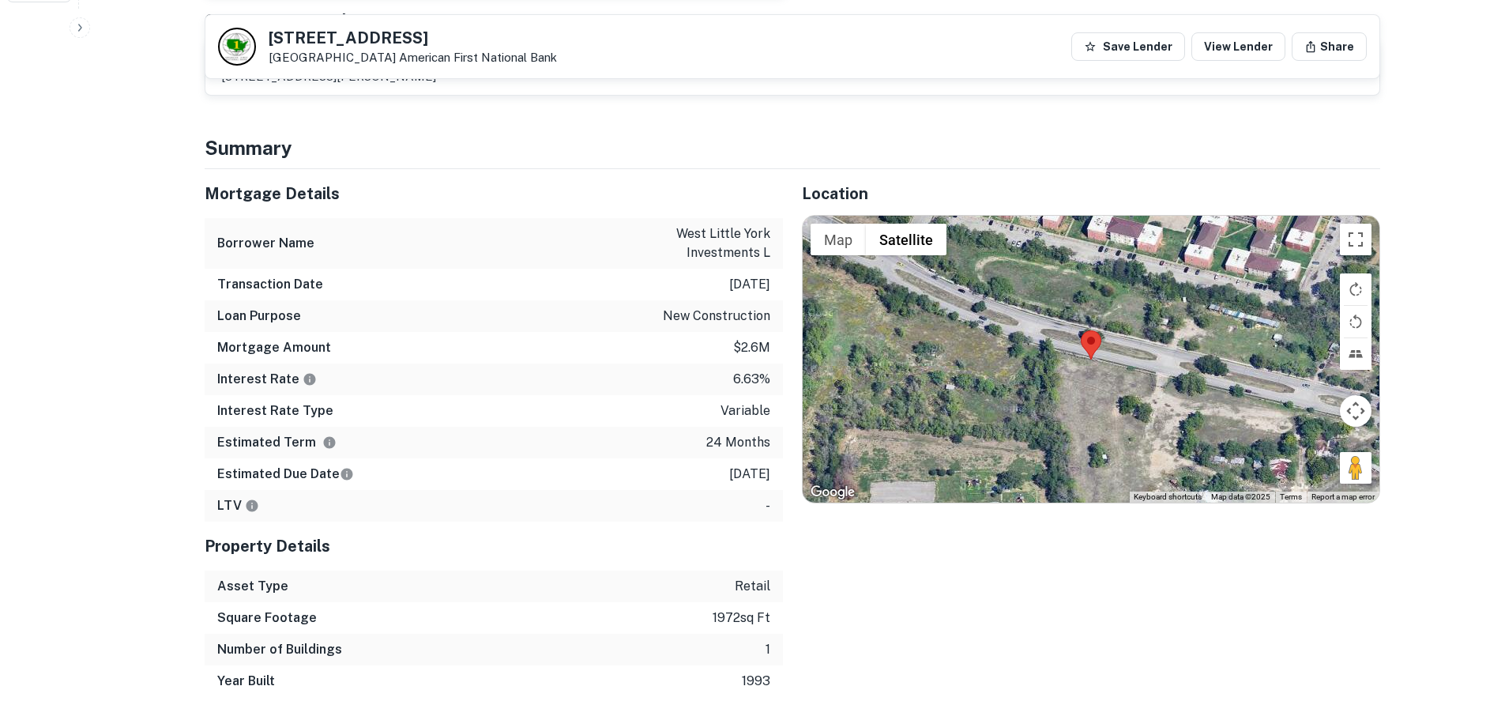
click at [388, 42] on h5 "4904 W BELLFORT ST" at bounding box center [413, 38] width 288 height 16
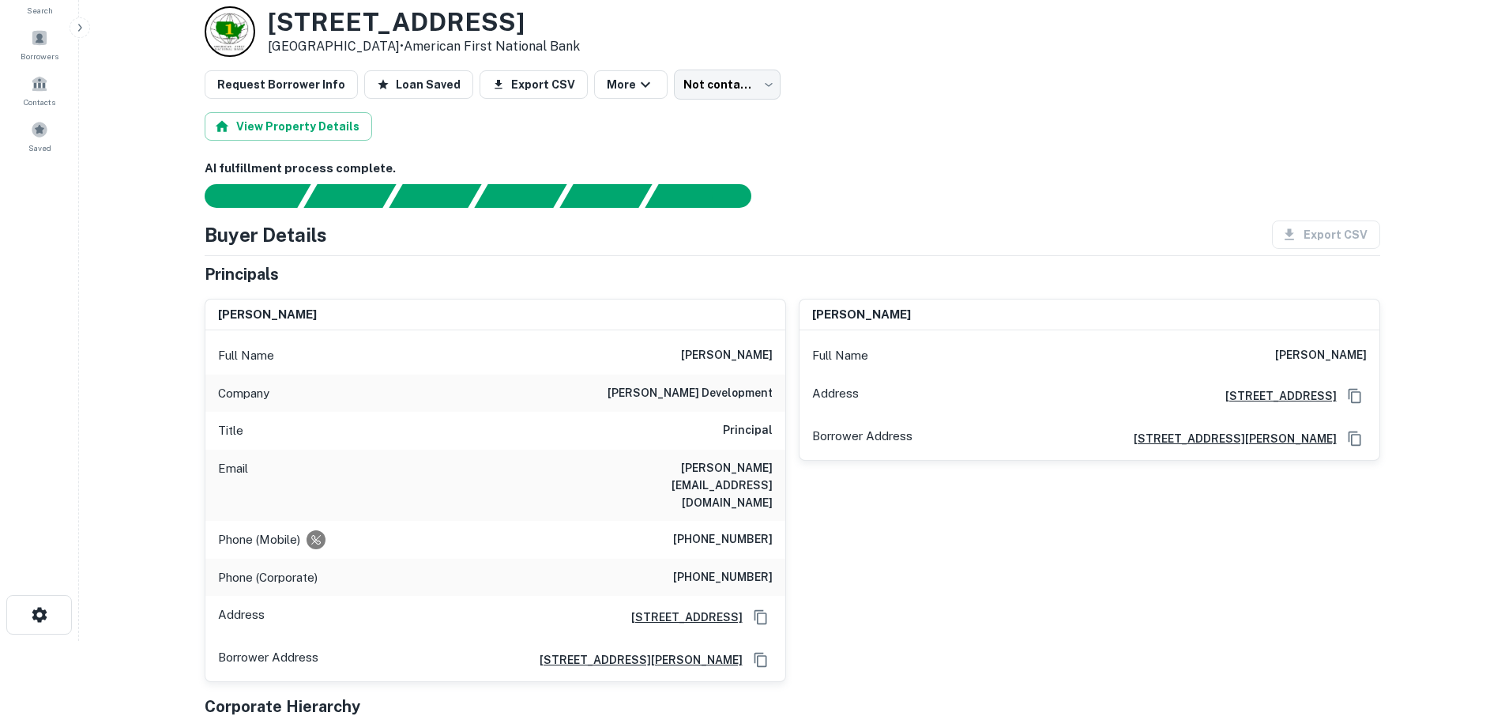
scroll to position [0, 0]
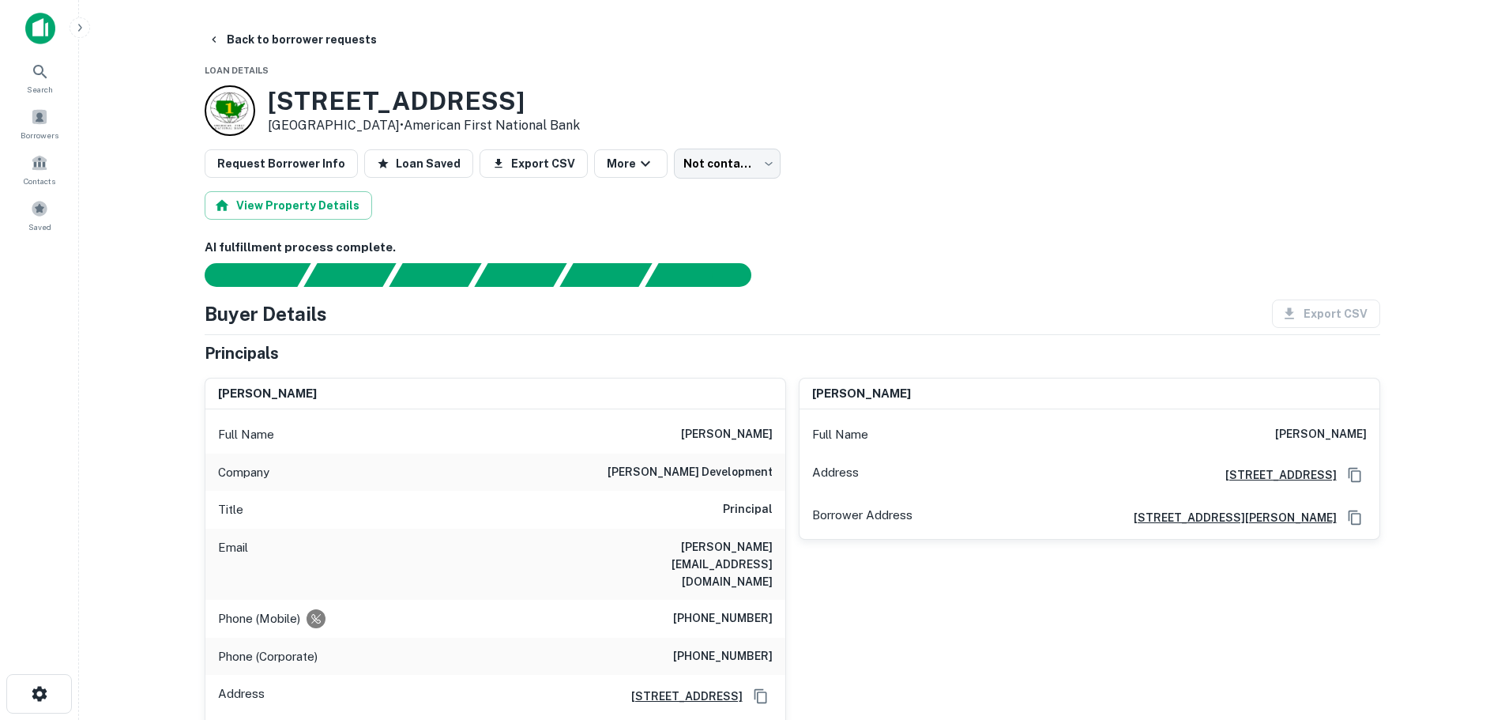
click at [707, 609] on h6 "(712) 898-2445" at bounding box center [723, 618] width 100 height 19
click at [760, 647] on h6 "(713) 439-0788" at bounding box center [723, 656] width 100 height 19
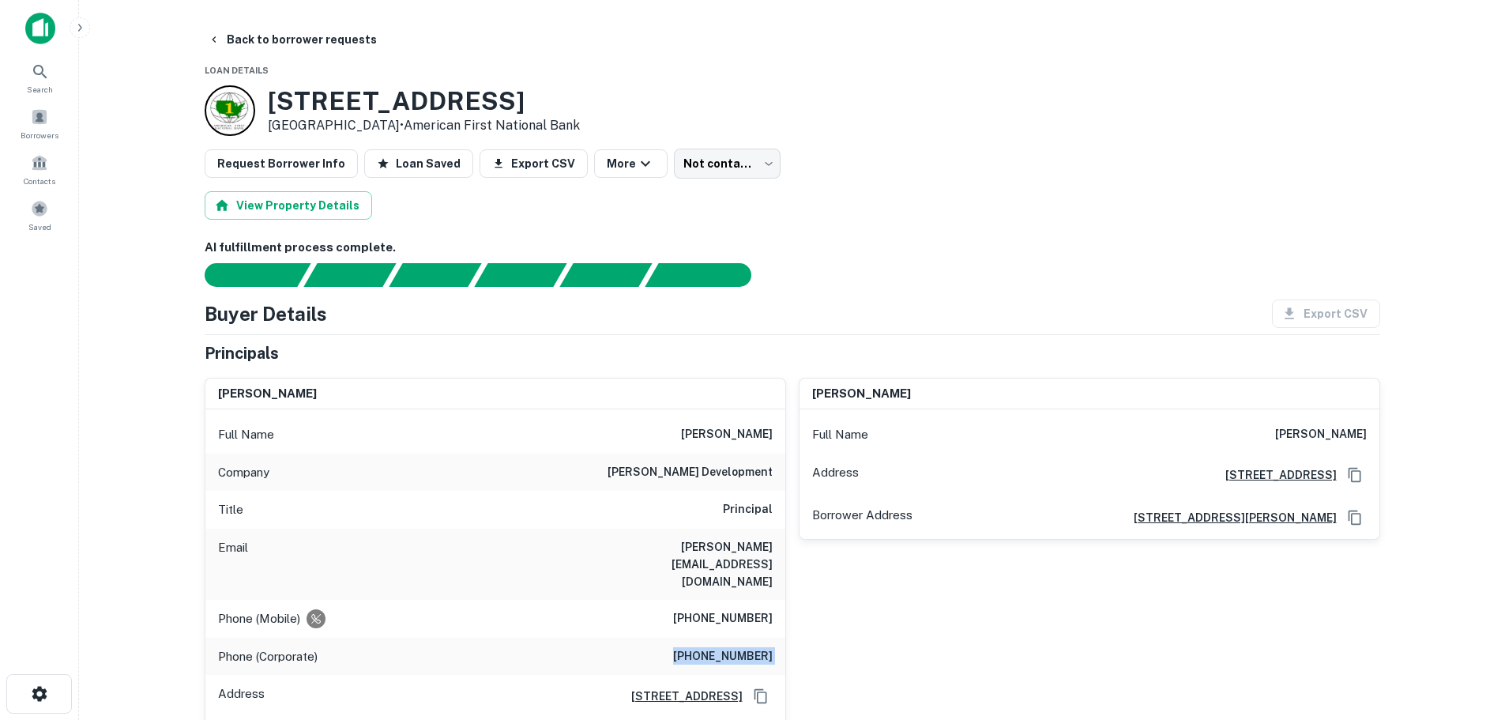
click at [760, 647] on h6 "(713) 439-0788" at bounding box center [723, 656] width 100 height 19
click at [667, 434] on div "Full Name michael l. wilson" at bounding box center [495, 434] width 580 height 38
click at [679, 463] on h6 "ley wilson development" at bounding box center [689, 472] width 165 height 19
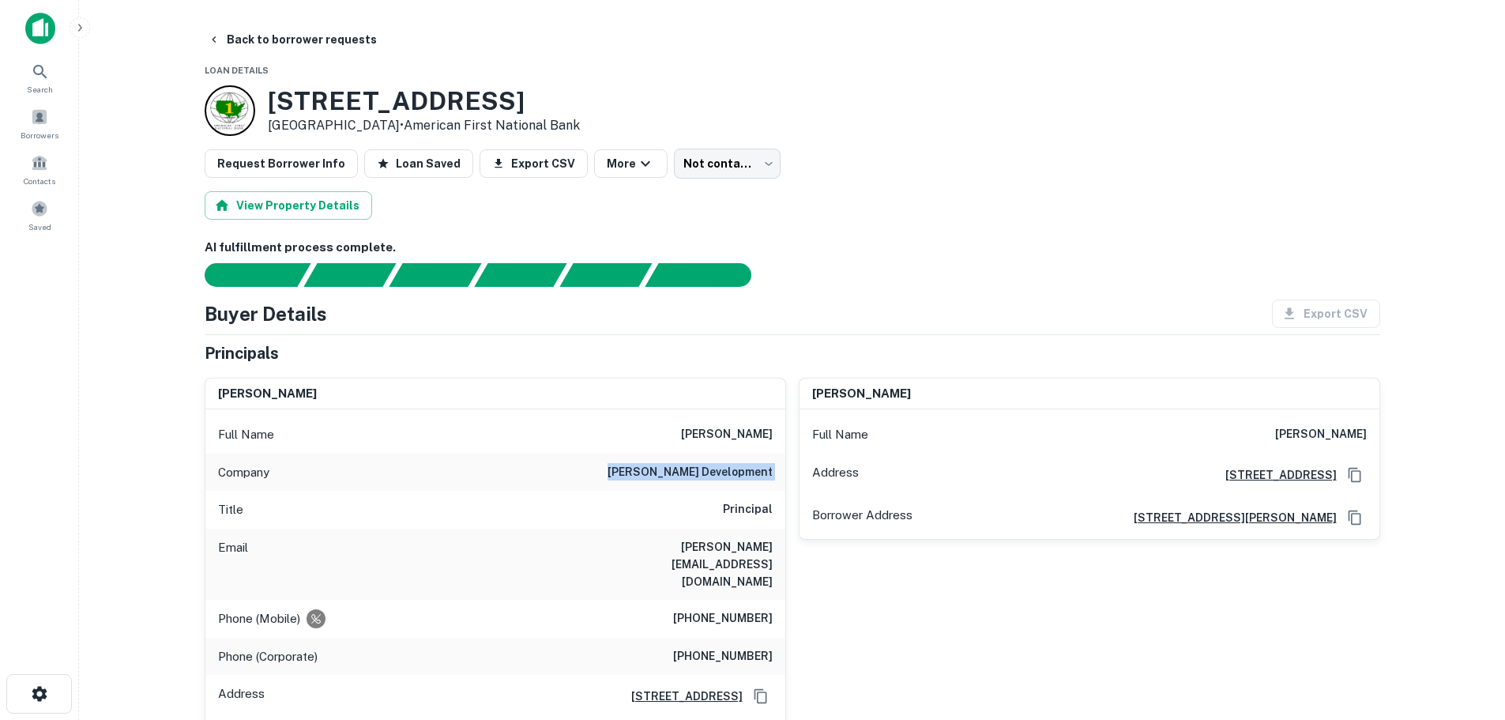
click at [679, 463] on h6 "ley wilson development" at bounding box center [689, 472] width 165 height 19
click at [744, 647] on h6 "(713) 439-0788" at bounding box center [723, 656] width 100 height 19
click at [743, 647] on h6 "(713) 439-0788" at bounding box center [723, 656] width 100 height 19
click at [306, 39] on button "Back to borrower requests" at bounding box center [292, 39] width 182 height 28
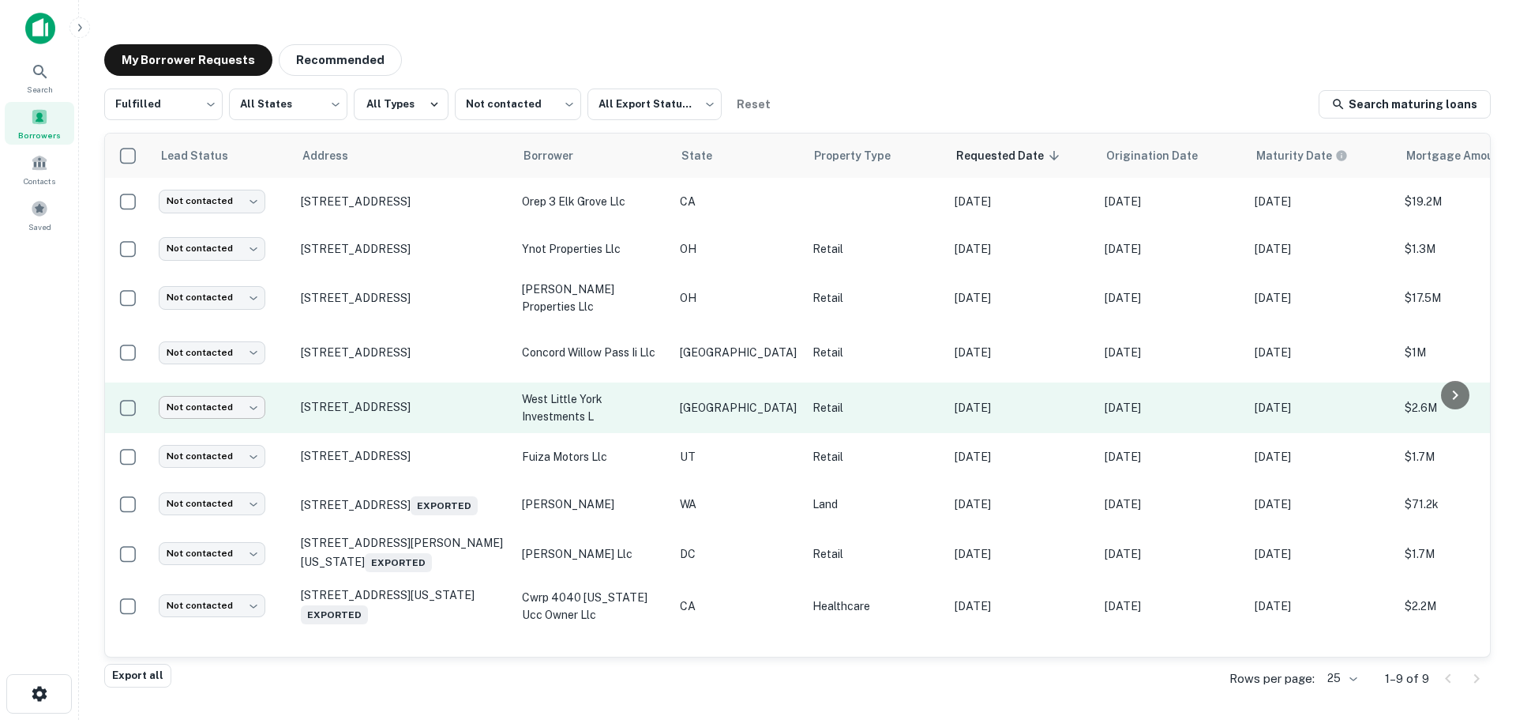
click at [232, 400] on body "Search Borrowers Contacts Saved My Borrower Requests Recommended Fulfilled ****…" at bounding box center [758, 360] width 1516 height 720
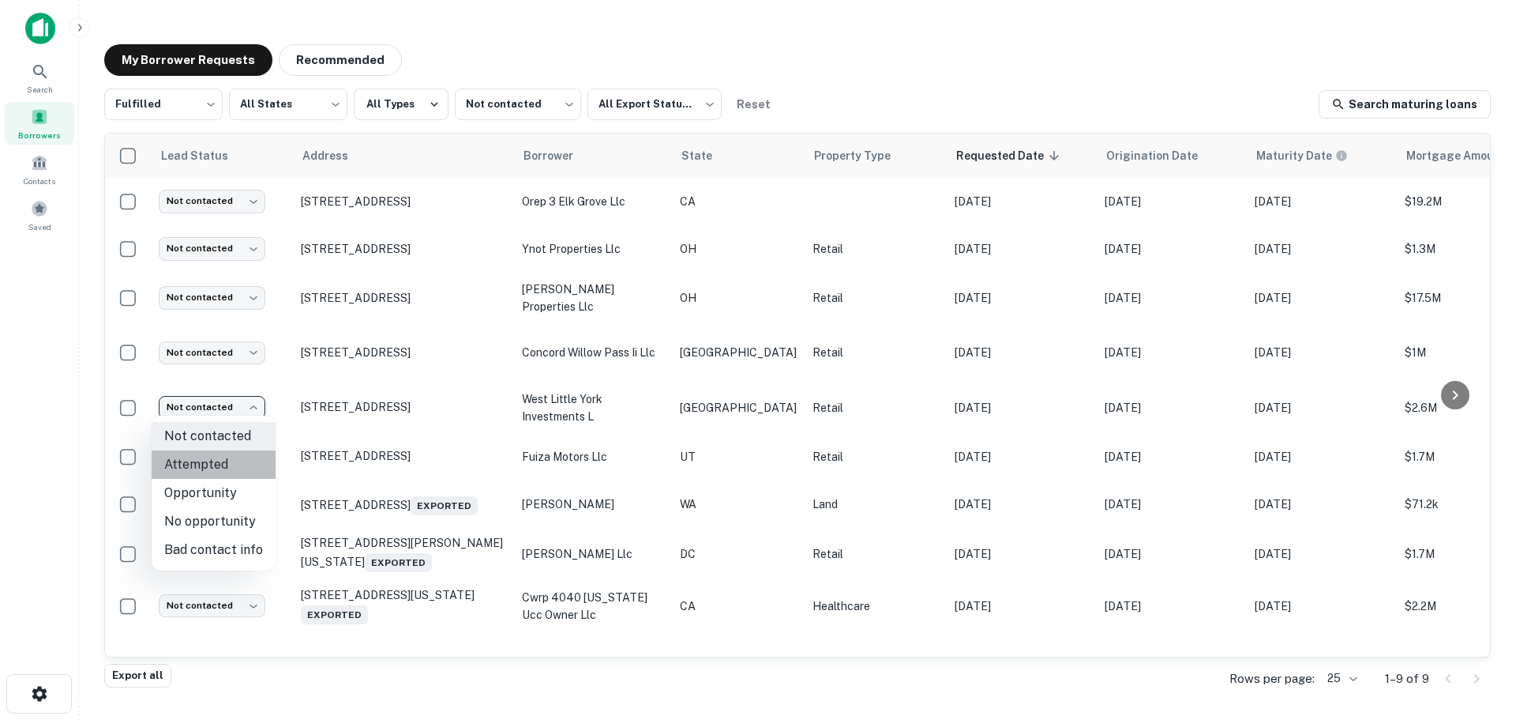
click at [220, 458] on li "Attempted" at bounding box center [214, 464] width 124 height 28
type input "*********"
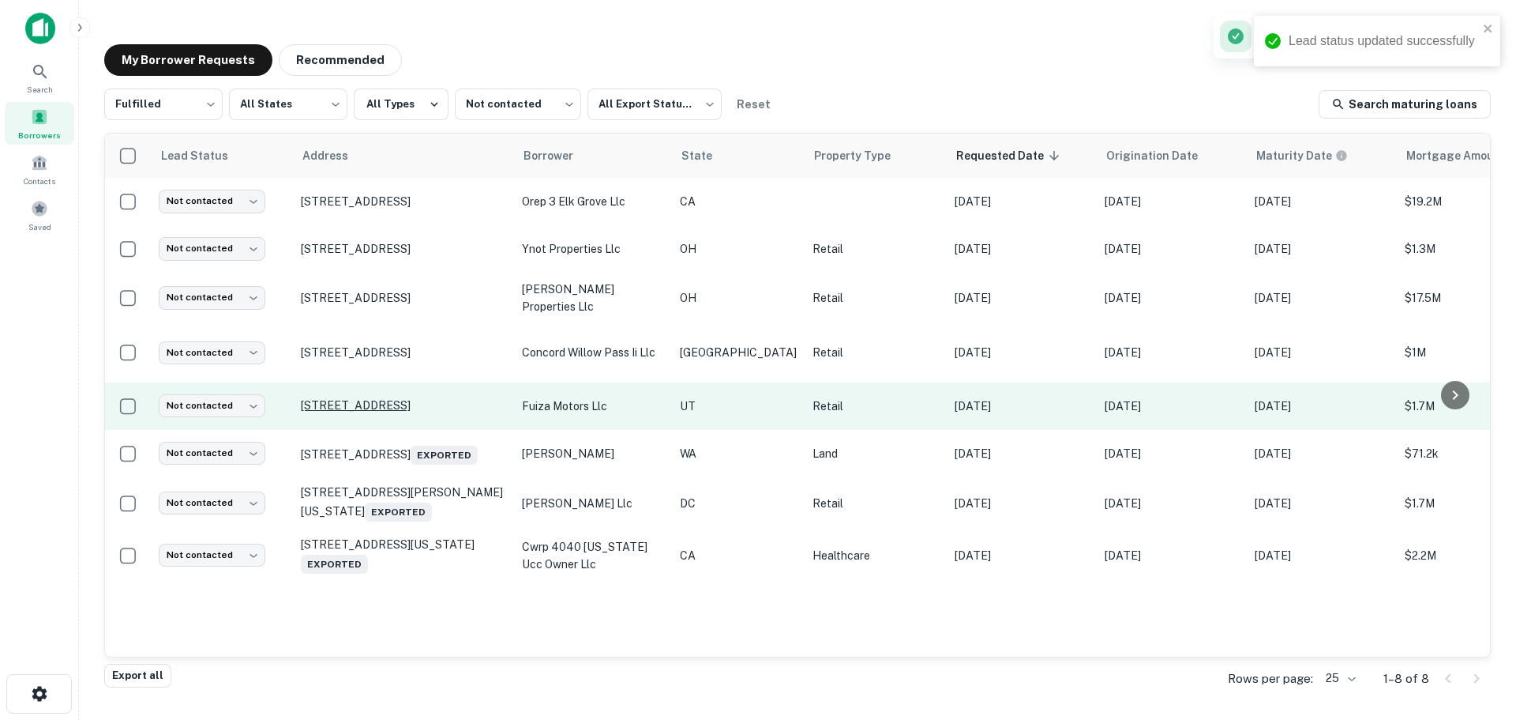
click at [336, 402] on p "[STREET_ADDRESS]" at bounding box center [403, 405] width 205 height 14
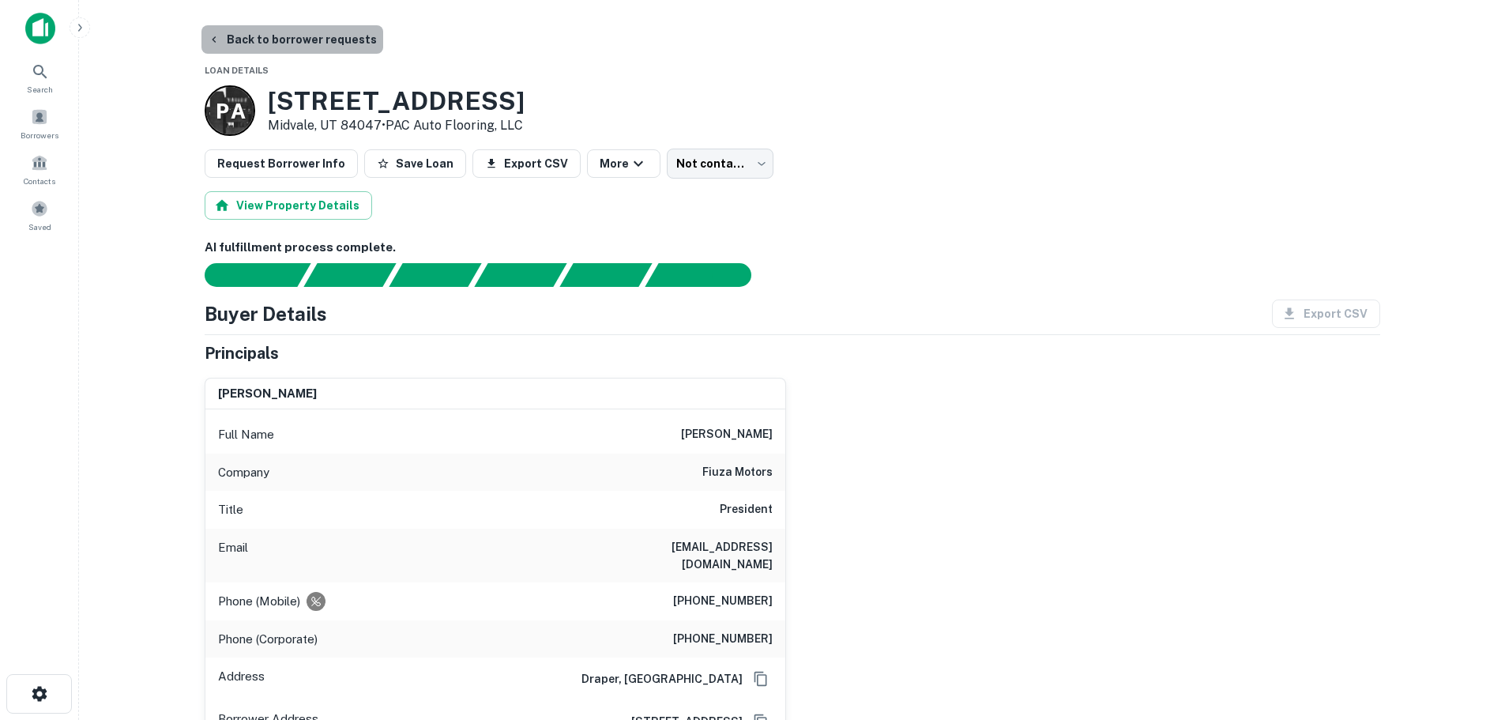
click at [306, 32] on button "Back to borrower requests" at bounding box center [292, 39] width 182 height 28
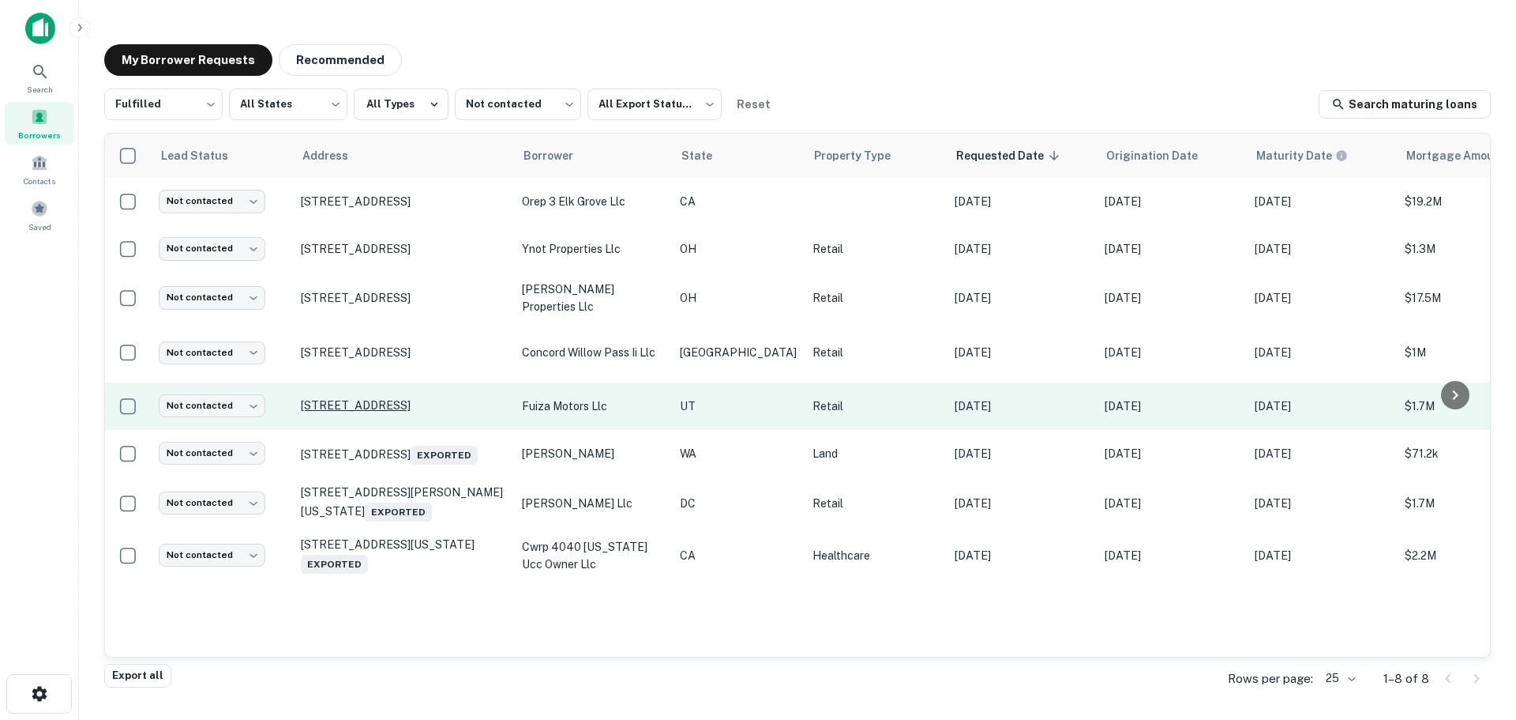
click at [381, 398] on p "[STREET_ADDRESS]" at bounding box center [403, 405] width 205 height 14
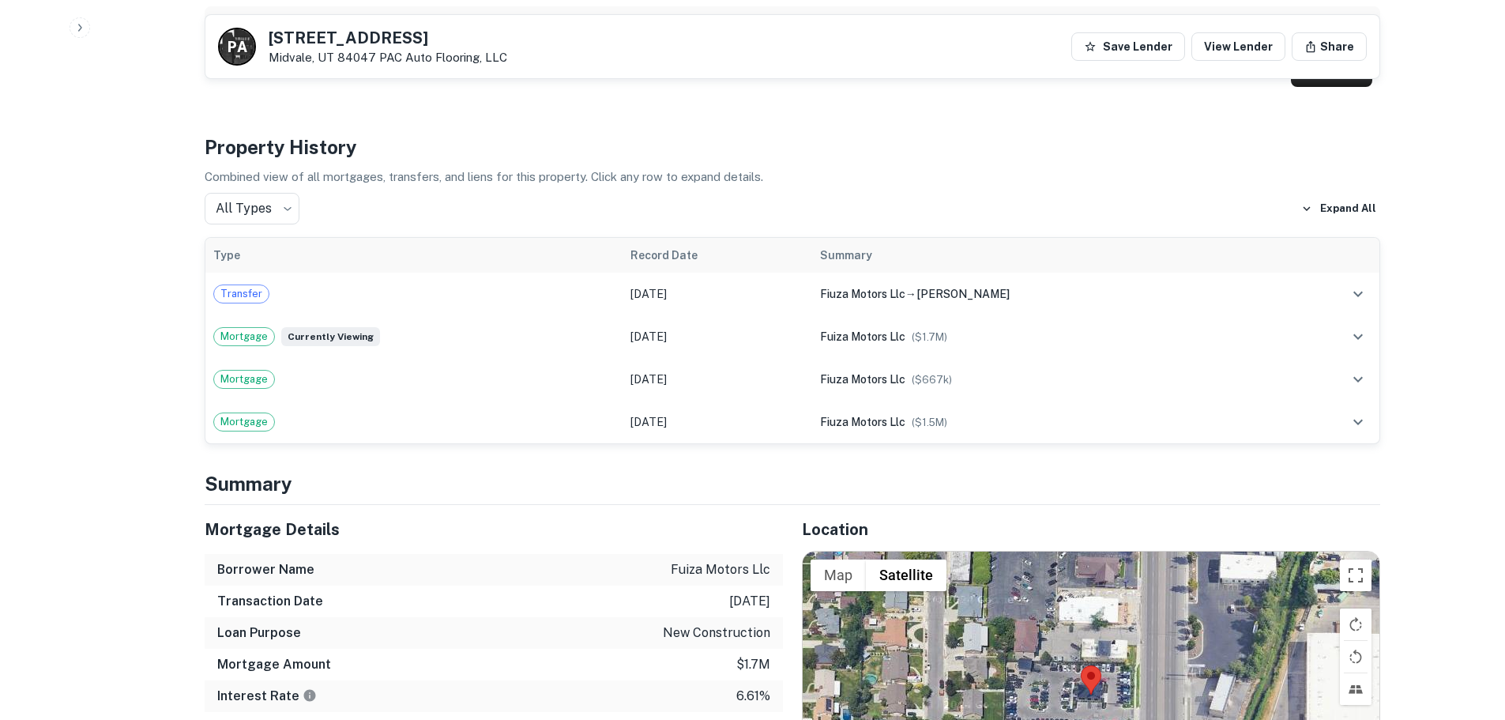
scroll to position [1106, 0]
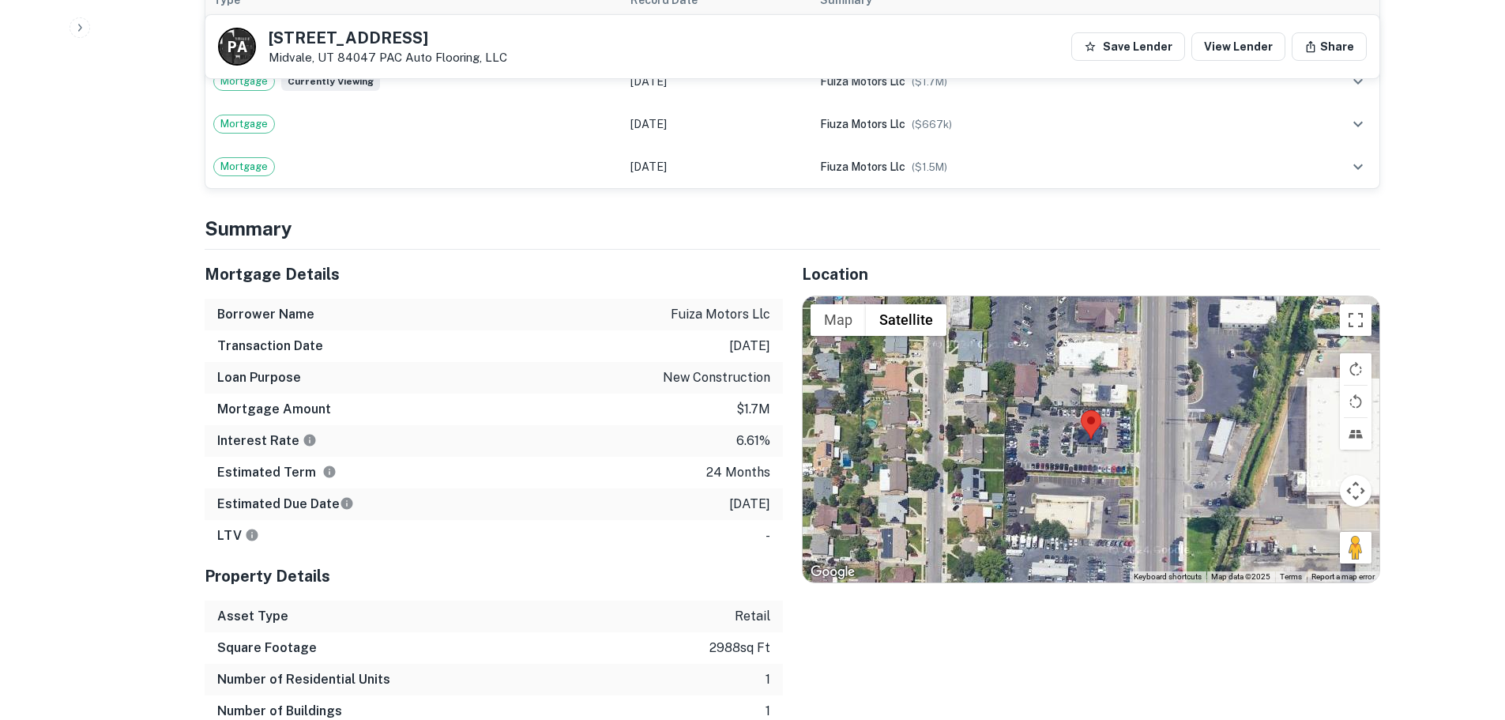
drag, startPoint x: 1375, startPoint y: 539, endPoint x: 1357, endPoint y: 524, distance: 23.6
click at [1362, 527] on div "Map Terrain Satellite Labels Keyboard shortcuts Map Data Map data ©2025 Map dat…" at bounding box center [1090, 439] width 577 height 286
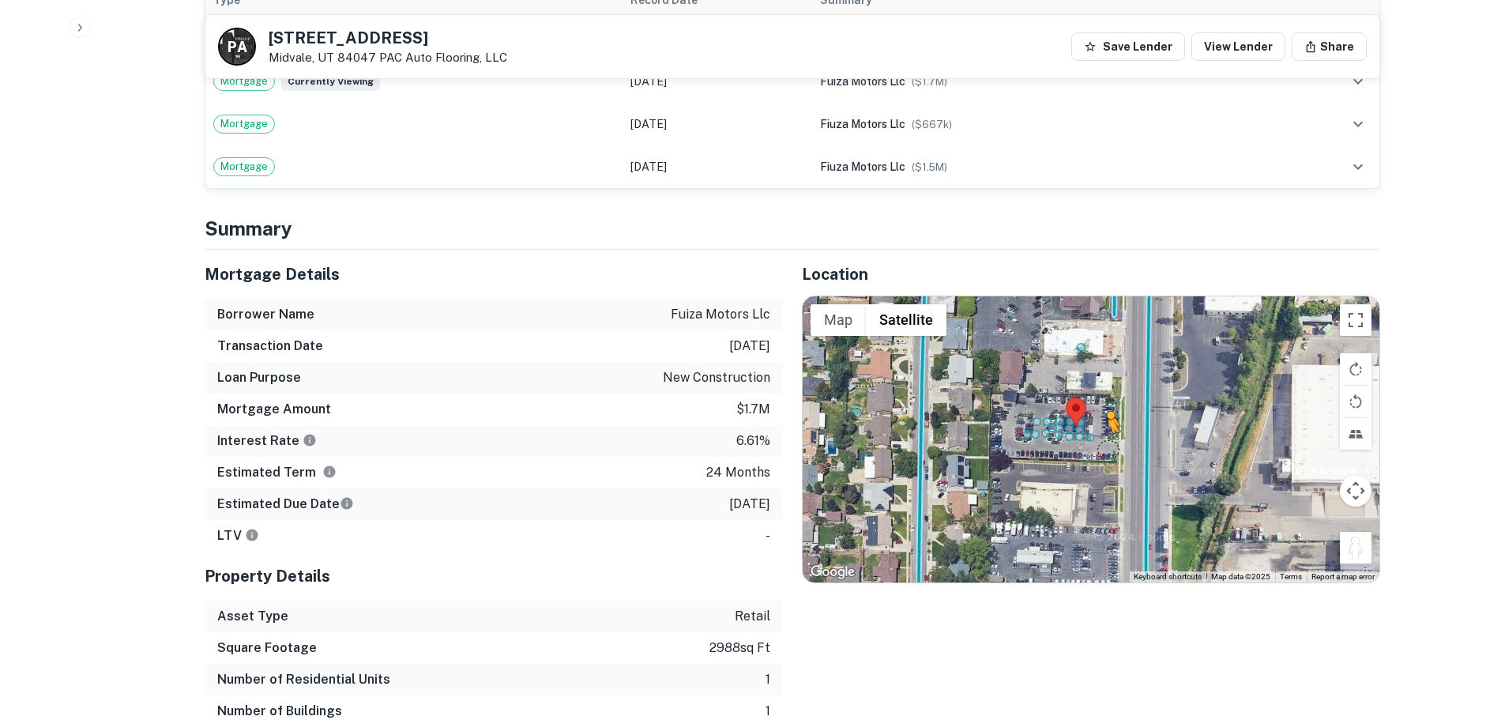
drag, startPoint x: 1357, startPoint y: 524, endPoint x: 1102, endPoint y: 434, distance: 270.5
click at [1102, 434] on div "To activate drag with keyboard, press Alt + Enter. Once in keyboard drag state,…" at bounding box center [1090, 439] width 577 height 286
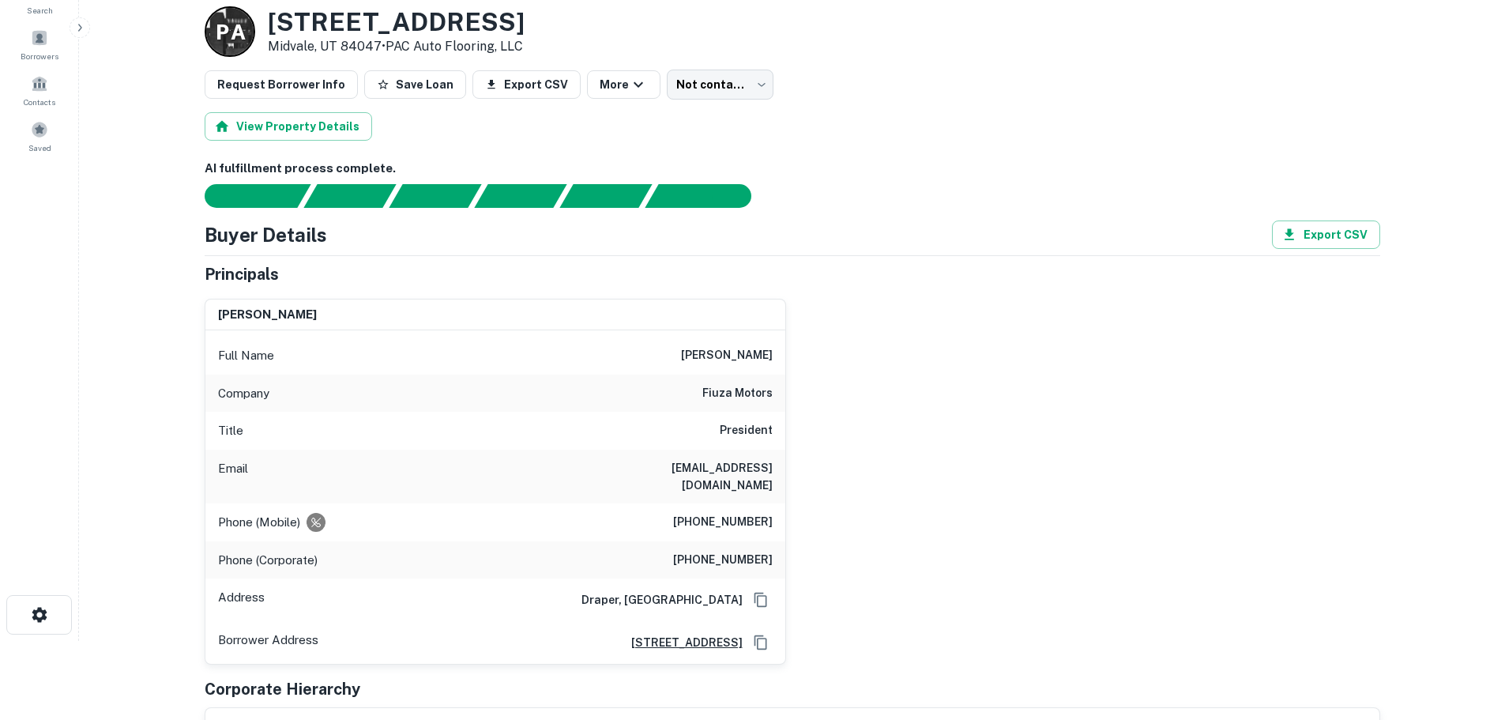
scroll to position [0, 0]
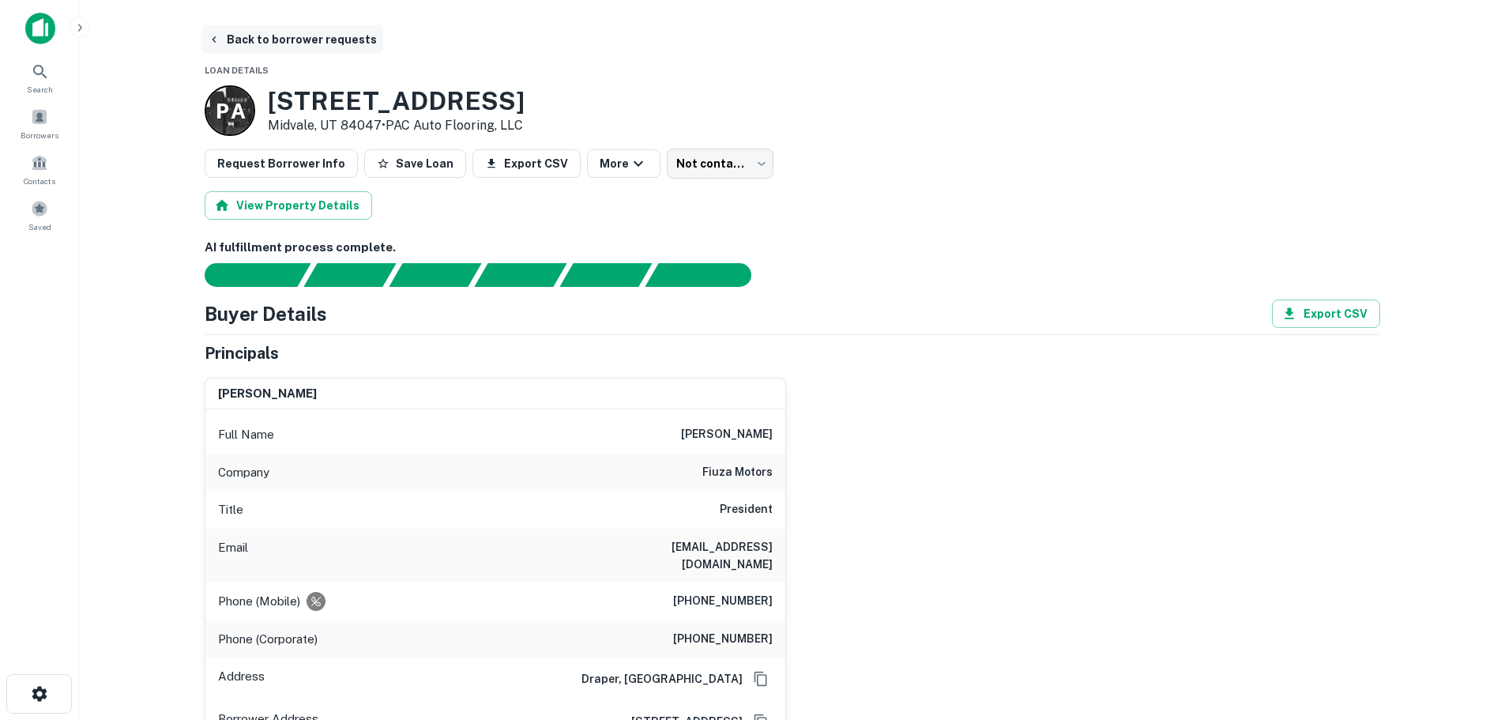
click at [241, 40] on button "Back to borrower requests" at bounding box center [292, 39] width 182 height 28
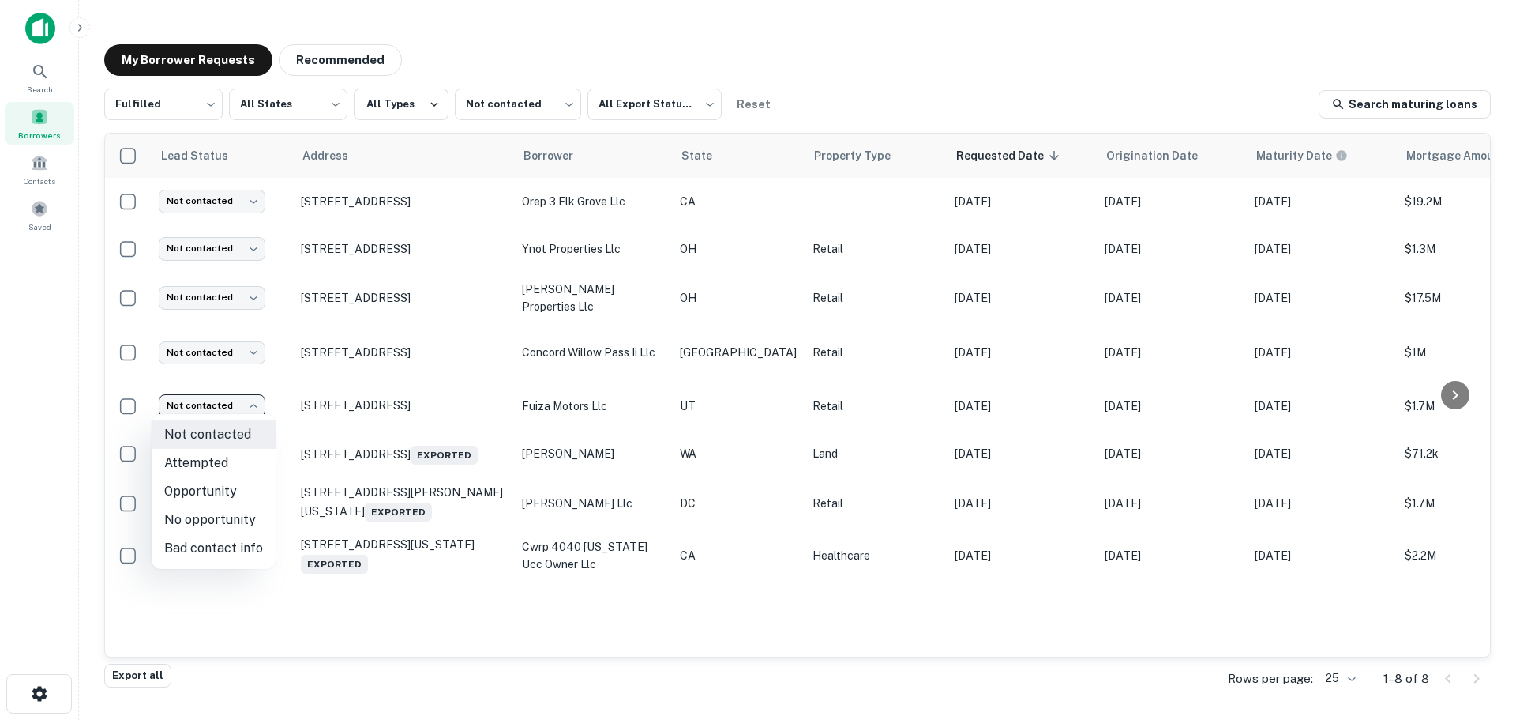
click at [224, 407] on body "Search Borrowers Contacts Saved My Borrower Requests Recommended Fulfilled ****…" at bounding box center [758, 360] width 1516 height 720
click at [232, 528] on li "No opportunity" at bounding box center [214, 519] width 124 height 28
type input "**********"
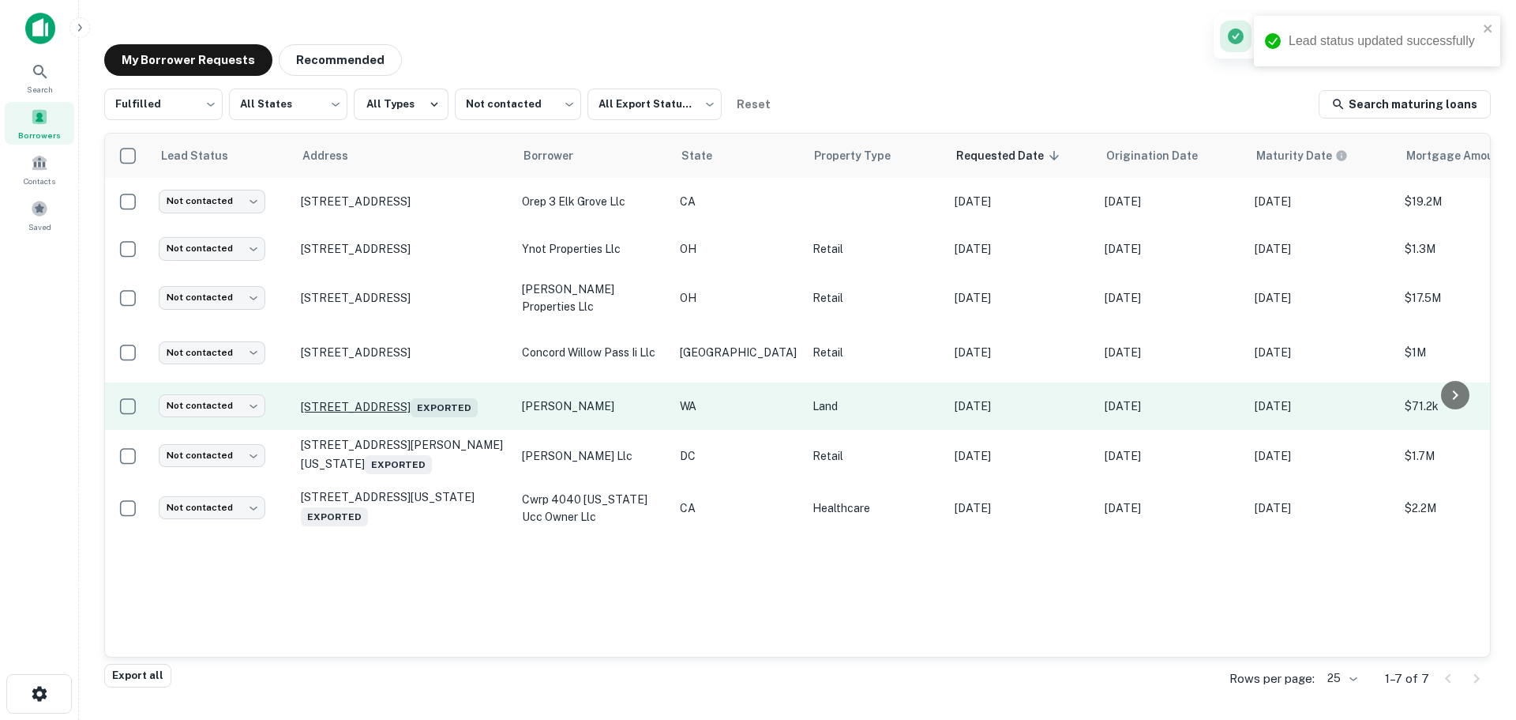
click at [419, 398] on p "3718 Pacific Ave Tacoma, WA 98418 Exported" at bounding box center [403, 406] width 205 height 22
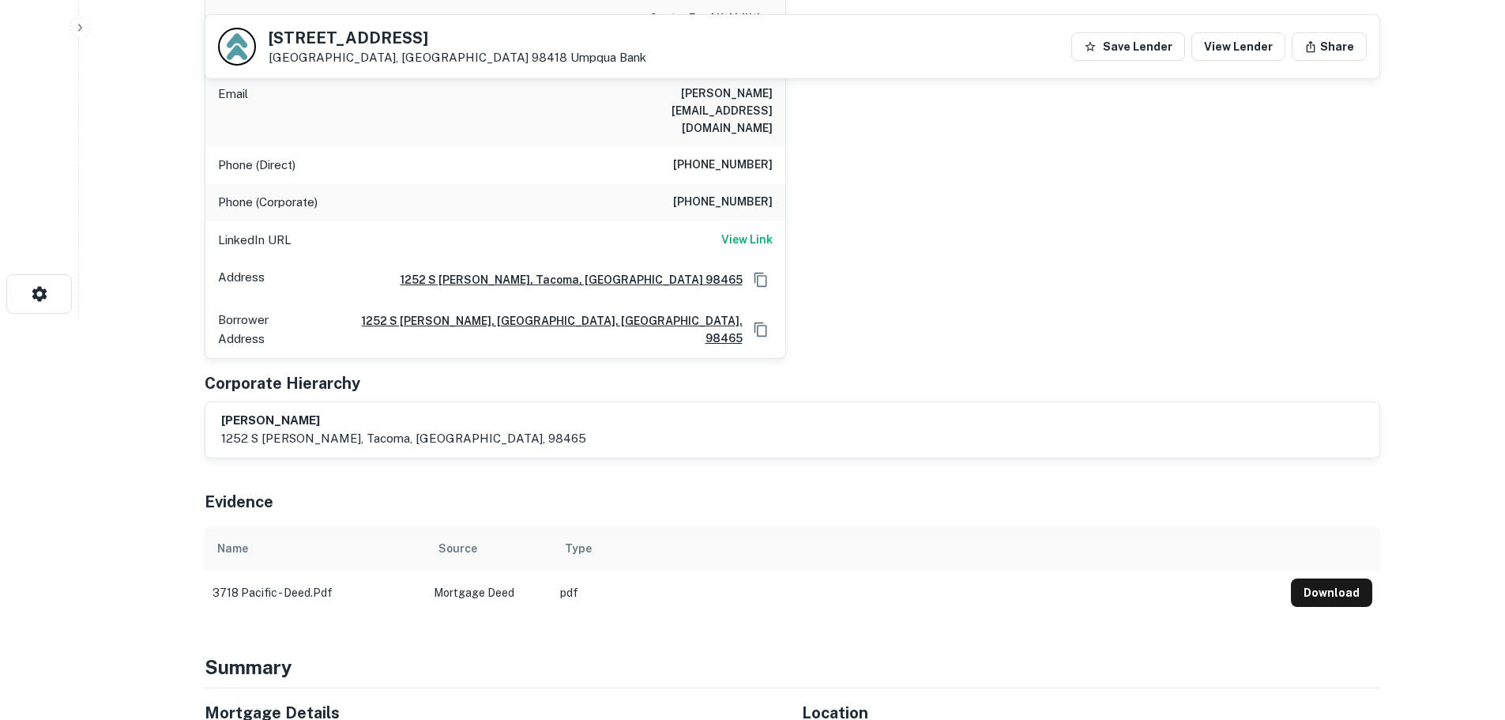
scroll to position [711, 0]
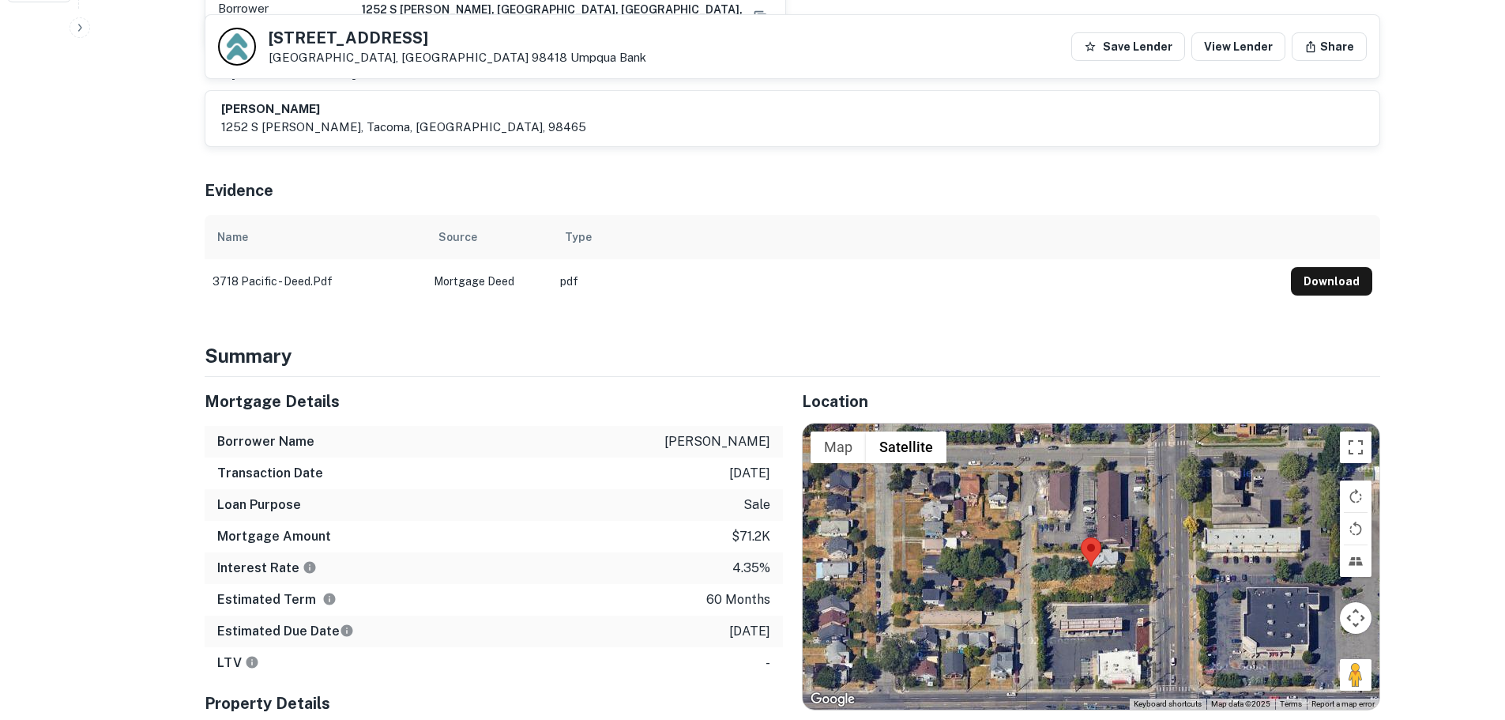
click at [344, 32] on h5 "3718 Pacific Ave" at bounding box center [458, 38] width 378 height 16
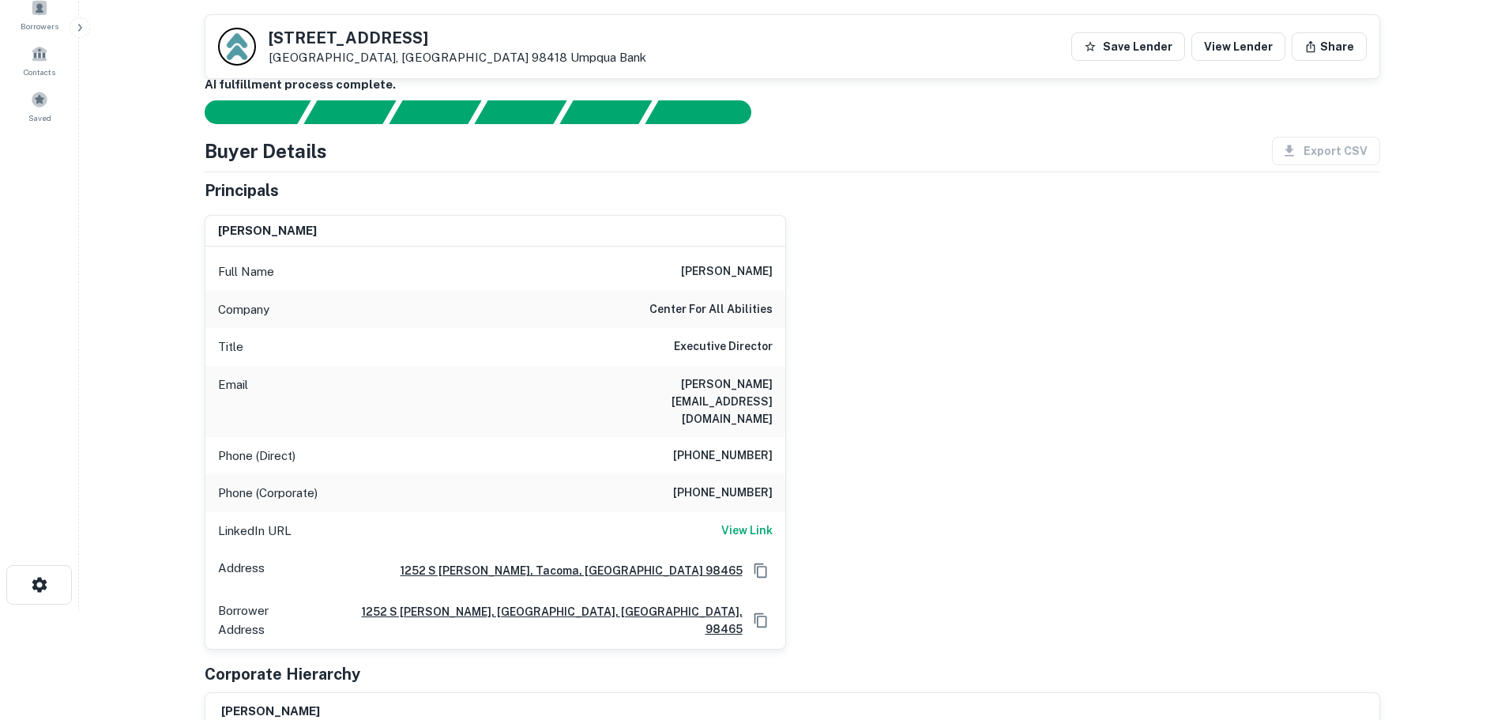
scroll to position [395, 0]
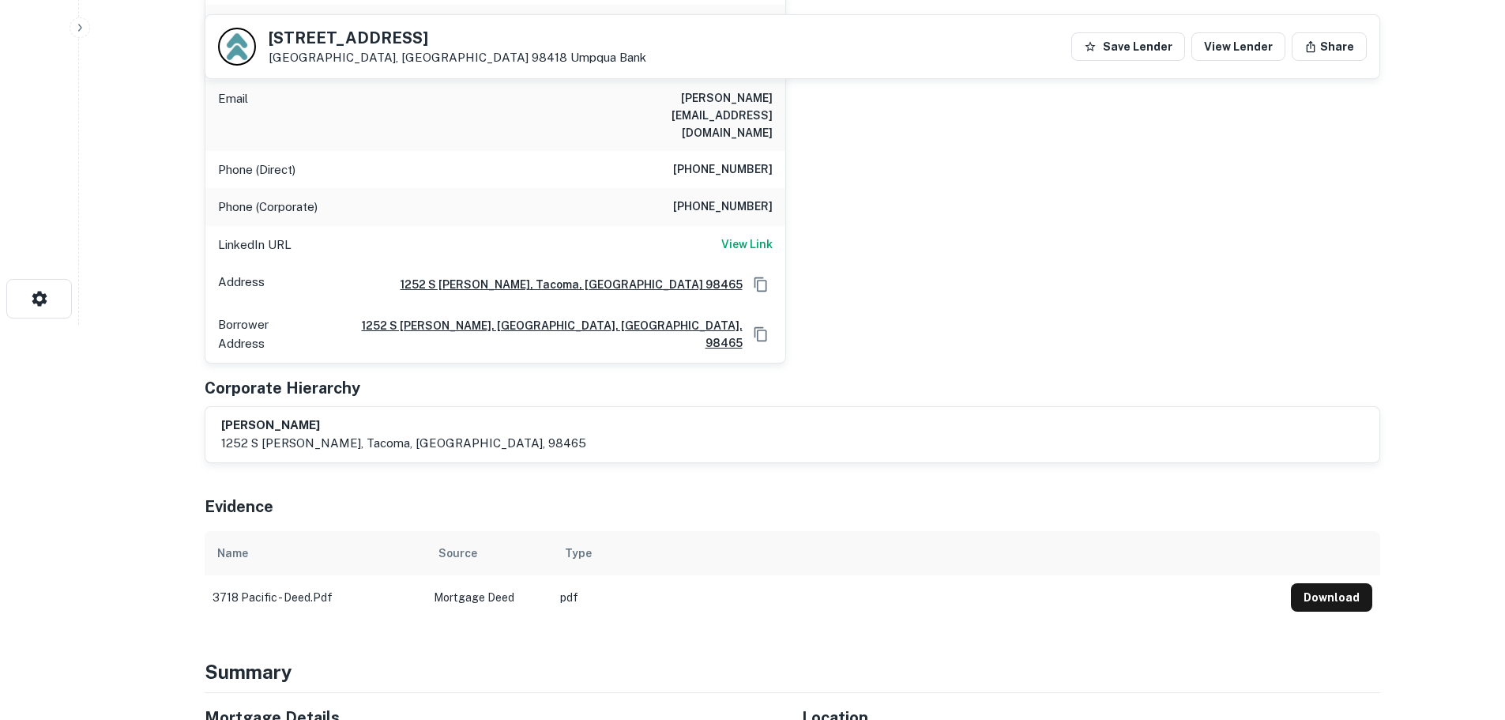
click at [751, 160] on h6 "(516) 482-2618" at bounding box center [723, 169] width 100 height 19
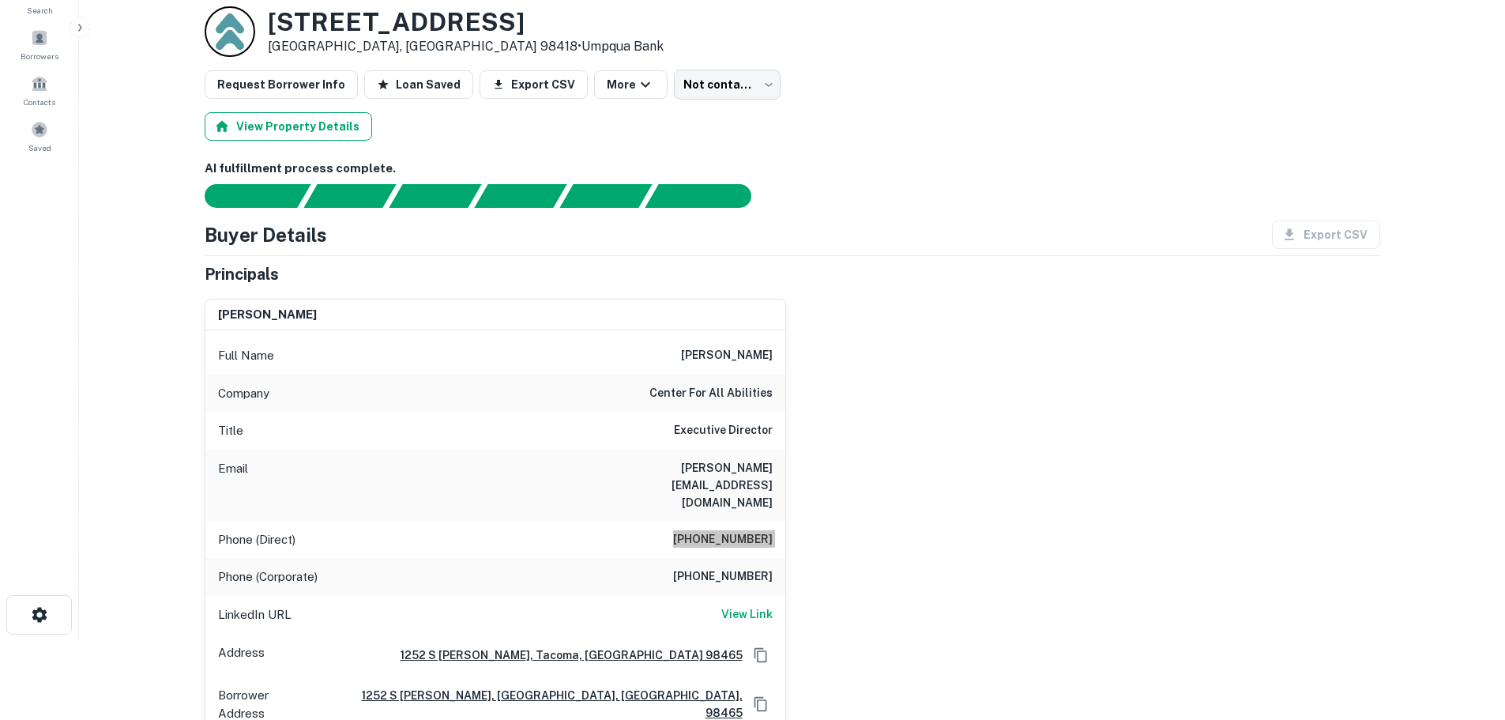
scroll to position [0, 0]
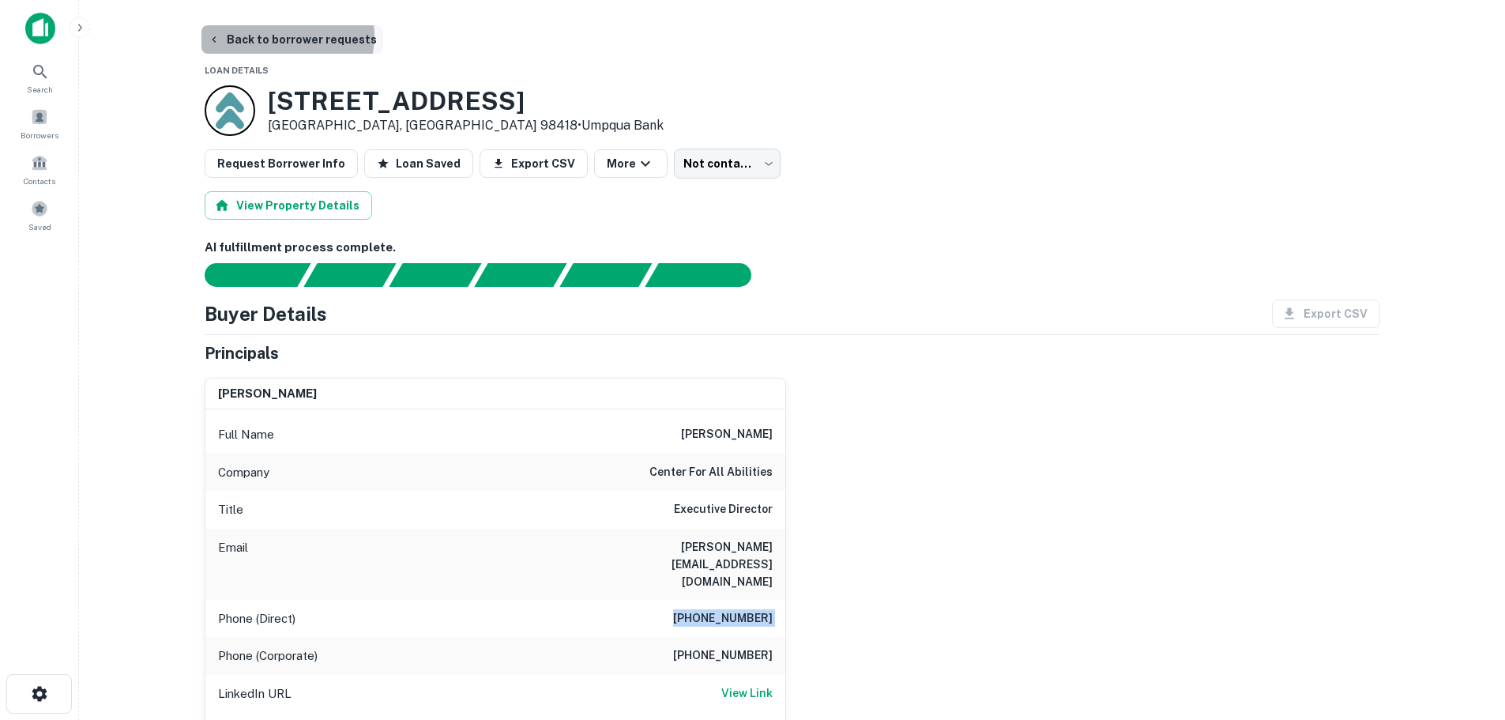
click at [282, 36] on button "Back to borrower requests" at bounding box center [292, 39] width 182 height 28
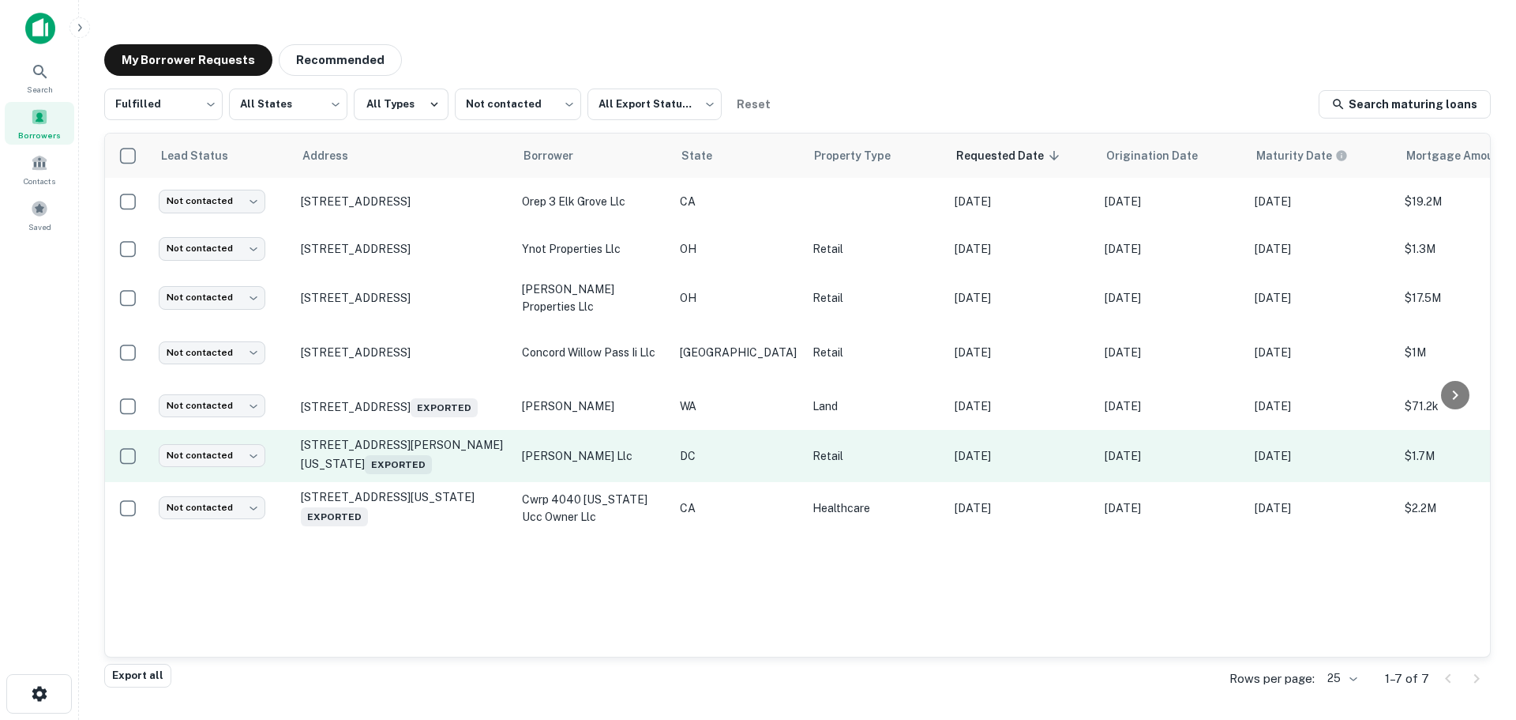
click at [232, 474] on td "Not contacted **** ​" at bounding box center [222, 456] width 142 height 52
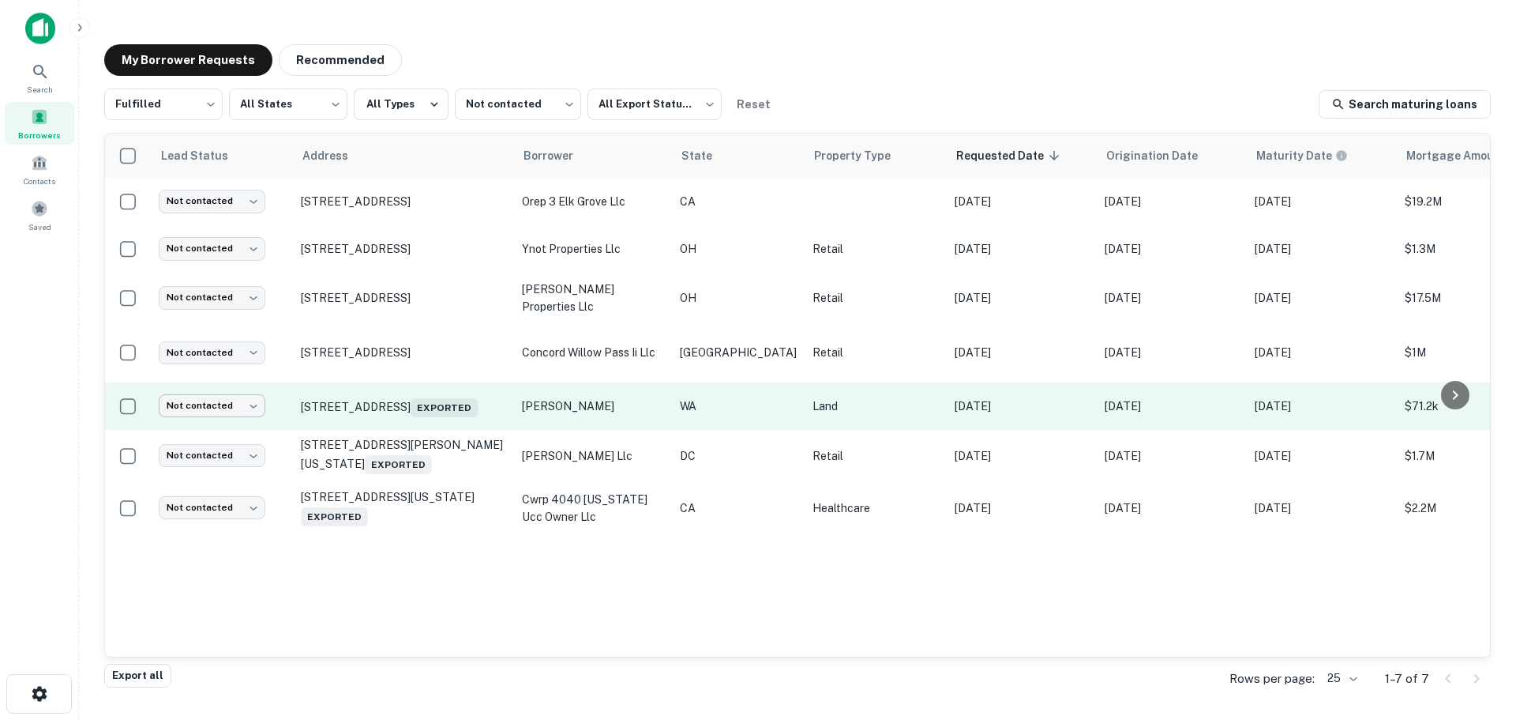
click at [235, 398] on body "Search Borrowers Contacts Saved My Borrower Requests Recommended Fulfilled ****…" at bounding box center [758, 360] width 1516 height 720
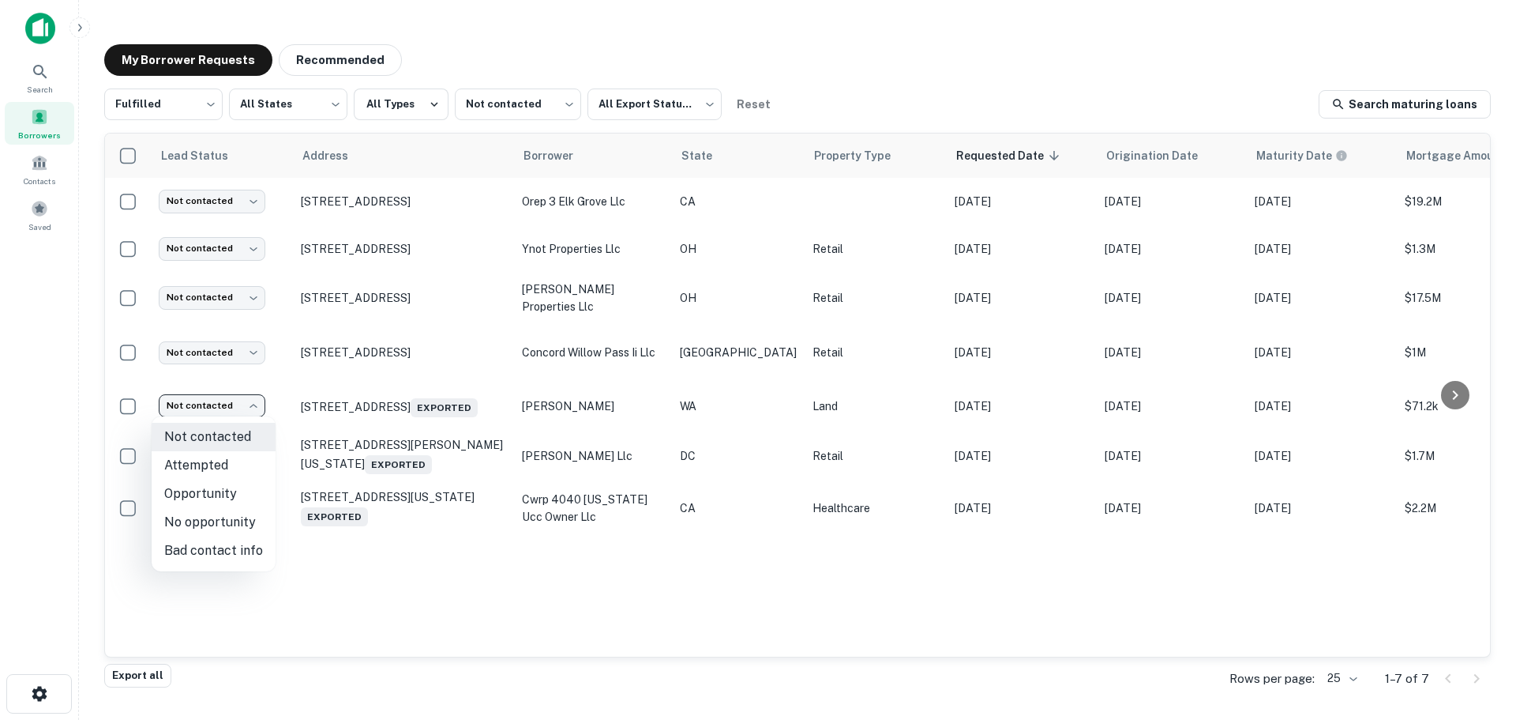
click at [235, 466] on li "Attempted" at bounding box center [214, 465] width 124 height 28
type input "*********"
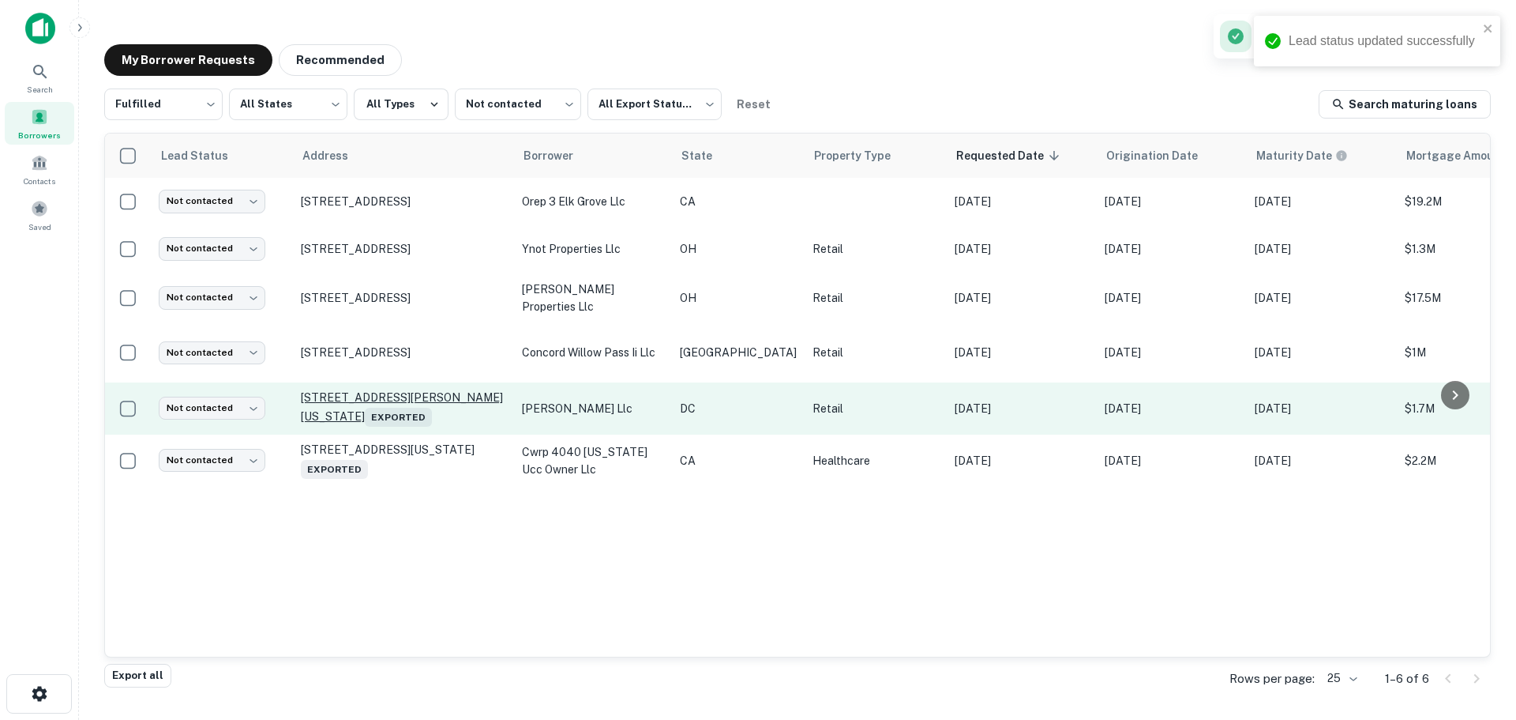
click at [336, 402] on p "1719 Corcoran St Nw Washington, DC 20009 Exported" at bounding box center [403, 408] width 205 height 36
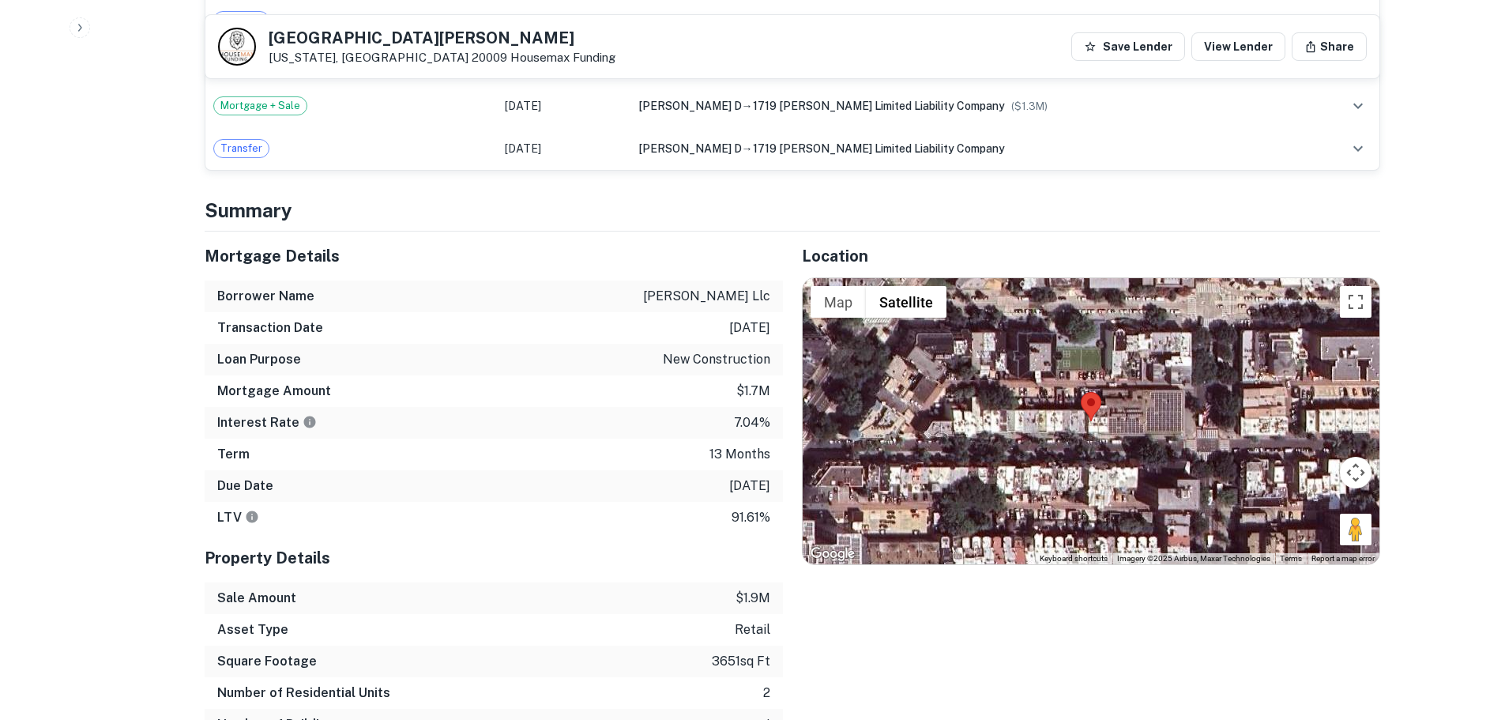
scroll to position [1264, 0]
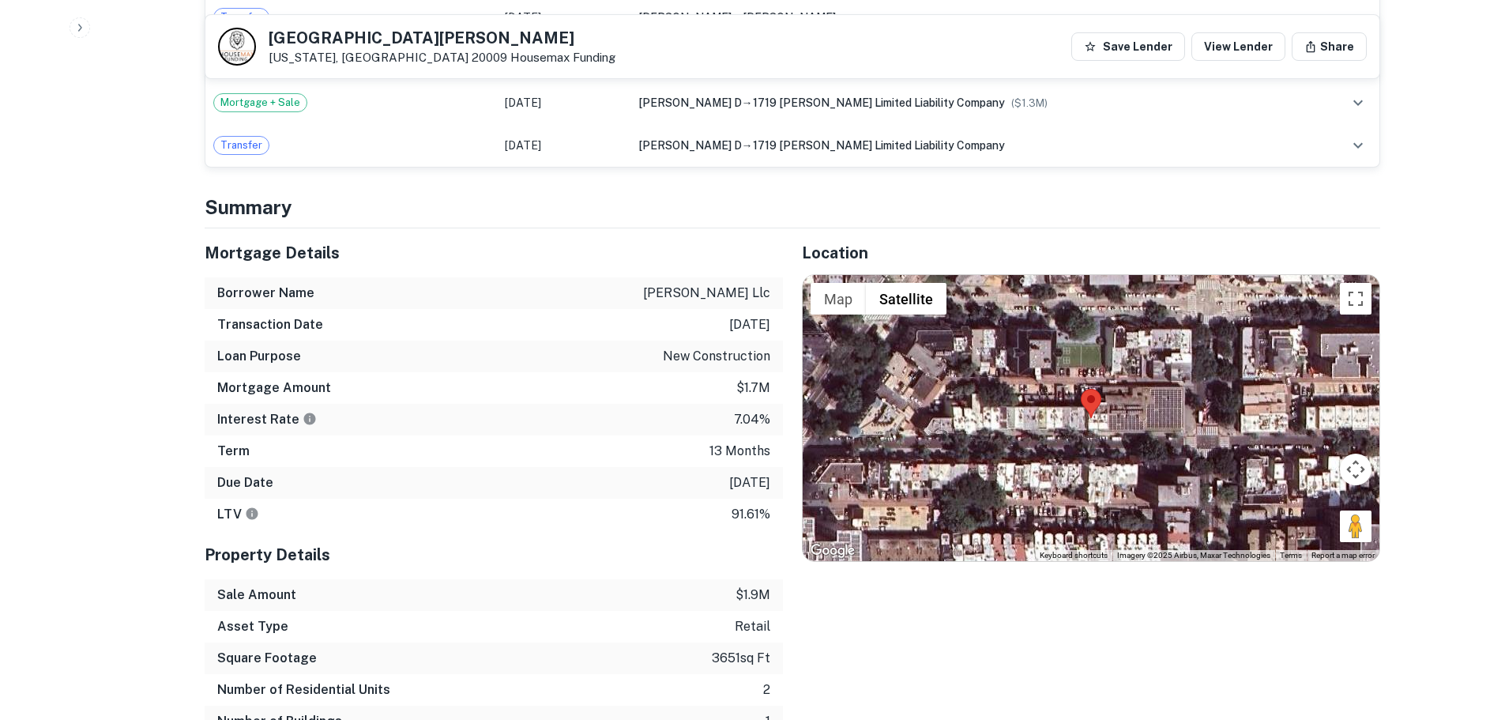
click at [363, 39] on h5 "1719 Corcoran St NW" at bounding box center [442, 38] width 347 height 16
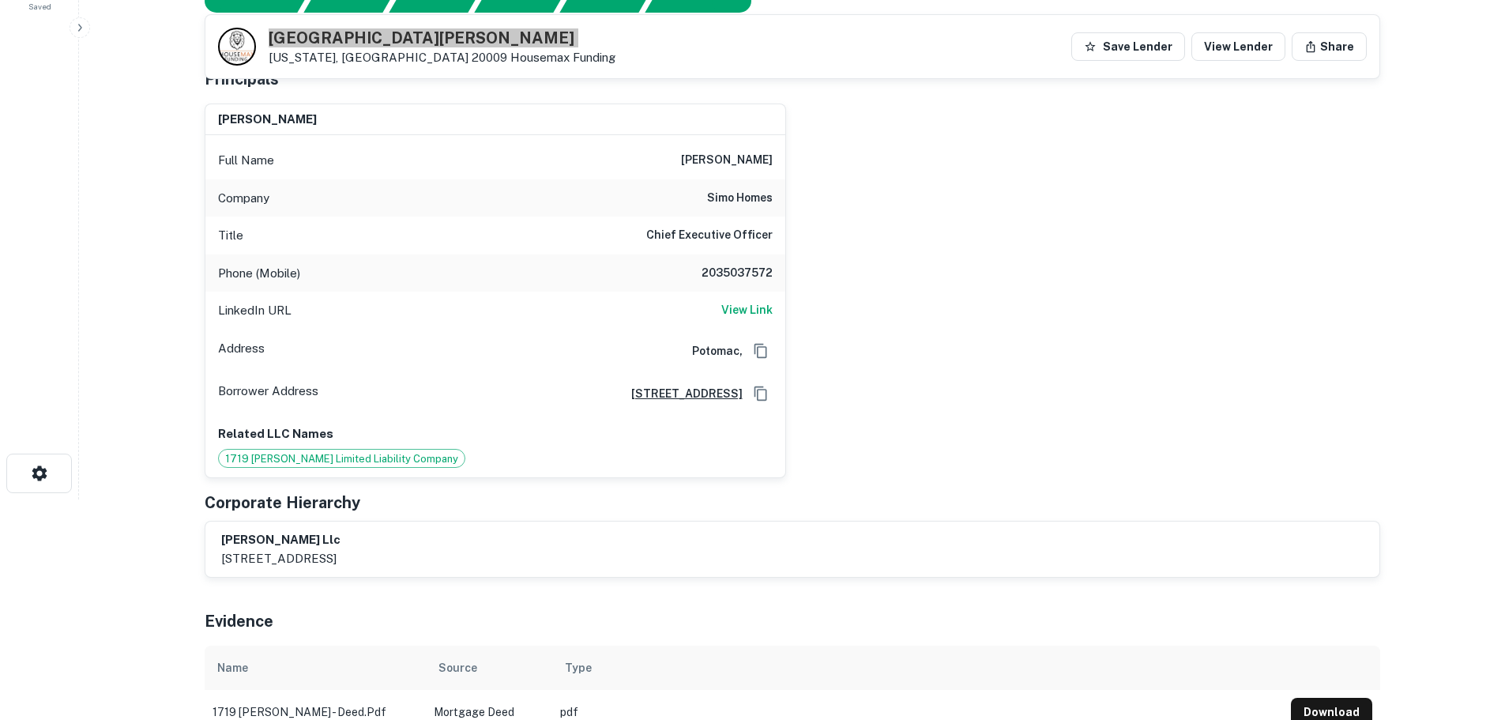
scroll to position [79, 0]
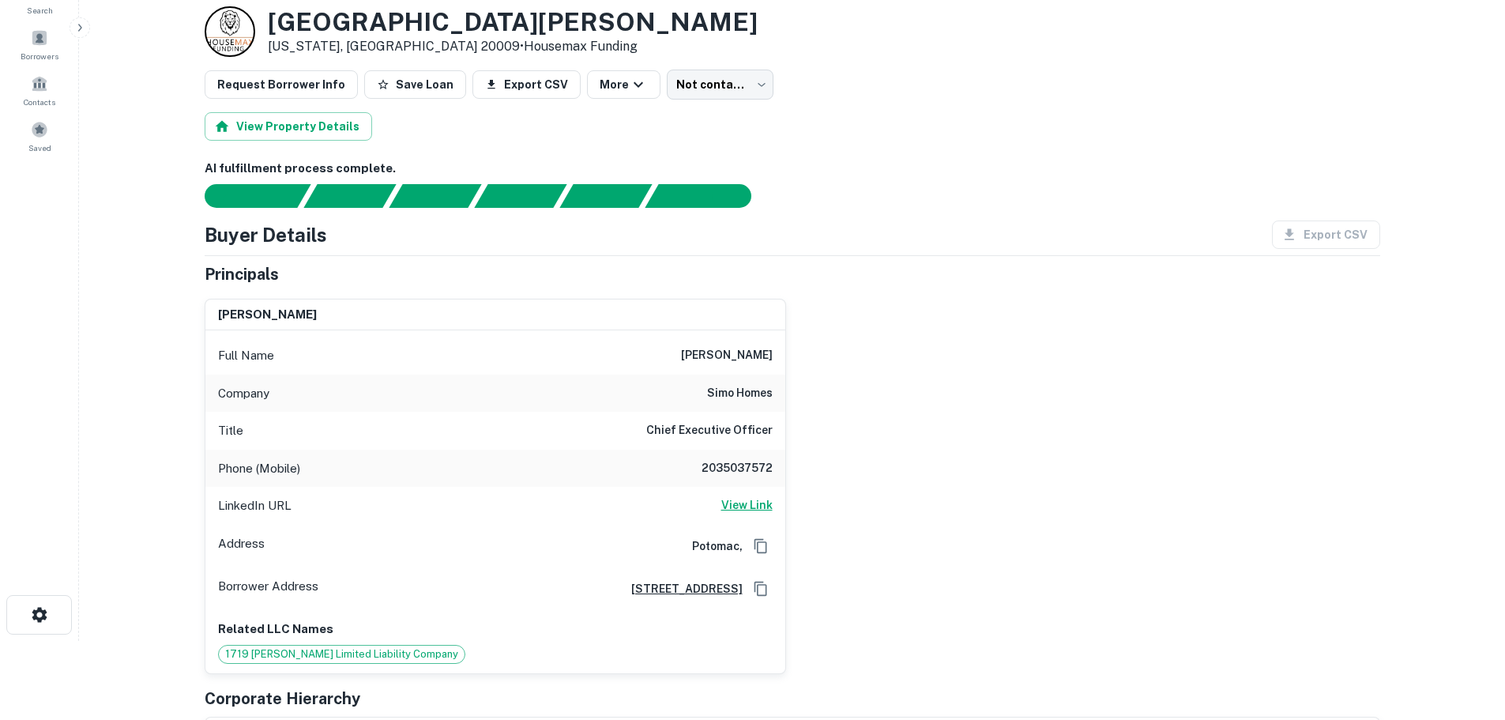
click at [732, 505] on h6 "View Link" at bounding box center [746, 504] width 51 height 17
click at [757, 470] on h6 "2035037572" at bounding box center [725, 468] width 95 height 19
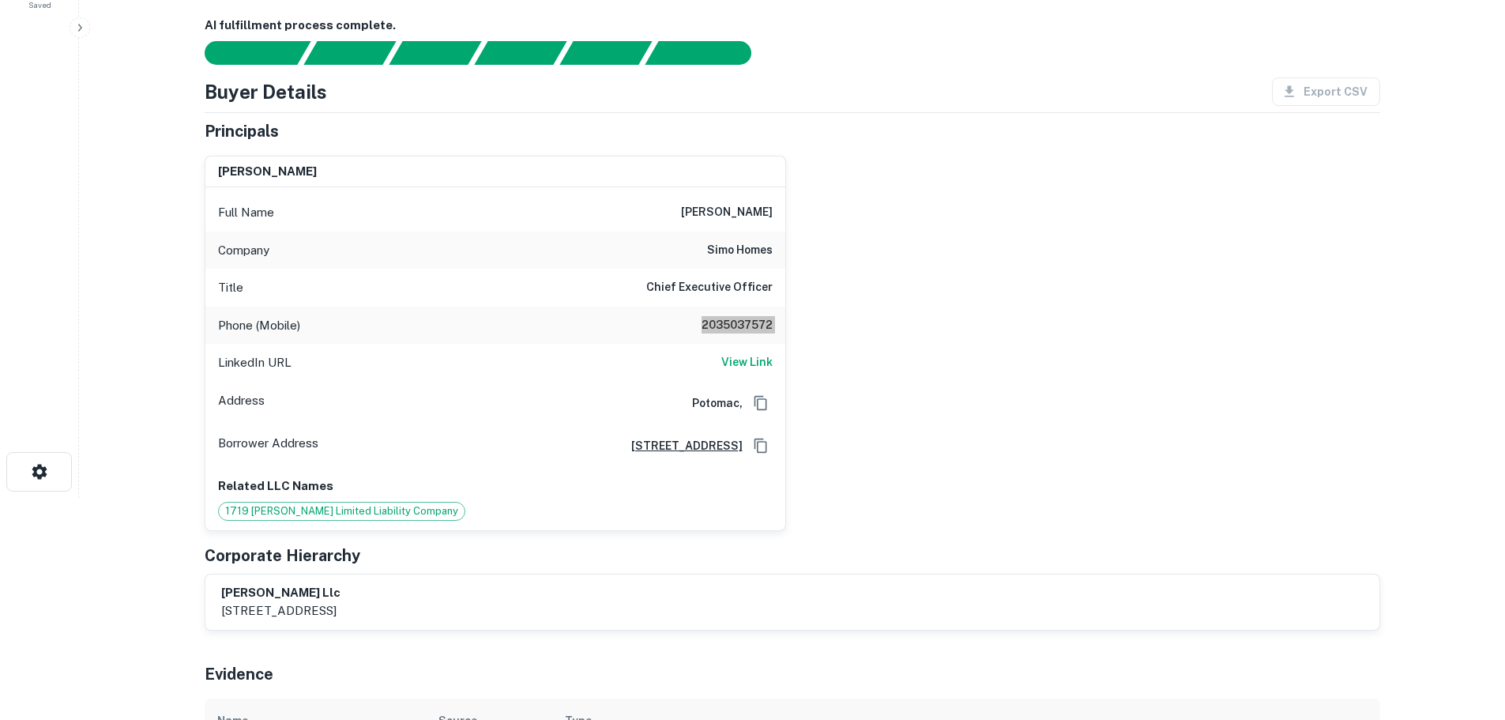
scroll to position [0, 0]
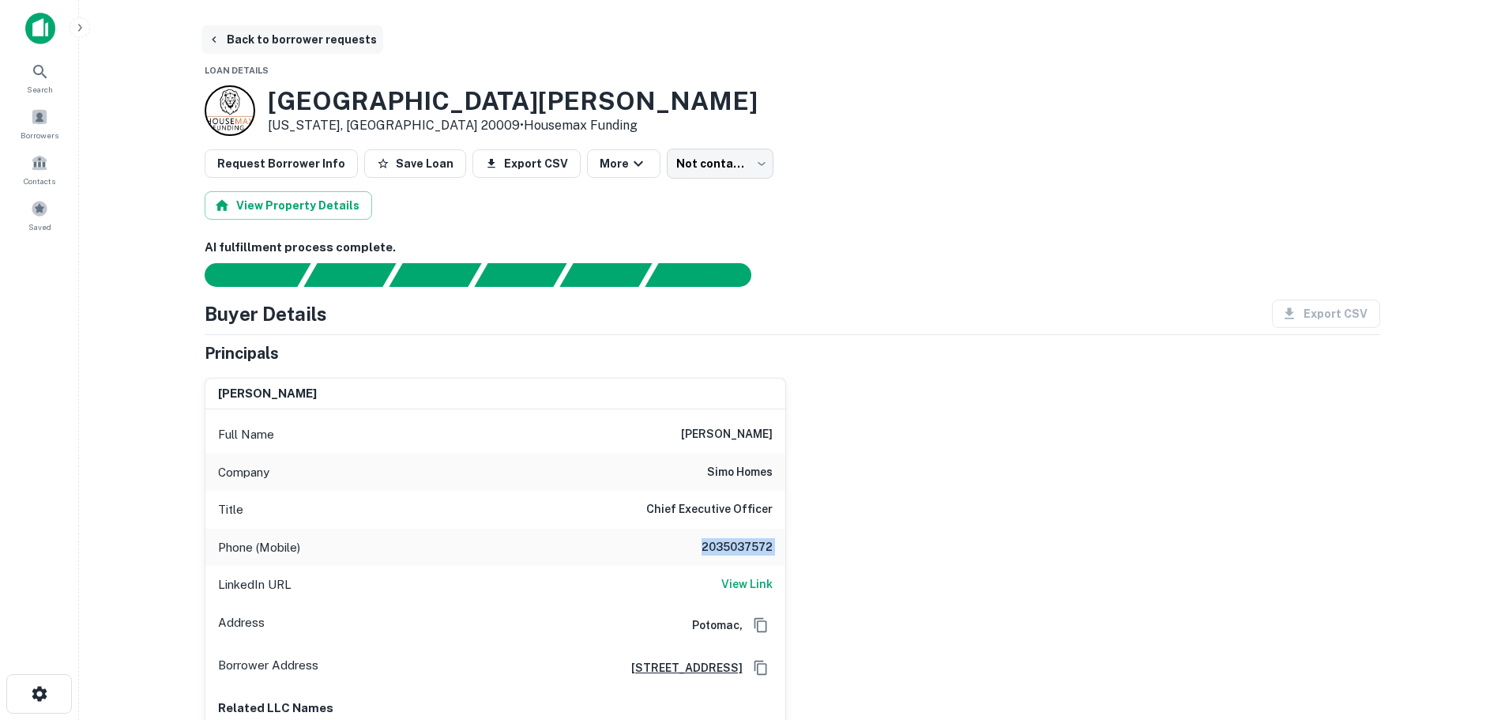
click at [337, 44] on button "Back to borrower requests" at bounding box center [292, 39] width 182 height 28
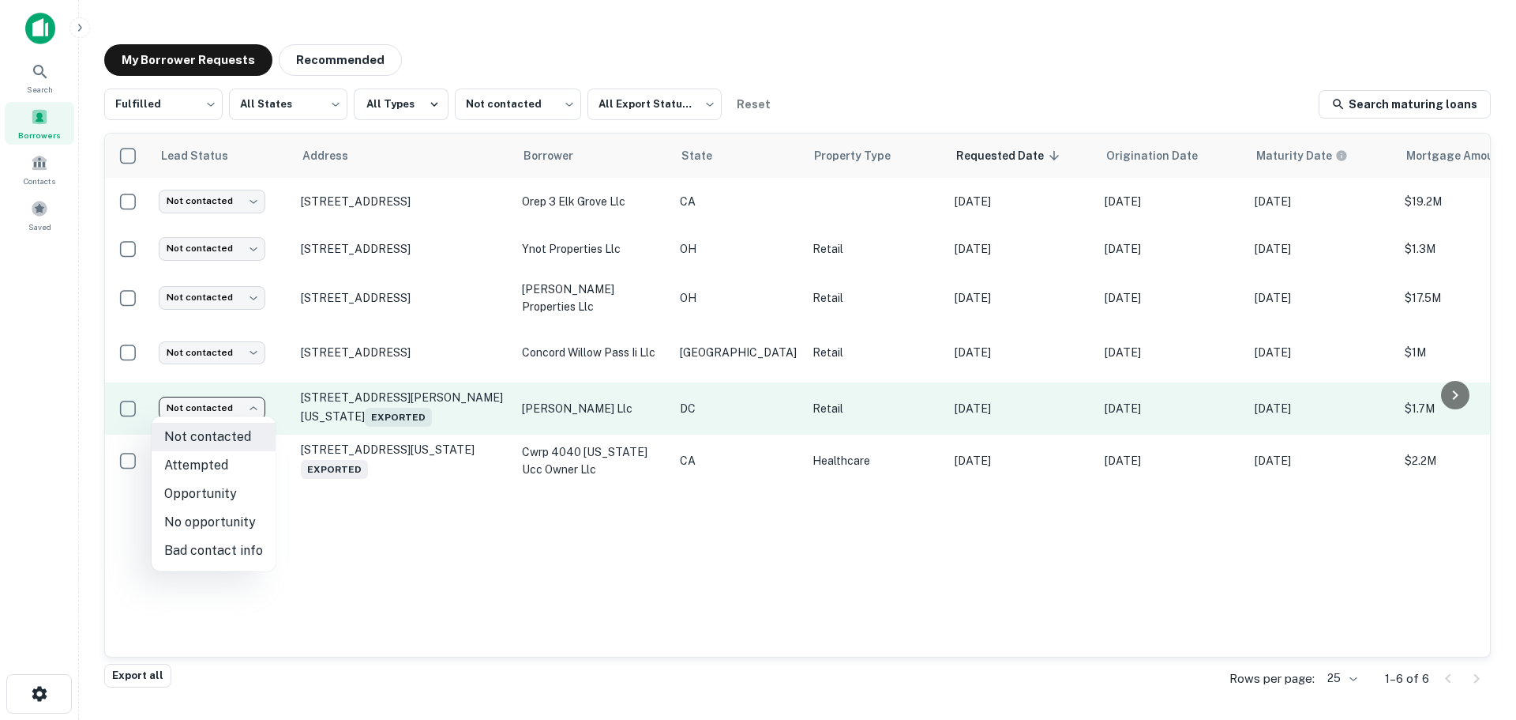
click at [216, 411] on body "Search Borrowers Contacts Saved My Borrower Requests Recommended Fulfilled ****…" at bounding box center [758, 360] width 1516 height 720
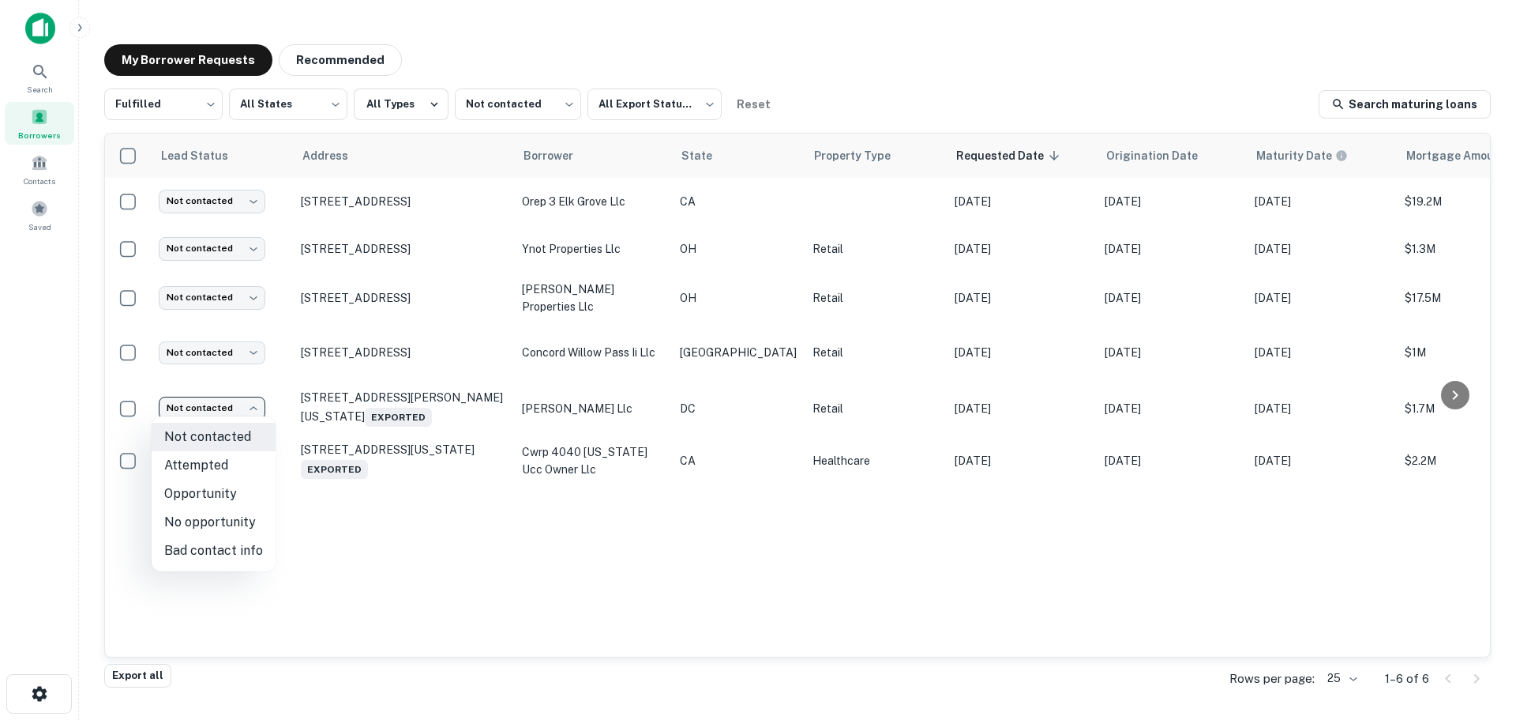
click at [225, 464] on li "Attempted" at bounding box center [214, 465] width 124 height 28
type input "*********"
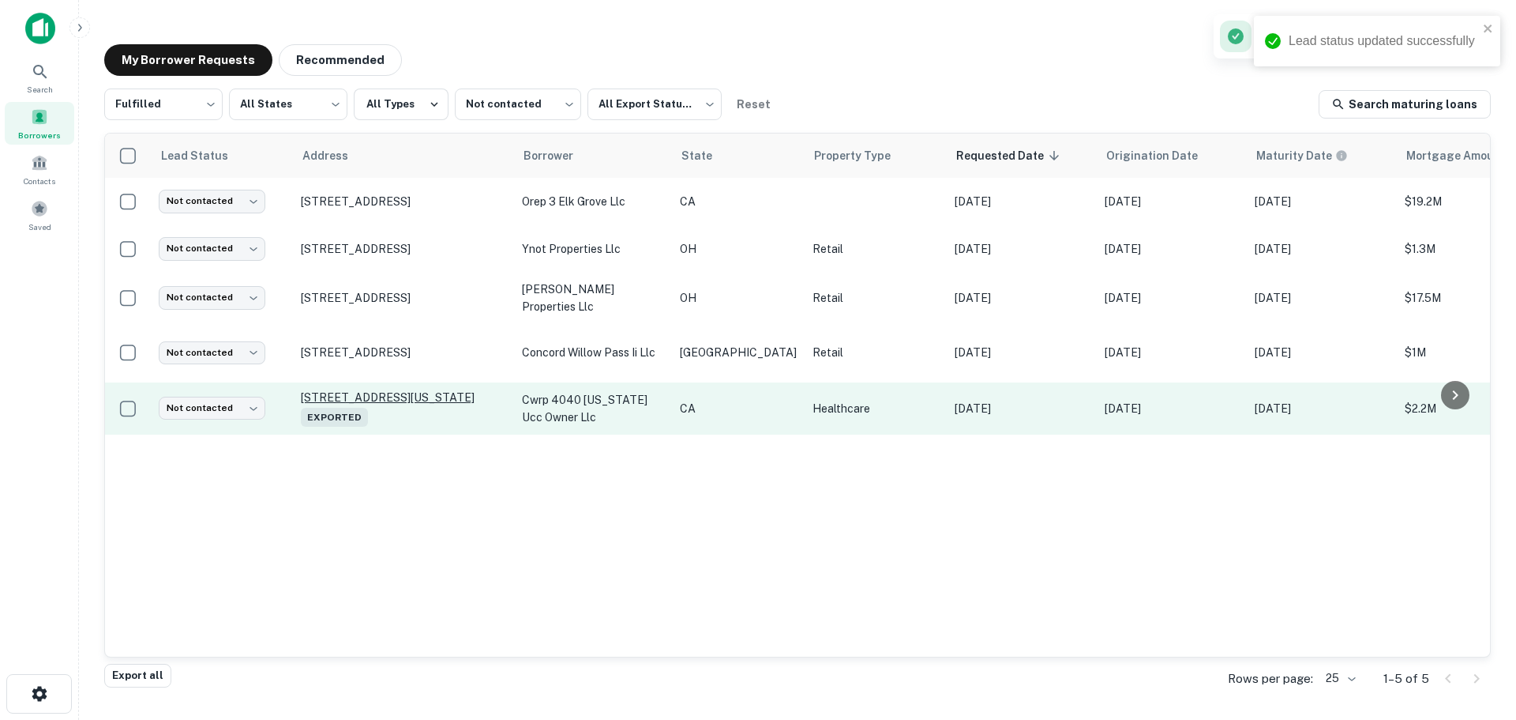
click at [331, 393] on p "4040 California Ave Bakersfield, CA 93309 Exported" at bounding box center [403, 408] width 205 height 36
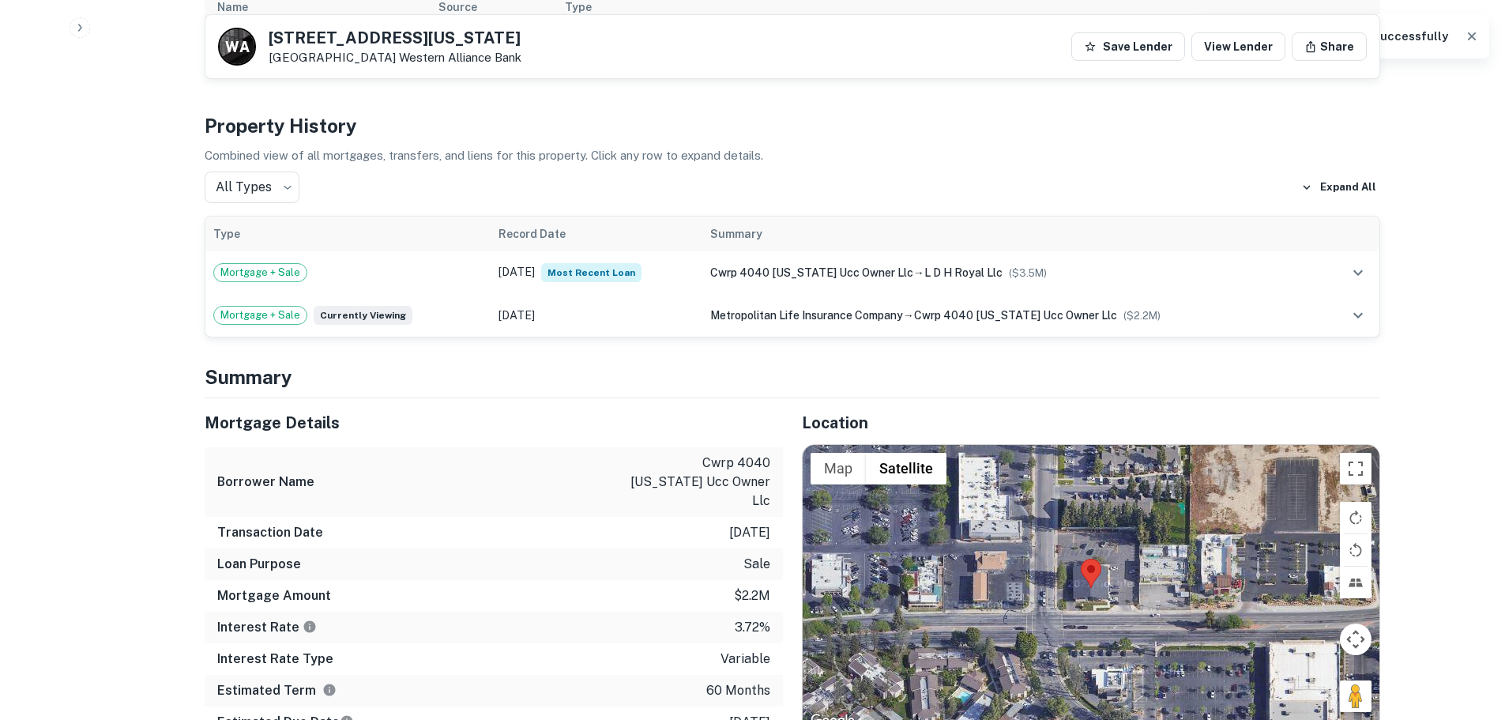
scroll to position [869, 0]
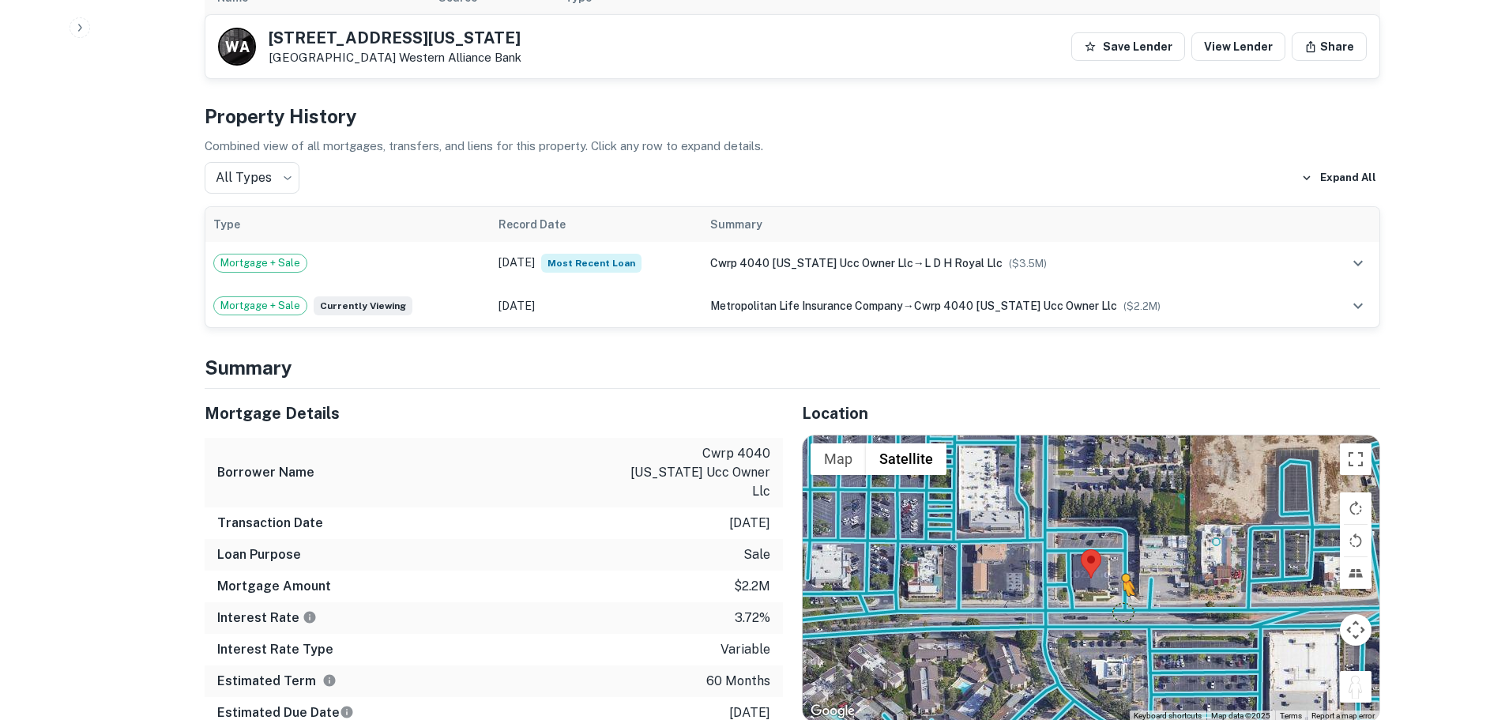
drag, startPoint x: 1358, startPoint y: 679, endPoint x: 1113, endPoint y: 588, distance: 261.1
click at [1113, 588] on div "To activate drag with keyboard, press Alt + Enter. Once in keyboard drag state,…" at bounding box center [1090, 578] width 577 height 286
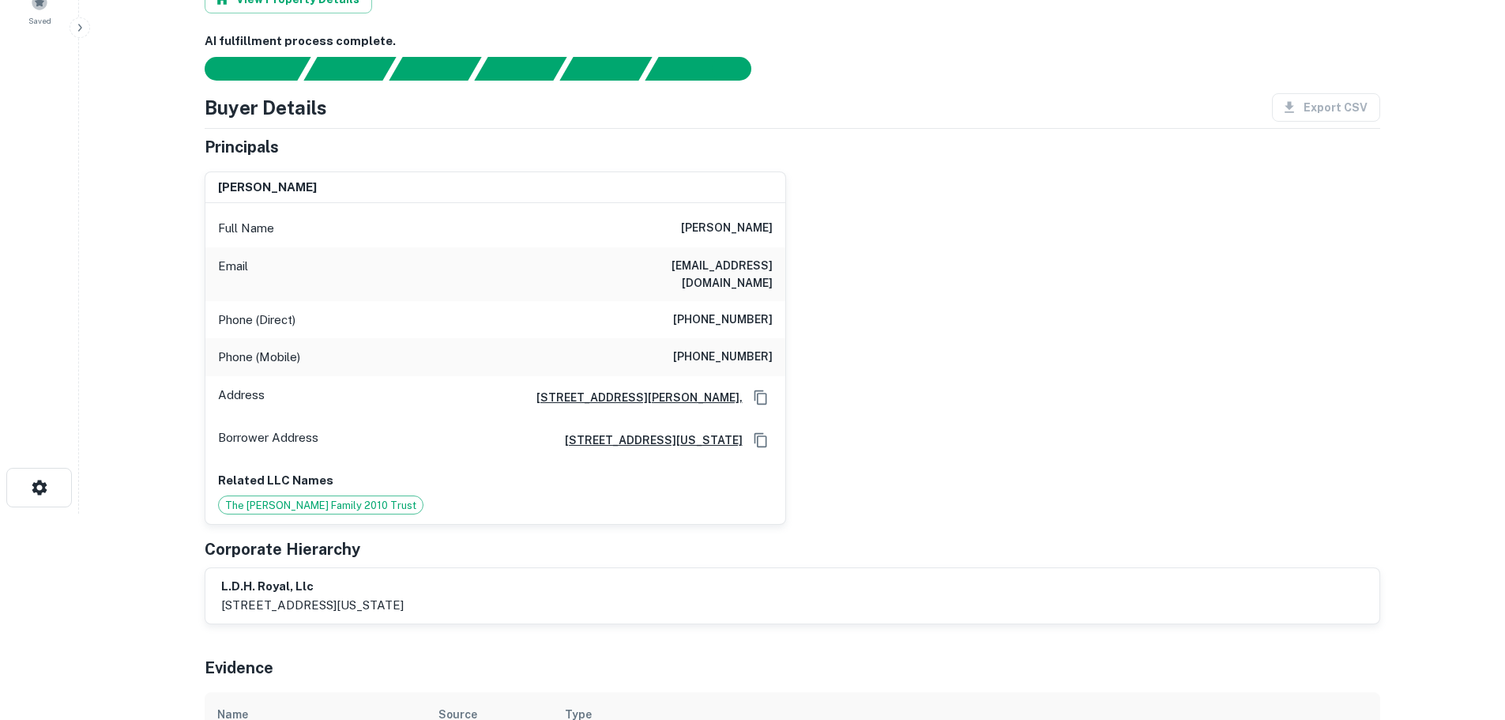
scroll to position [0, 0]
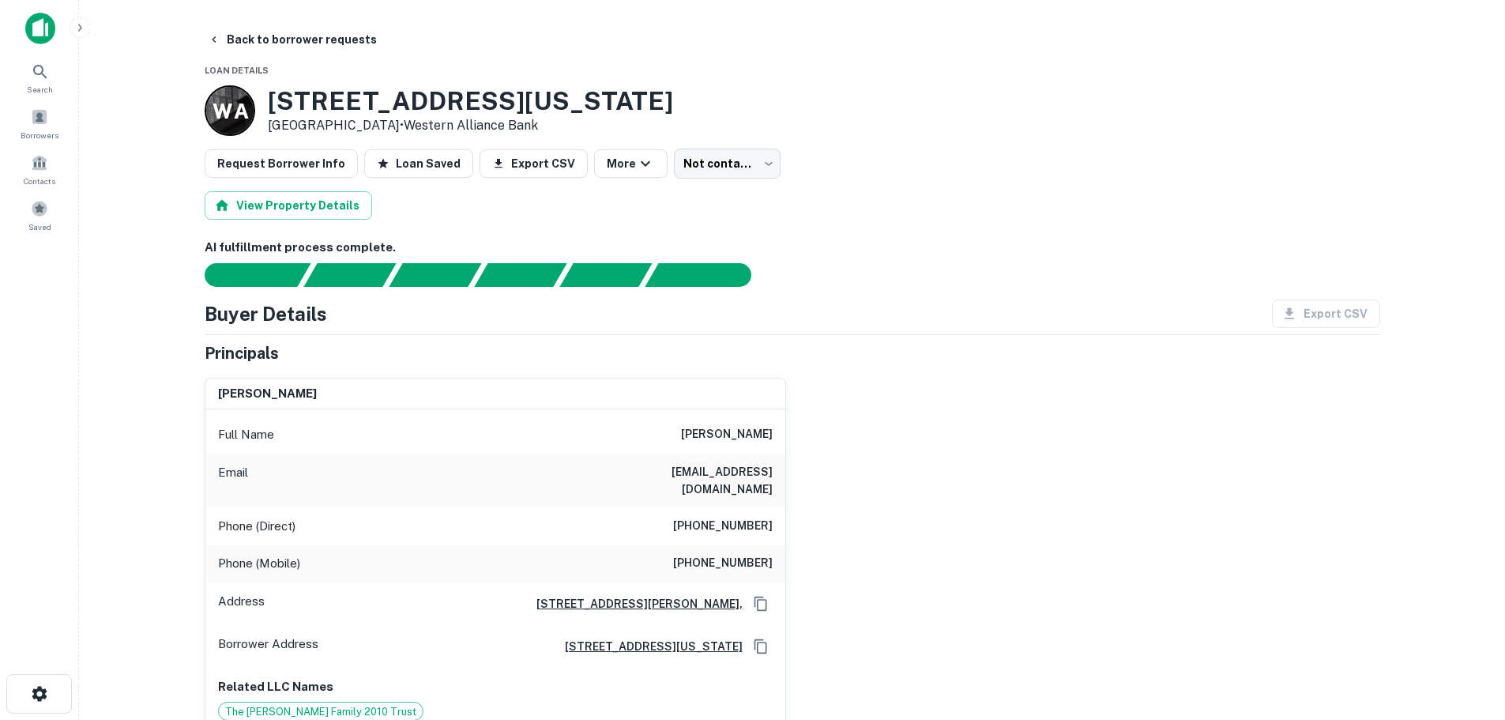
click at [740, 519] on div "Phone (Direct) (510) 440-9920" at bounding box center [495, 526] width 580 height 38
click at [346, 38] on button "Back to borrower requests" at bounding box center [292, 39] width 182 height 28
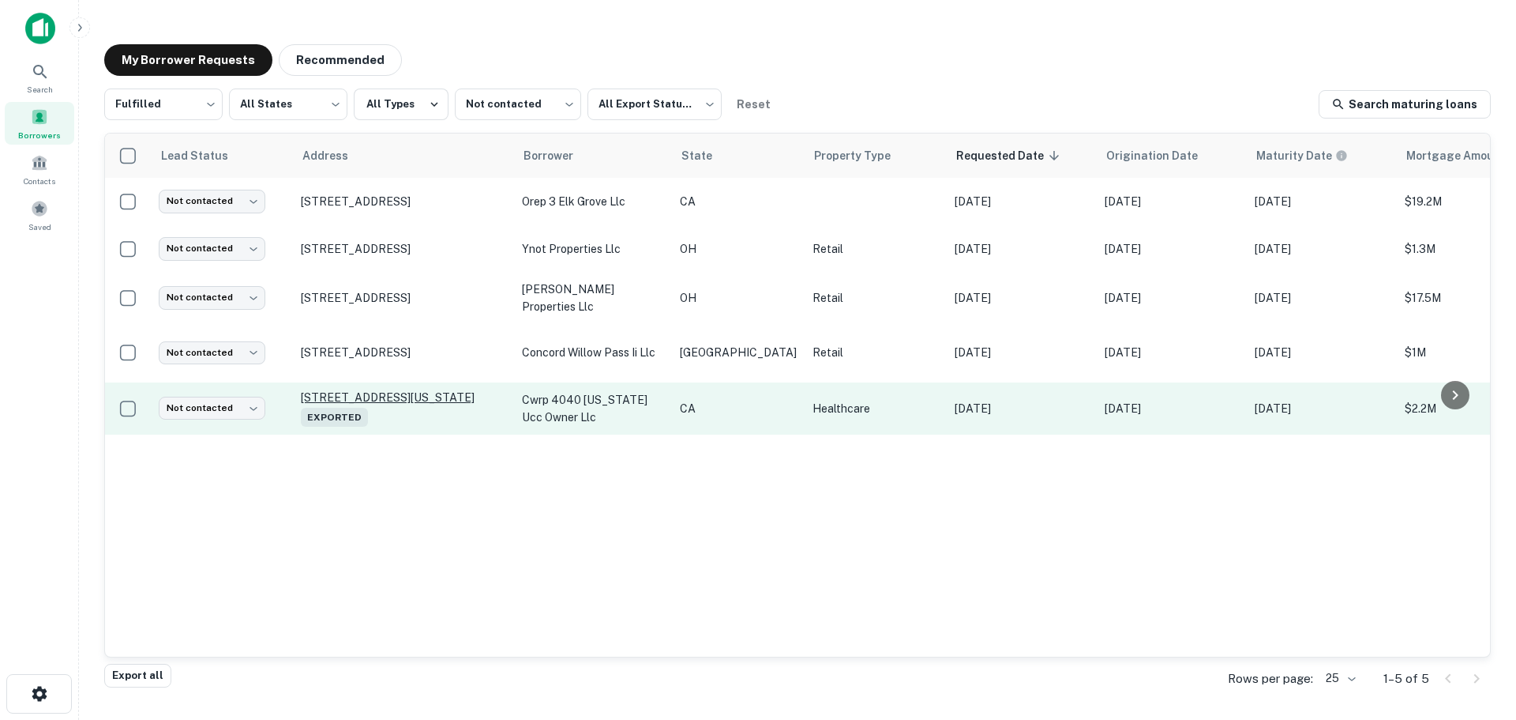
click at [395, 391] on p "4040 California Ave Bakersfield, CA 93309 Exported" at bounding box center [403, 408] width 205 height 36
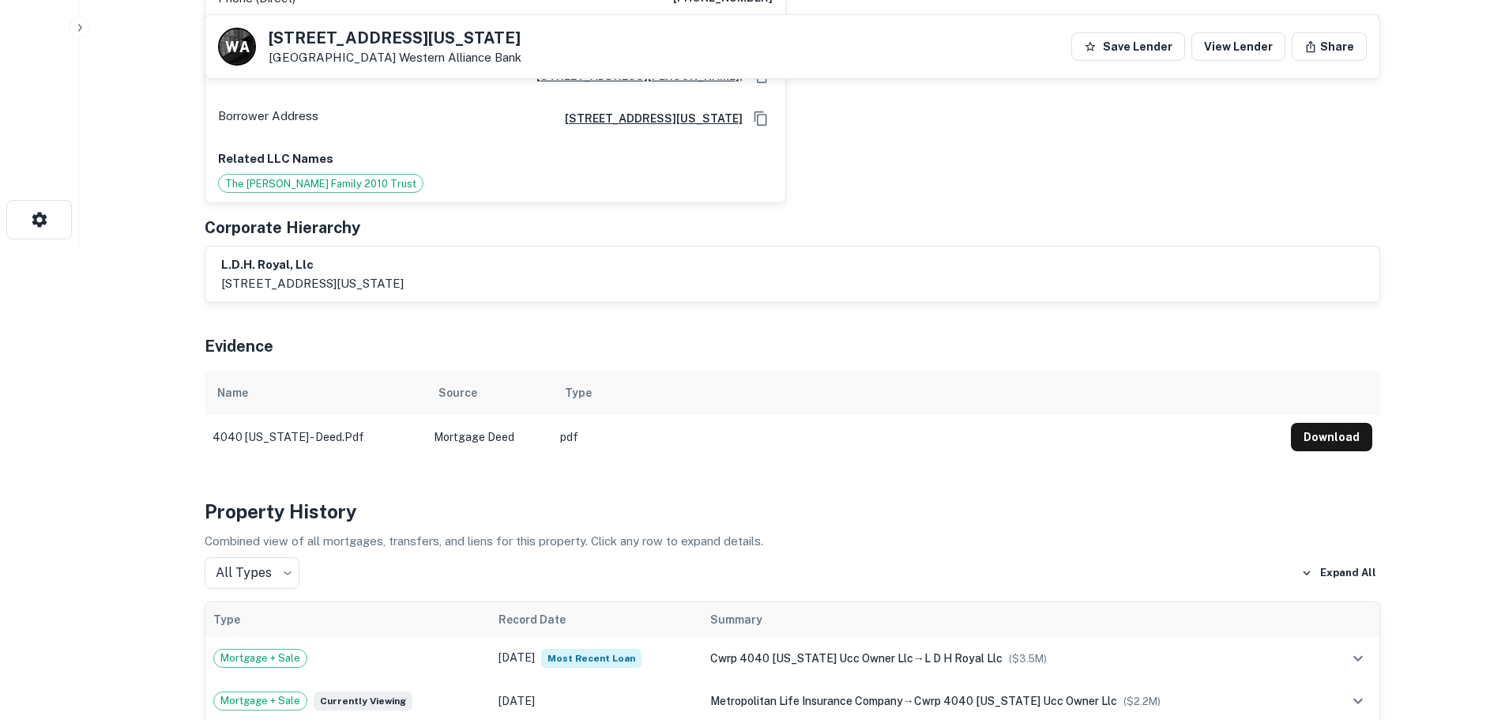
scroll to position [79, 0]
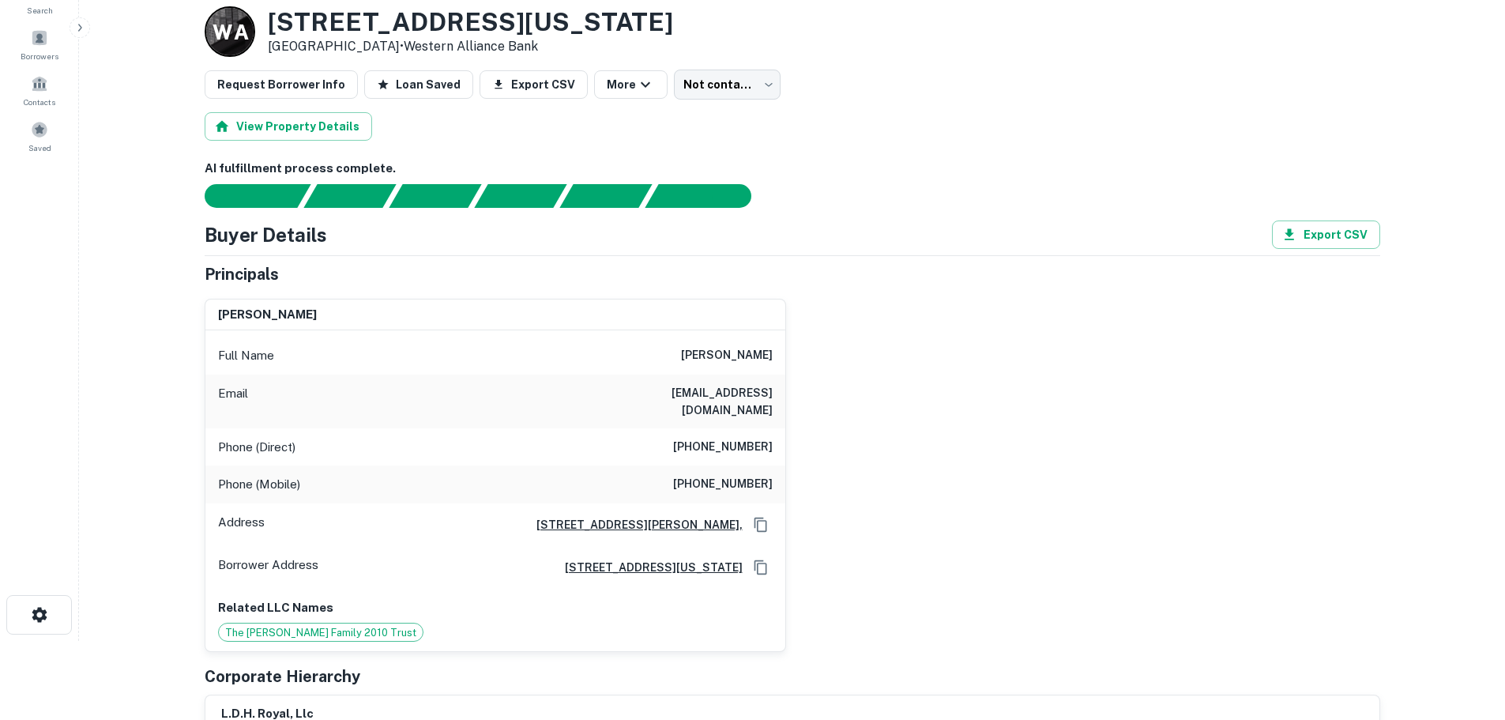
click at [738, 438] on h6 "(510) 440-9920" at bounding box center [723, 447] width 100 height 19
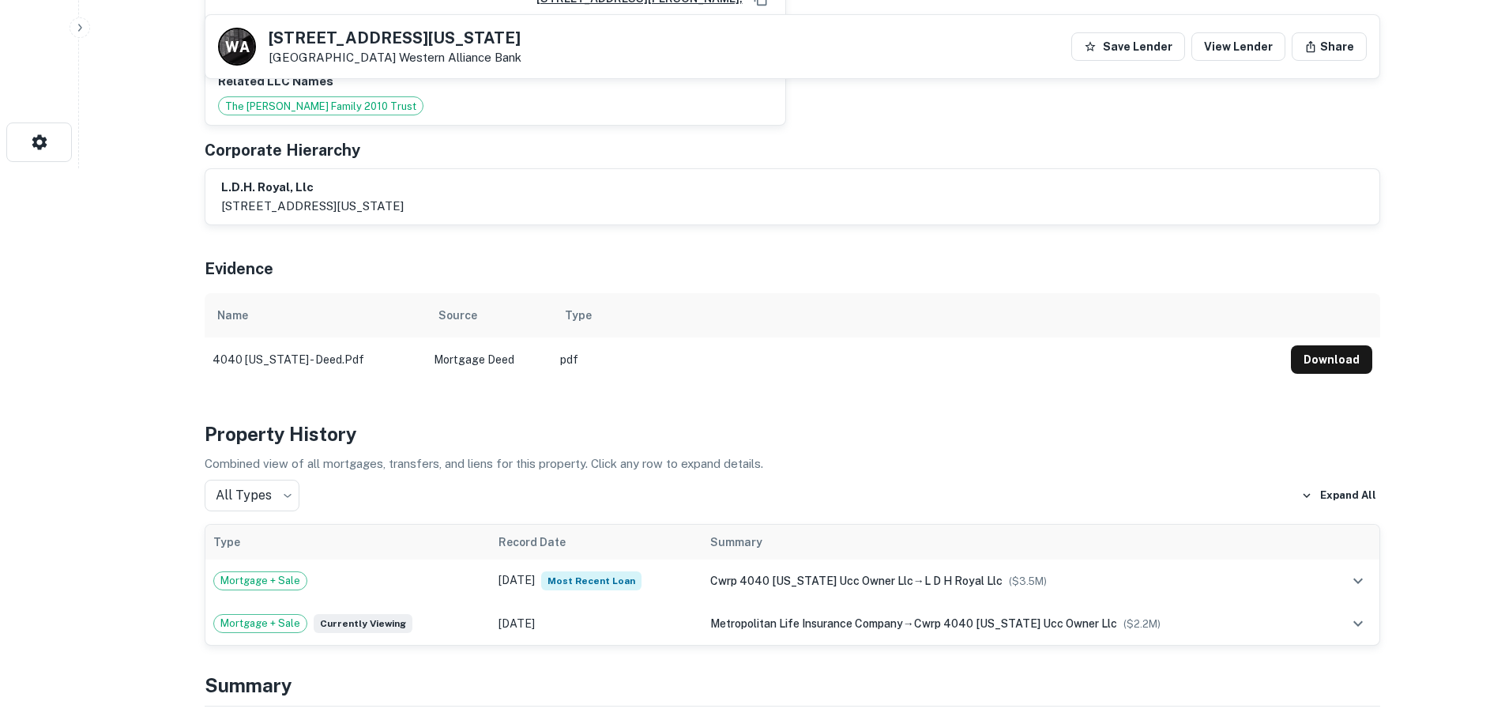
scroll to position [158, 0]
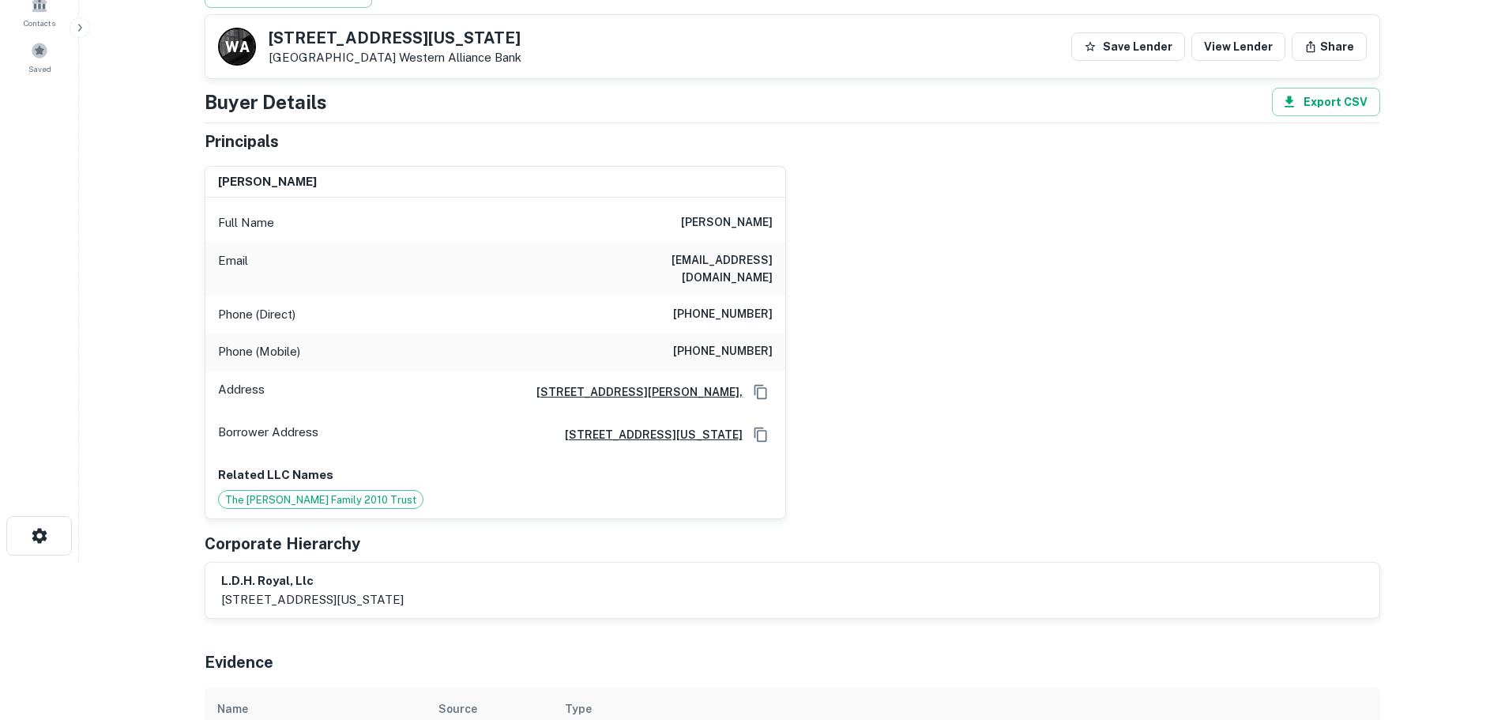
click at [724, 342] on h6 "(401) 451-9476" at bounding box center [723, 351] width 100 height 19
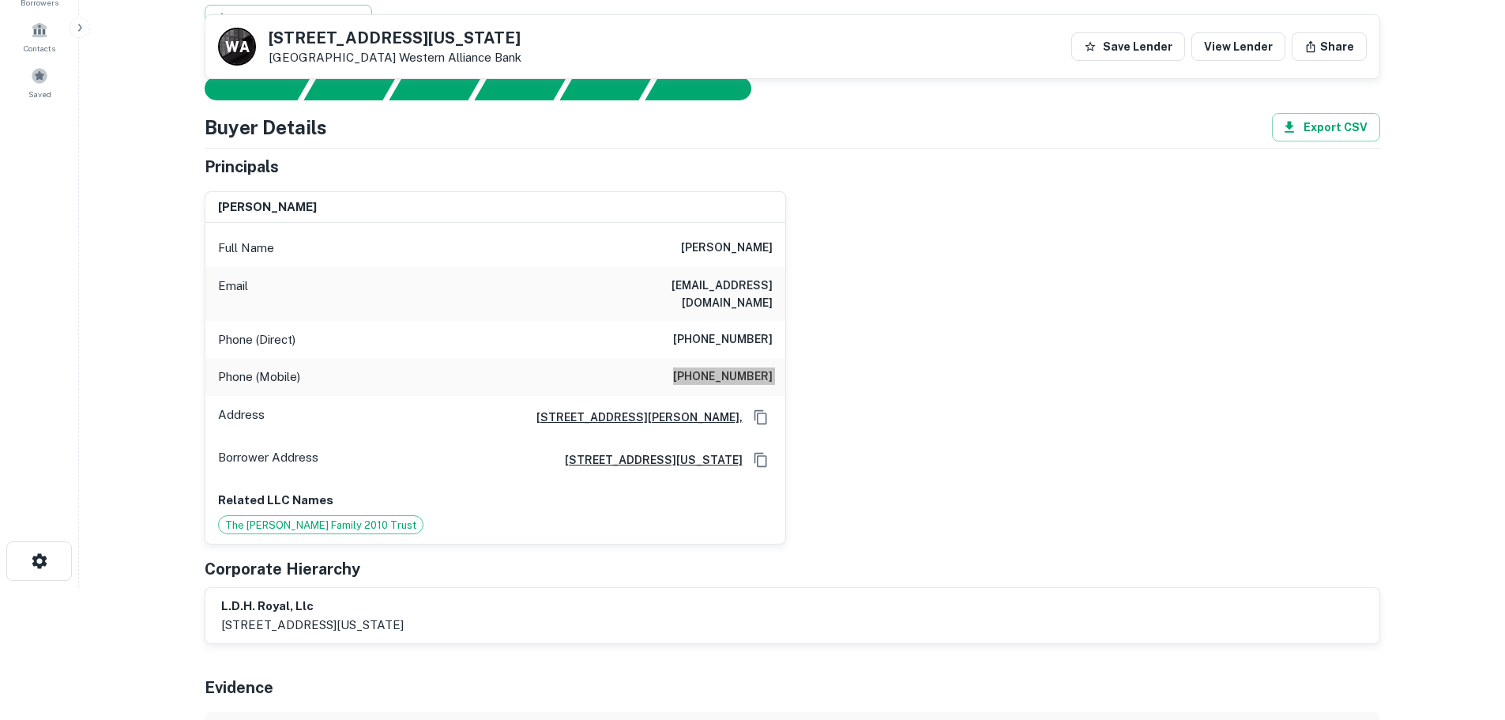
scroll to position [0, 0]
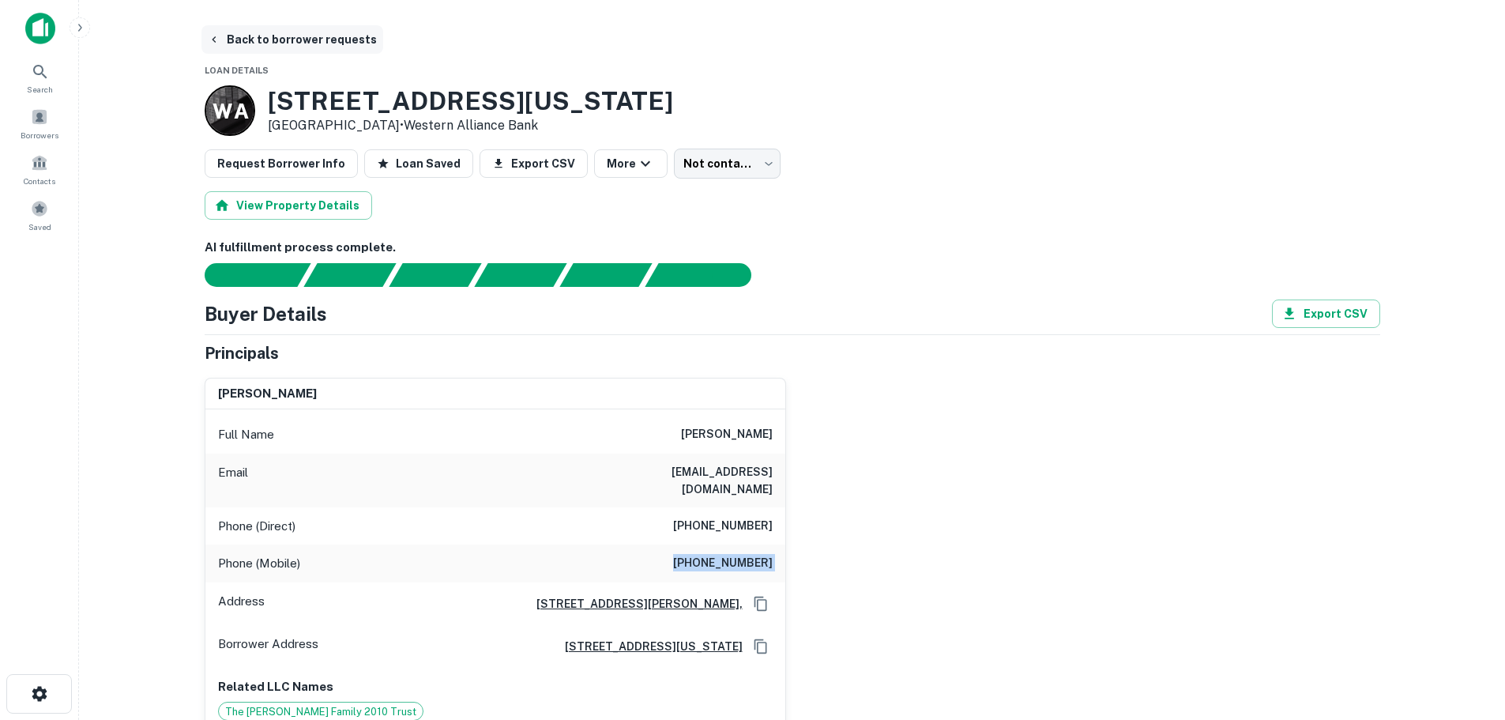
click at [279, 28] on button "Back to borrower requests" at bounding box center [292, 39] width 182 height 28
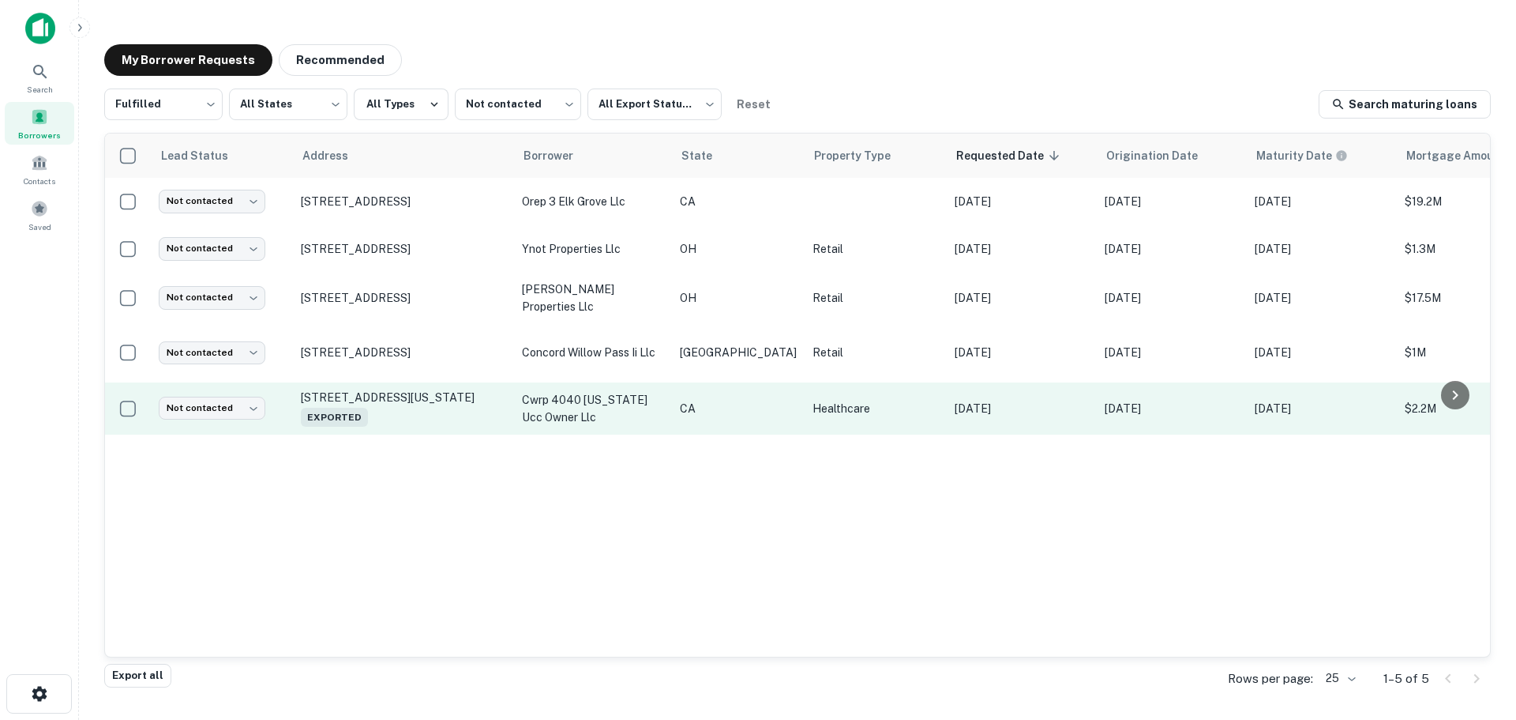
click at [201, 391] on td "Not contacted **** ​" at bounding box center [222, 408] width 142 height 52
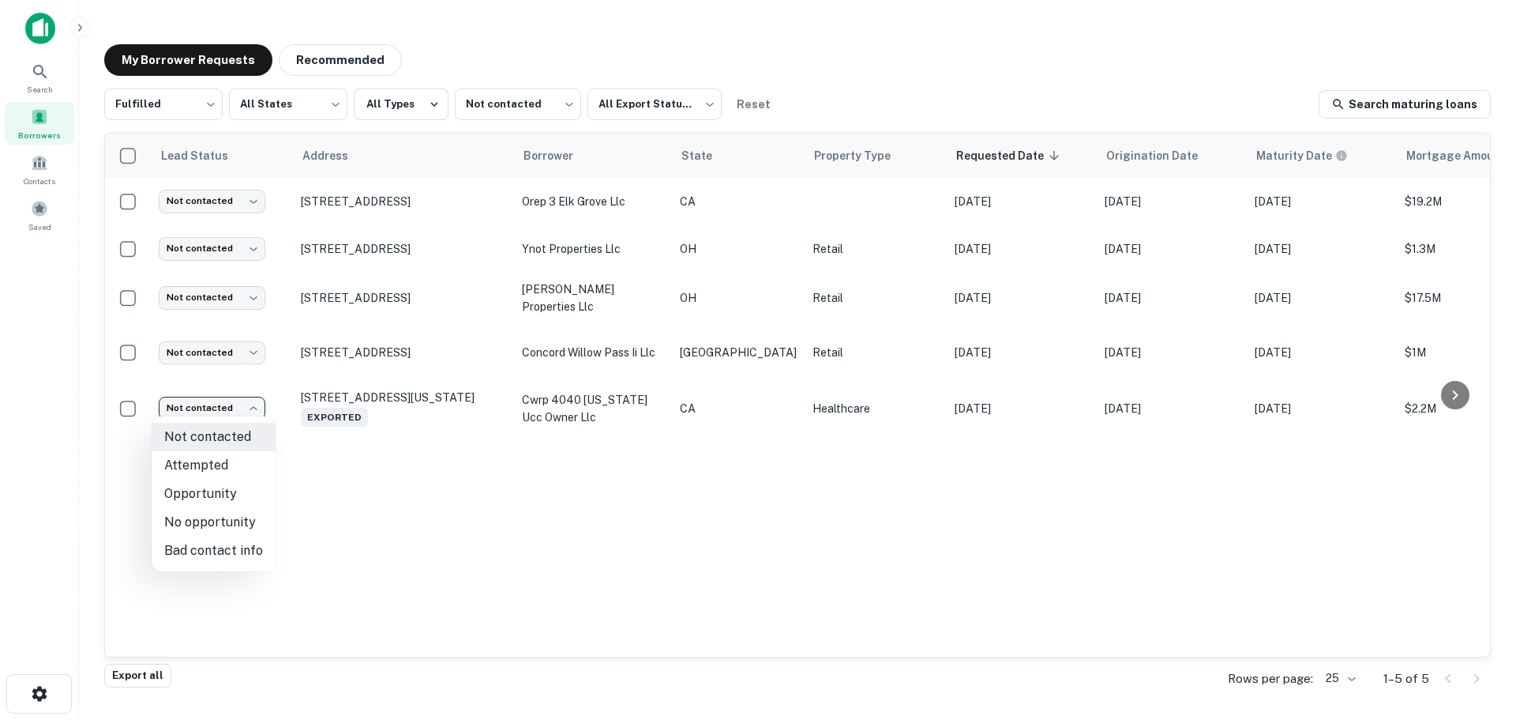
click at [254, 394] on body "Search Borrowers Contacts Saved My Borrower Requests Recommended Fulfilled ****…" at bounding box center [758, 360] width 1516 height 720
click at [218, 457] on li "Attempted" at bounding box center [214, 465] width 124 height 28
type input "*********"
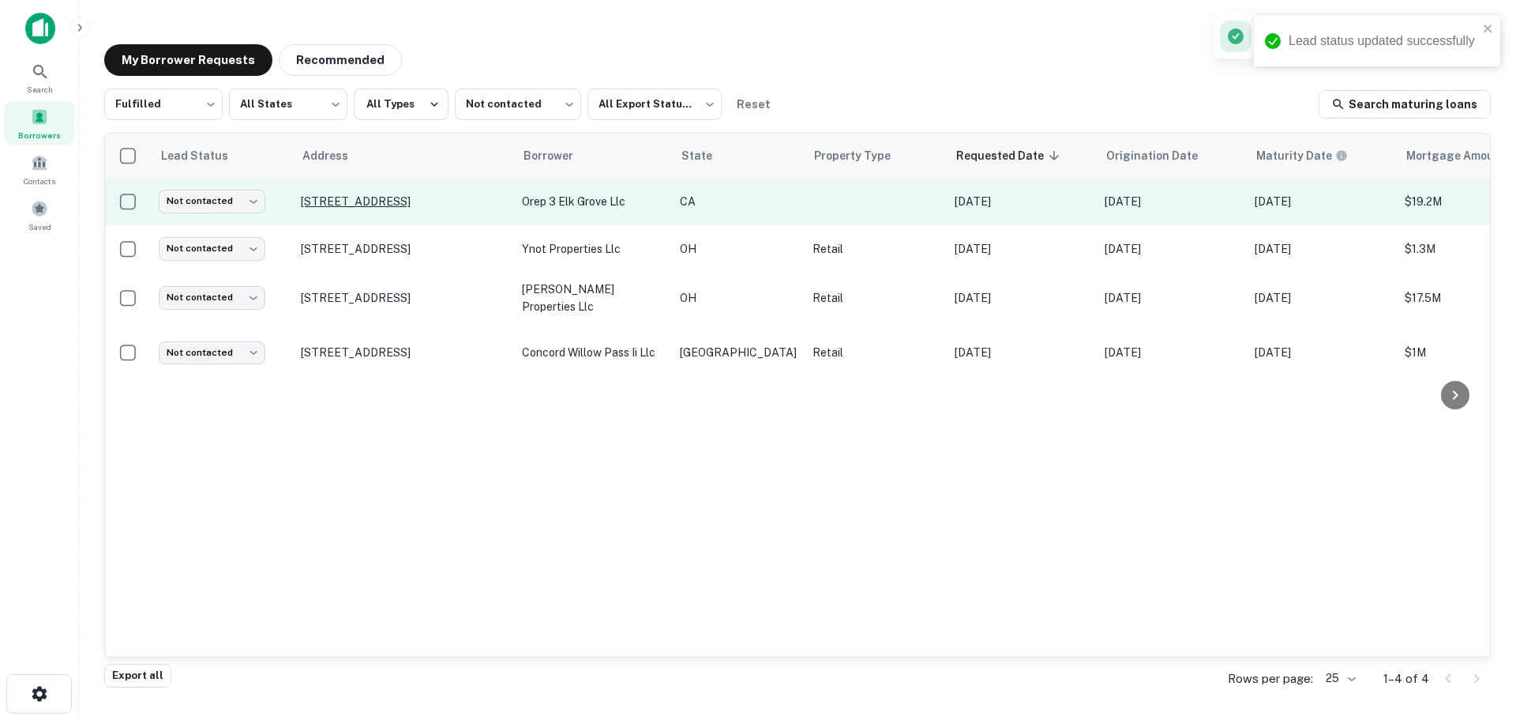
click at [379, 197] on p "[STREET_ADDRESS]" at bounding box center [403, 201] width 205 height 14
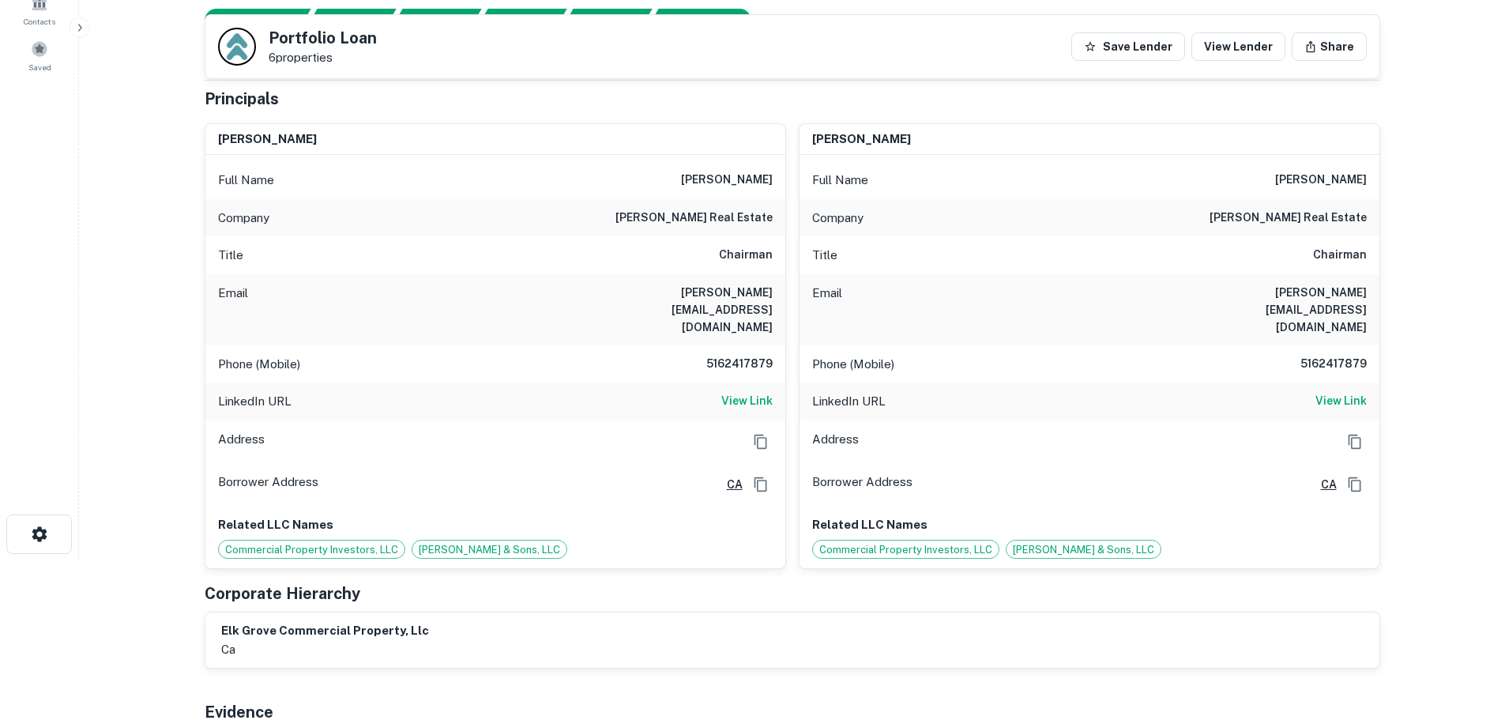
scroll to position [158, 0]
click at [750, 356] on h6 "5162417879" at bounding box center [725, 365] width 95 height 19
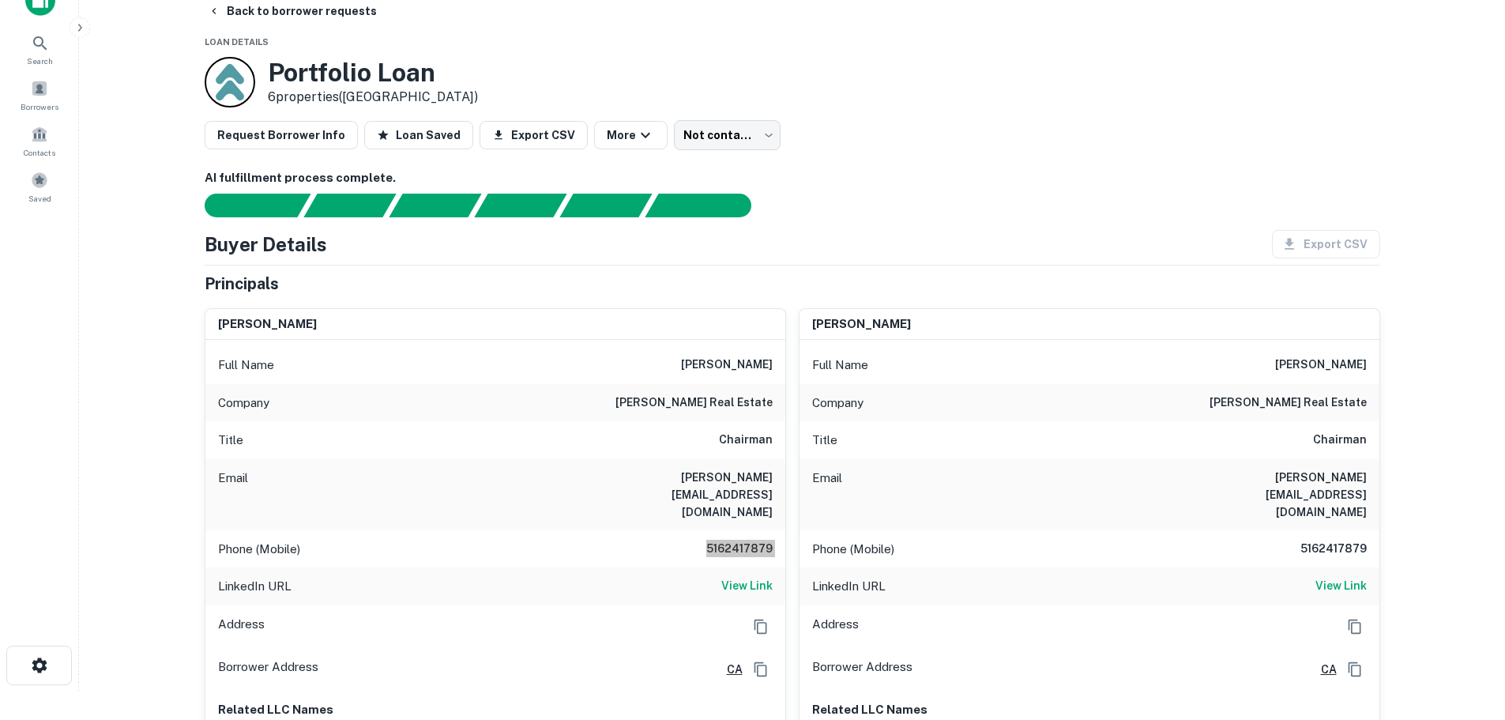
scroll to position [0, 0]
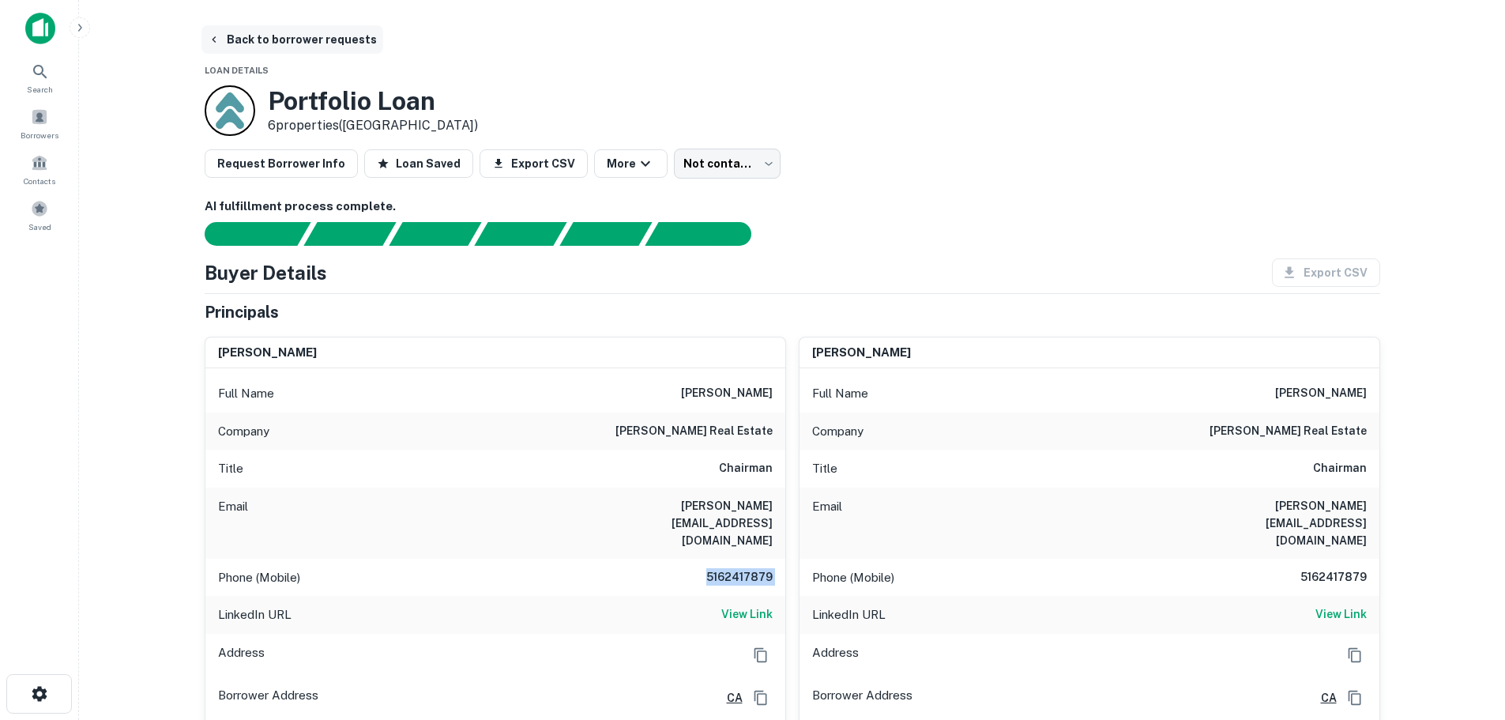
click at [311, 39] on button "Back to borrower requests" at bounding box center [292, 39] width 182 height 28
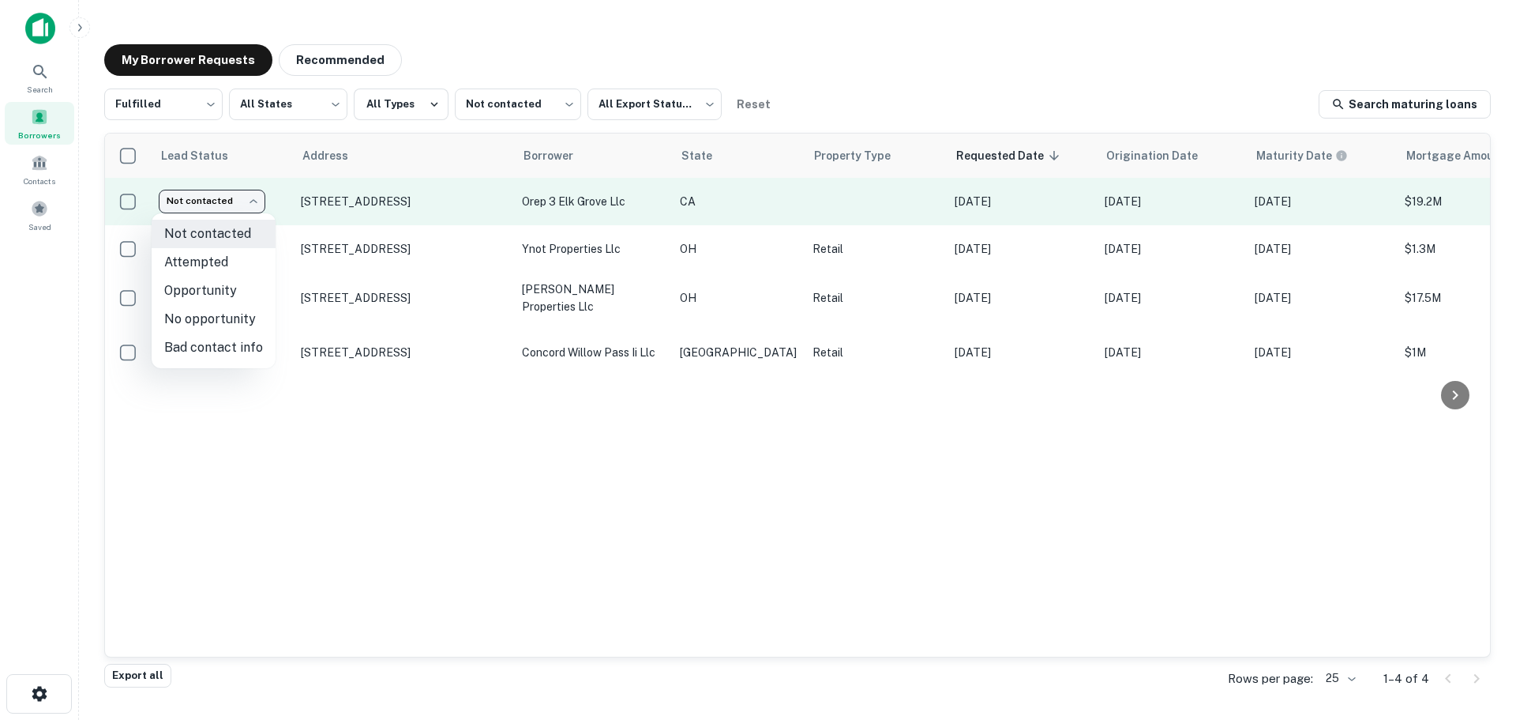
click at [240, 208] on body "Search Borrowers Contacts Saved My Borrower Requests Recommended Fulfilled ****…" at bounding box center [758, 360] width 1516 height 720
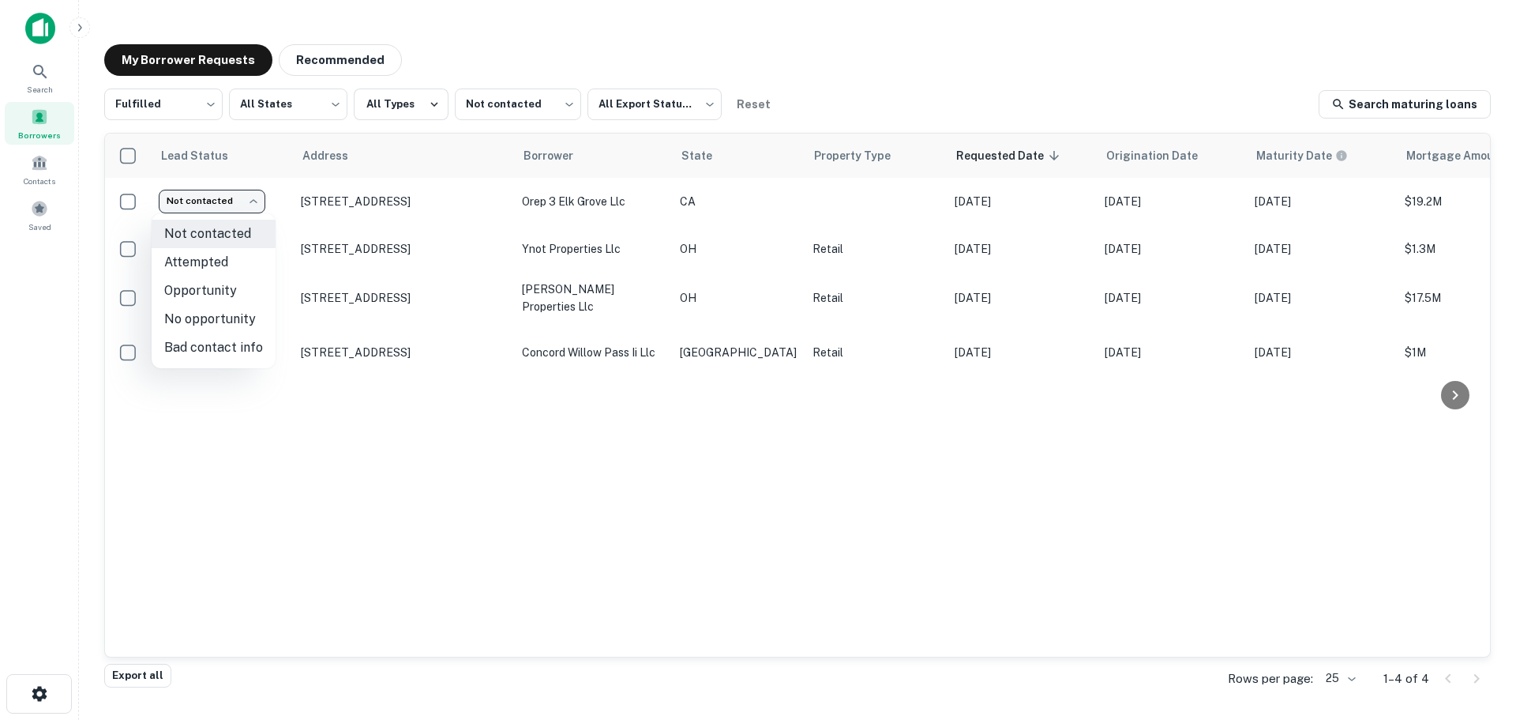
click at [221, 343] on li "Bad contact info" at bounding box center [214, 347] width 124 height 28
type input "**********"
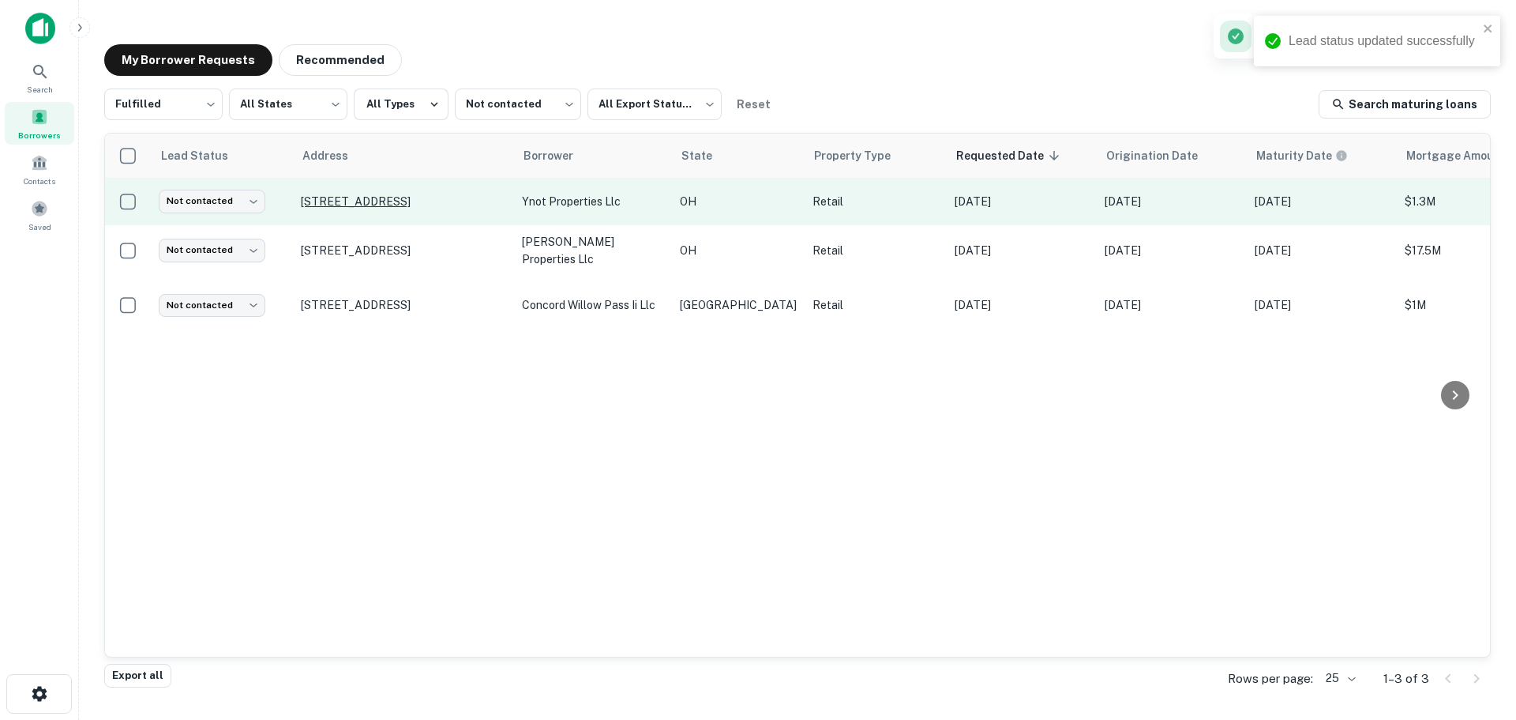
click at [406, 200] on p "[STREET_ADDRESS]" at bounding box center [403, 201] width 205 height 14
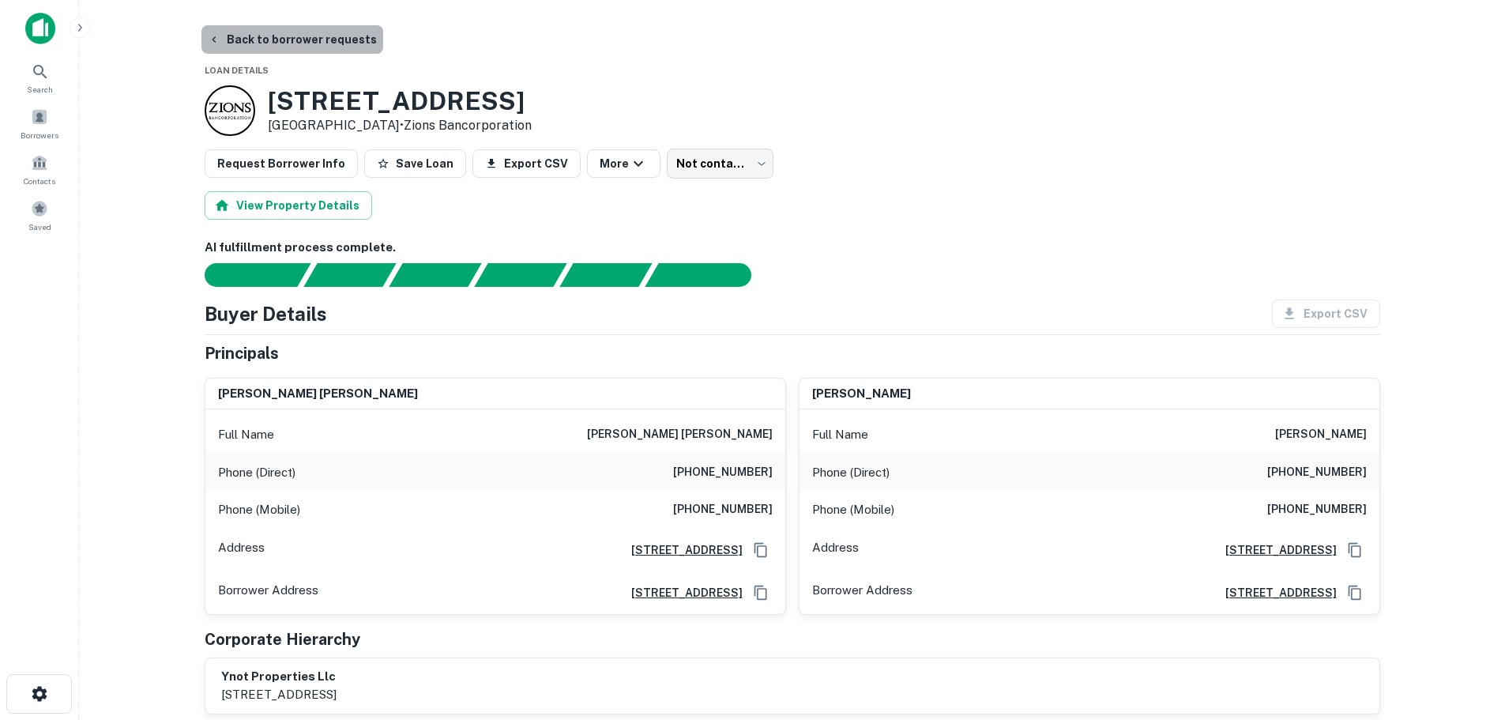
click at [326, 47] on button "Back to borrower requests" at bounding box center [292, 39] width 182 height 28
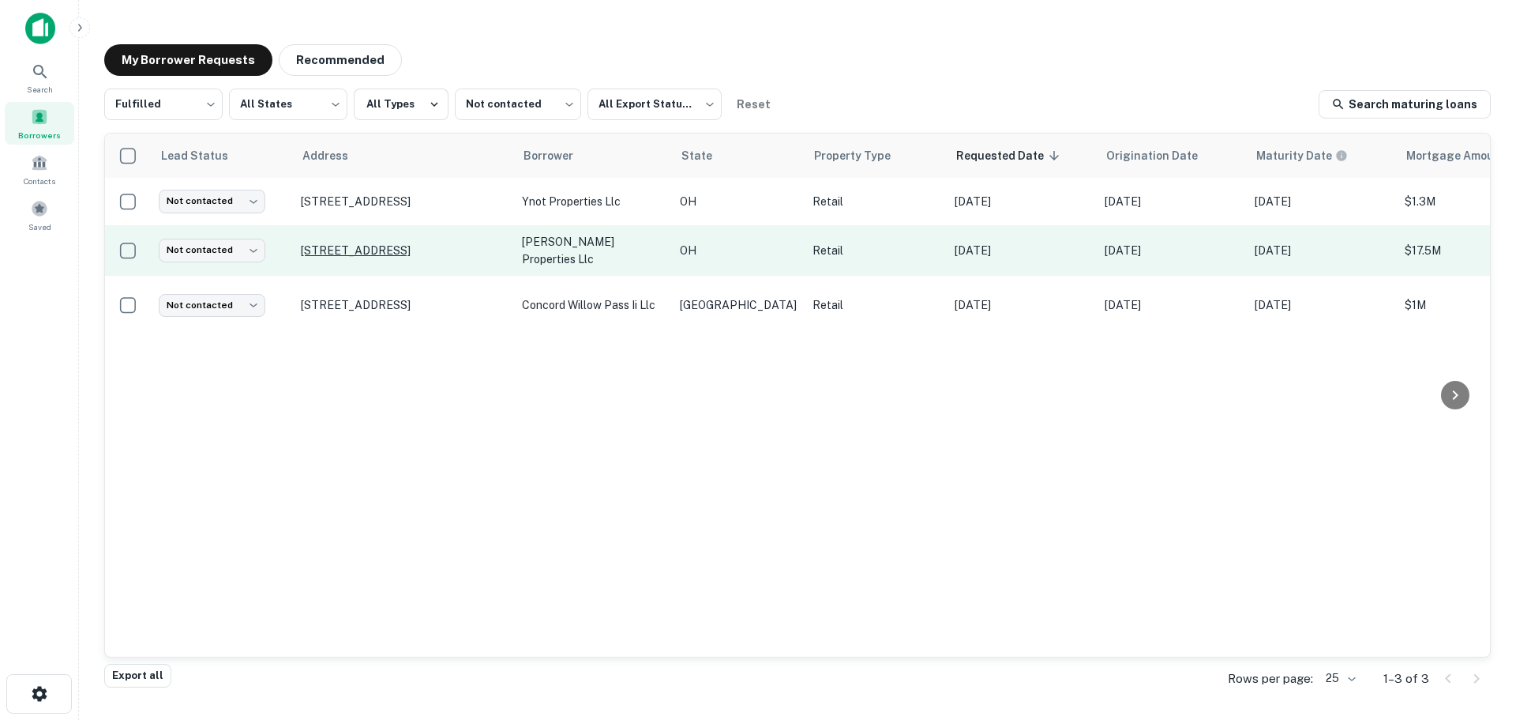
click at [400, 251] on p "[STREET_ADDRESS]" at bounding box center [403, 250] width 205 height 14
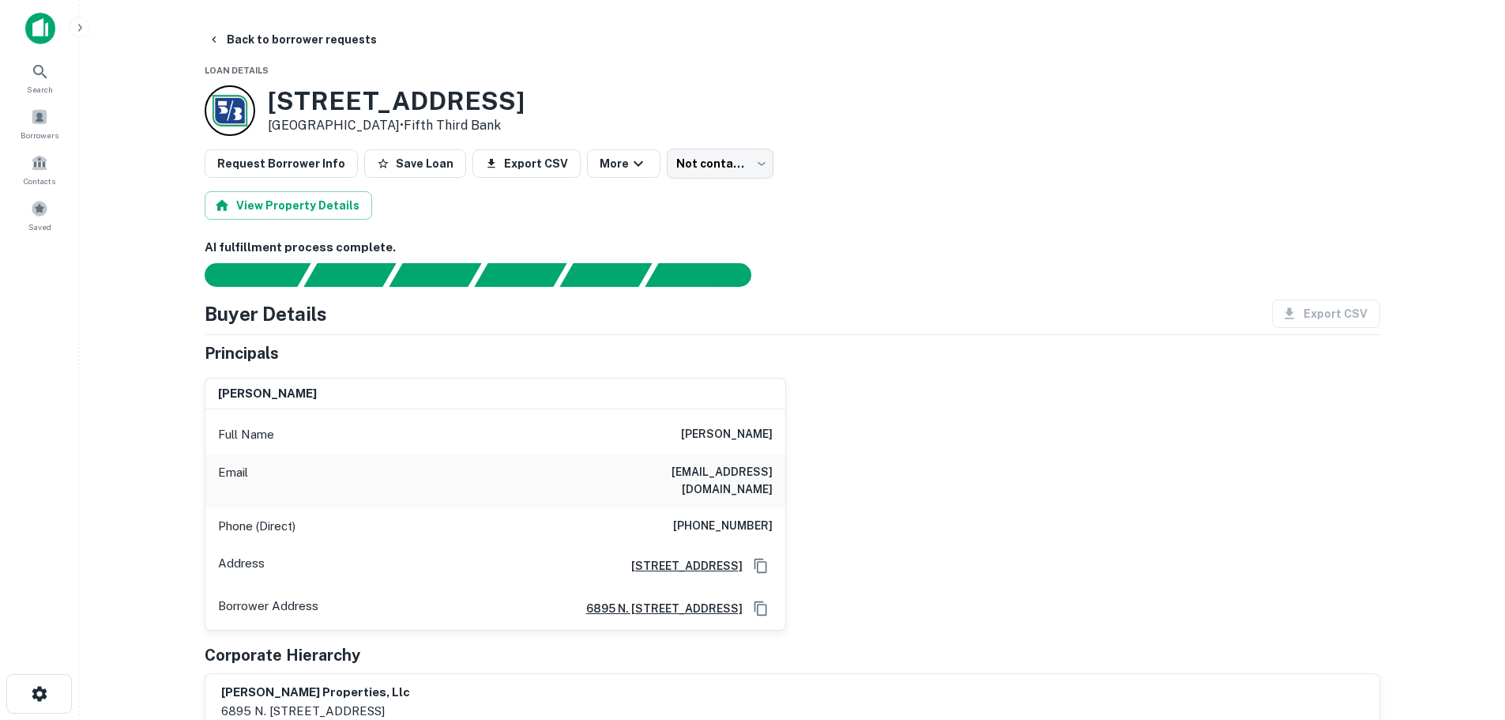
click at [749, 517] on h6 "[PHONE_NUMBER]" at bounding box center [723, 526] width 100 height 19
click at [340, 39] on button "Back to borrower requests" at bounding box center [292, 39] width 182 height 28
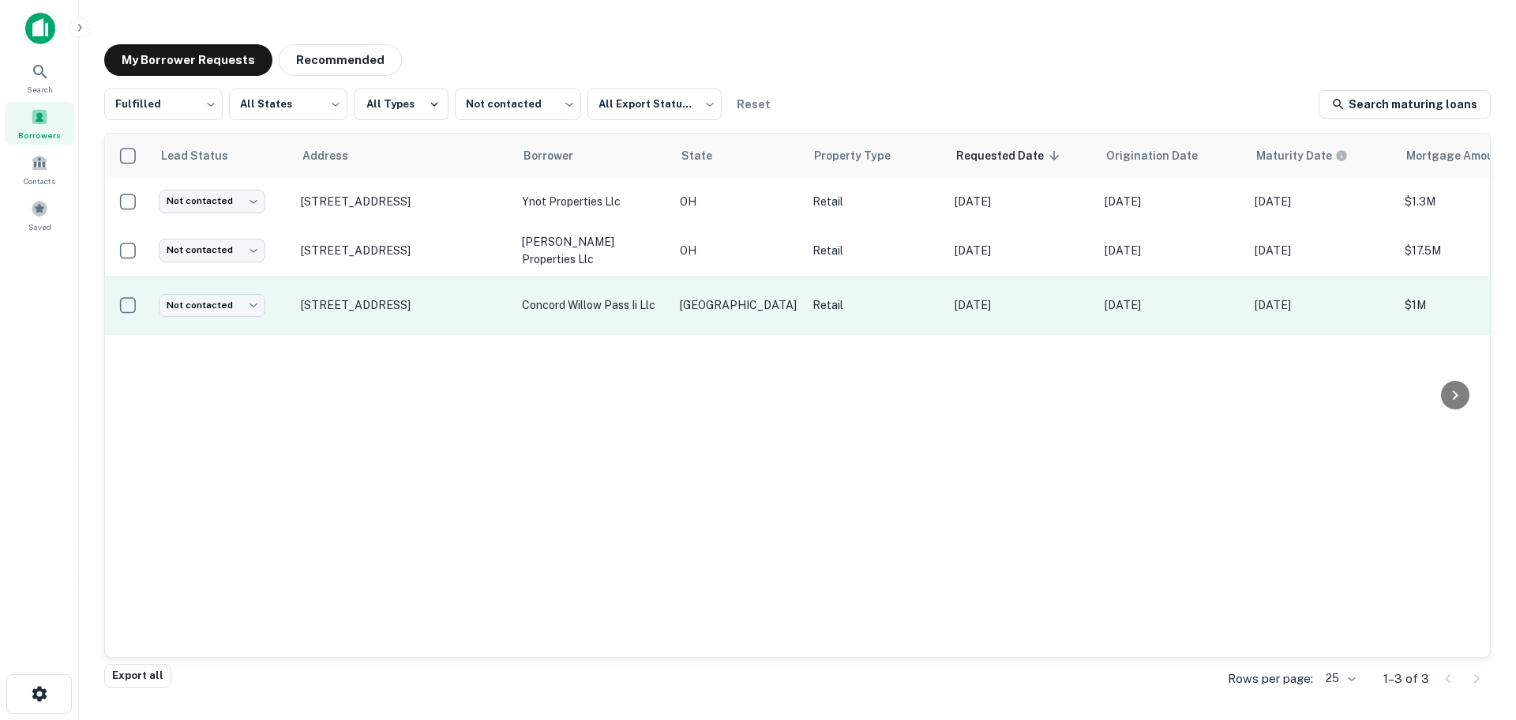
click at [444, 294] on td "[STREET_ADDRESS]" at bounding box center [403, 305] width 221 height 59
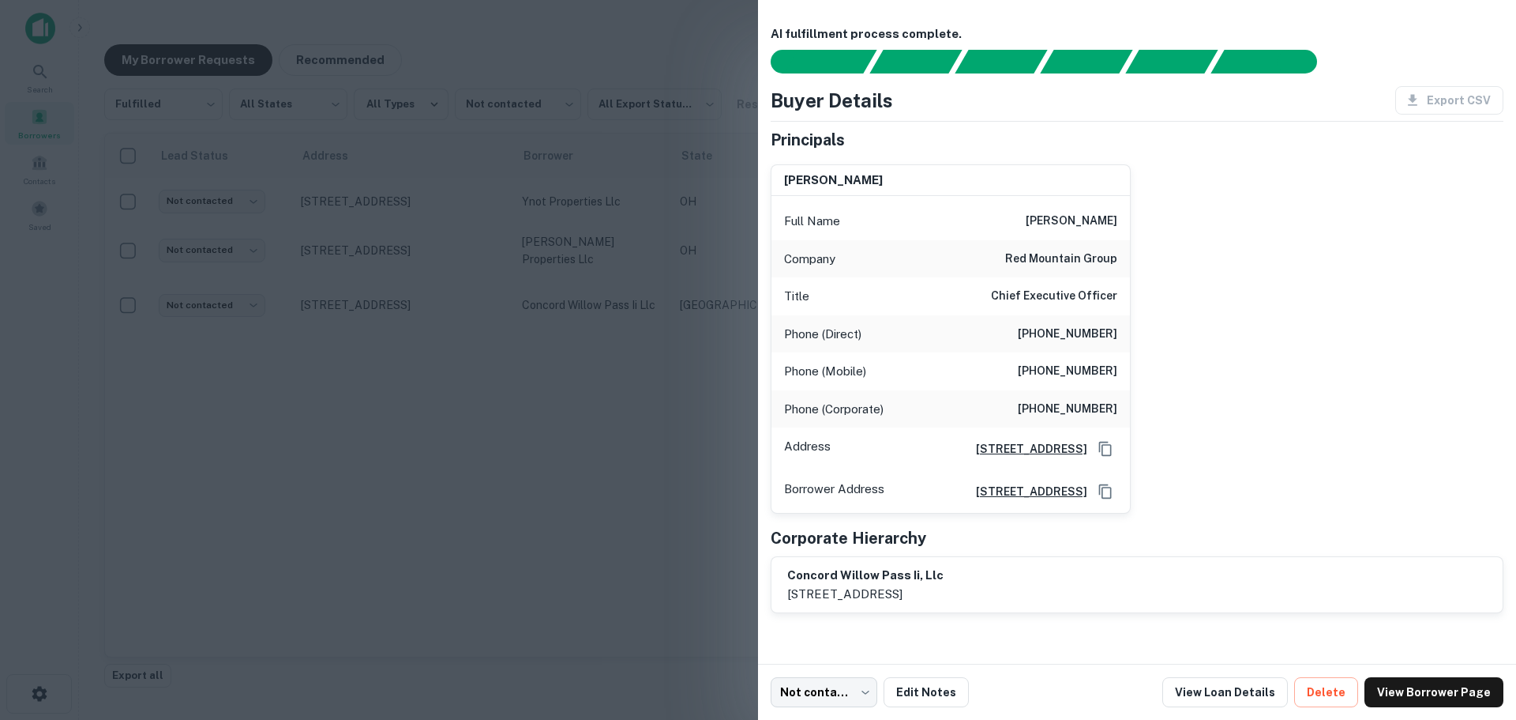
click at [439, 295] on div at bounding box center [758, 360] width 1516 height 720
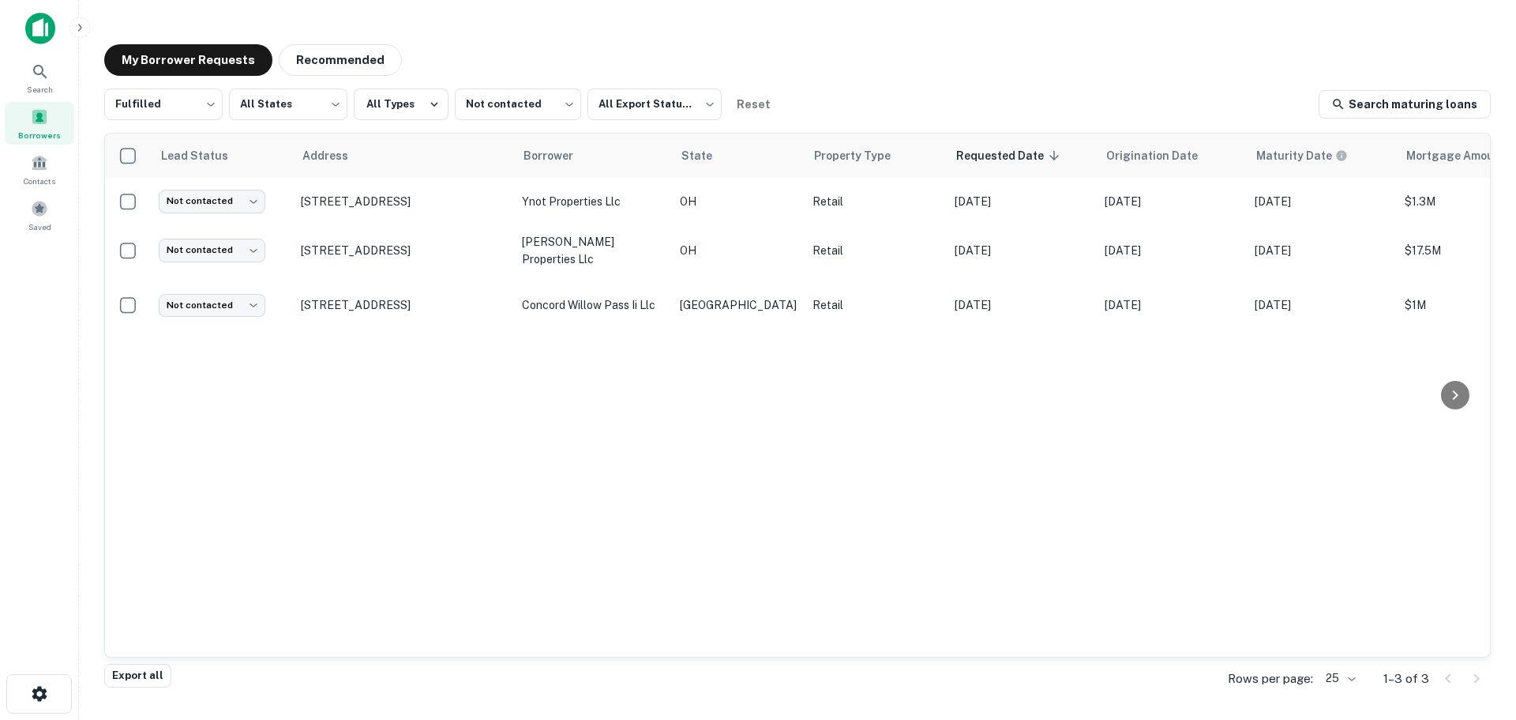
click at [439, 298] on p "[STREET_ADDRESS]" at bounding box center [403, 305] width 205 height 14
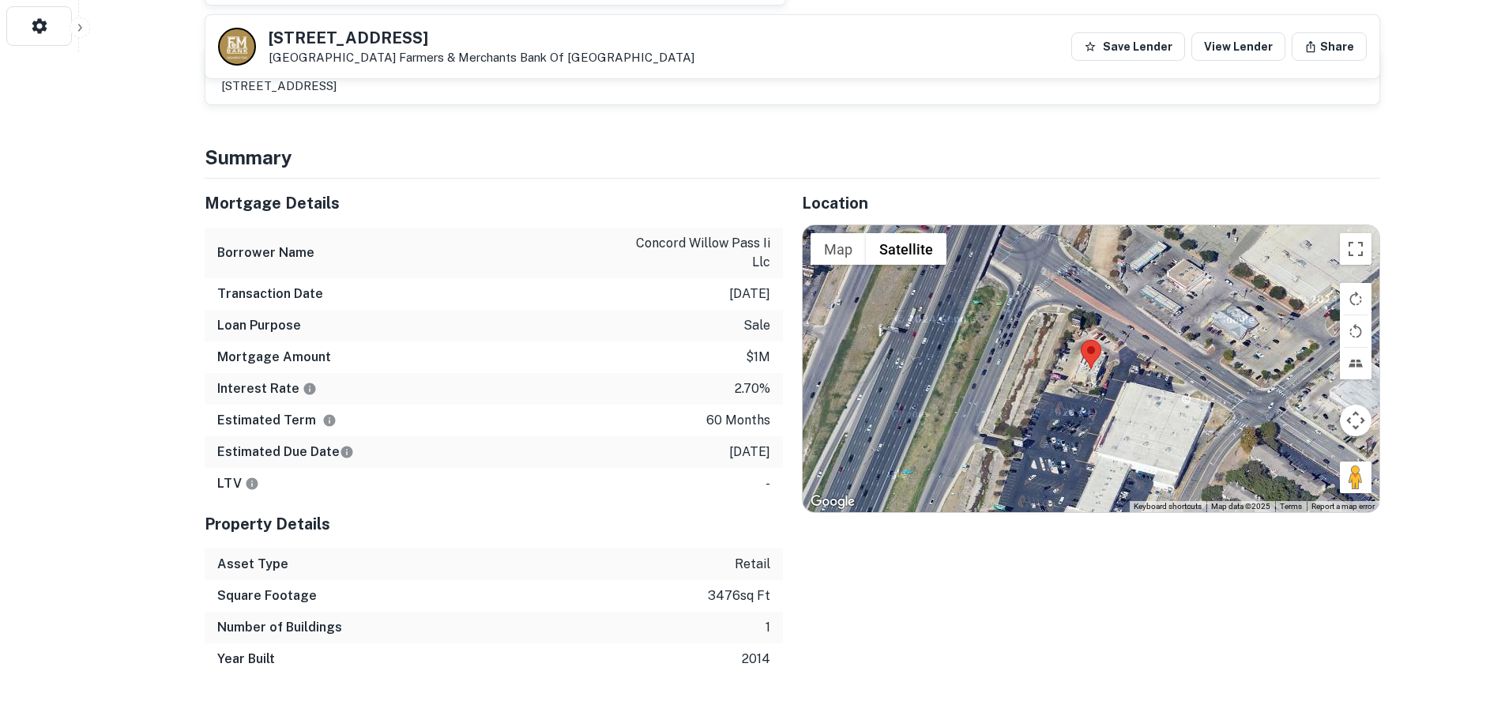
scroll to position [711, 0]
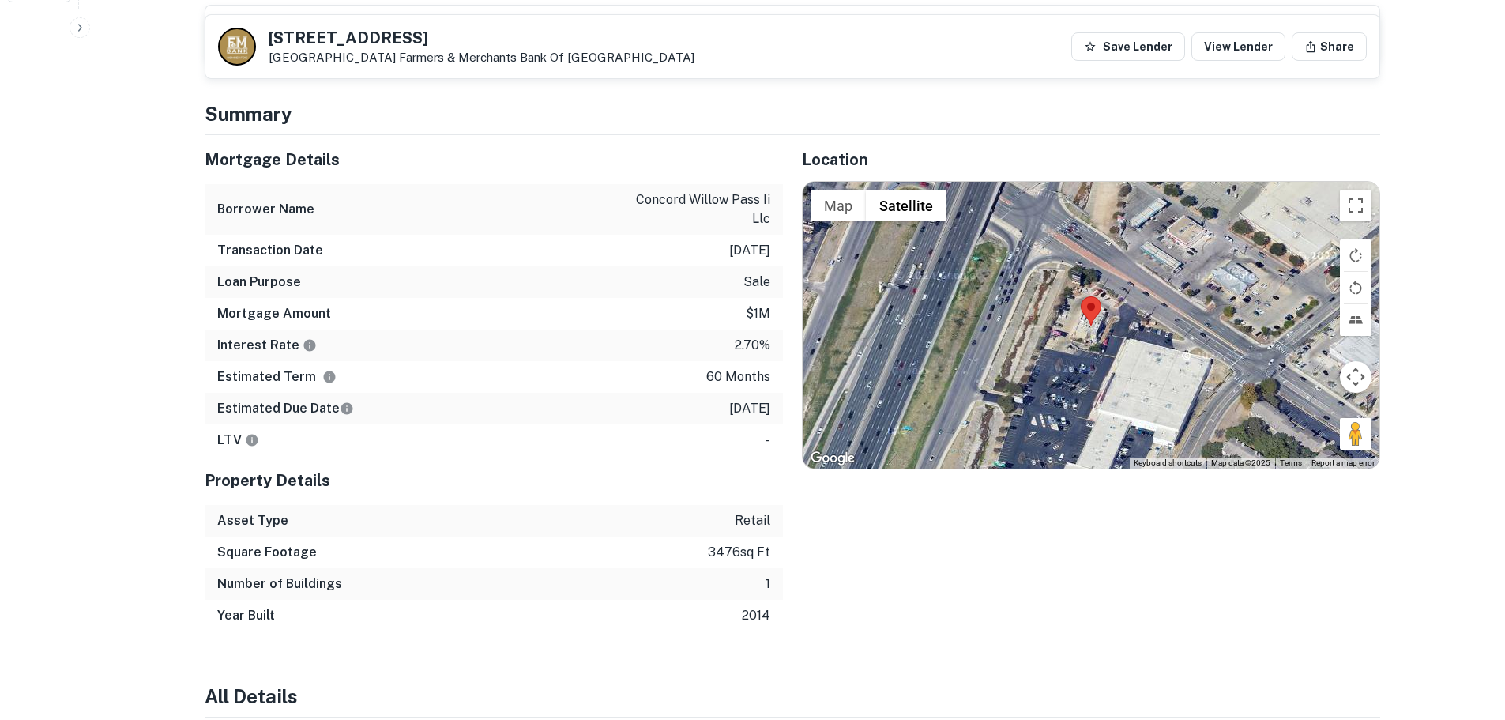
drag, startPoint x: 1350, startPoint y: 428, endPoint x: 1105, endPoint y: 346, distance: 258.3
click at [1105, 346] on div "Map Terrain Satellite Labels Keyboard shortcuts Map Data Map data ©2025 Map dat…" at bounding box center [1090, 325] width 577 height 286
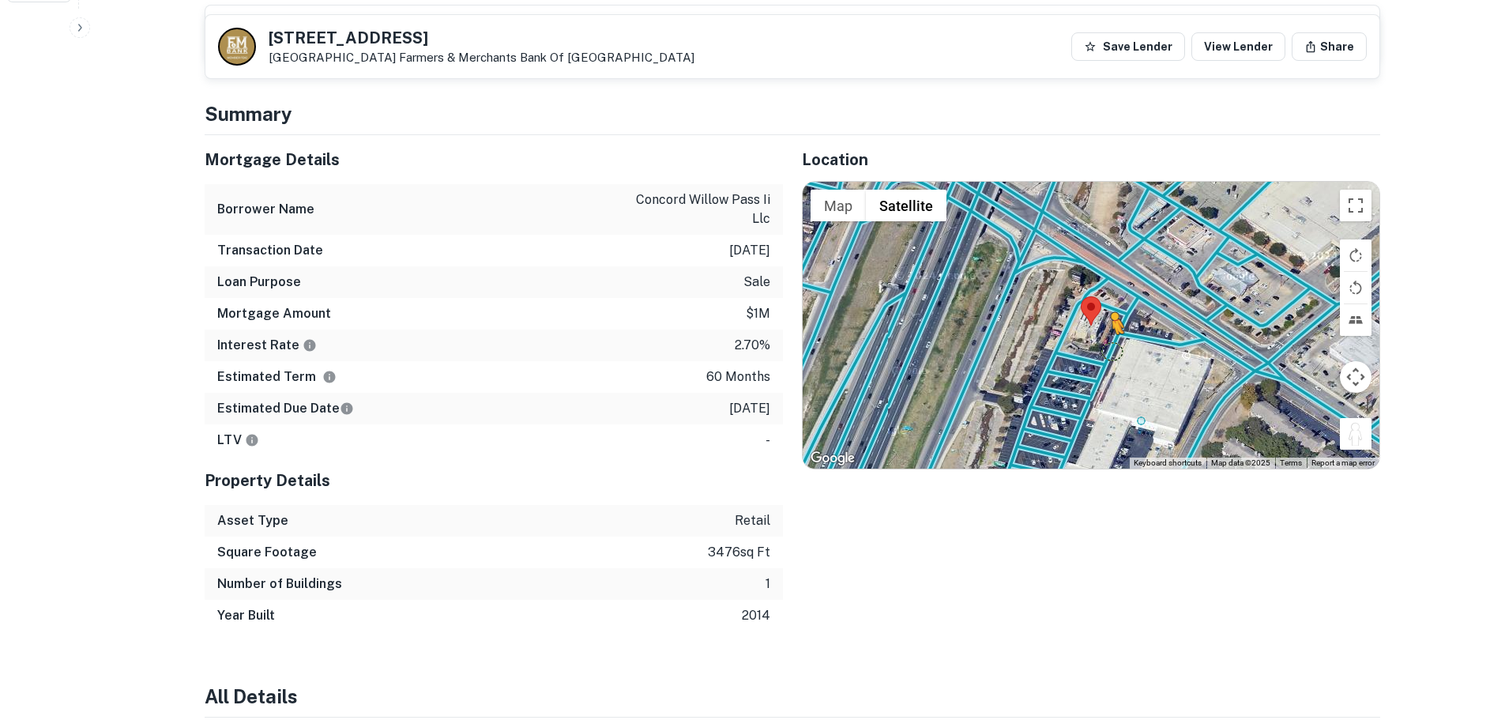
drag, startPoint x: 1349, startPoint y: 438, endPoint x: 1110, endPoint y: 346, distance: 255.5
click at [1110, 346] on div "To activate drag with keyboard, press Alt + Enter. Once in keyboard drag state,…" at bounding box center [1090, 325] width 577 height 286
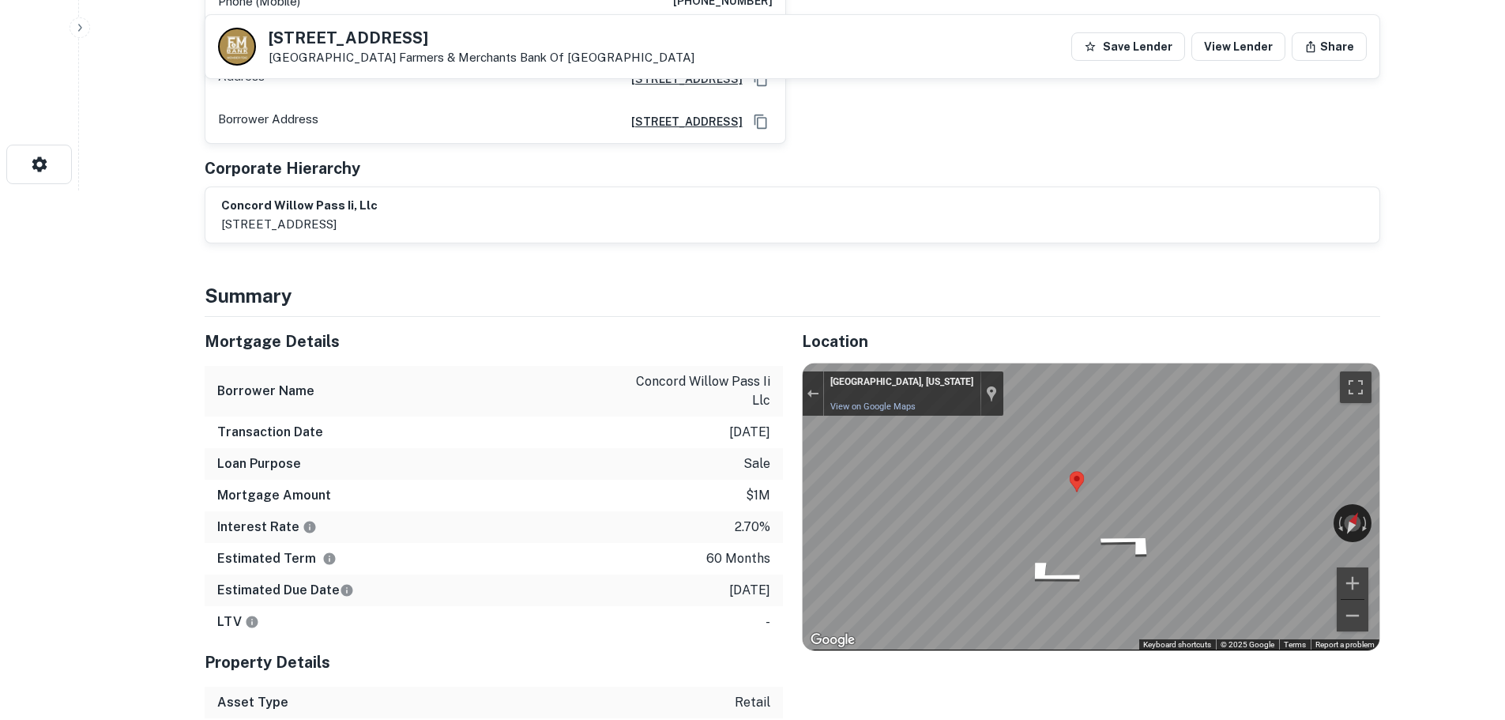
scroll to position [316, 0]
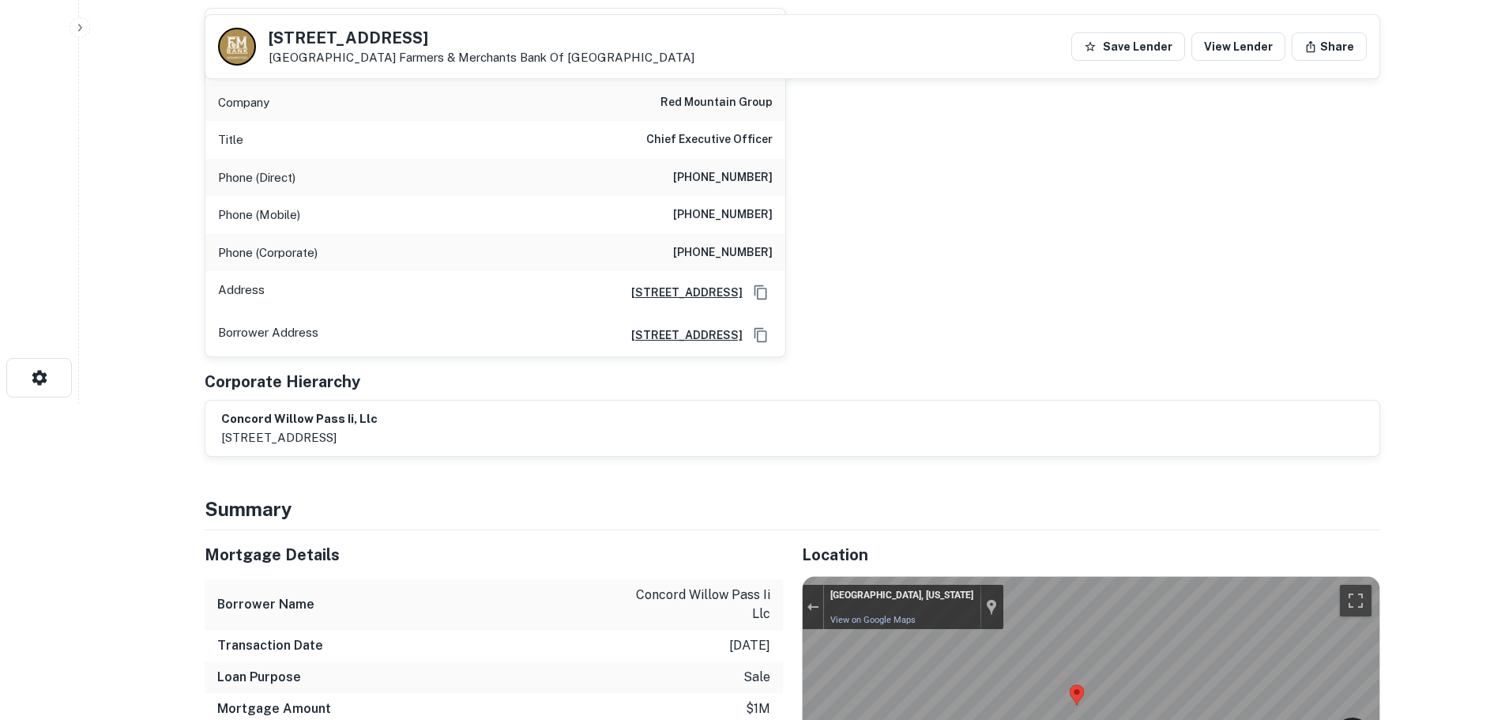
click at [712, 173] on h6 "(714) 245-7402" at bounding box center [723, 177] width 100 height 19
click at [656, 212] on div "Phone (Mobile) (714) 812-7550" at bounding box center [495, 215] width 580 height 38
drag, startPoint x: 656, startPoint y: 212, endPoint x: 898, endPoint y: 223, distance: 242.7
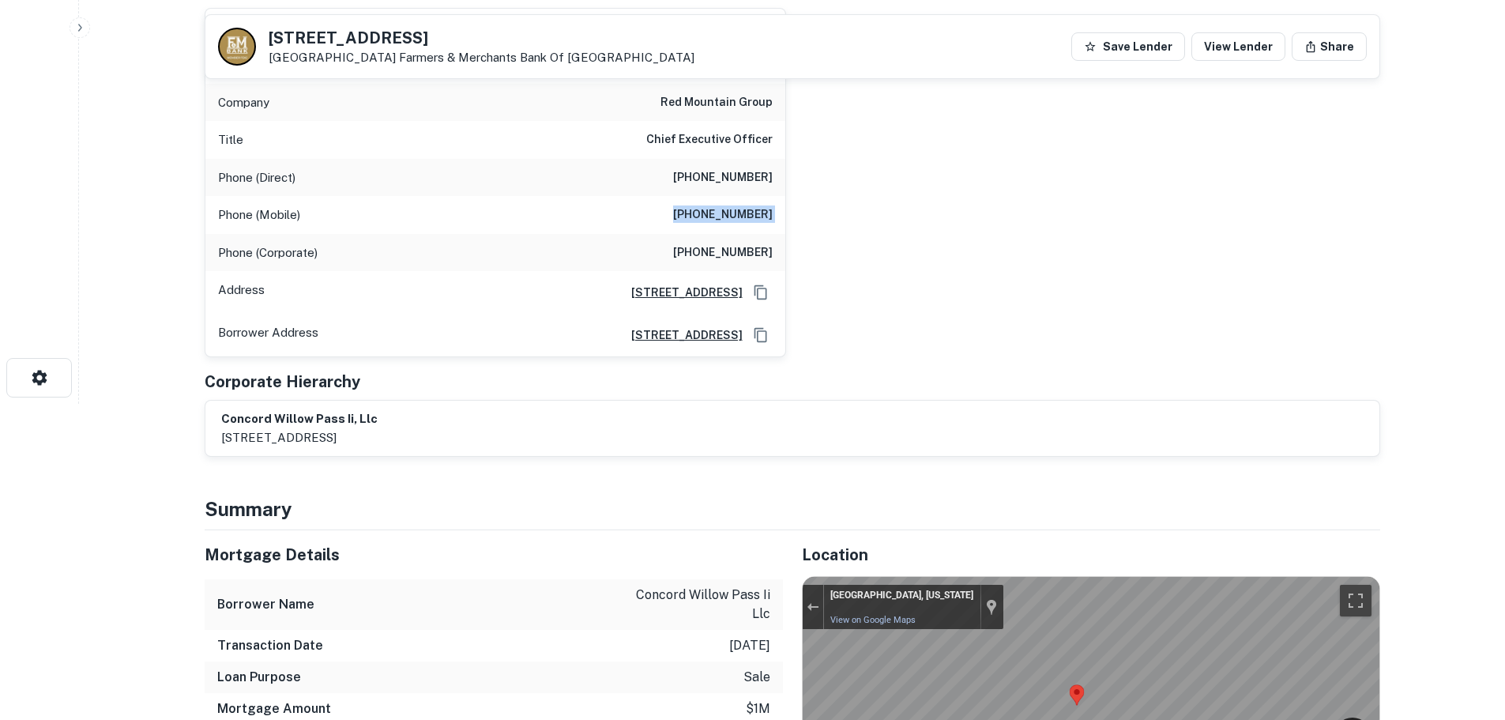
click at [898, 223] on div "michael h. mugel Full Name michael h. mugel Company red mountain group Title Ch…" at bounding box center [786, 176] width 1188 height 363
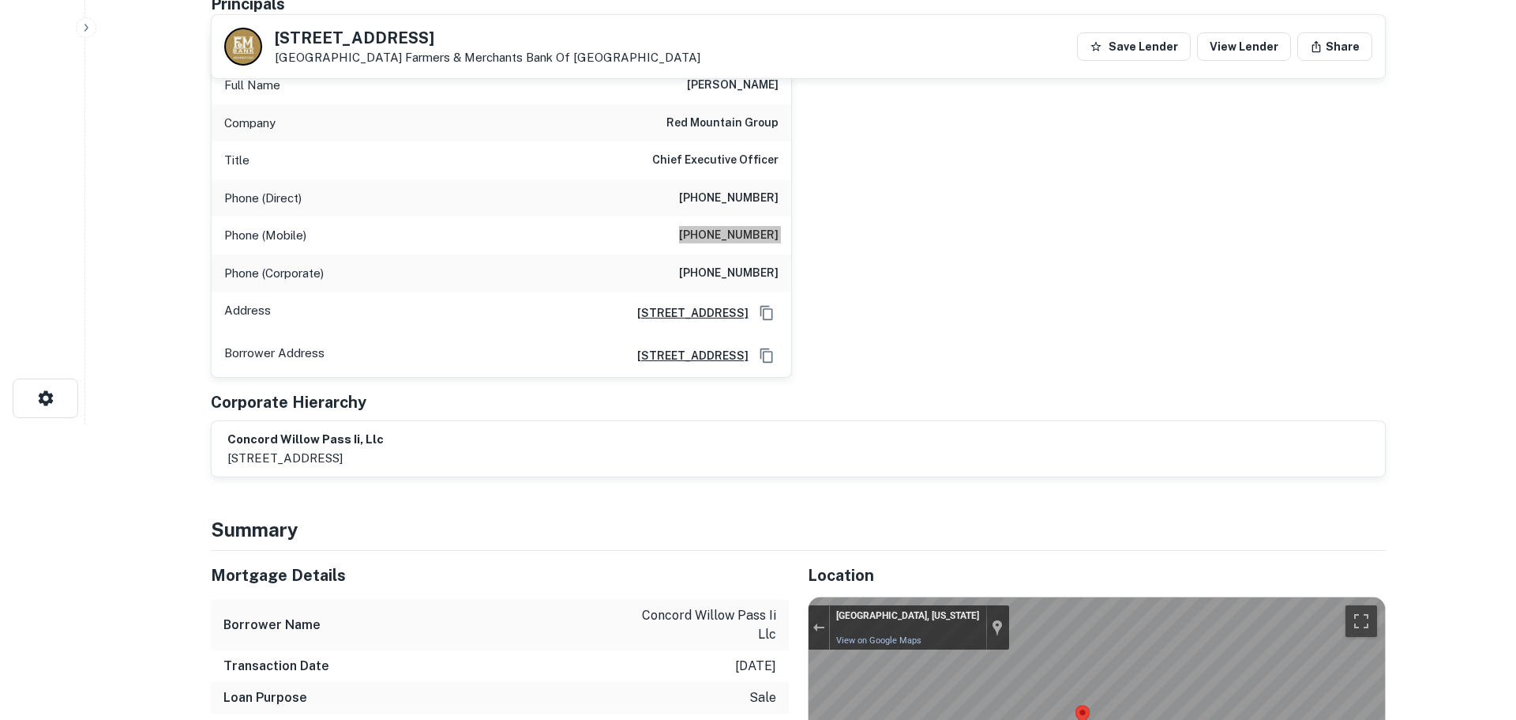
scroll to position [0, 0]
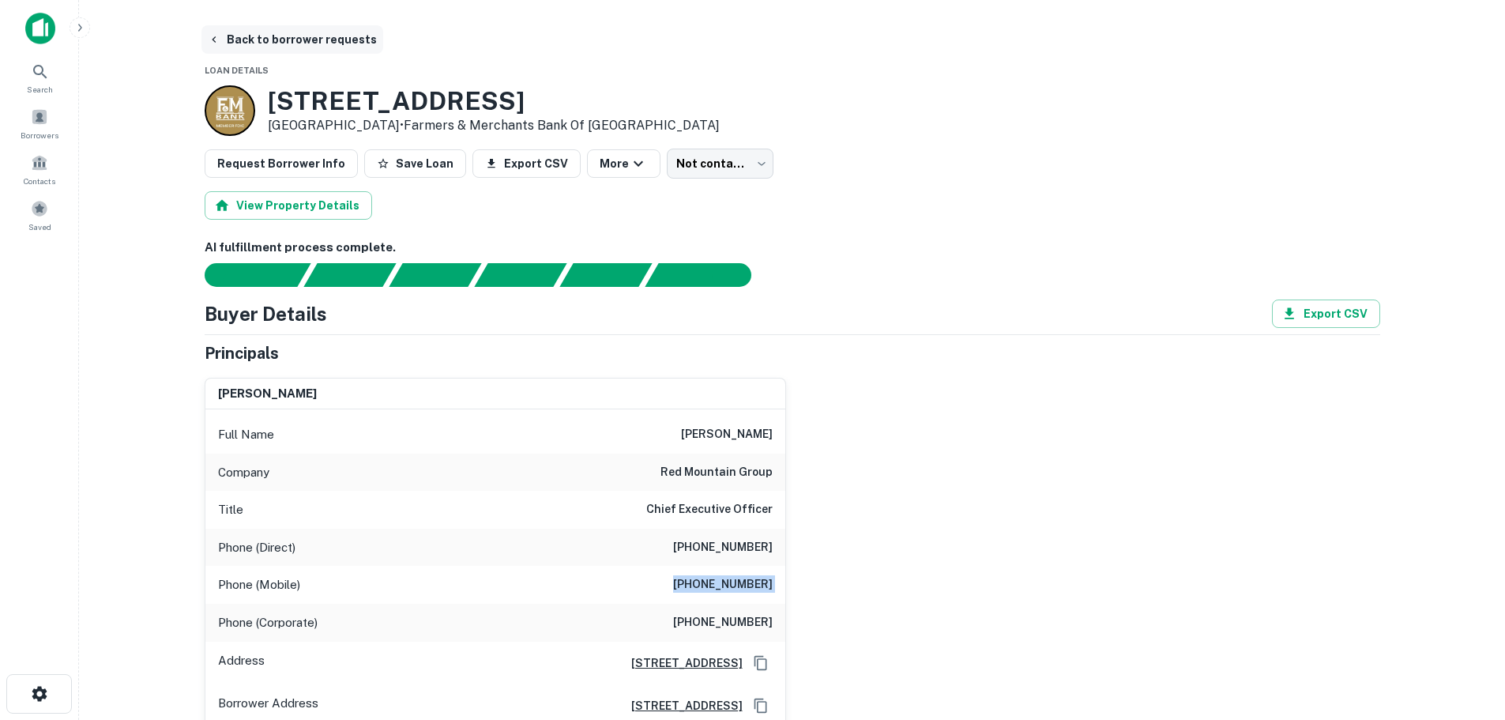
click at [329, 39] on button "Back to borrower requests" at bounding box center [292, 39] width 182 height 28
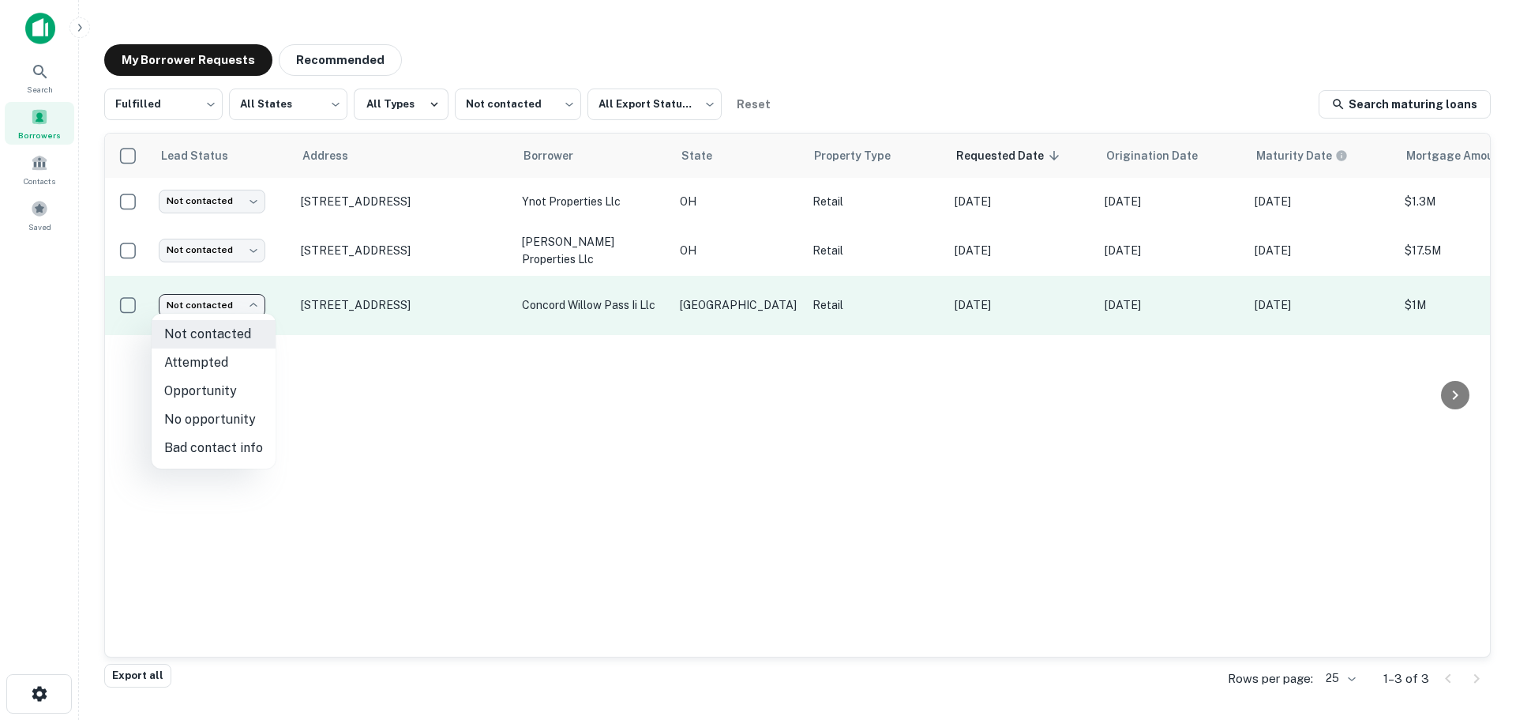
click at [205, 299] on body "Search Borrowers Contacts Saved My Borrower Requests Recommended Fulfilled ****…" at bounding box center [758, 360] width 1516 height 720
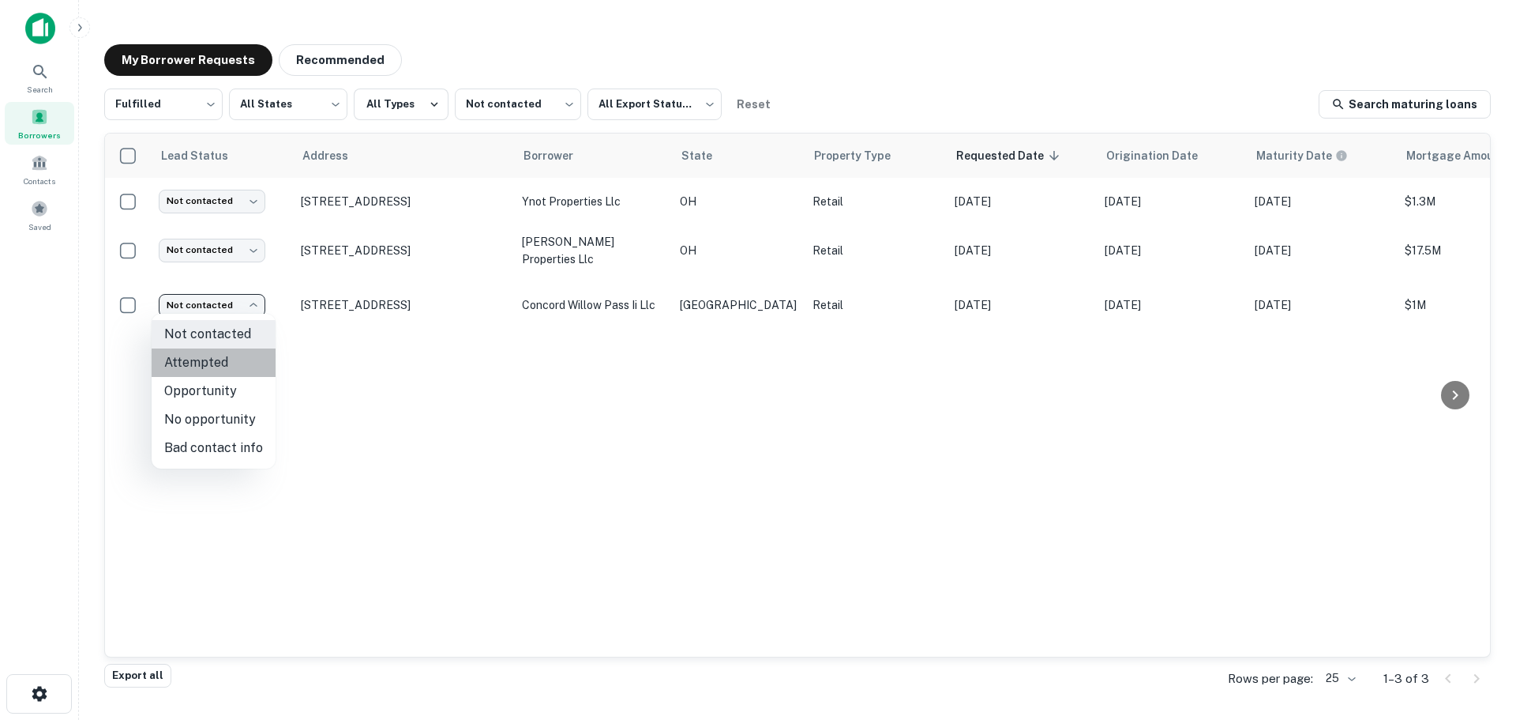
click at [238, 359] on li "Attempted" at bounding box center [214, 362] width 124 height 28
type input "*********"
